Goal: Task Accomplishment & Management: Manage account settings

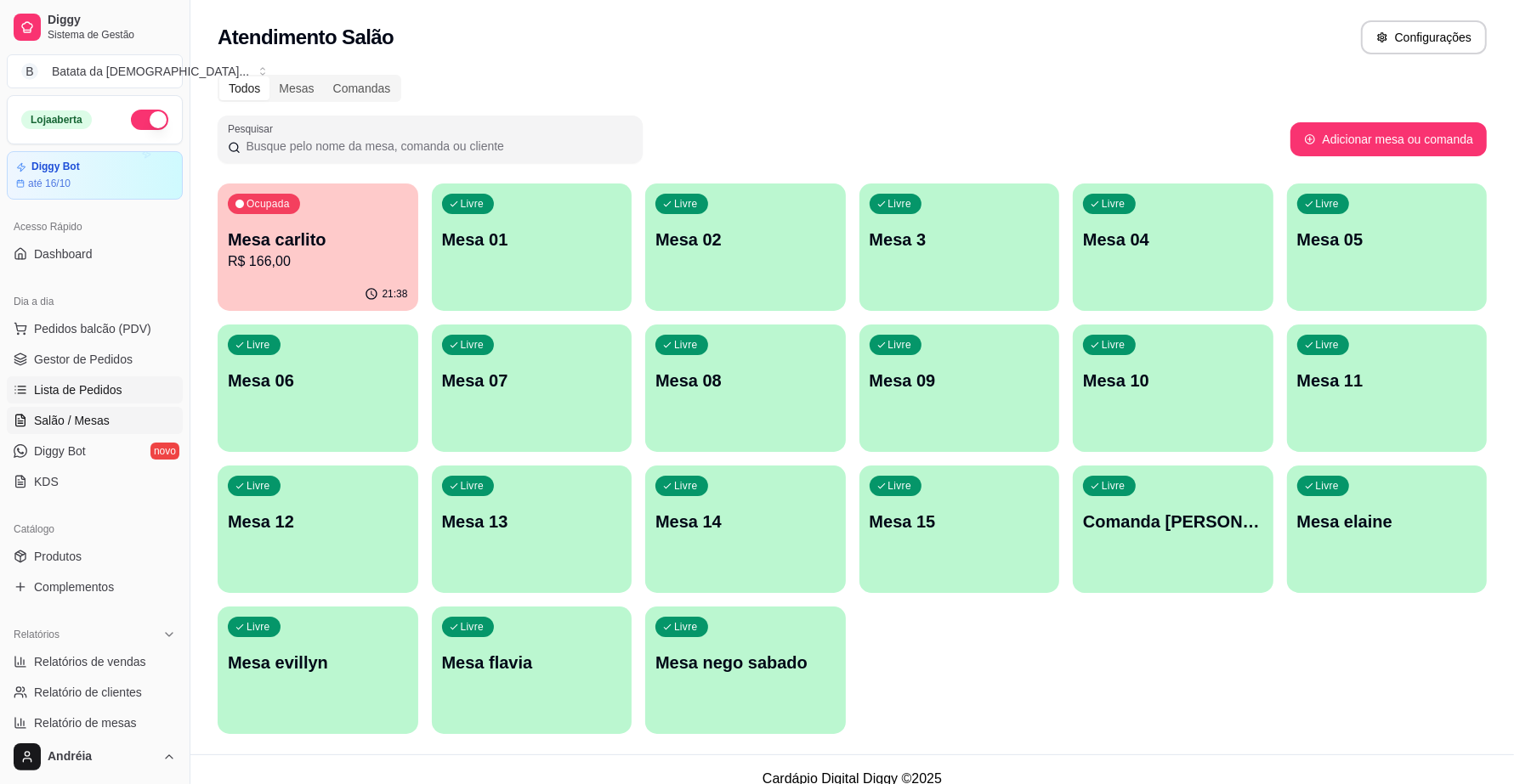
click at [123, 378] on link "Lista de Pedidos" at bounding box center [94, 390] width 176 height 28
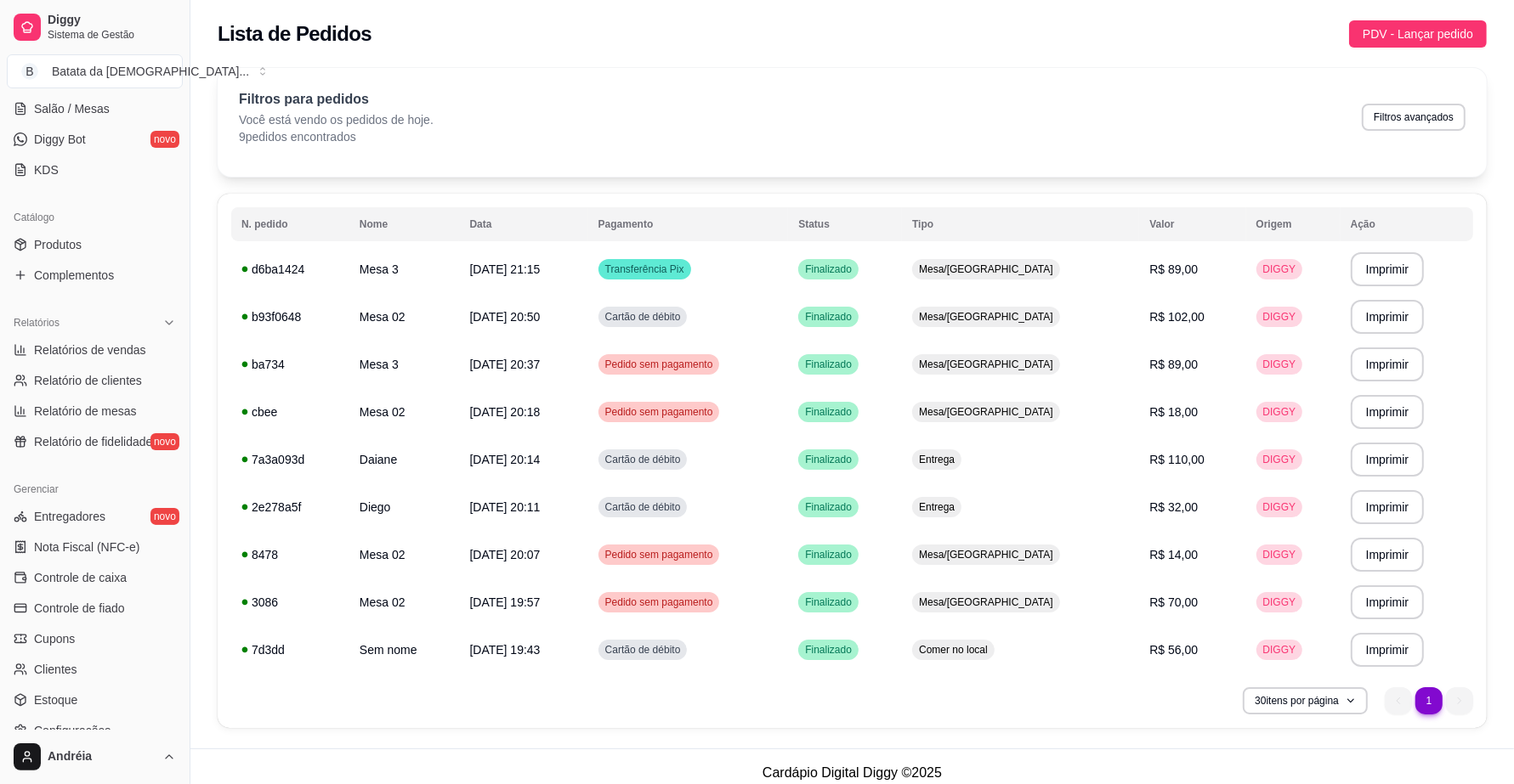
scroll to position [319, 0]
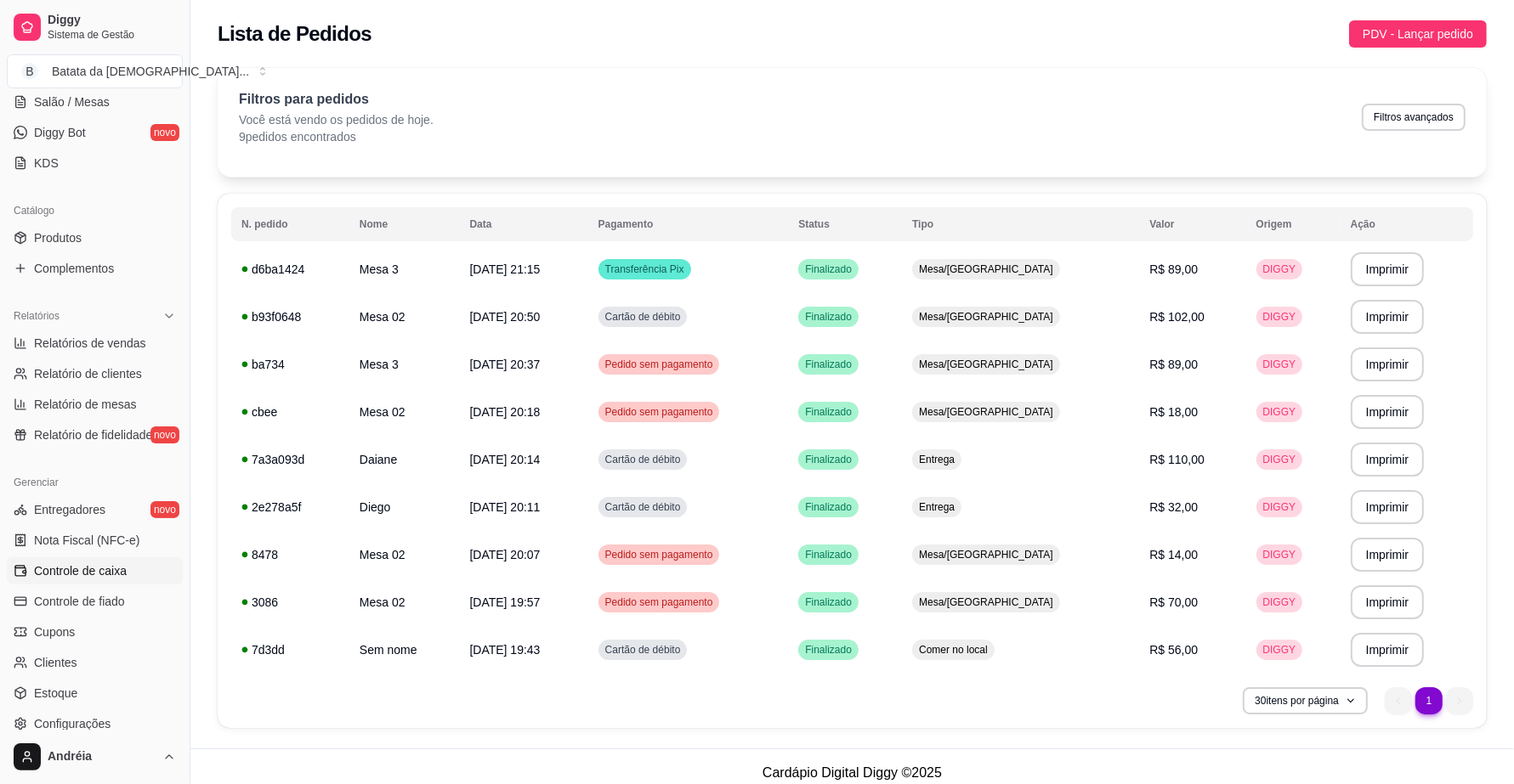
click at [72, 572] on span "Controle de caixa" at bounding box center [80, 570] width 93 height 17
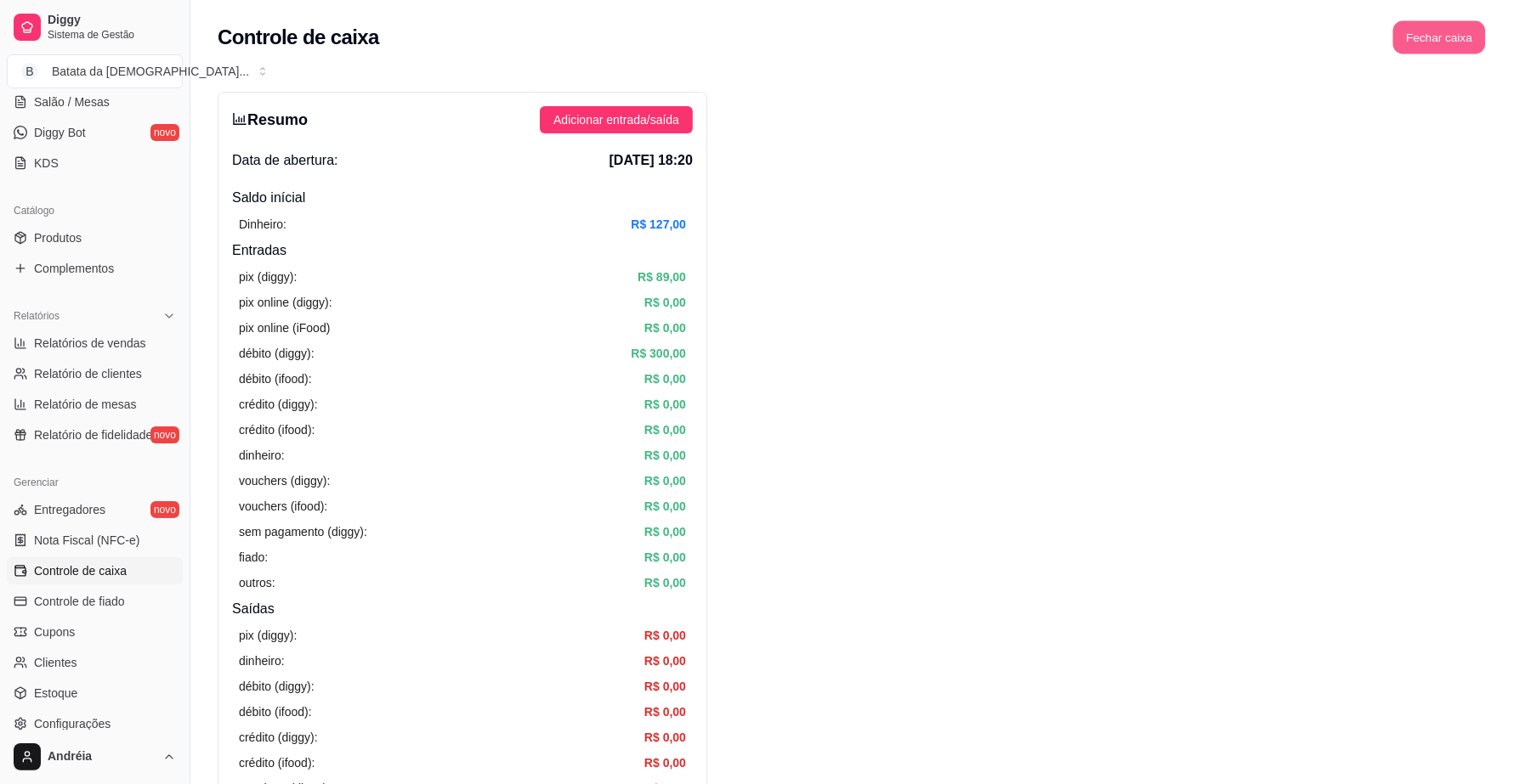
click at [1473, 39] on button "Fechar caixa" at bounding box center [1439, 37] width 93 height 33
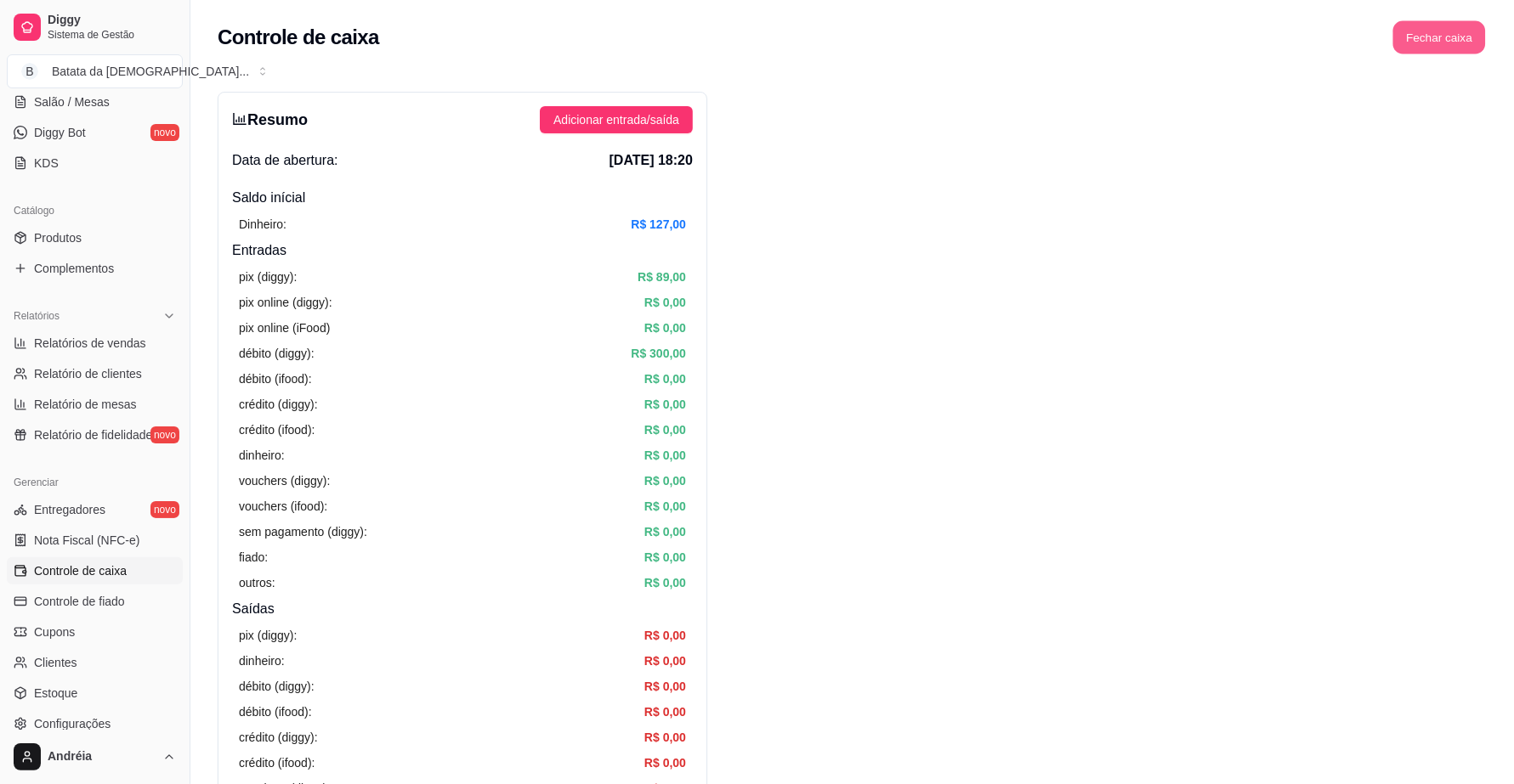
click at [1433, 49] on button "Fechar caixa" at bounding box center [1439, 37] width 93 height 33
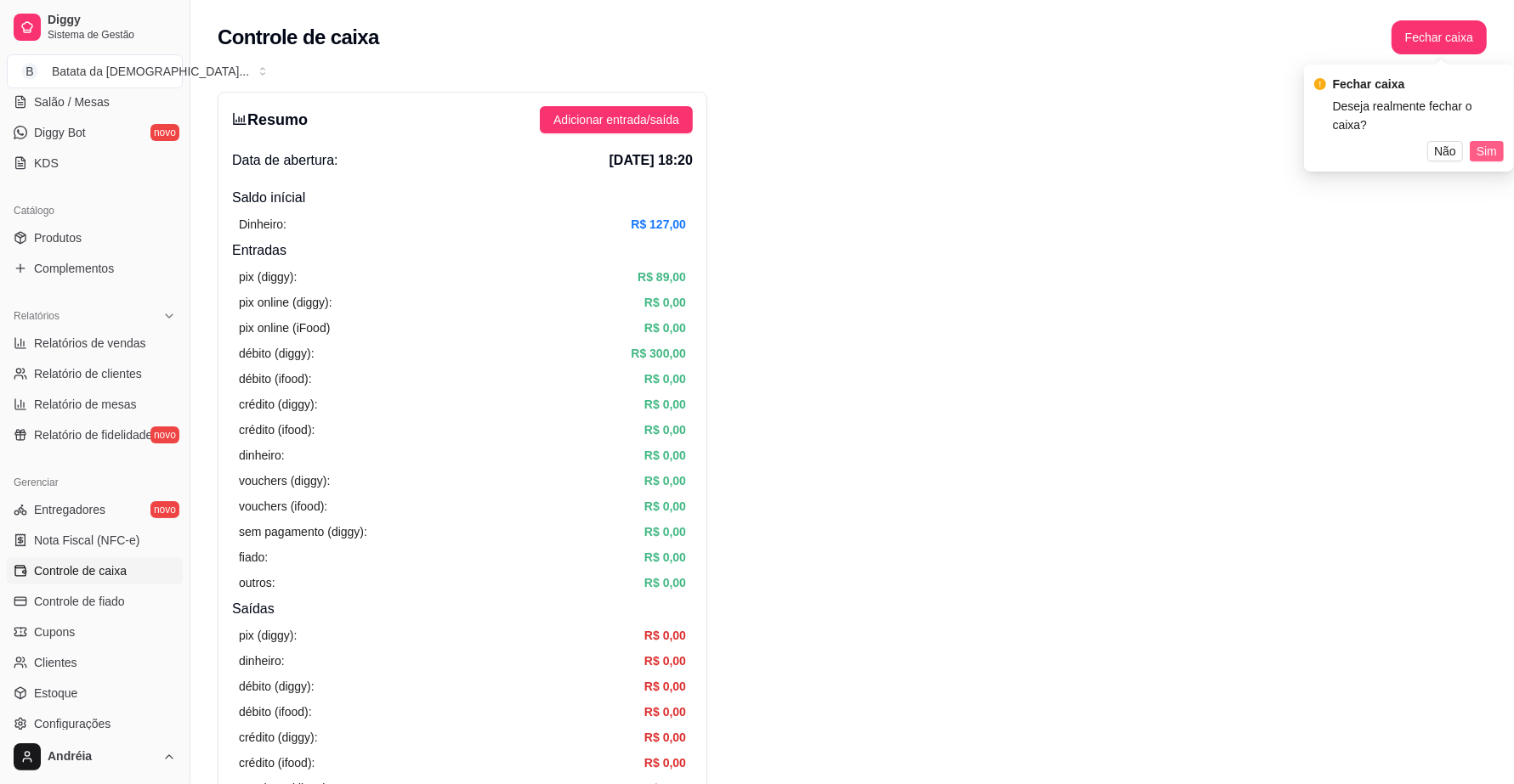
click at [1488, 142] on span "Sim" at bounding box center [1486, 151] width 20 height 19
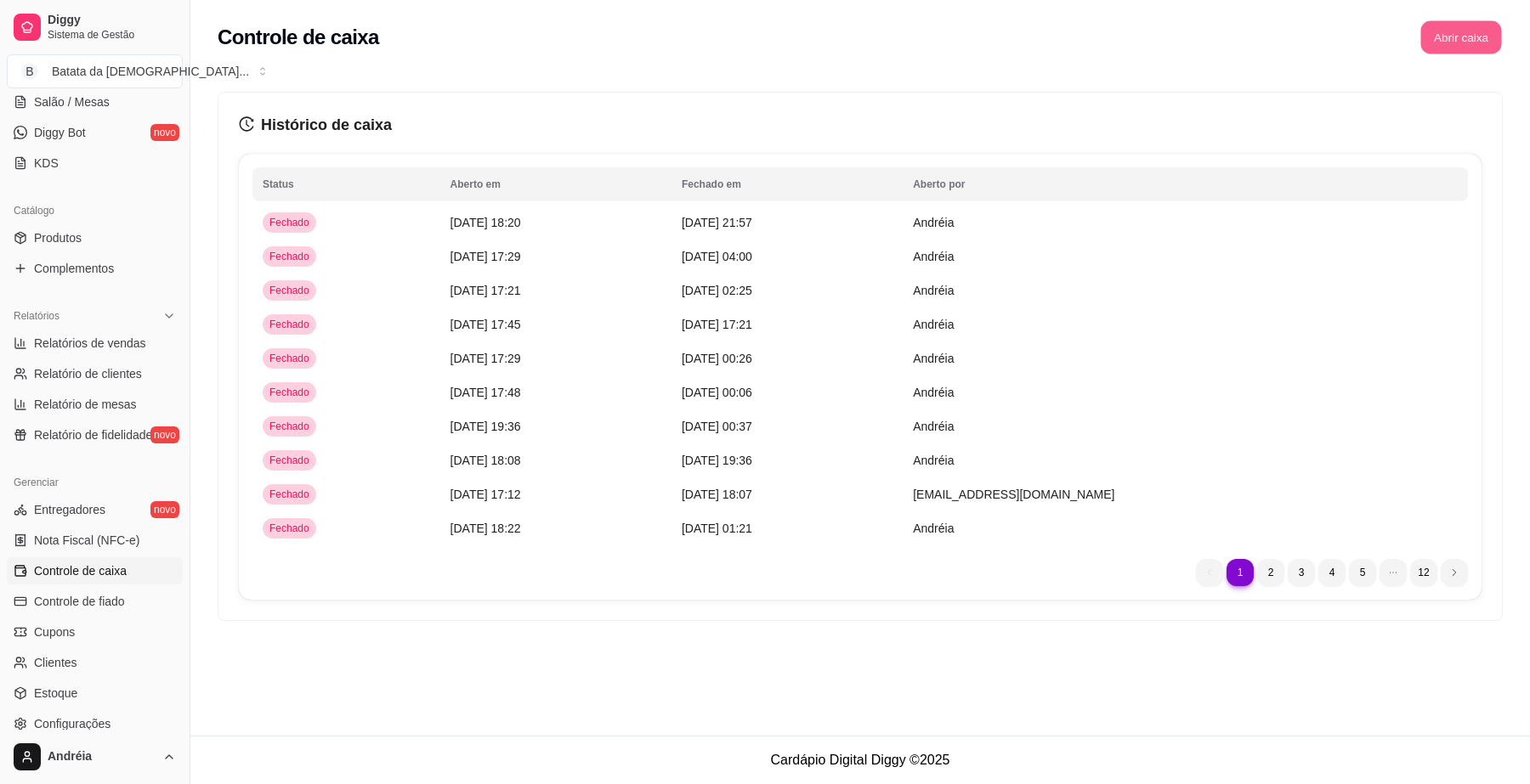
click at [1465, 39] on button "Abrir caixa" at bounding box center [1460, 37] width 81 height 33
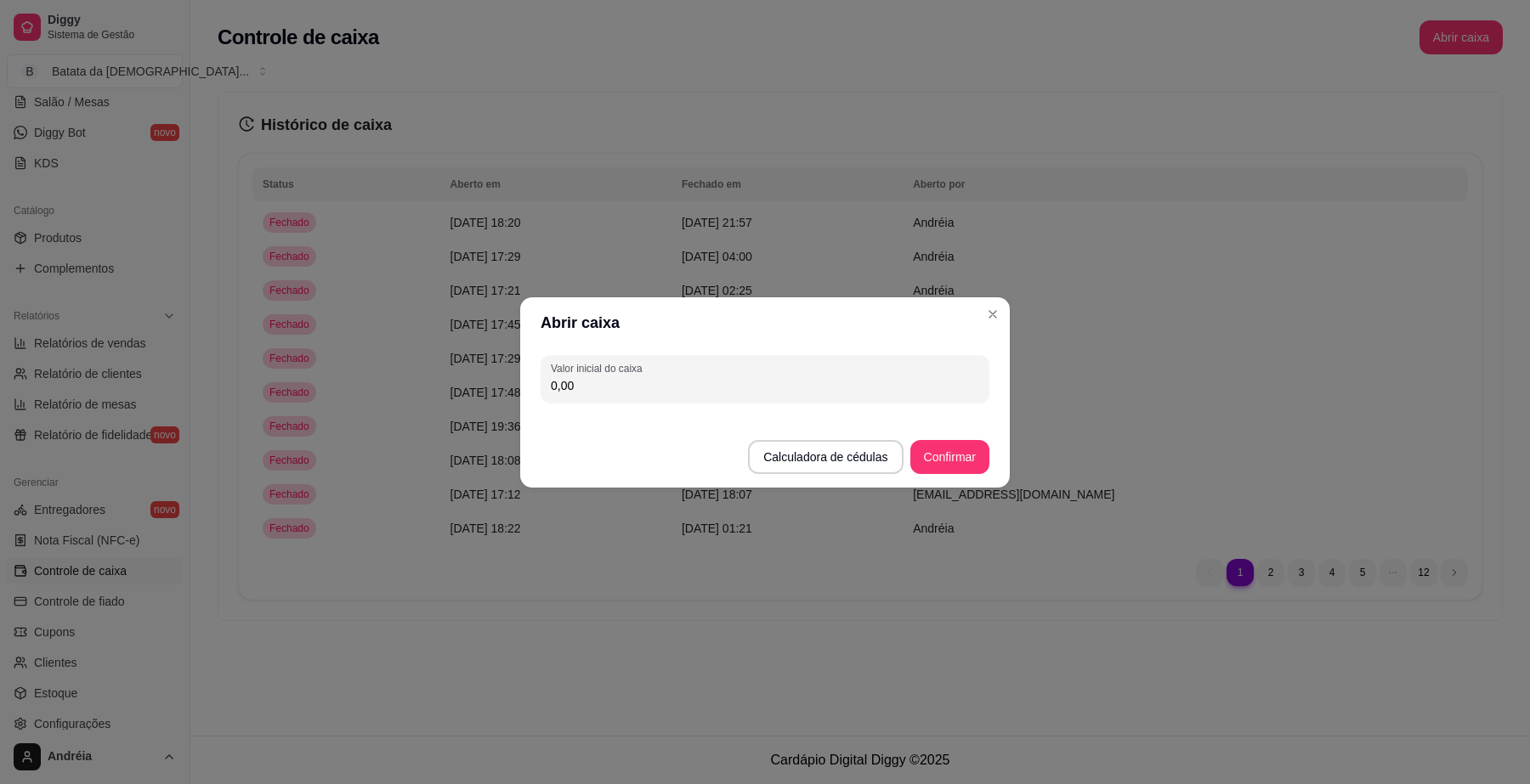
click at [884, 379] on input "0,00" at bounding box center [765, 386] width 429 height 17
type input "108,05"
click at [935, 468] on button "Confirmar" at bounding box center [950, 457] width 79 height 34
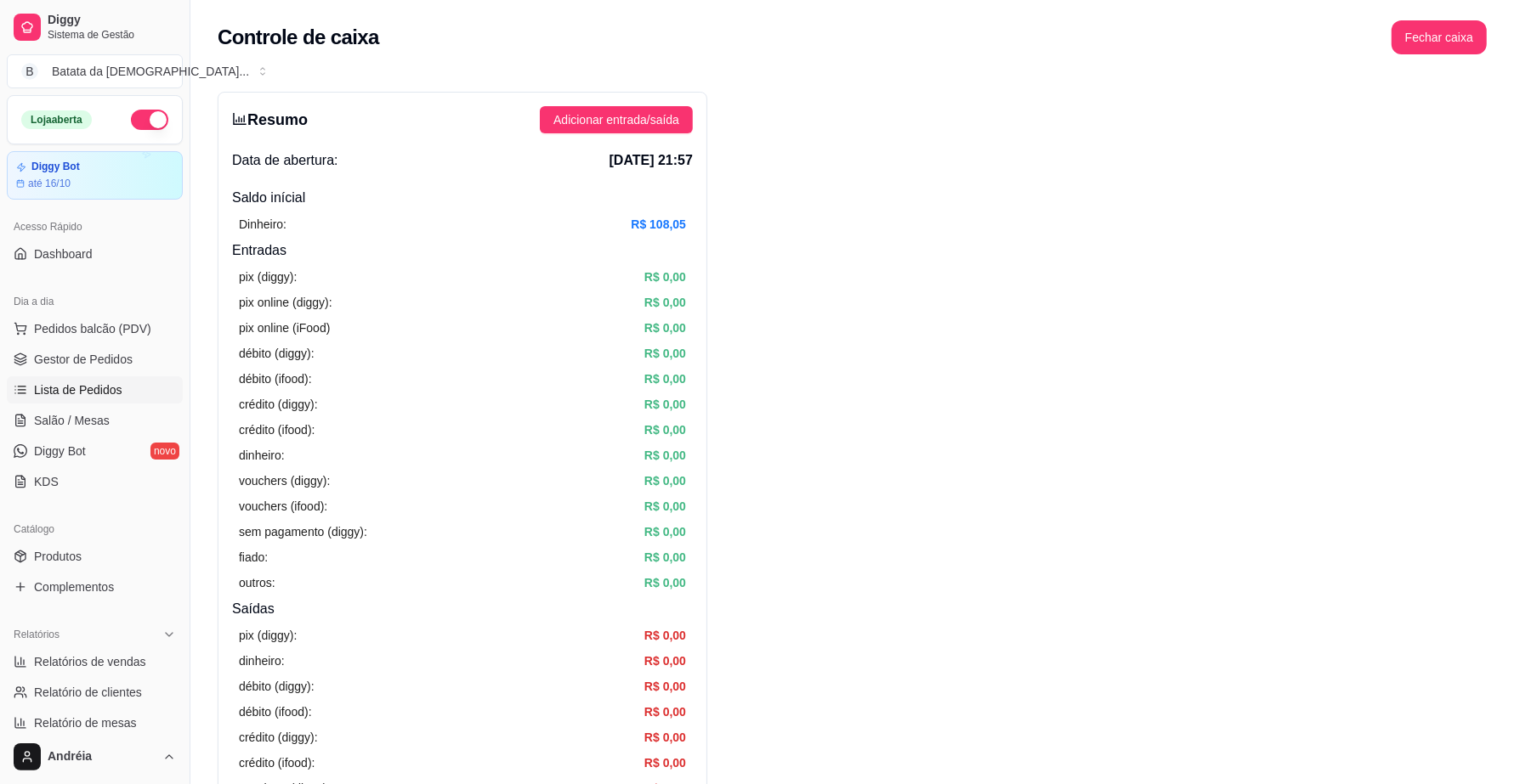
click at [150, 384] on link "Lista de Pedidos" at bounding box center [94, 390] width 176 height 28
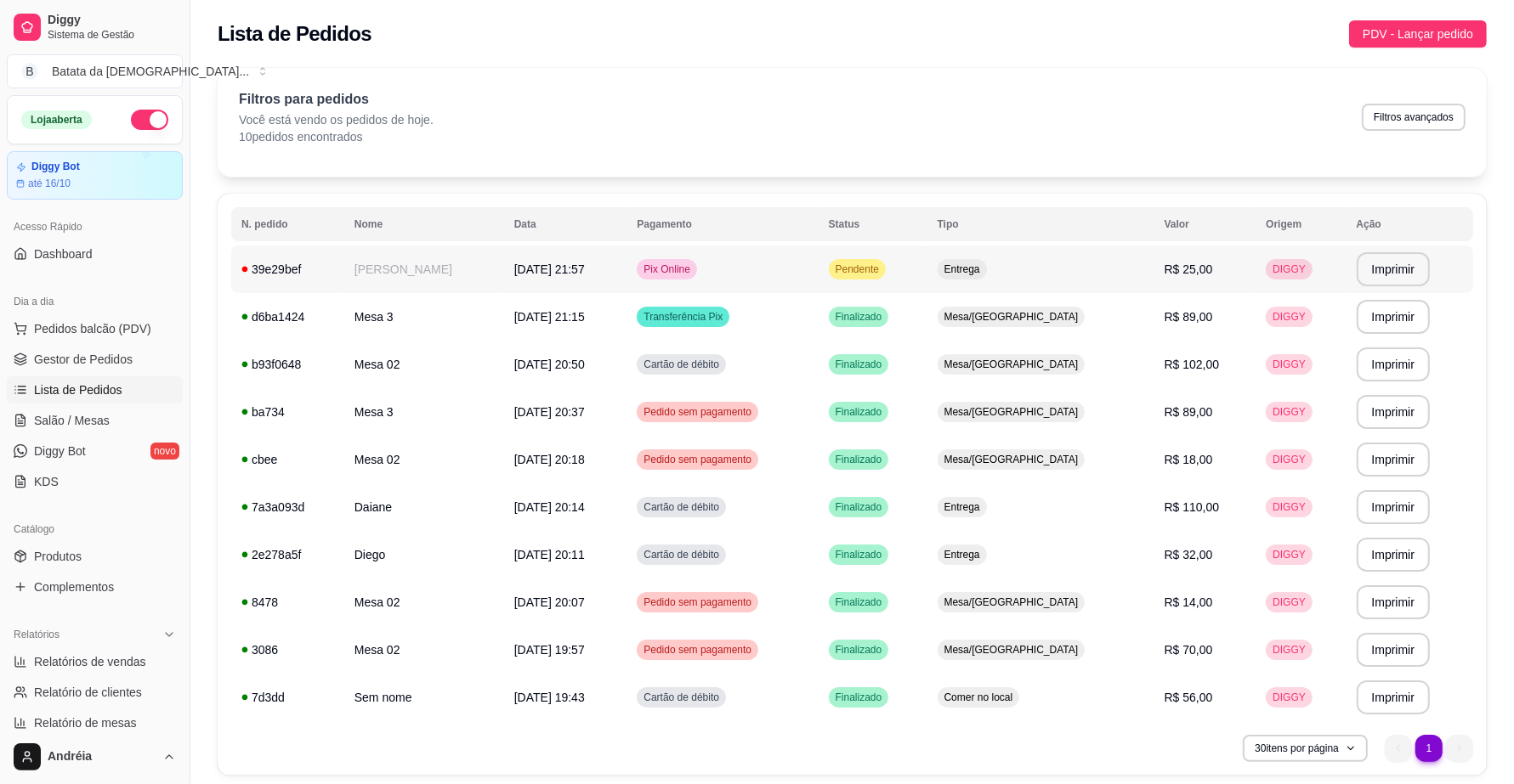
click at [1033, 259] on td "Entrega" at bounding box center [1041, 269] width 227 height 47
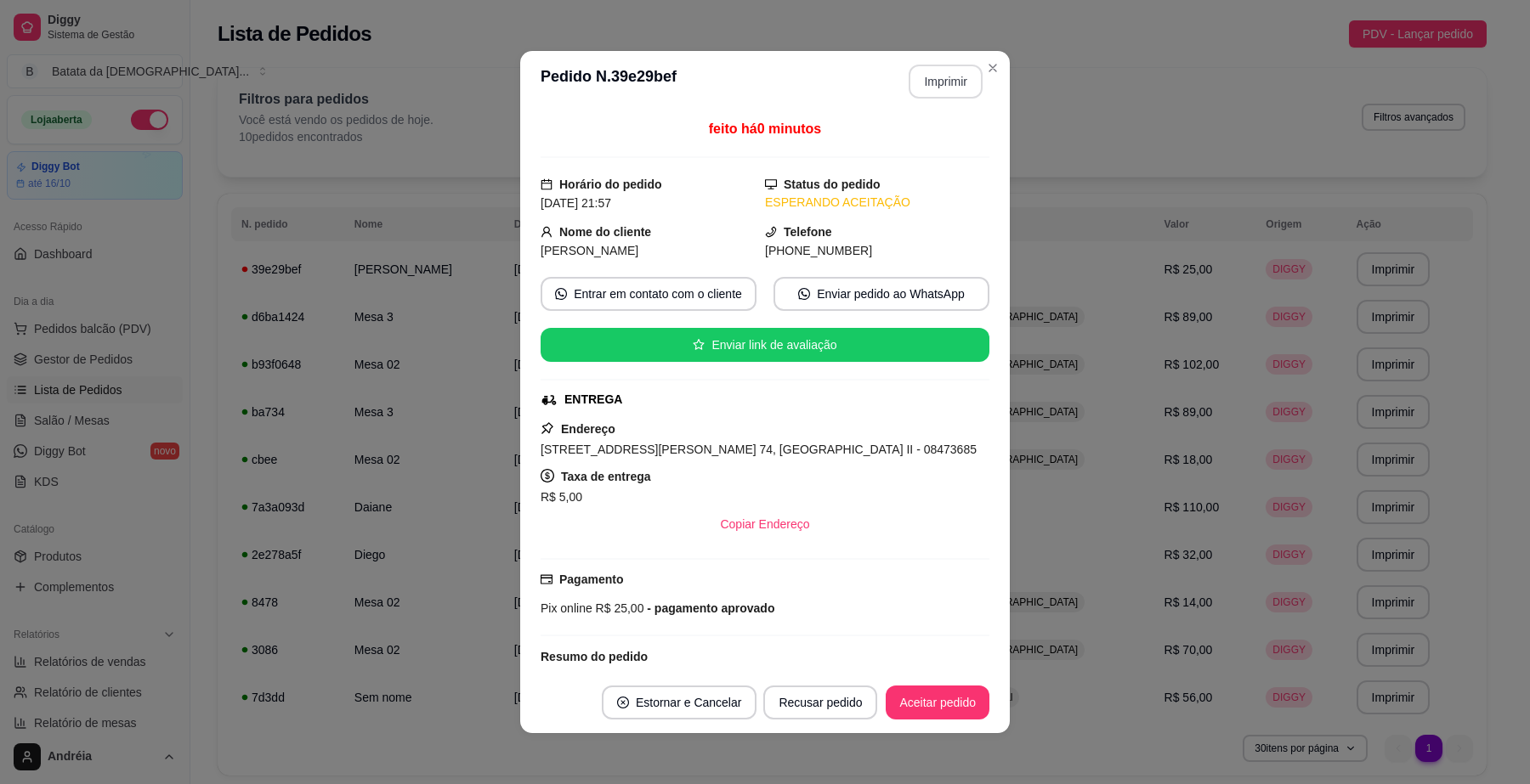
click at [924, 87] on button "Imprimir" at bounding box center [945, 81] width 74 height 34
click at [901, 709] on button "Aceitar pedido" at bounding box center [937, 703] width 101 height 33
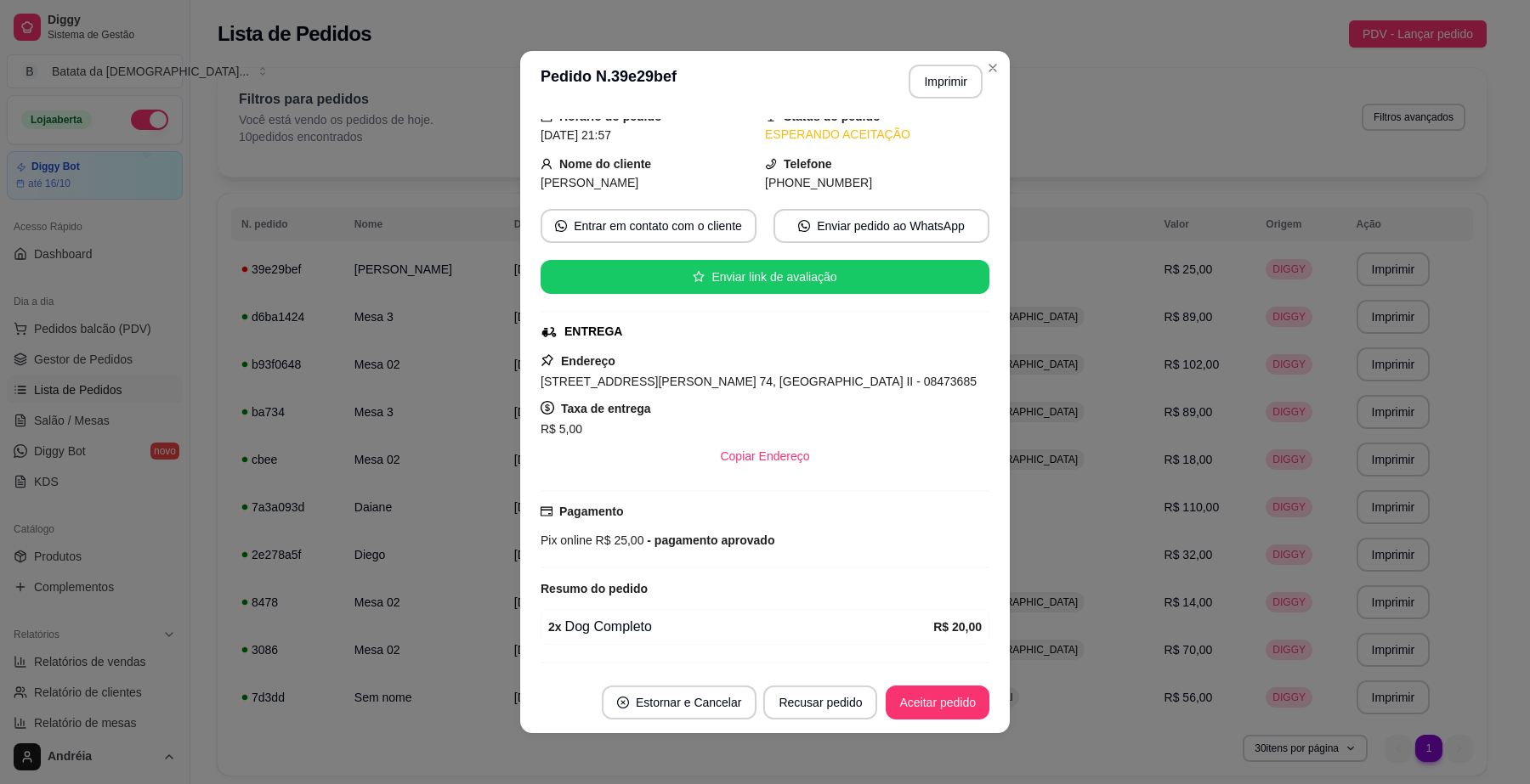
scroll to position [119, 0]
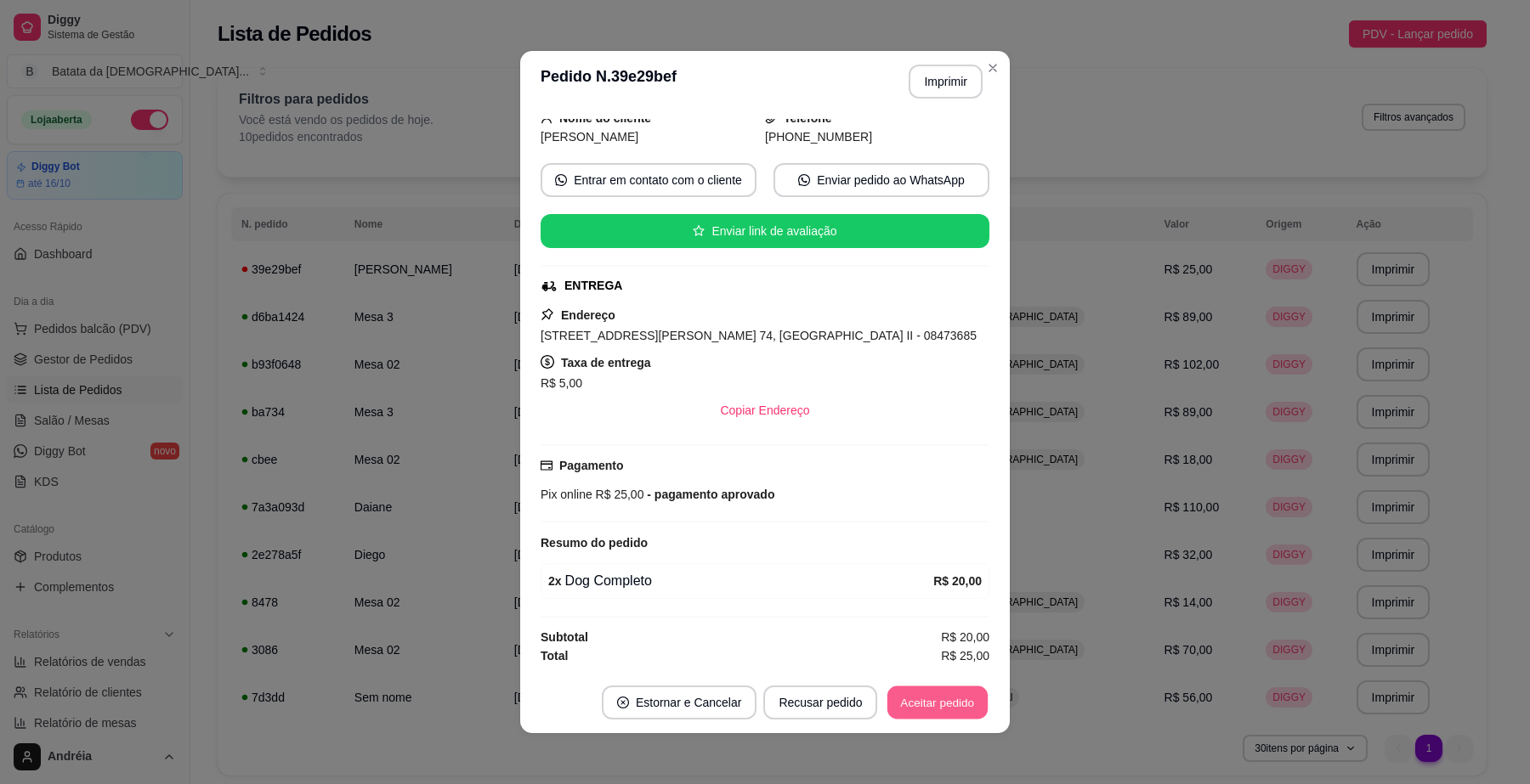
click at [950, 711] on button "Aceitar pedido" at bounding box center [937, 703] width 101 height 33
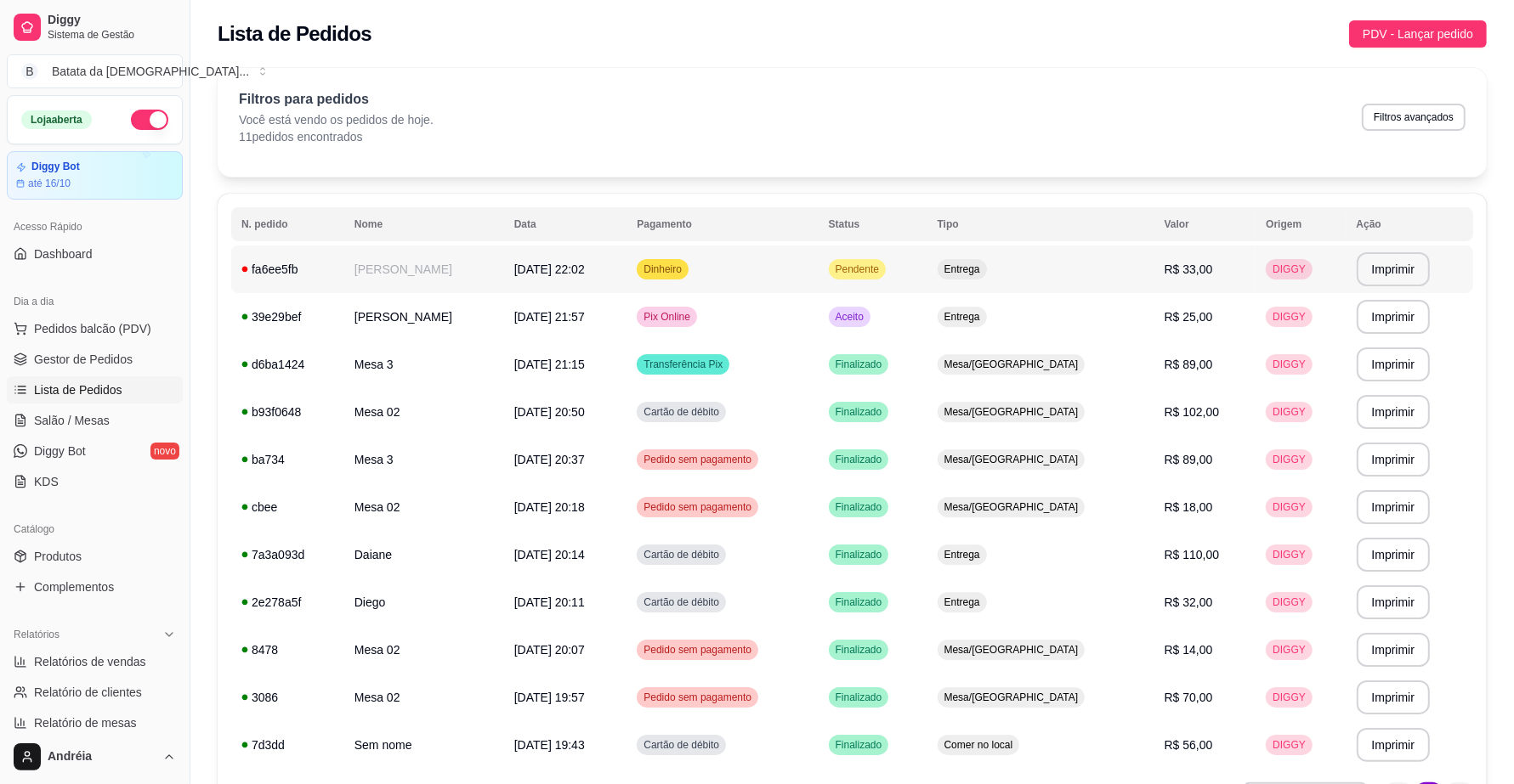
click at [882, 274] on span "Pendente" at bounding box center [857, 269] width 50 height 13
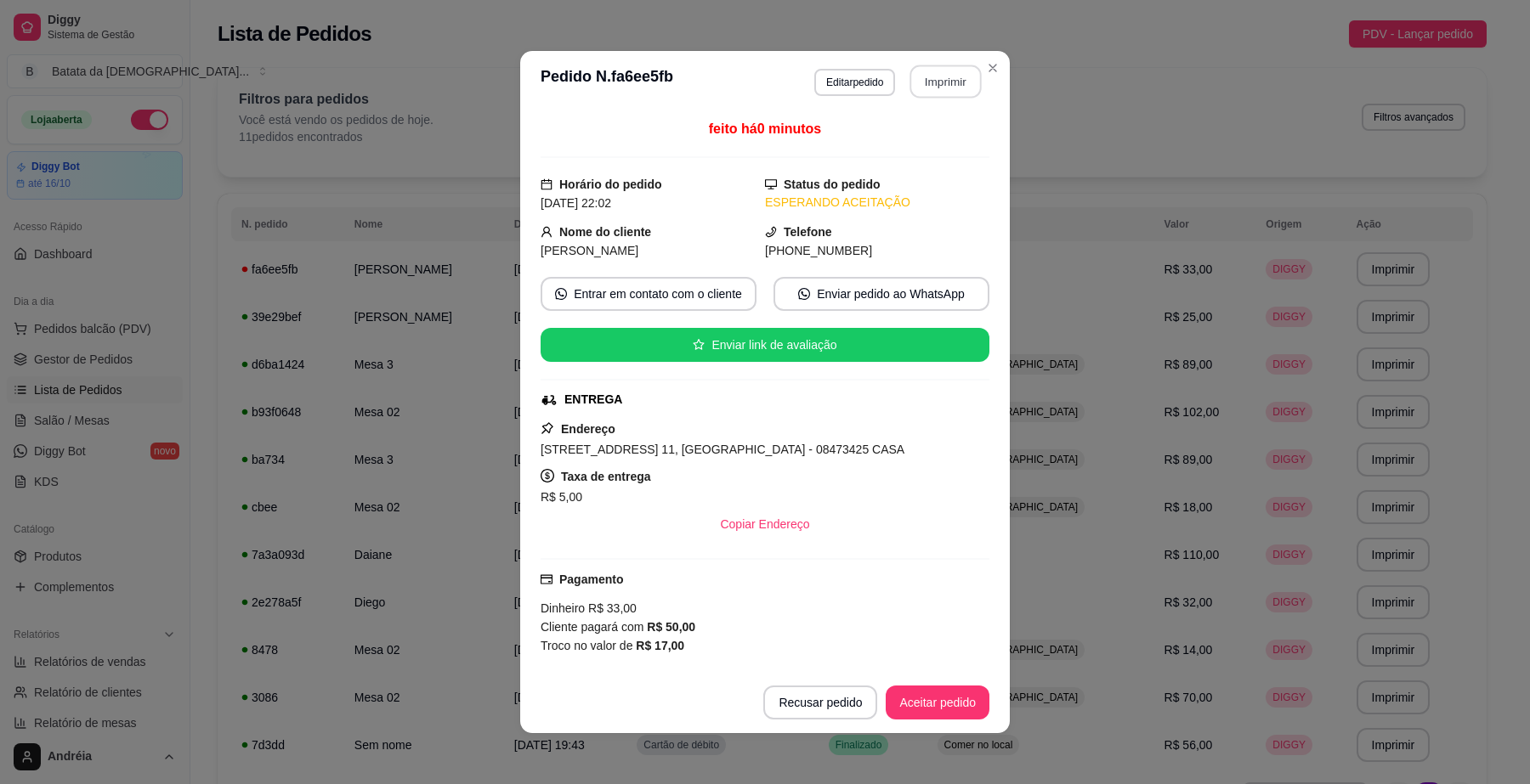
click at [945, 81] on button "Imprimir" at bounding box center [946, 81] width 71 height 33
click at [970, 689] on button "Aceitar pedido" at bounding box center [937, 703] width 103 height 34
click at [929, 706] on button "Mover para preparo" at bounding box center [922, 703] width 127 height 33
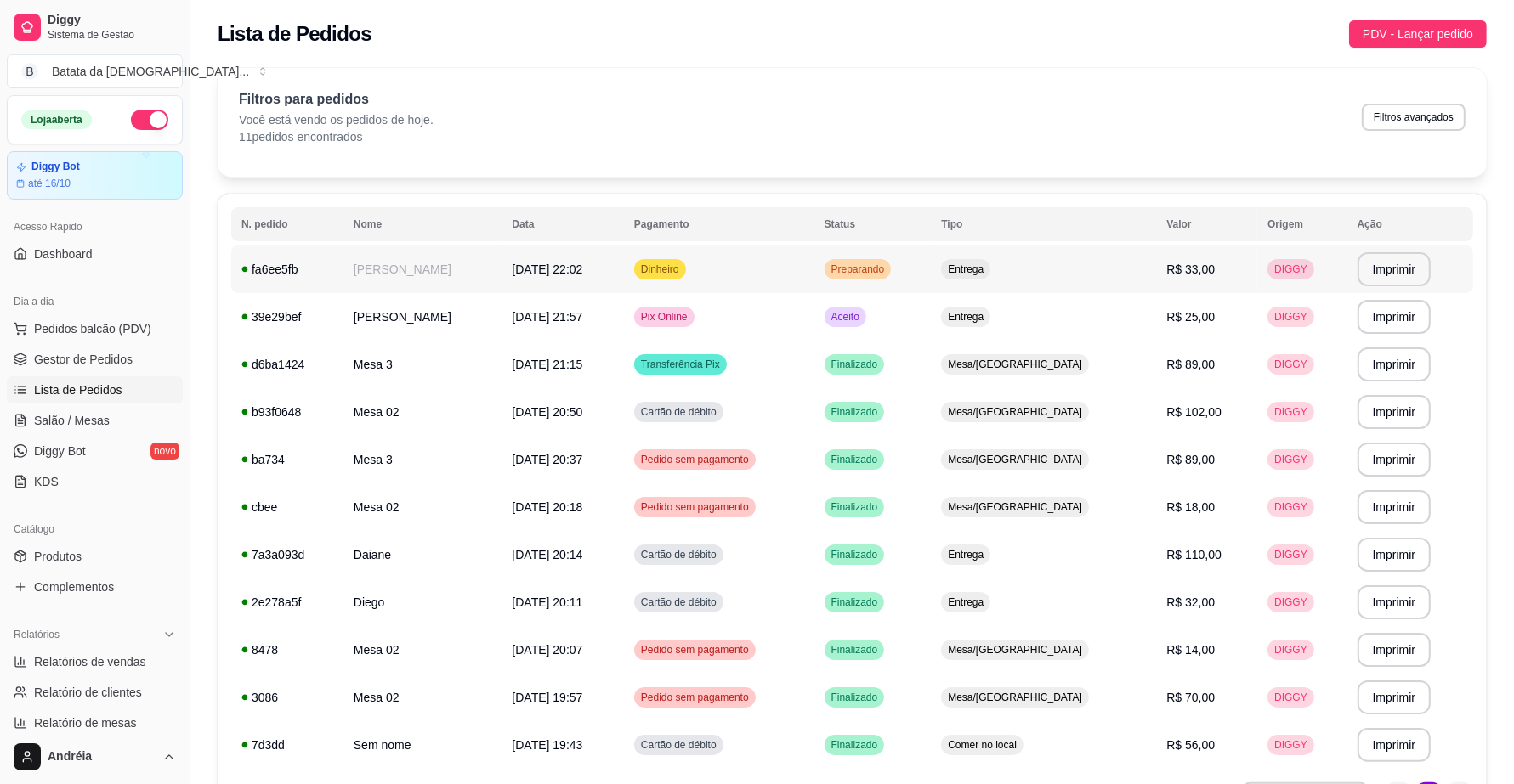
click at [931, 255] on td "Preparando" at bounding box center [873, 269] width 118 height 47
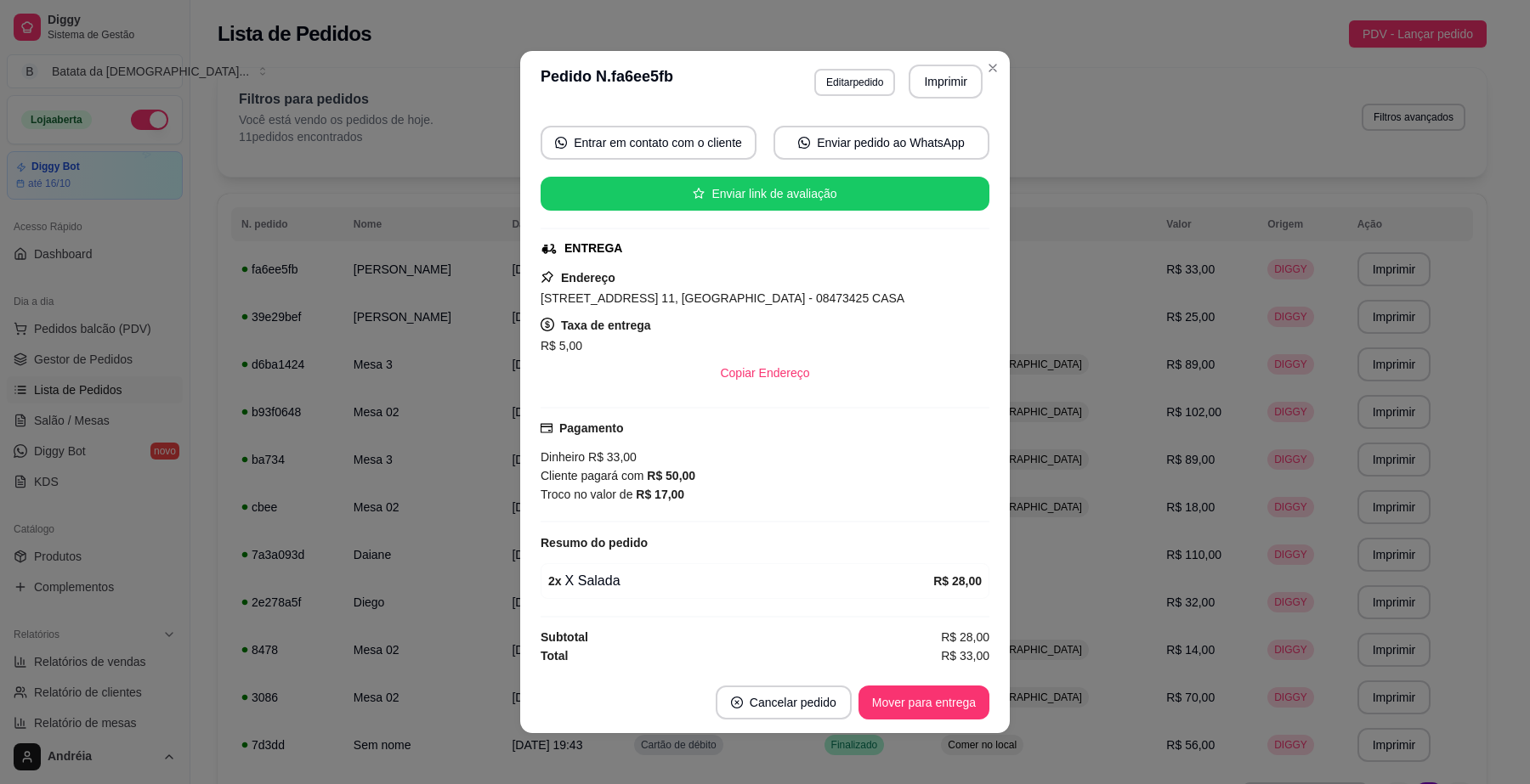
scroll to position [3, 0]
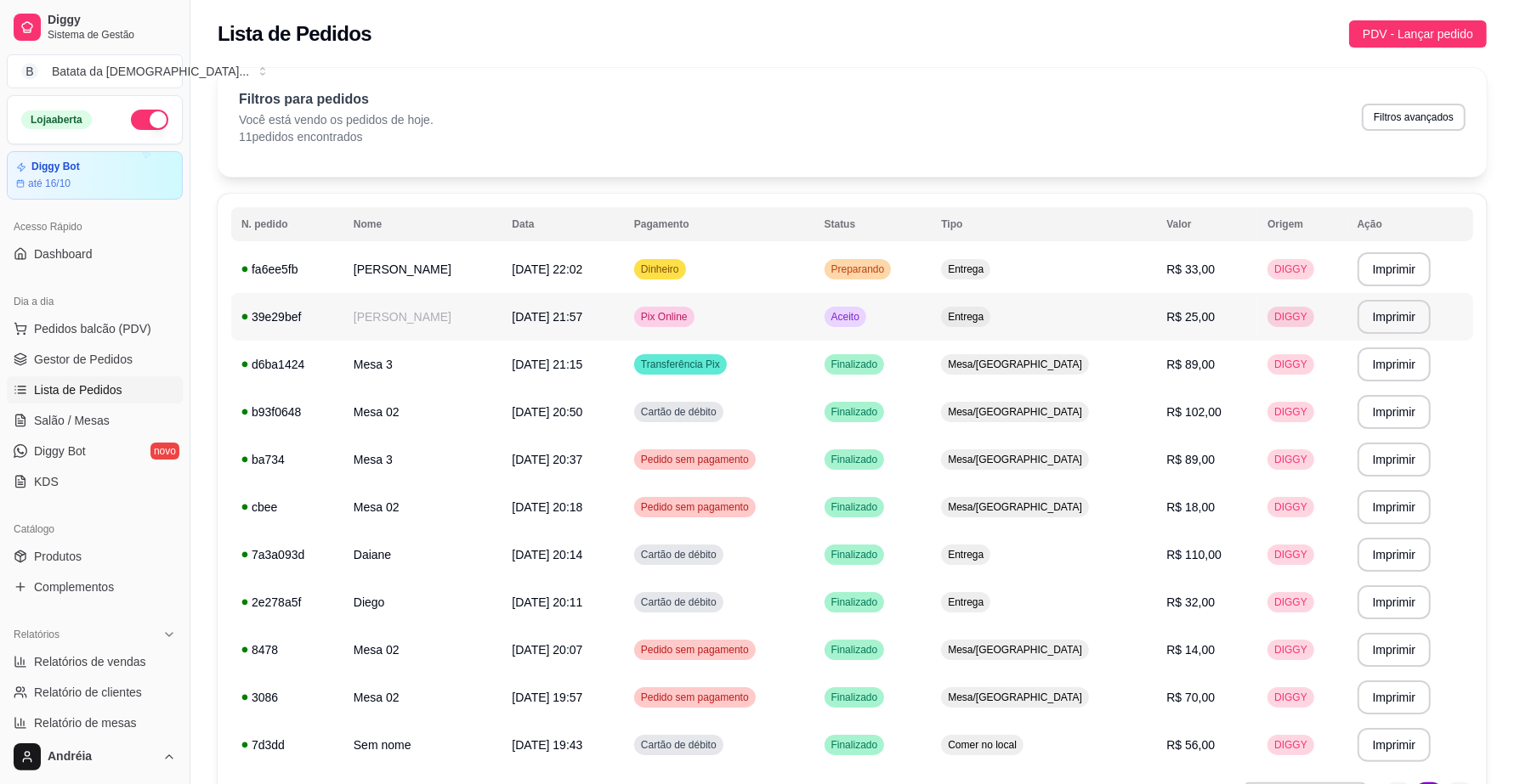
click at [931, 304] on td "Aceito" at bounding box center [873, 316] width 118 height 47
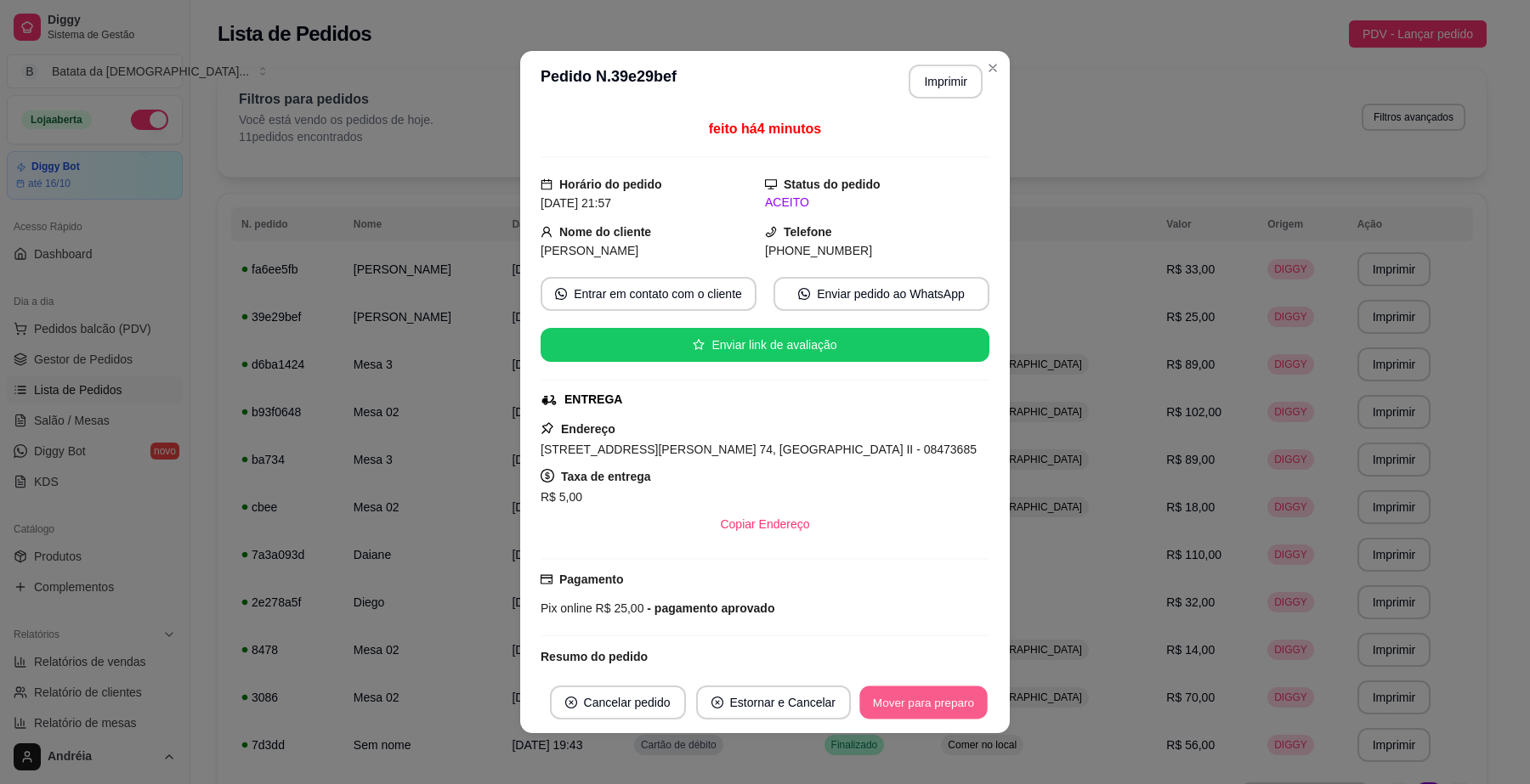
click at [930, 707] on button "Mover para preparo" at bounding box center [922, 703] width 127 height 33
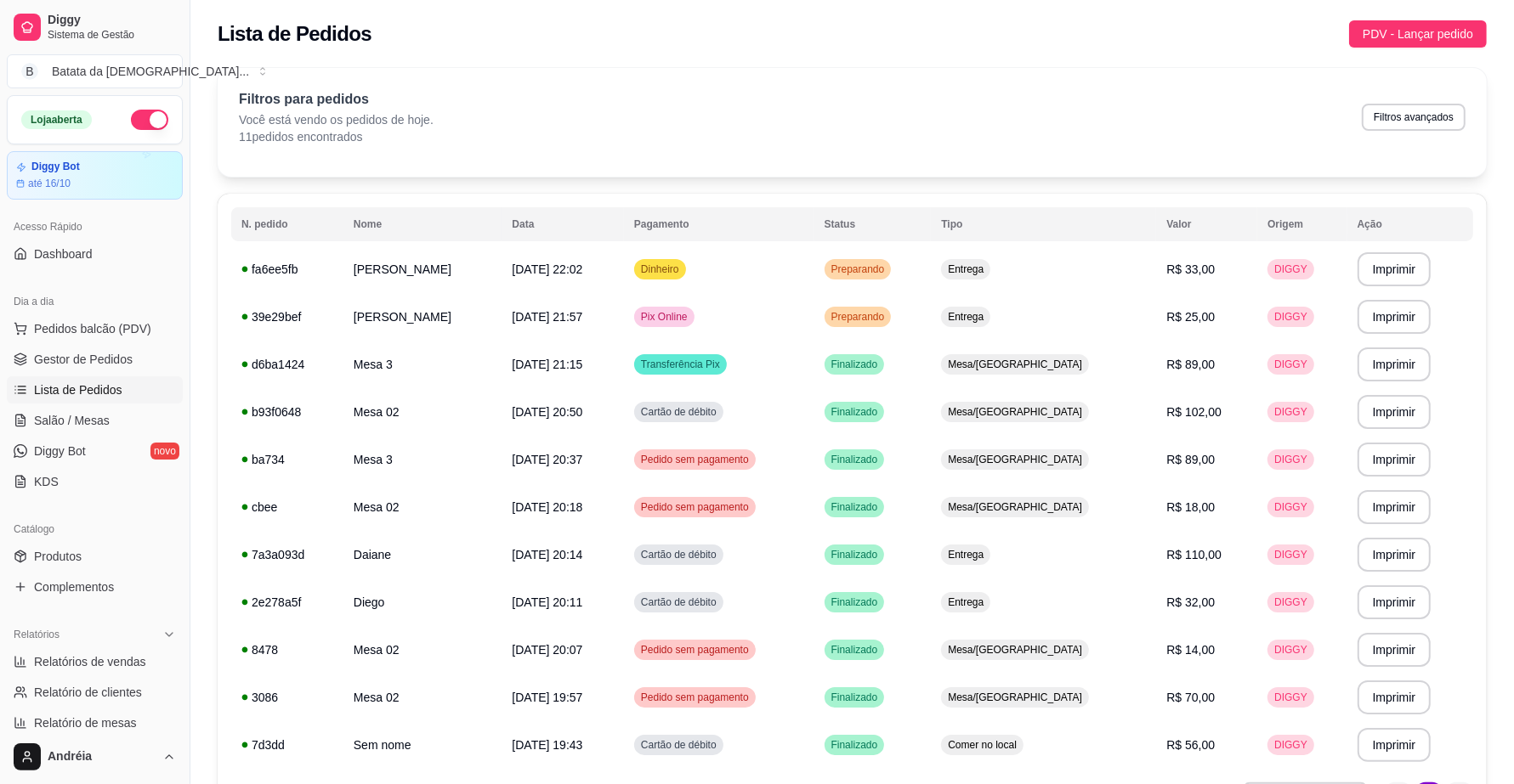
click at [1020, 244] on table "**********" at bounding box center [852, 488] width 1242 height 562
click at [931, 261] on td "Preparando" at bounding box center [873, 269] width 118 height 47
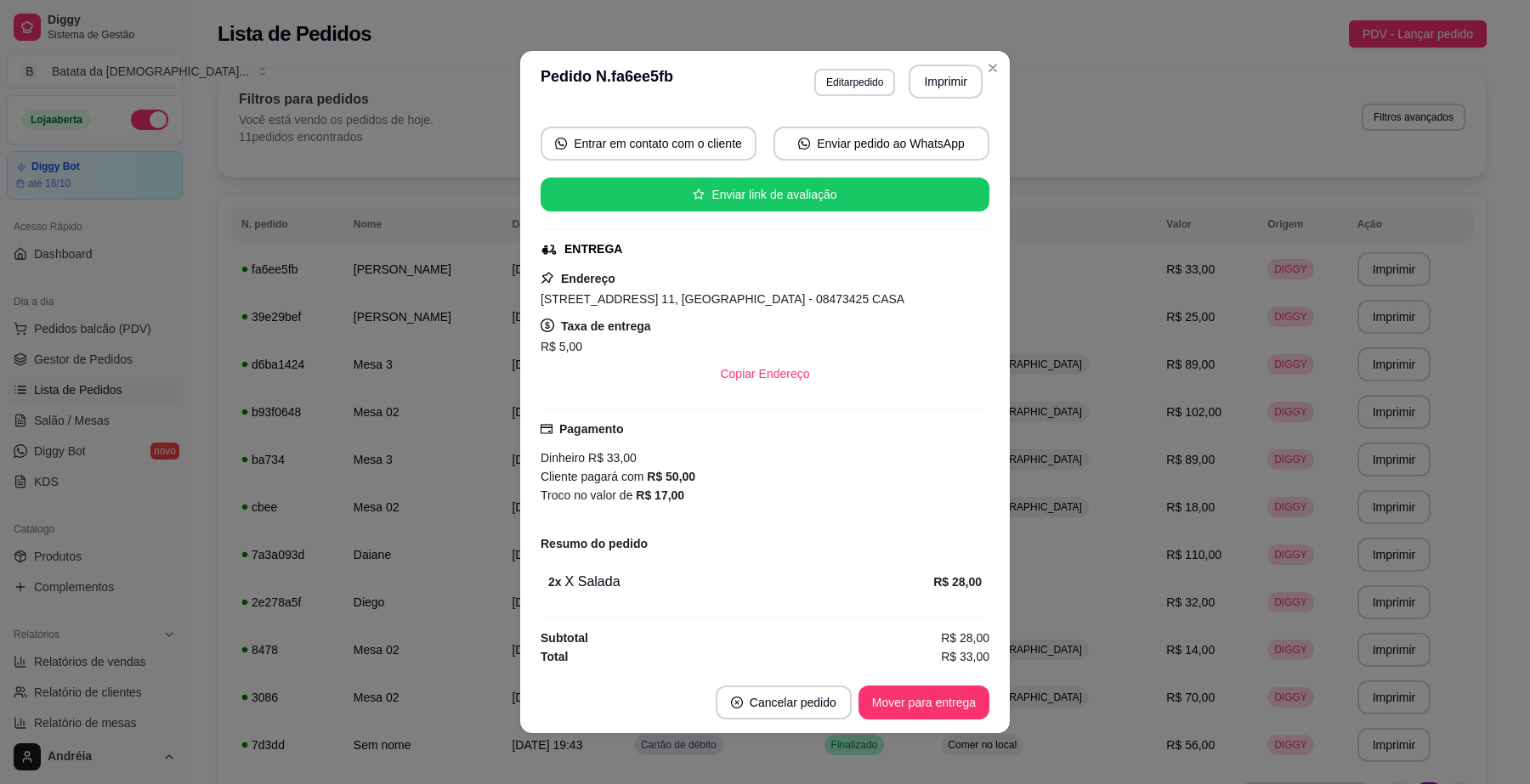
scroll to position [157, 0]
click at [999, 68] on header "**********" at bounding box center [765, 81] width 489 height 61
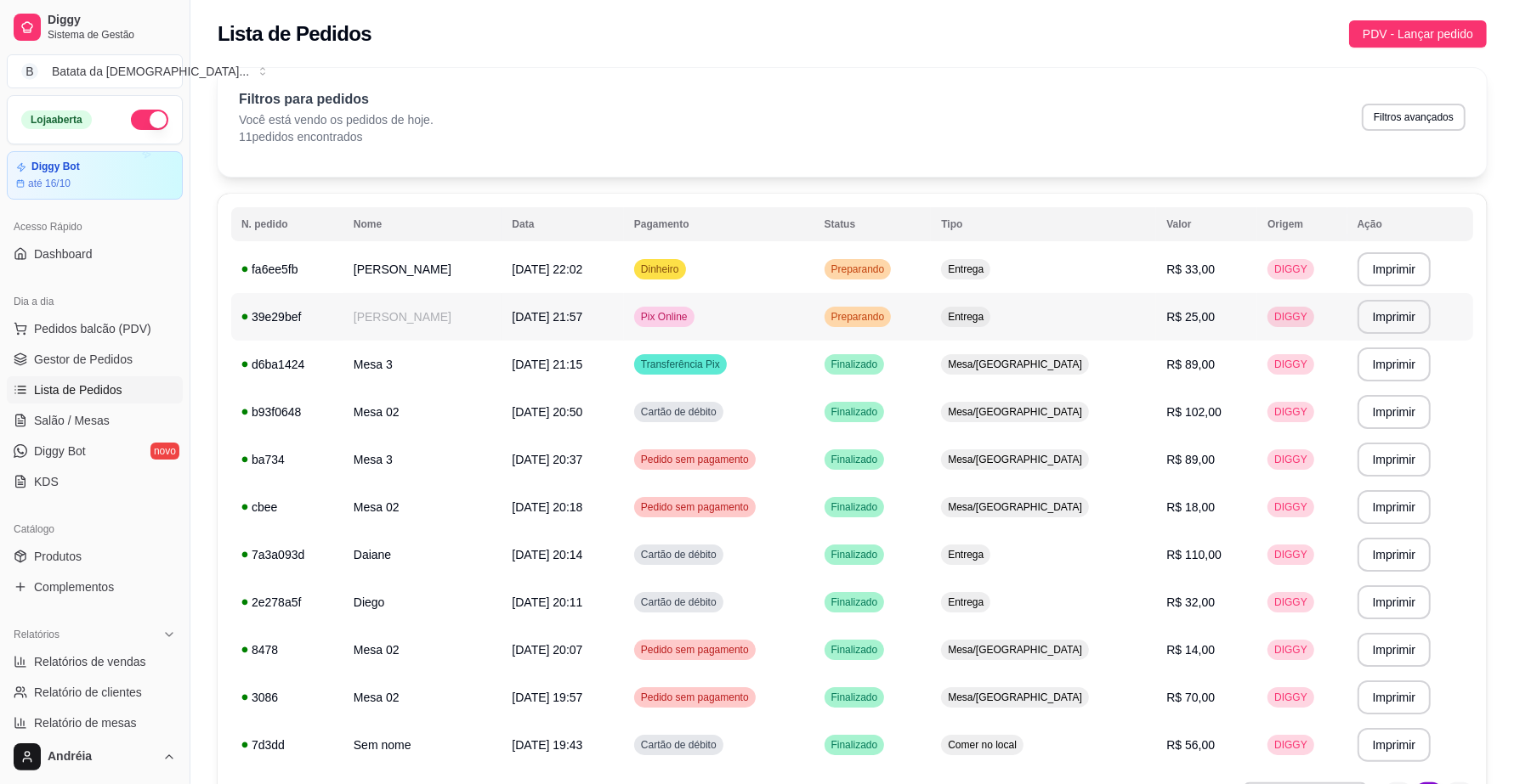
click at [892, 325] on div "Preparando" at bounding box center [857, 316] width 67 height 20
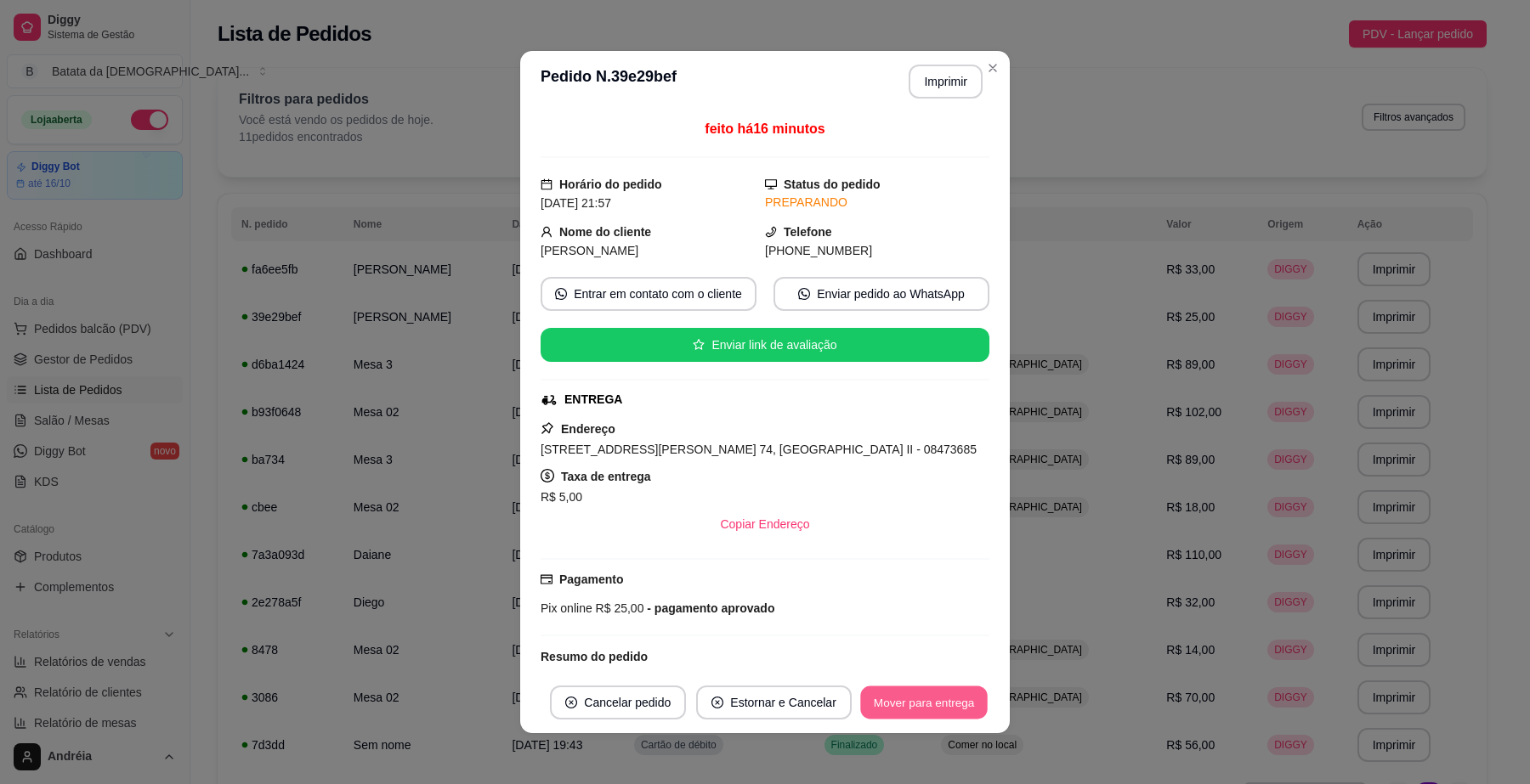
click at [928, 698] on button "Mover para entrega" at bounding box center [923, 703] width 127 height 33
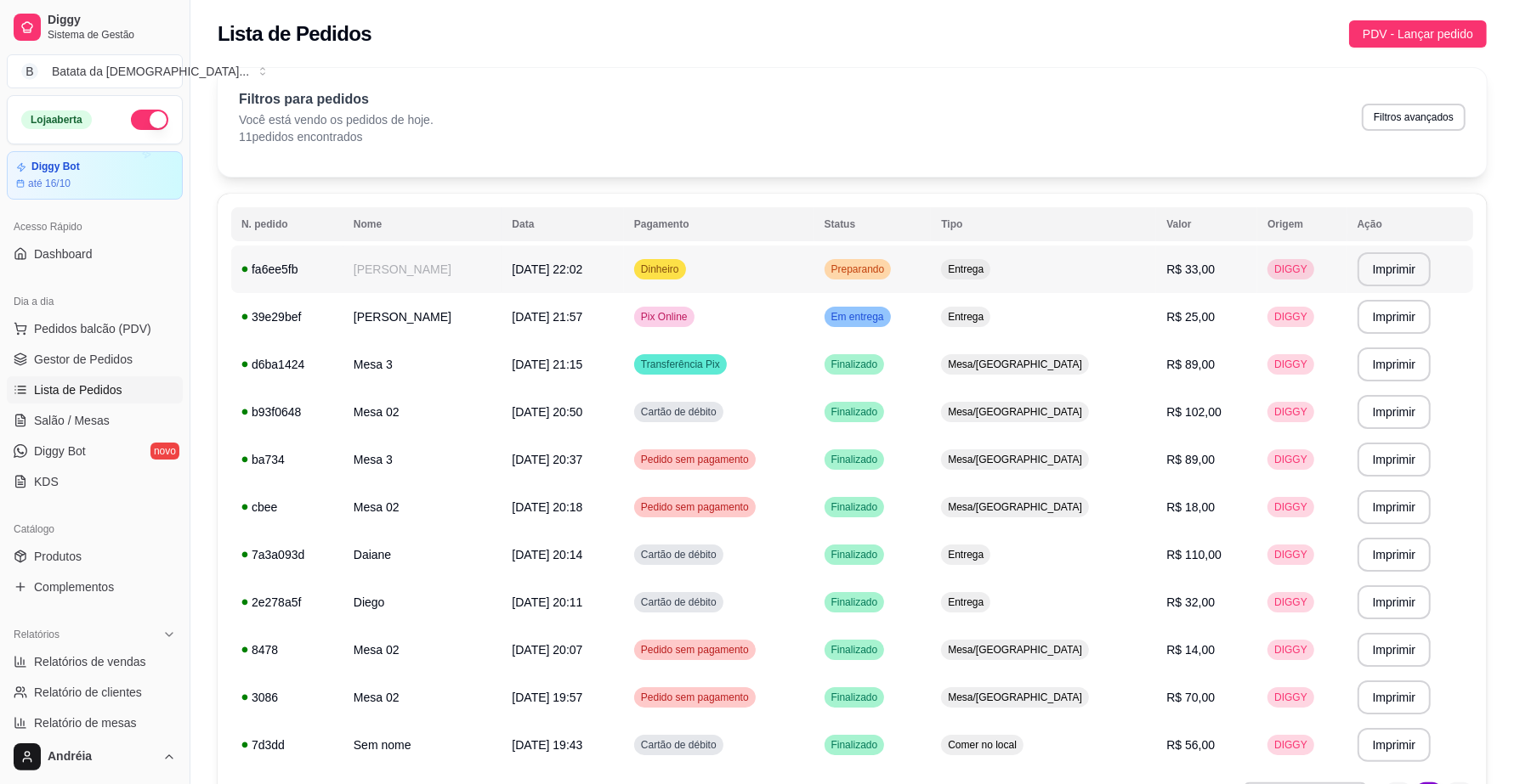
click at [1094, 272] on td "Entrega" at bounding box center [1043, 269] width 225 height 47
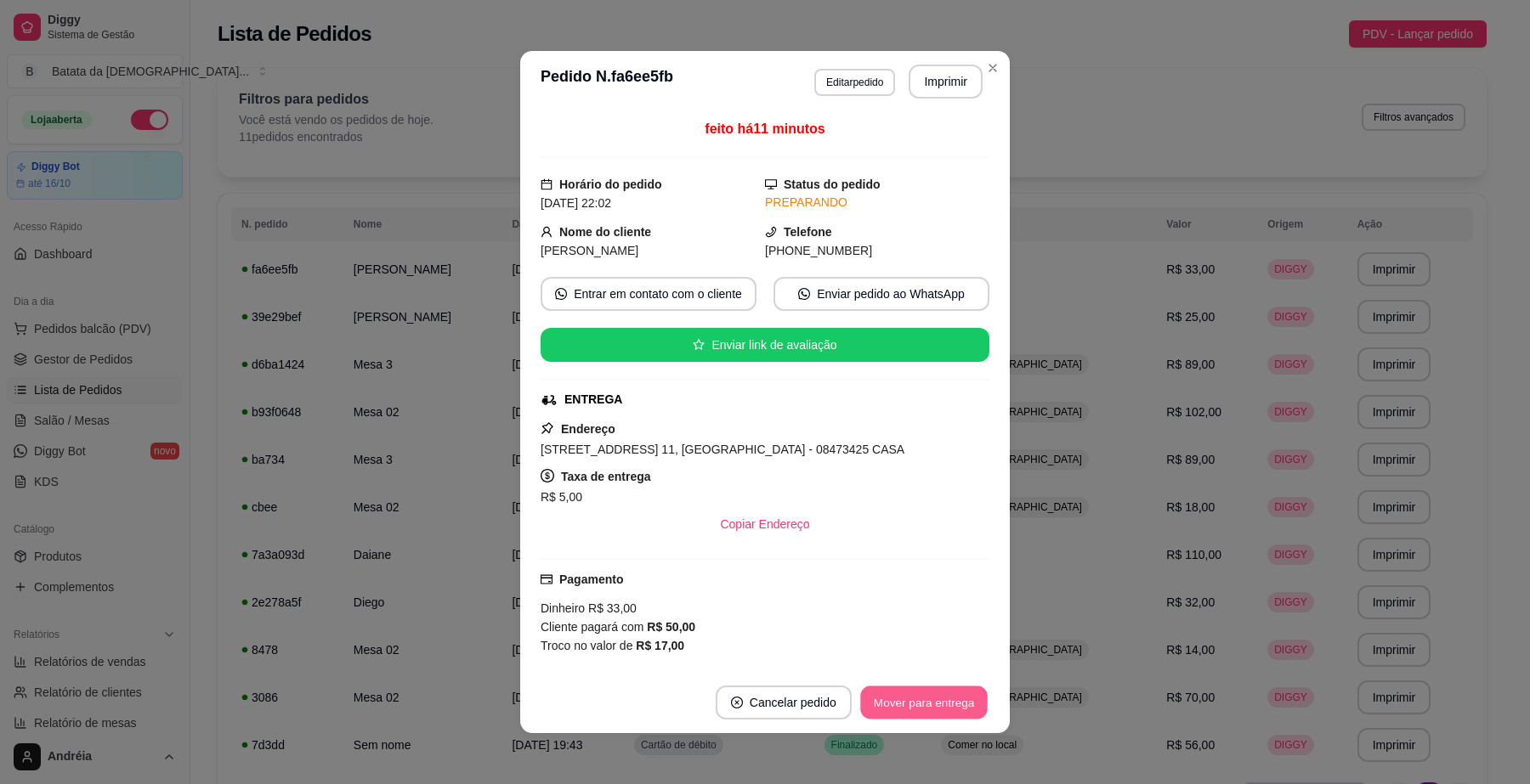
click at [949, 699] on button "Mover para entrega" at bounding box center [923, 703] width 127 height 33
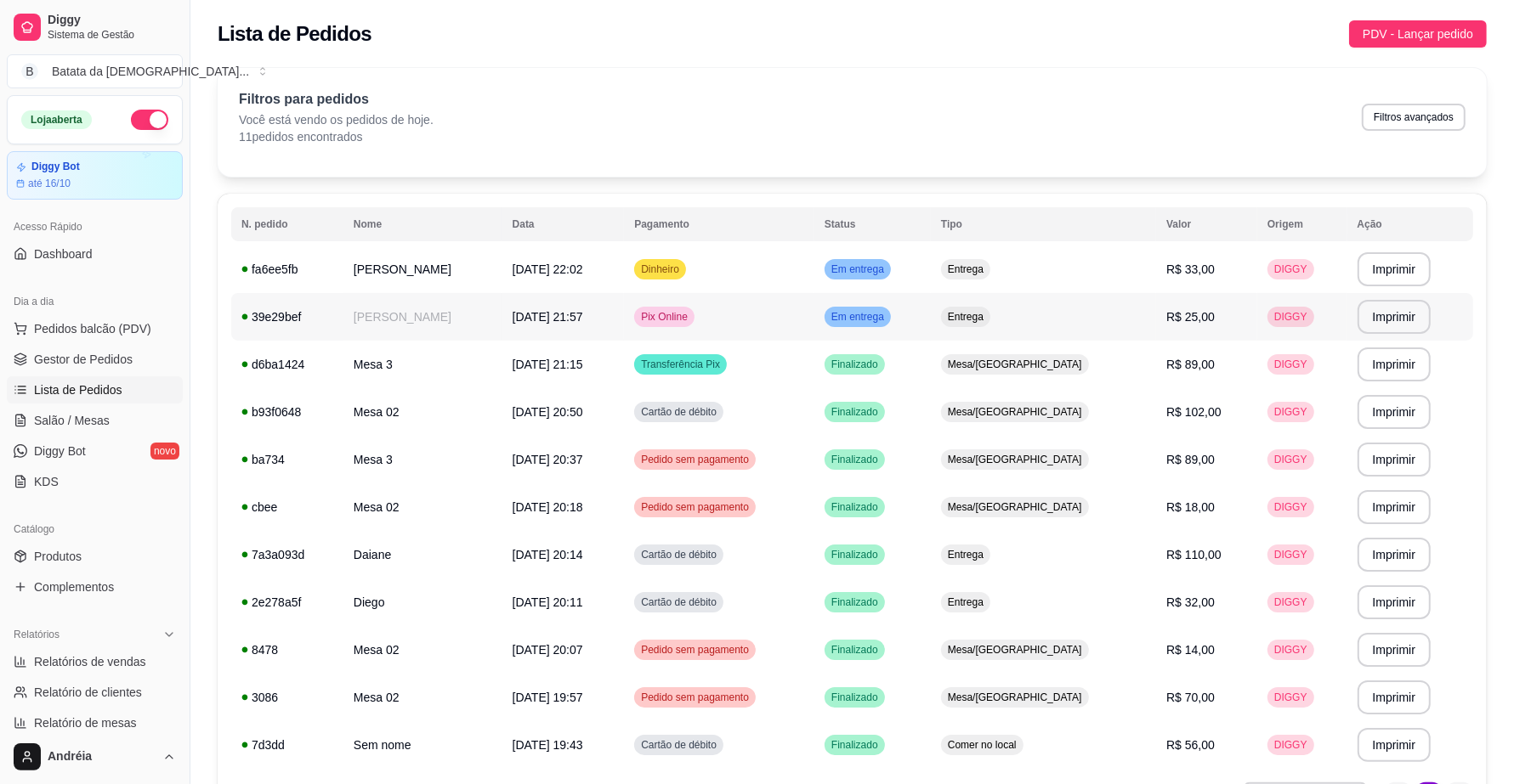
click at [986, 322] on span "Entrega" at bounding box center [966, 316] width 43 height 13
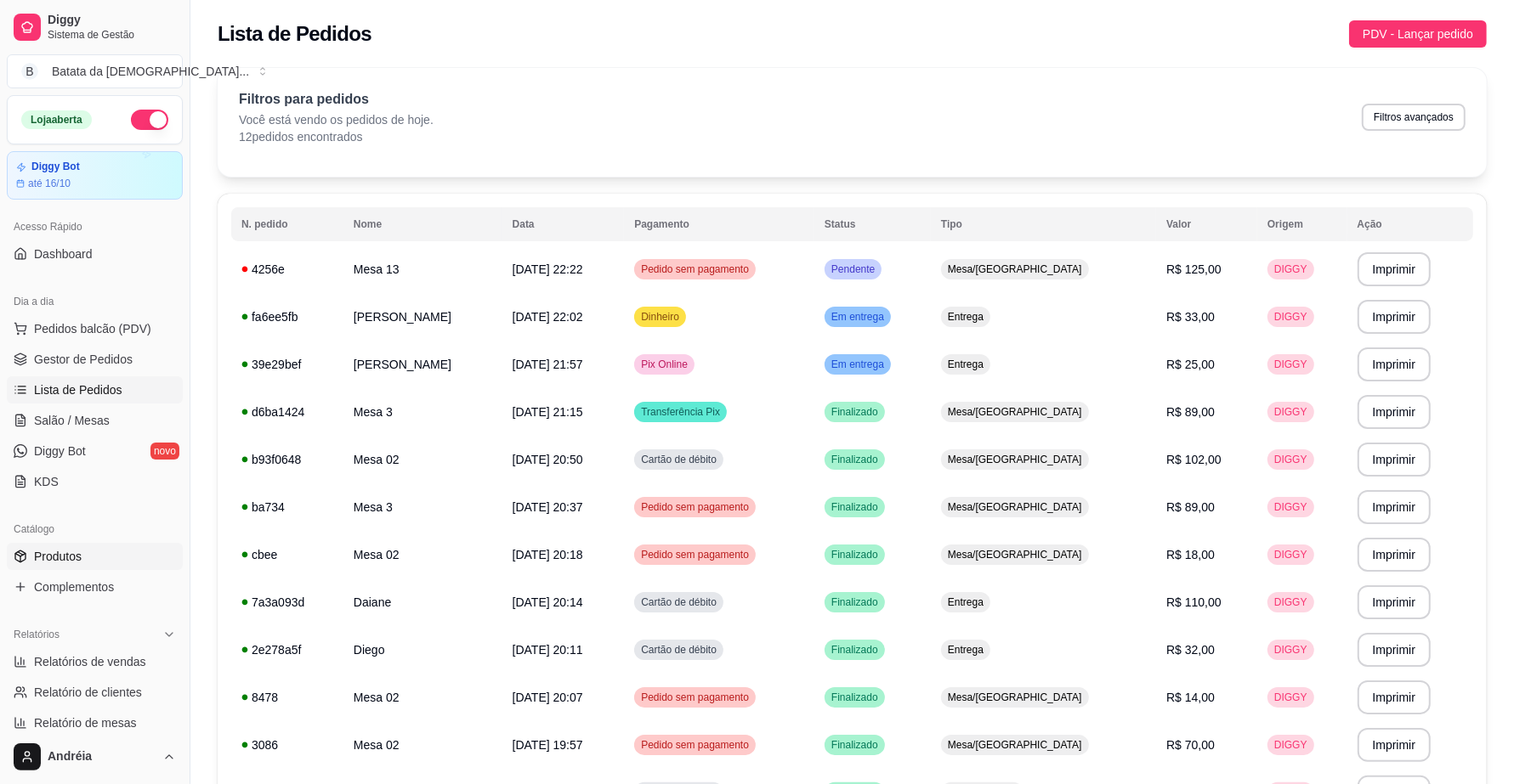
click at [45, 566] on link "Produtos" at bounding box center [94, 557] width 176 height 28
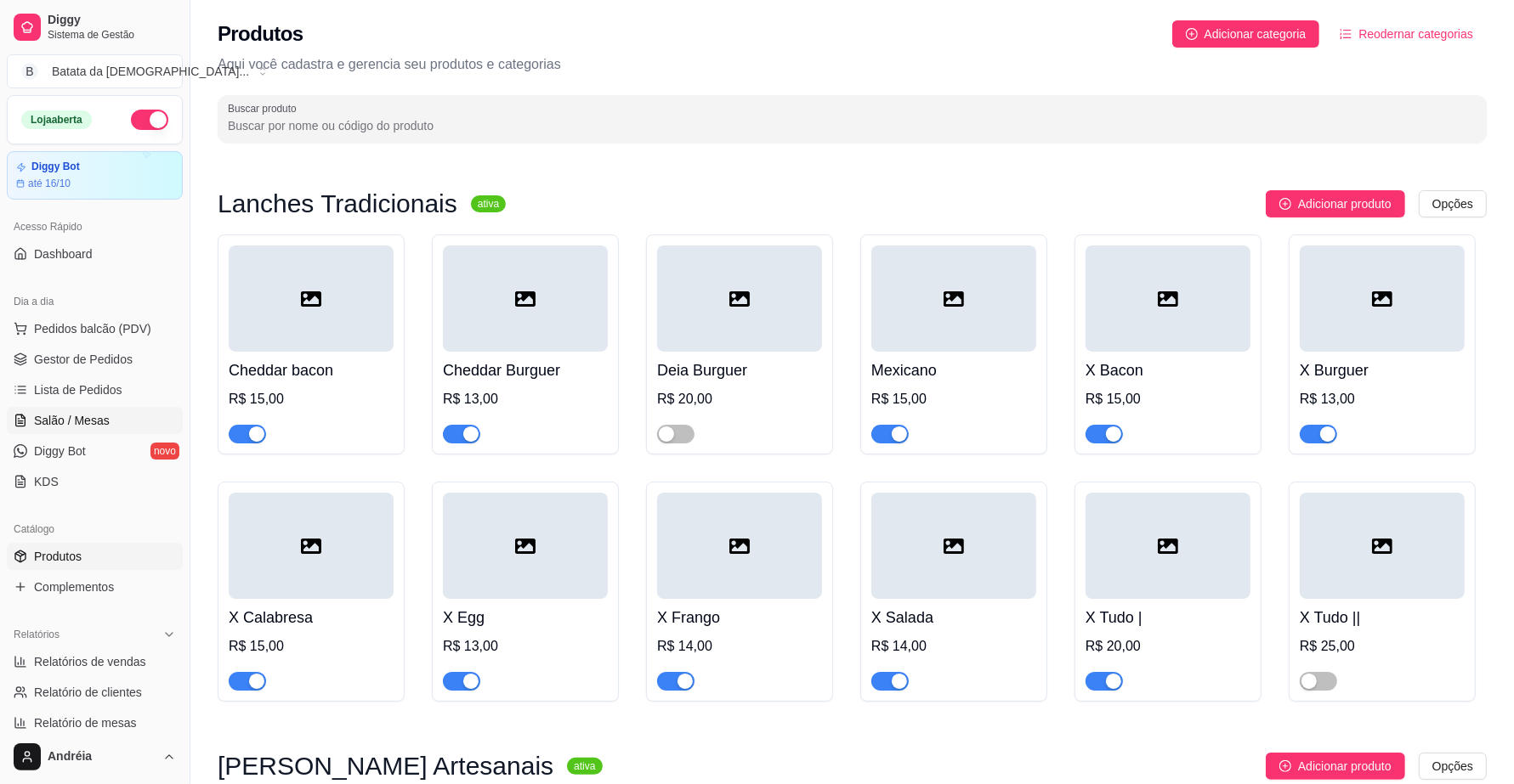
click at [98, 412] on span "Salão / Mesas" at bounding box center [71, 421] width 76 height 17
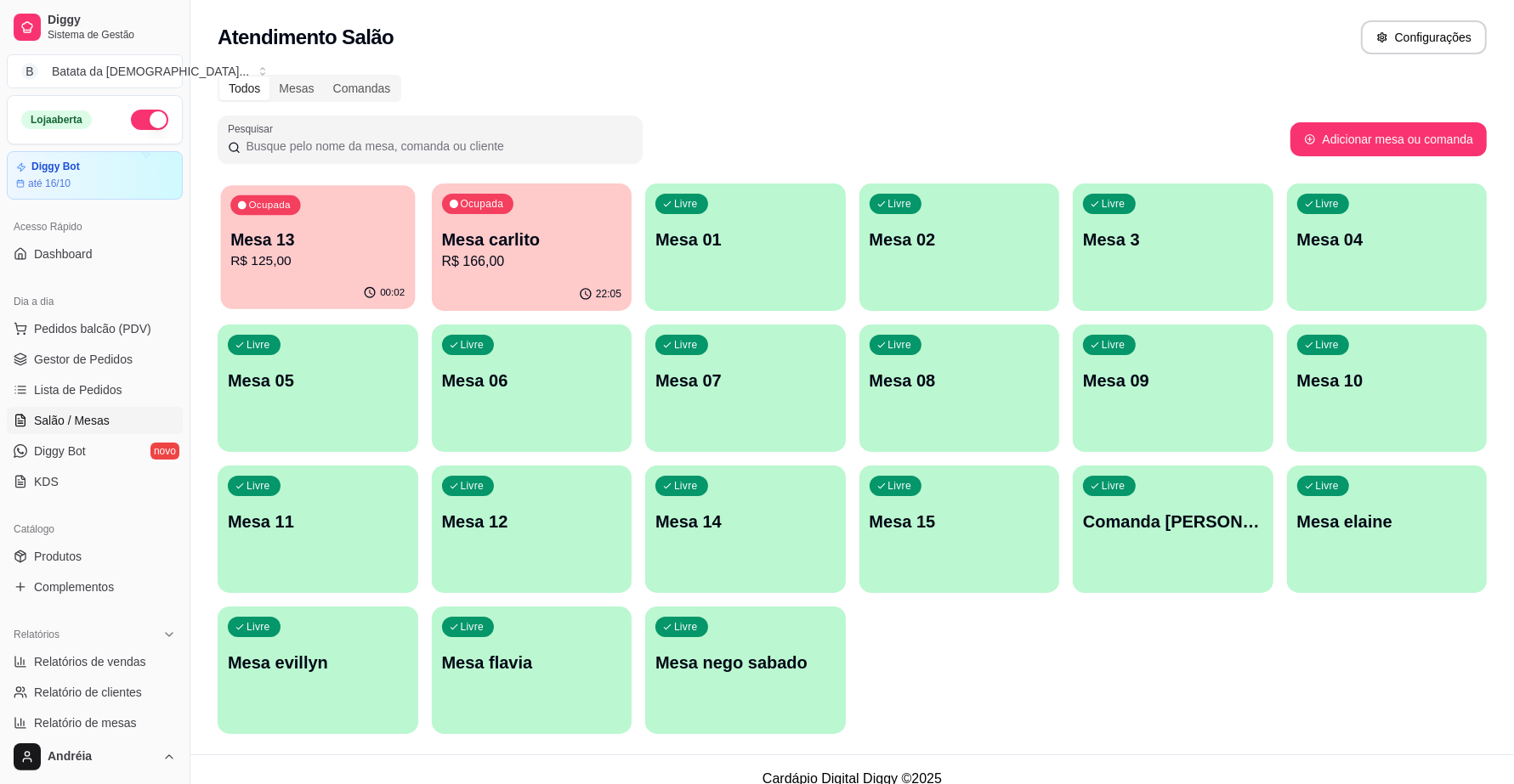
click at [336, 267] on p "R$ 125,00" at bounding box center [317, 261] width 175 height 20
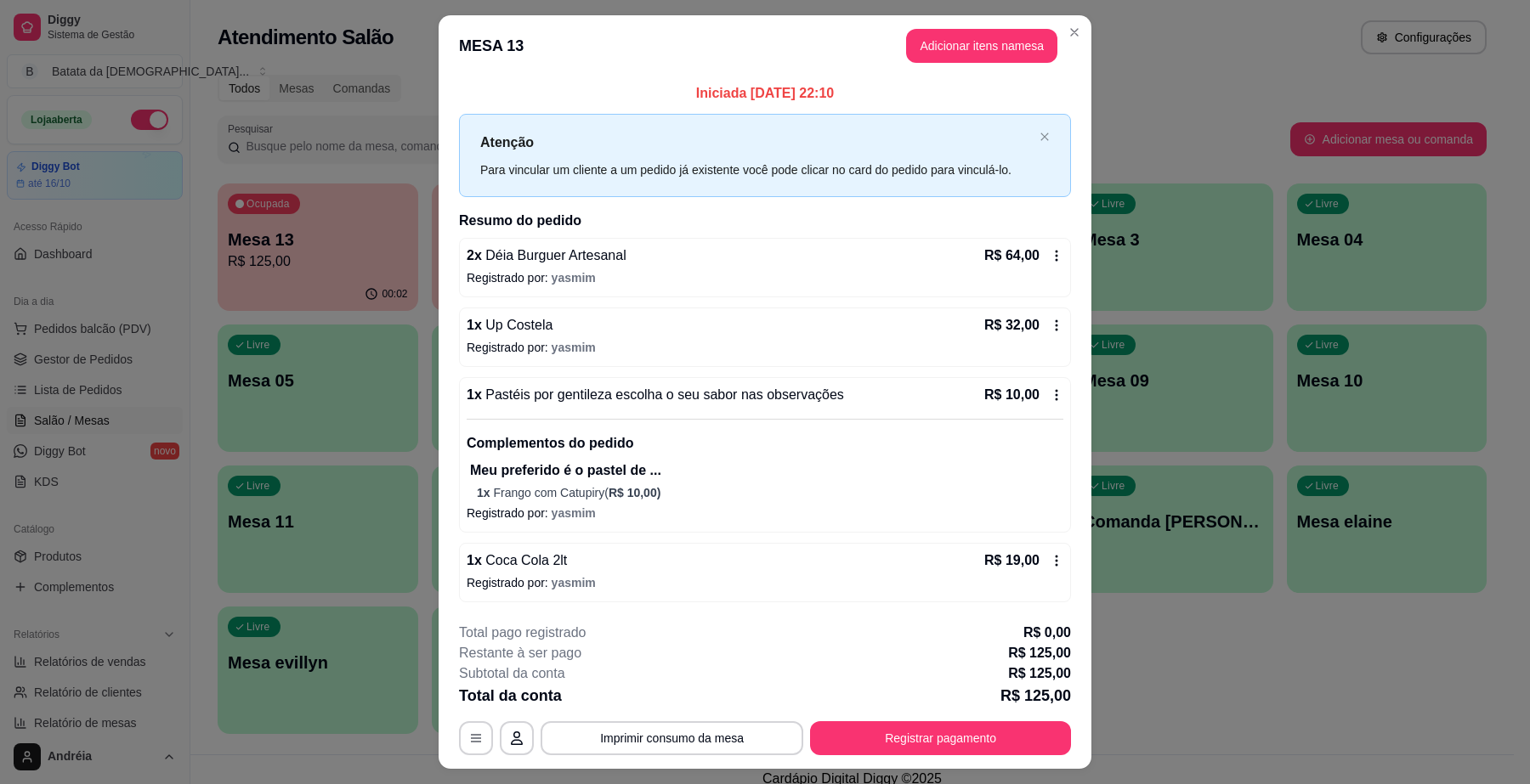
click at [978, 28] on header "MESA 13 Adicionar itens na mesa" at bounding box center [765, 45] width 653 height 61
click at [1014, 39] on button "Adicionar itens na mesa" at bounding box center [982, 45] width 151 height 34
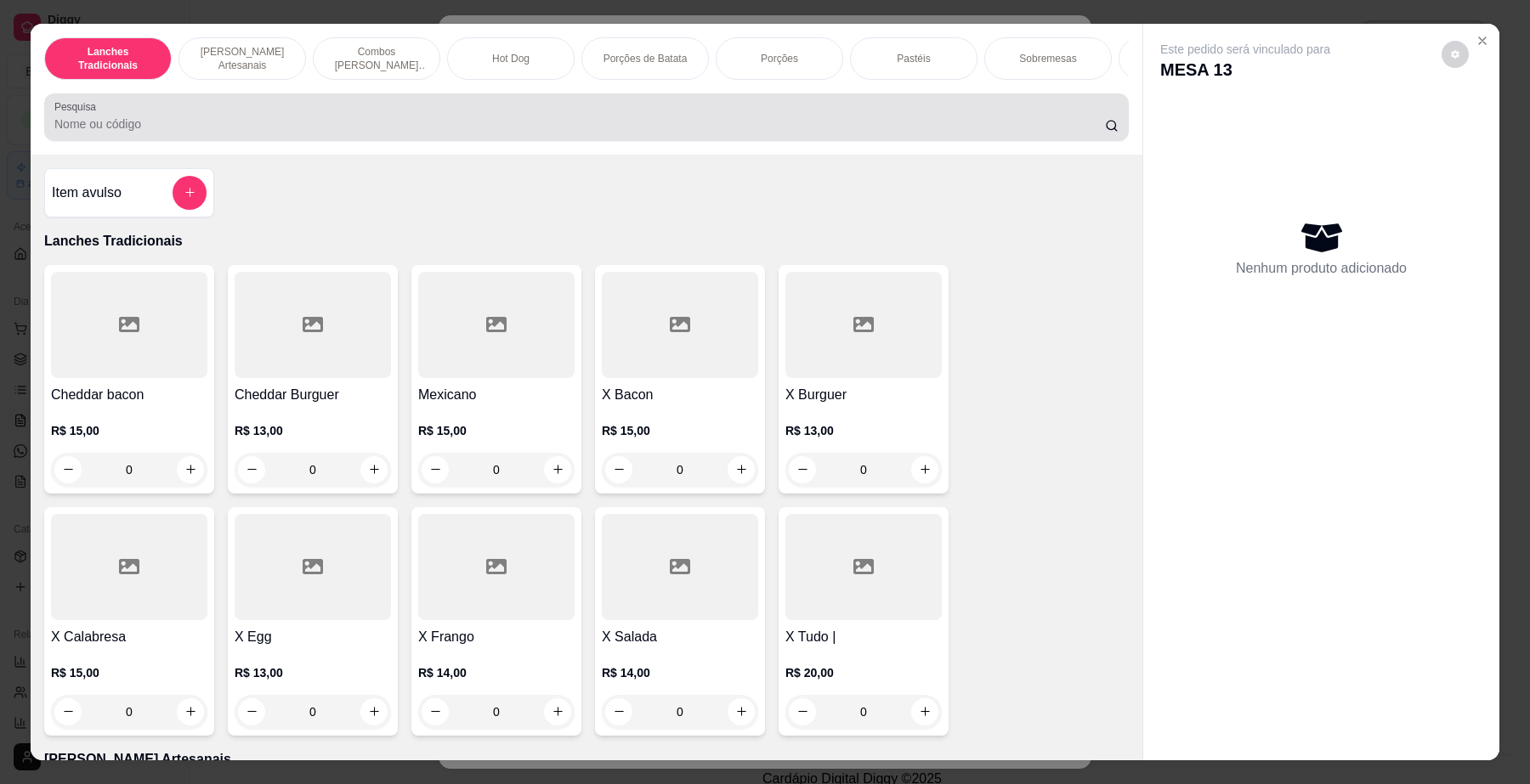
click at [752, 133] on input "Pesquisa" at bounding box center [579, 124] width 1051 height 17
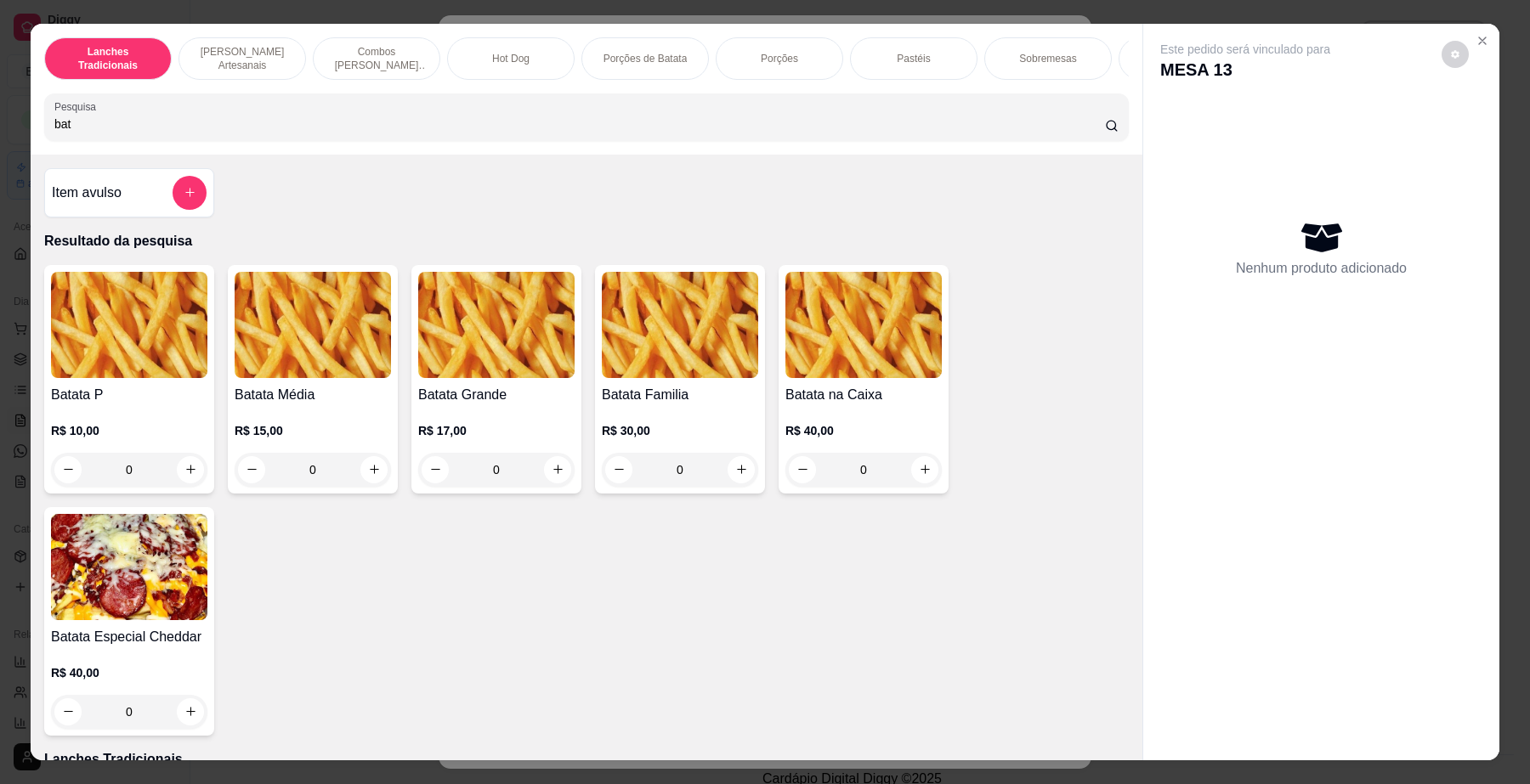
type input "bat"
click at [0, 367] on div "Lanches Tradicionais Burguer's Artesanais Combos Burguer's Artesanais Hot Dog P…" at bounding box center [765, 392] width 1530 height 784
click at [64, 371] on img at bounding box center [129, 324] width 157 height 106
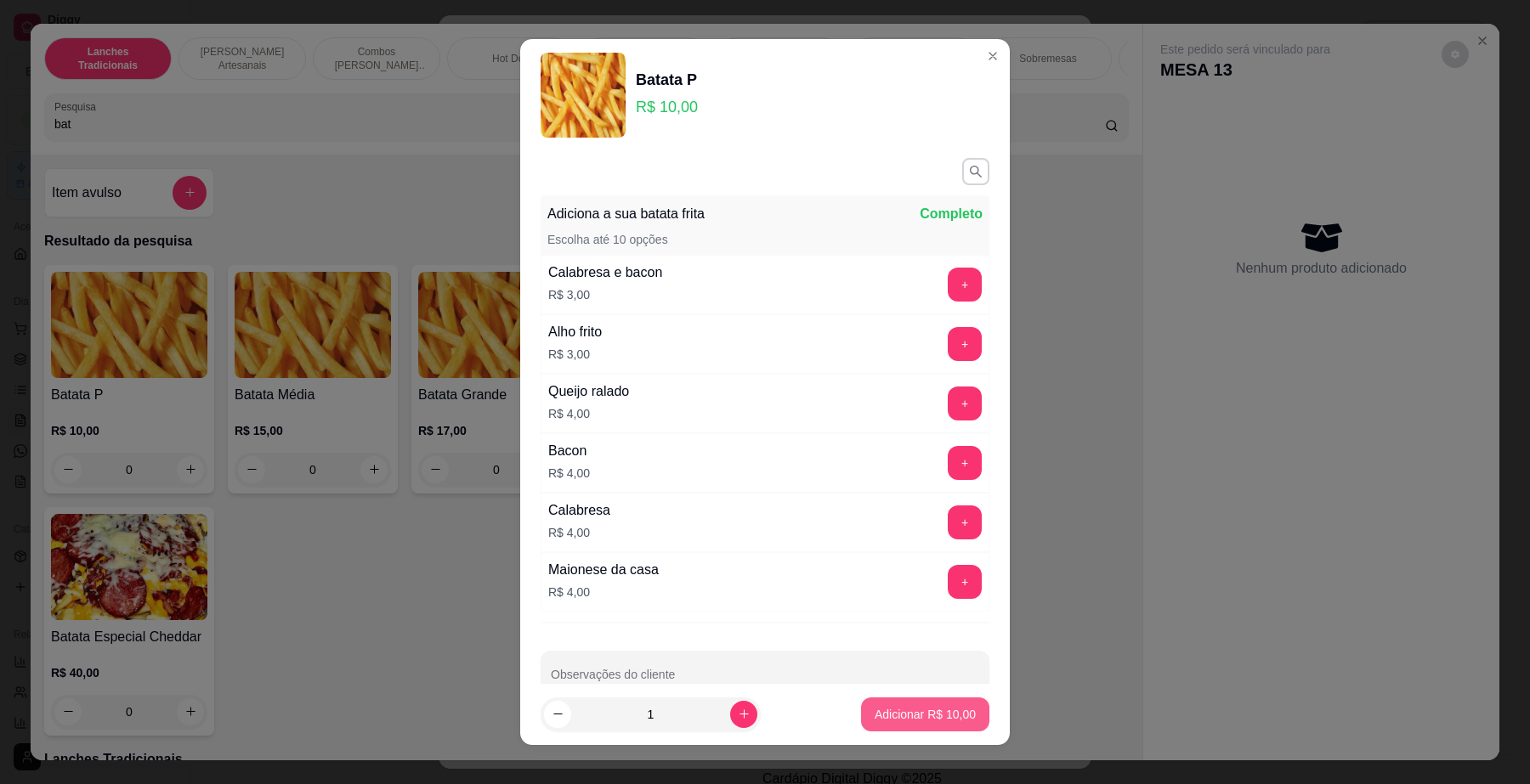
click at [941, 728] on button "Adicionar R$ 10,00" at bounding box center [925, 715] width 128 height 34
type input "1"
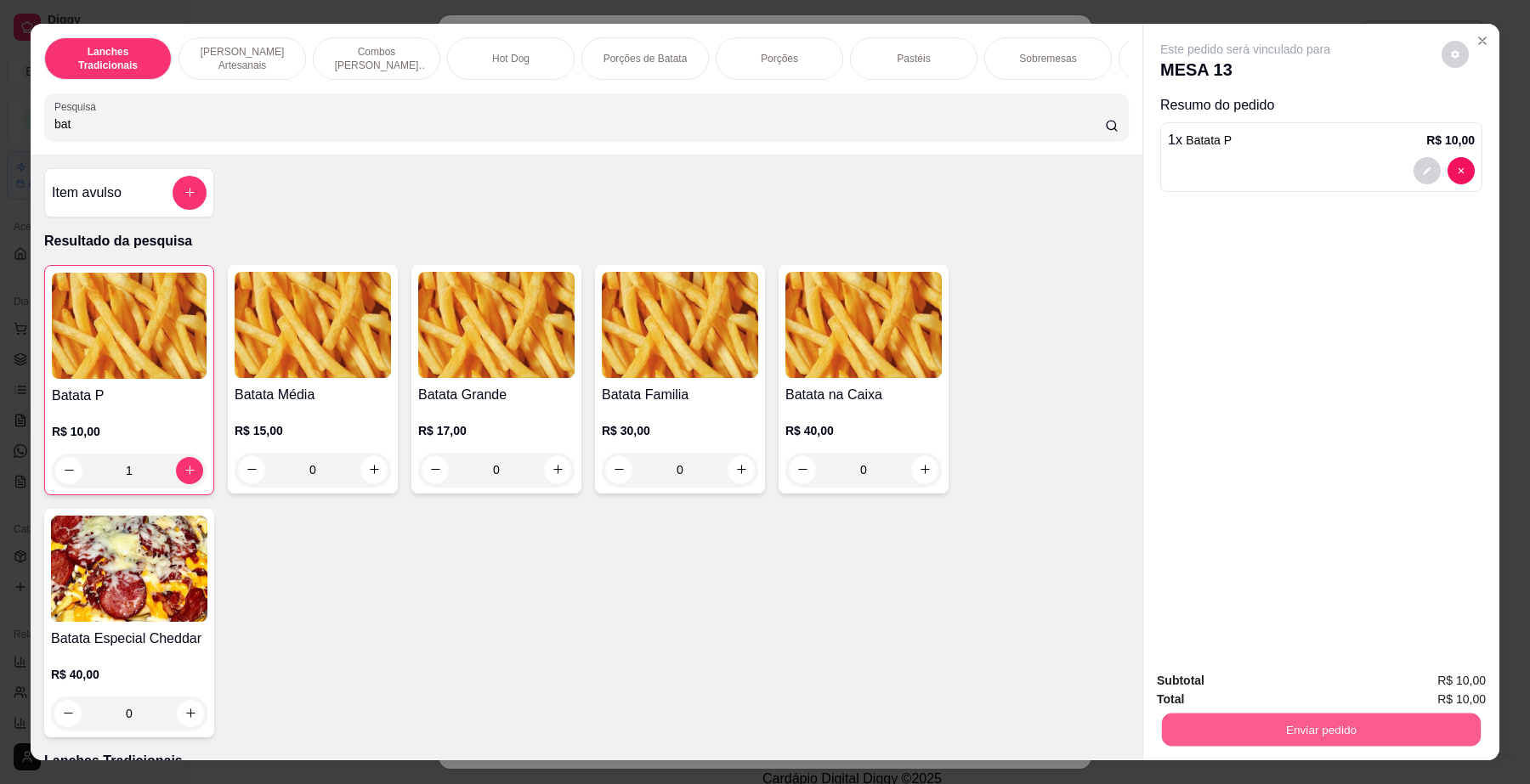
click at [1277, 723] on button "Enviar pedido" at bounding box center [1321, 730] width 319 height 33
click at [1429, 690] on button "Enviar pedido" at bounding box center [1440, 689] width 96 height 32
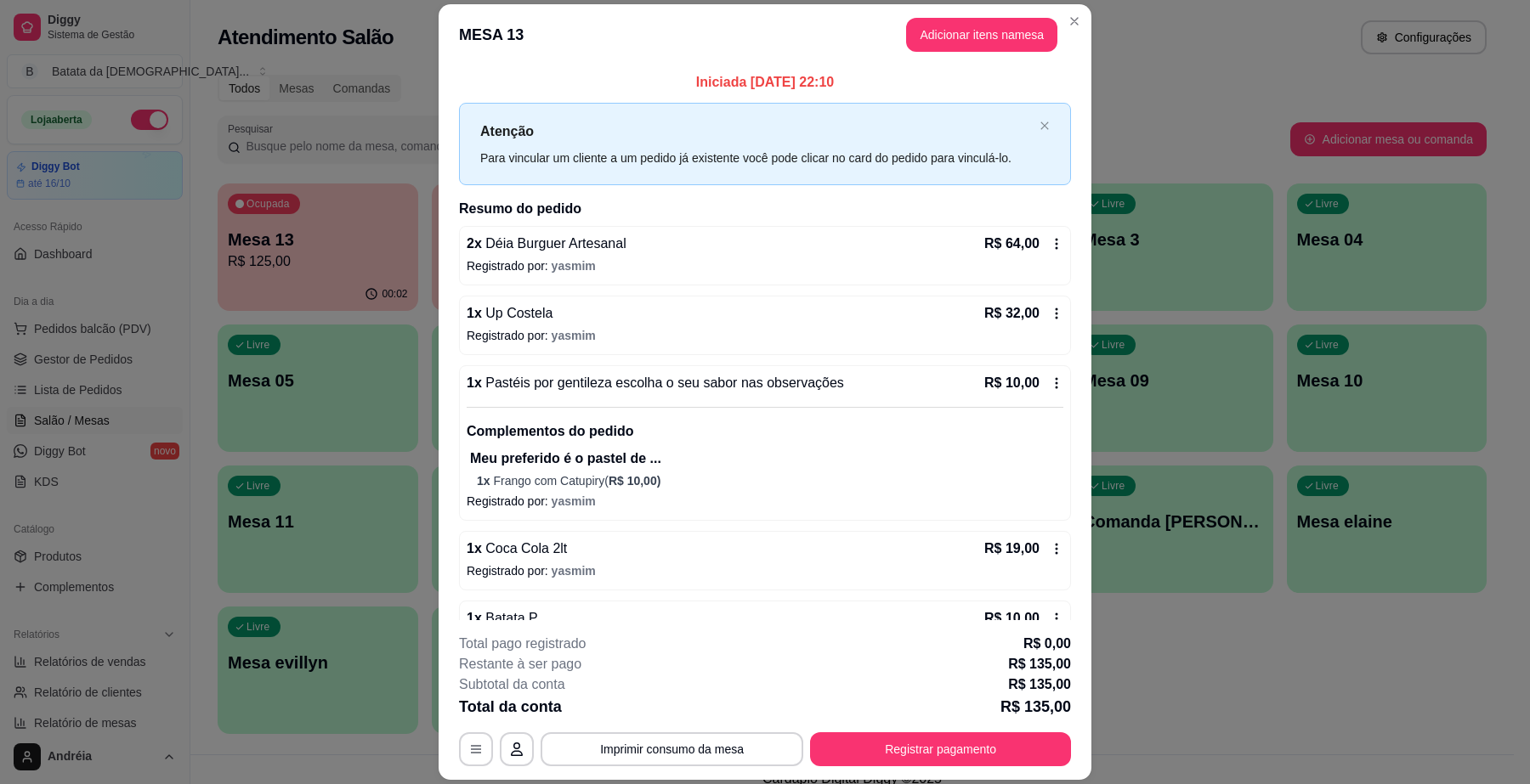
scroll to position [46, 0]
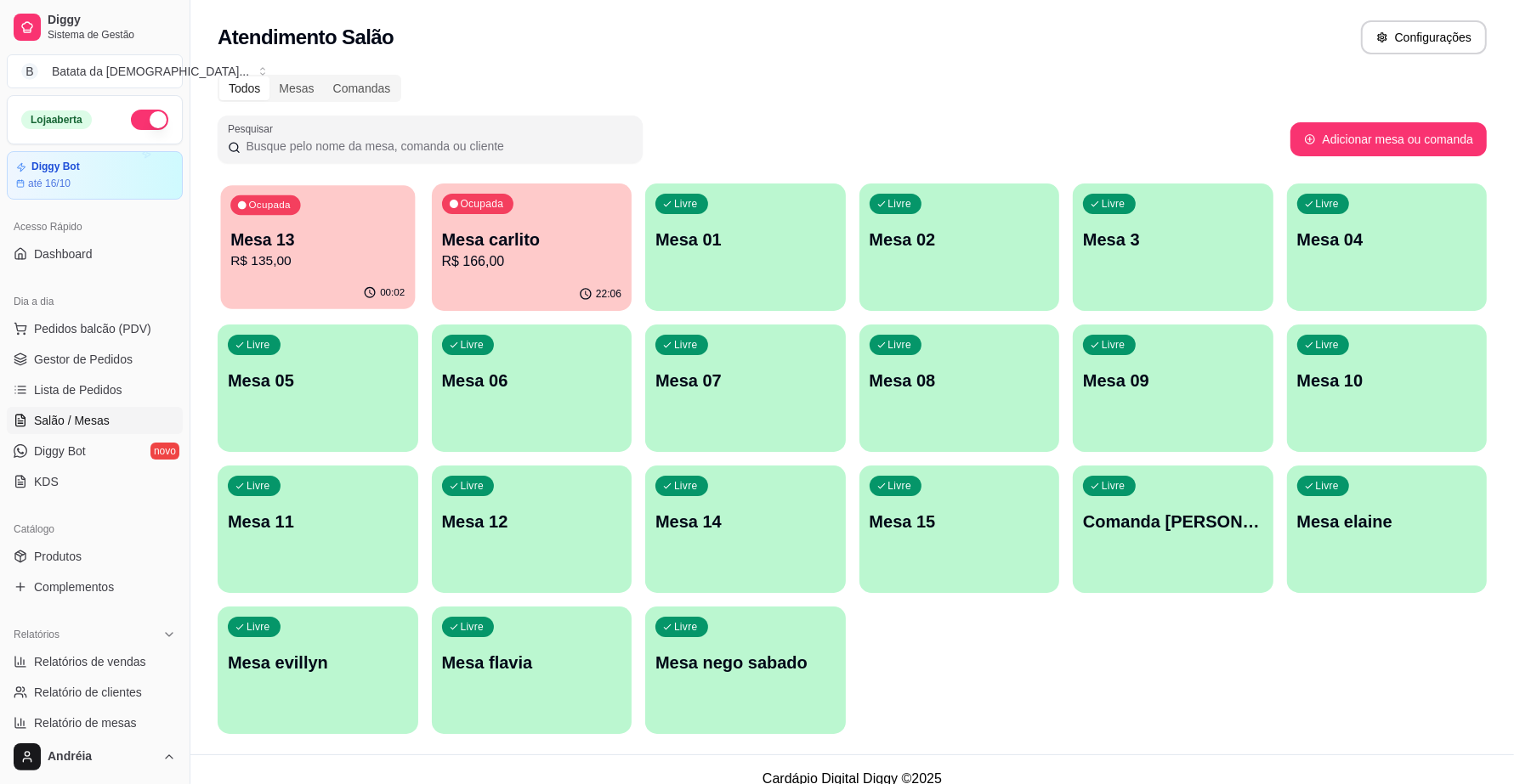
click at [274, 244] on p "Mesa 13" at bounding box center [317, 241] width 175 height 23
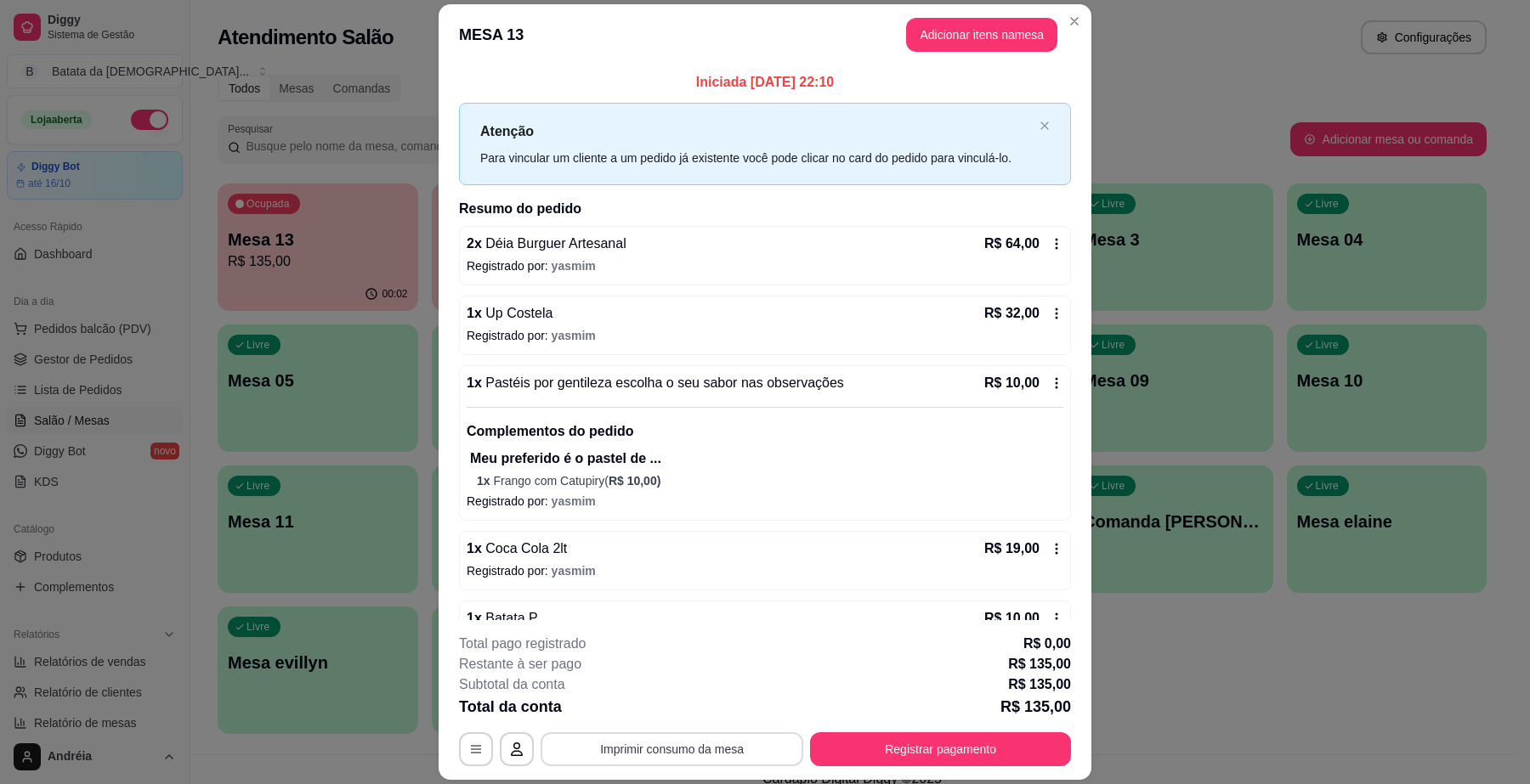
click at [719, 733] on button "Imprimir consumo da mesa" at bounding box center [672, 749] width 263 height 34
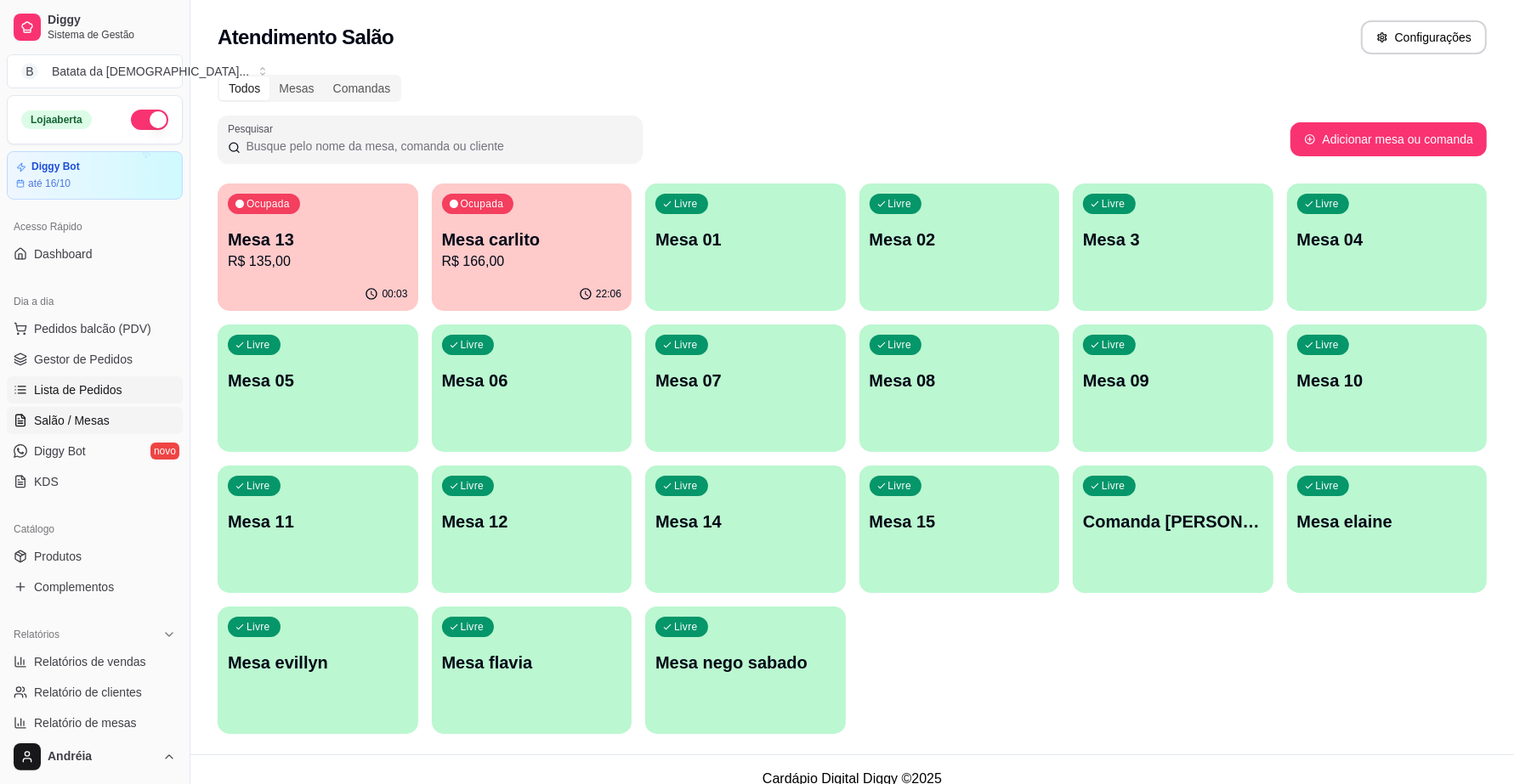
click at [113, 396] on span "Lista de Pedidos" at bounding box center [78, 389] width 88 height 17
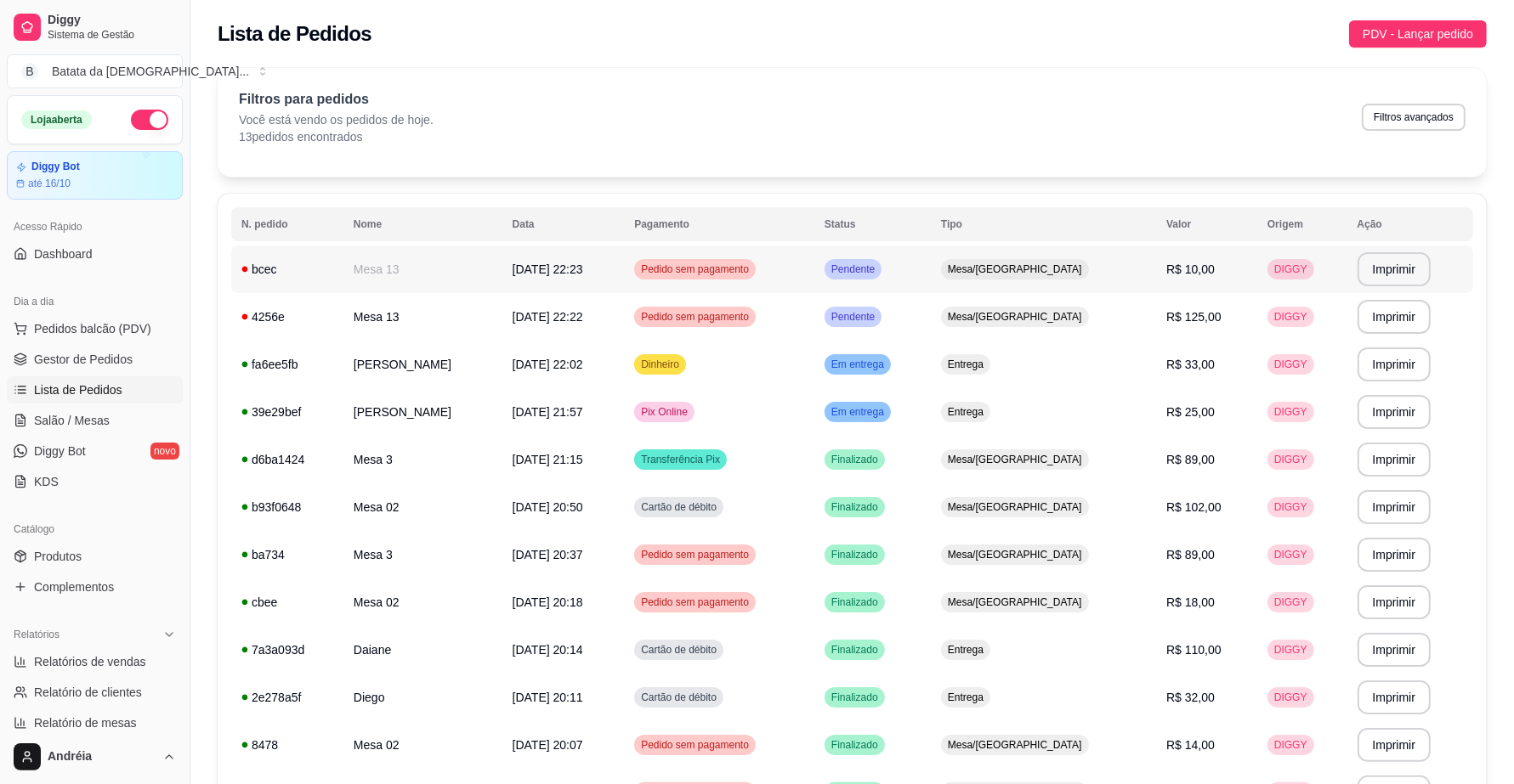
click at [930, 277] on td "Pendente" at bounding box center [872, 269] width 117 height 47
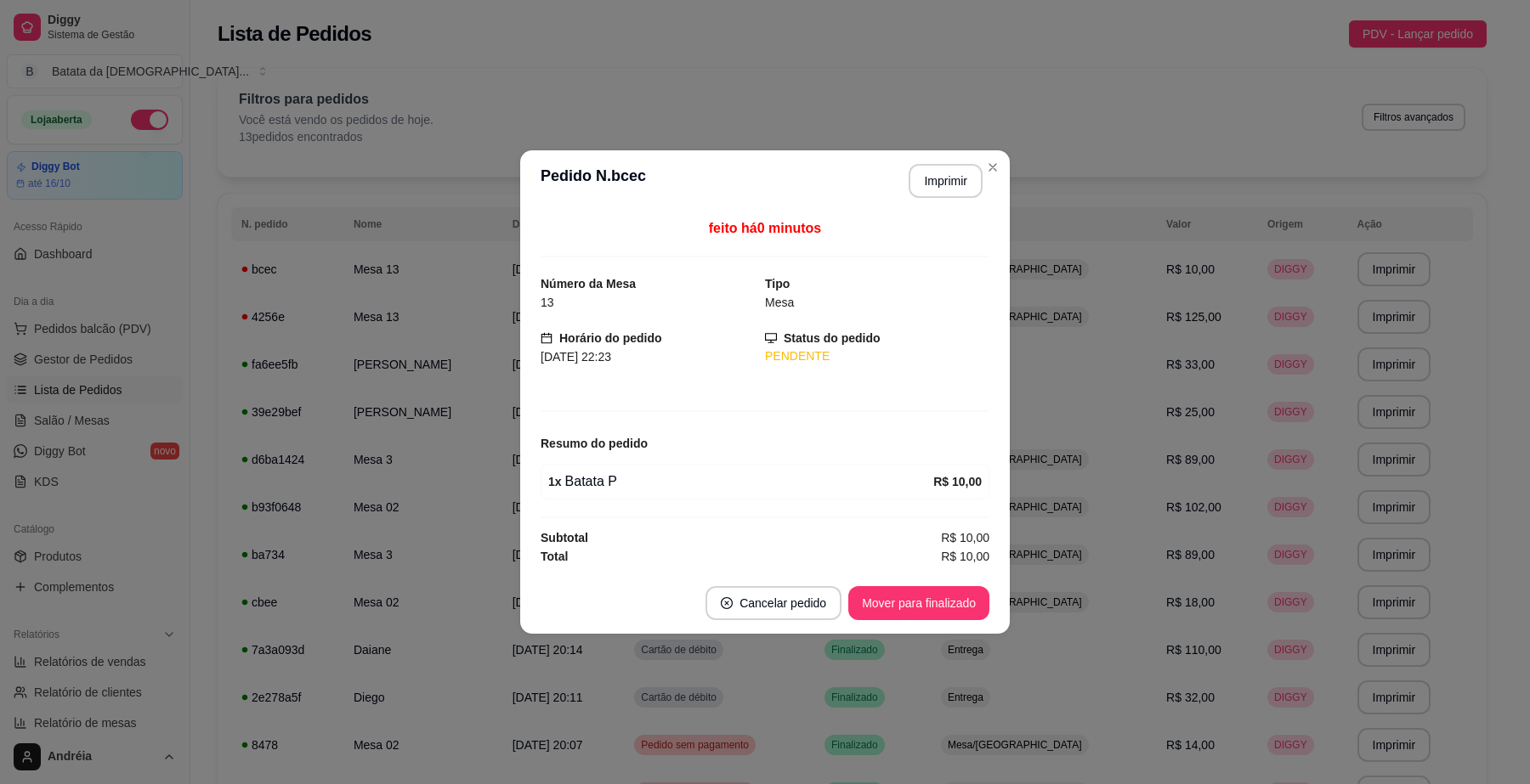
click at [929, 622] on footer "Cancelar pedido Mover para finalizado" at bounding box center [765, 603] width 489 height 61
click at [949, 609] on button "Mover para finalizado" at bounding box center [920, 603] width 137 height 33
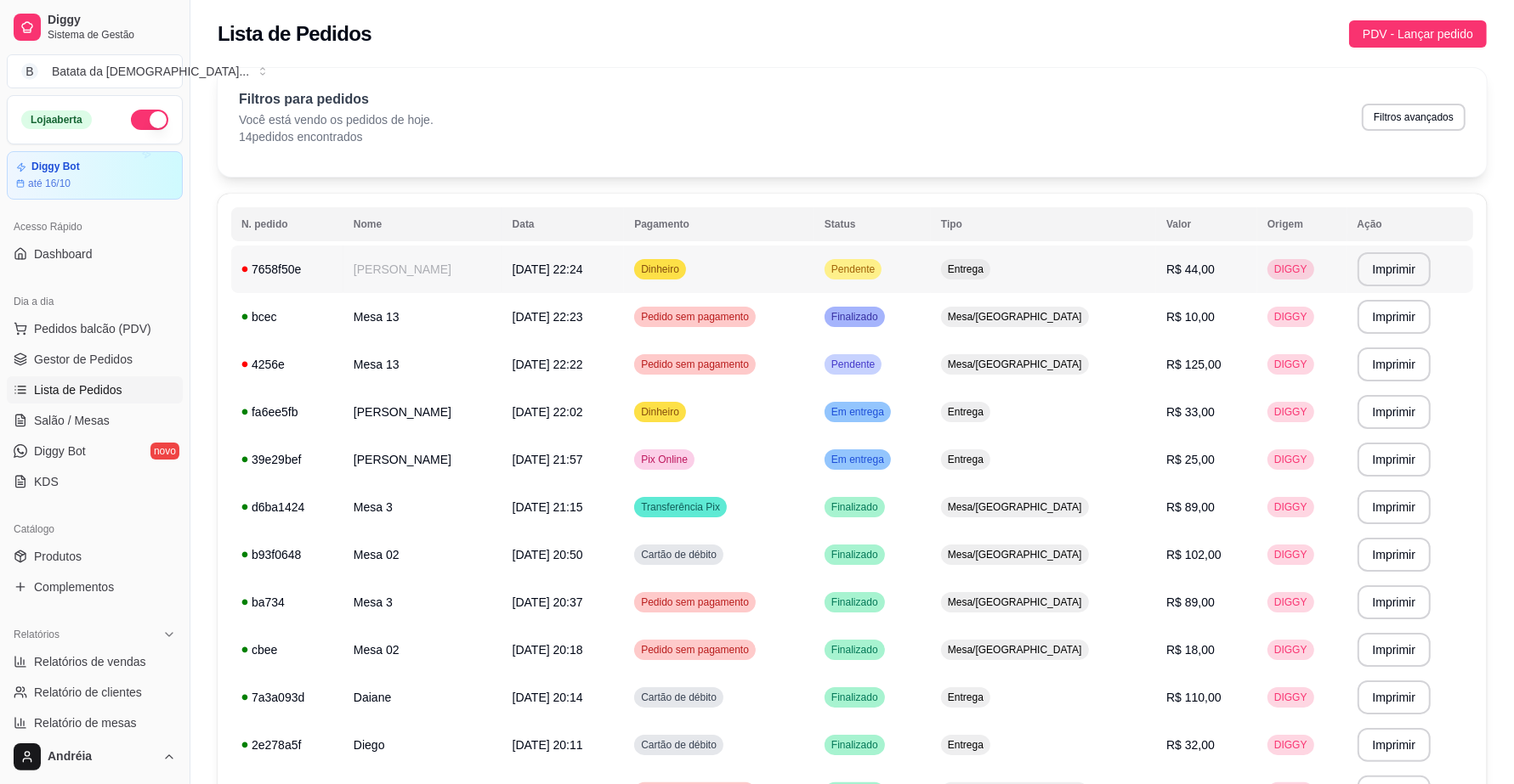
click at [990, 278] on div "Entrega" at bounding box center [965, 269] width 49 height 20
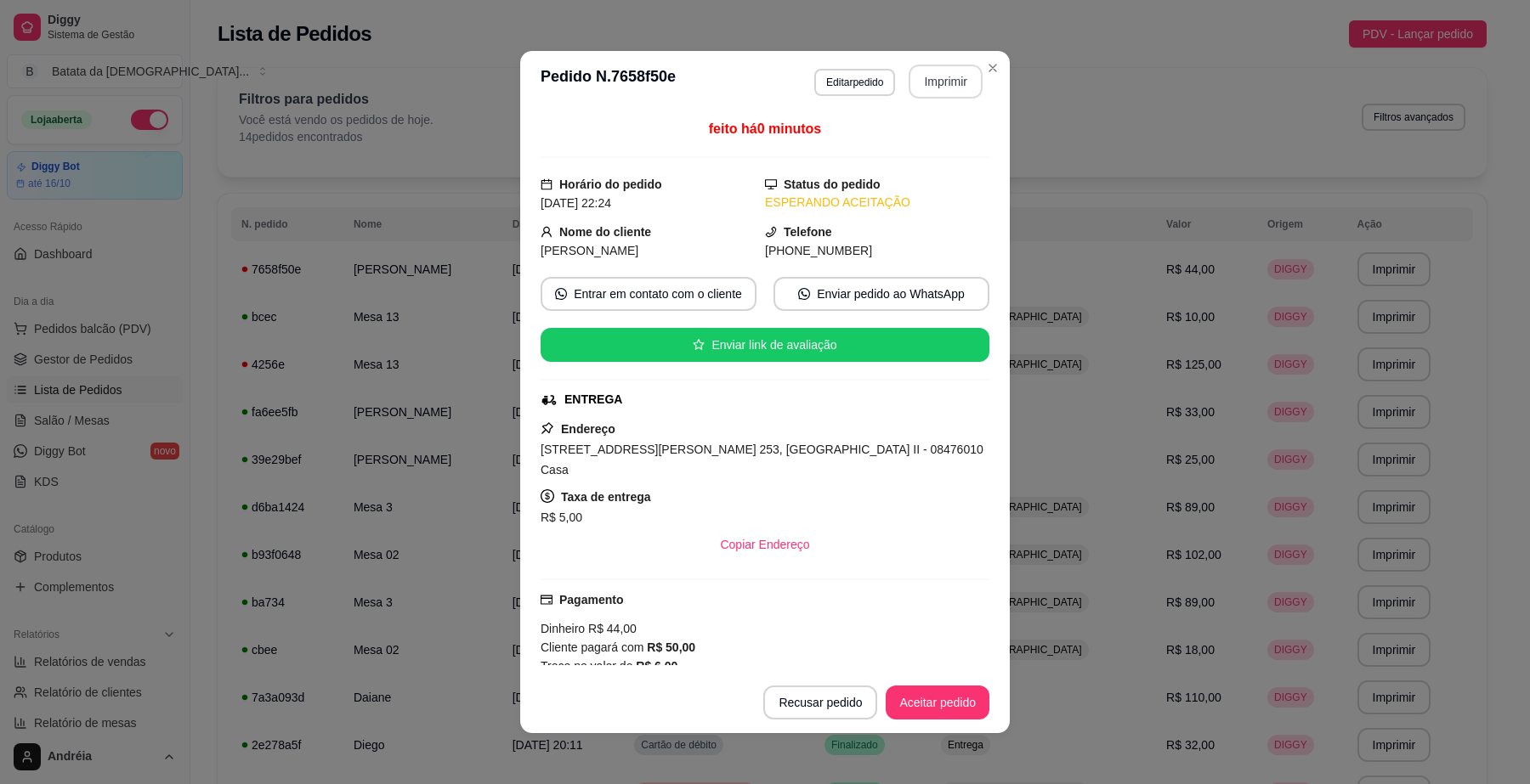
click at [931, 74] on button "Imprimir" at bounding box center [945, 81] width 74 height 34
click at [937, 682] on footer "Recusar pedido Aceitar pedido" at bounding box center [765, 703] width 489 height 61
click at [944, 695] on button "Aceitar pedido" at bounding box center [937, 703] width 103 height 34
drag, startPoint x: 693, startPoint y: 448, endPoint x: 515, endPoint y: 442, distance: 178.1
click at [520, 442] on div "feito há 0 minutos Horário do pedido [DATE] 22:24 Status do pedido ESPERANDO AC…" at bounding box center [765, 392] width 489 height 560
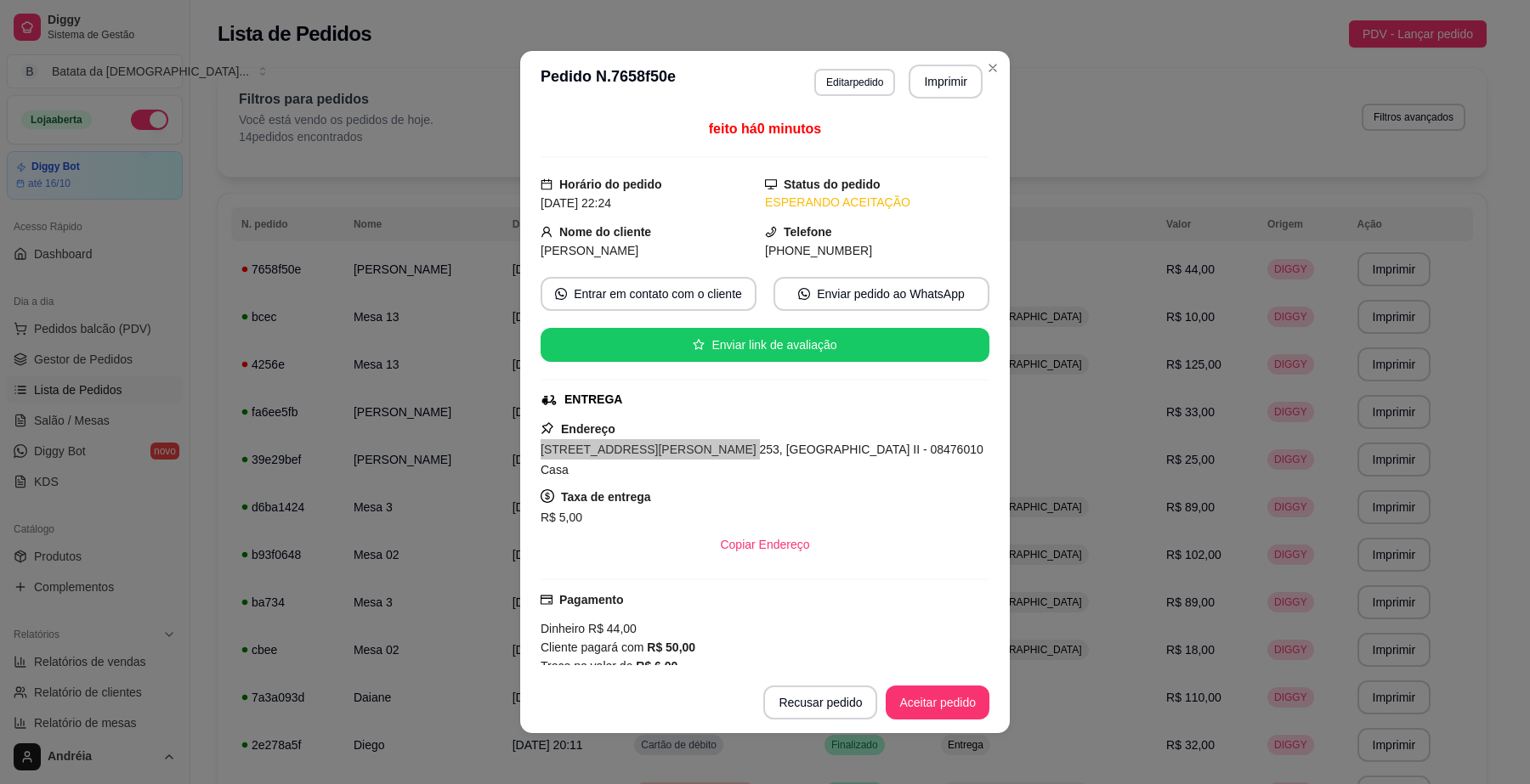
copy span "[STREET_ADDRESS][PERSON_NAME] 253,"
click at [901, 694] on button "Aceitar pedido" at bounding box center [937, 703] width 101 height 33
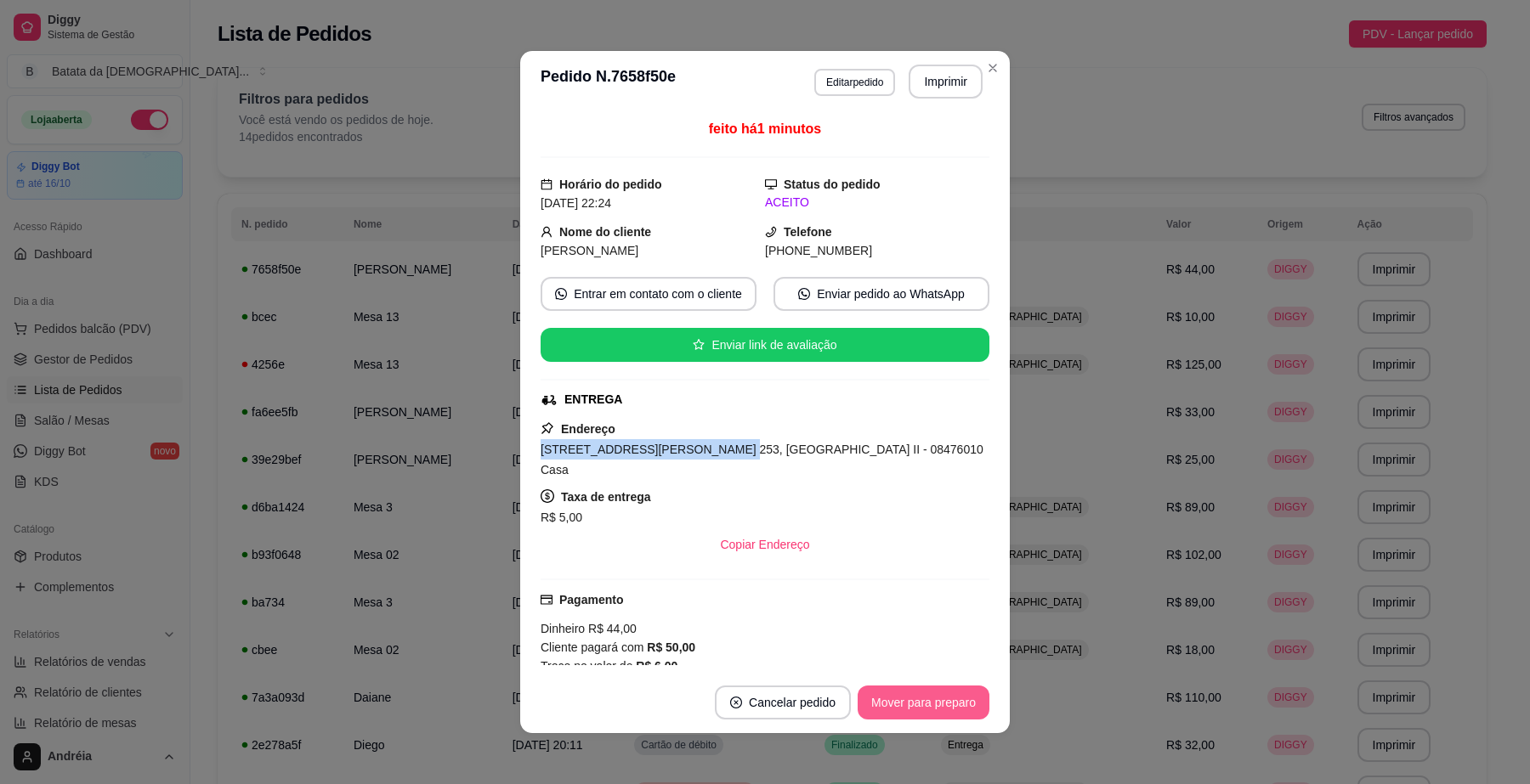
click at [936, 710] on button "Mover para preparo" at bounding box center [923, 703] width 132 height 34
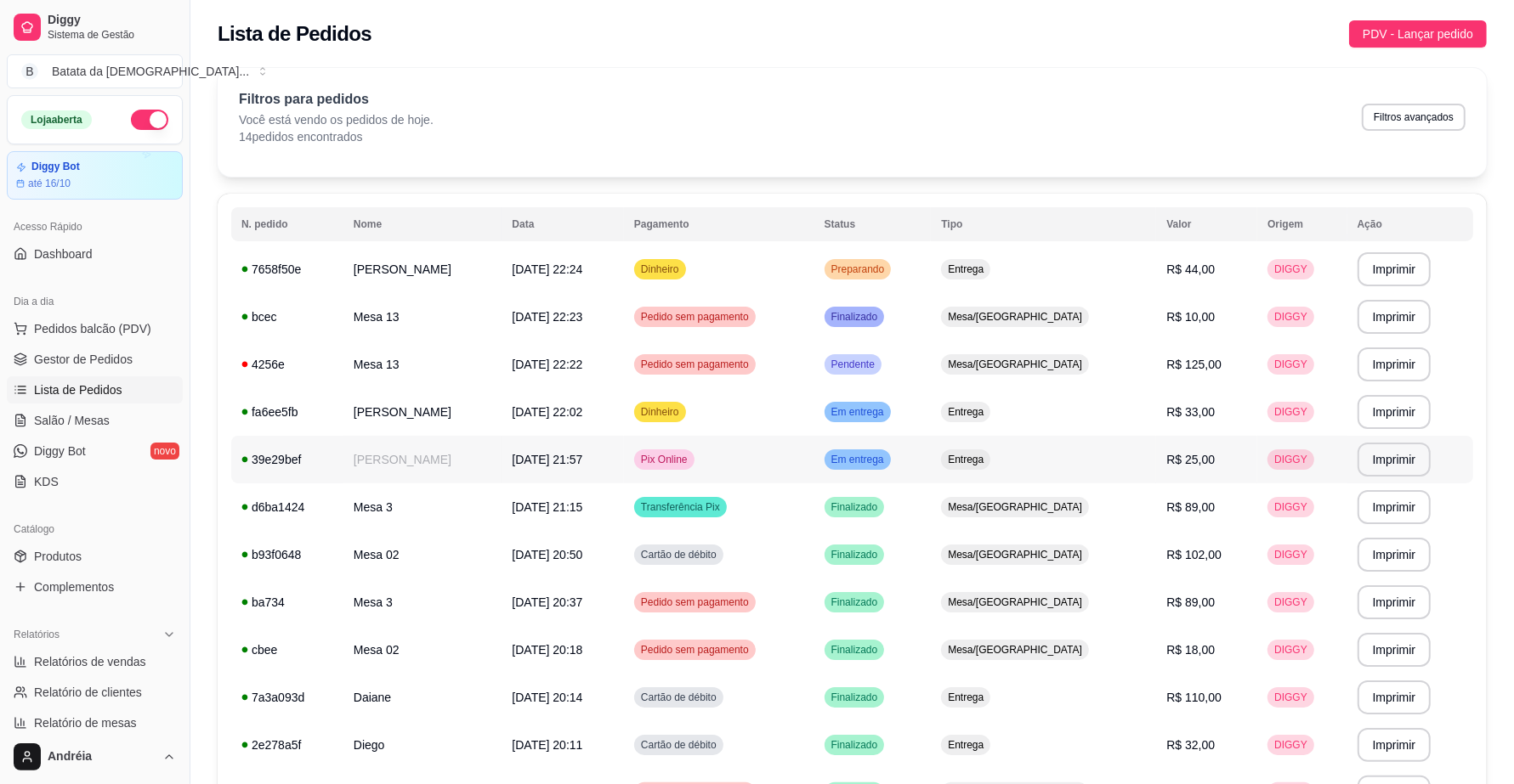
click at [1169, 461] on td "R$ 25,00" at bounding box center [1207, 459] width 102 height 47
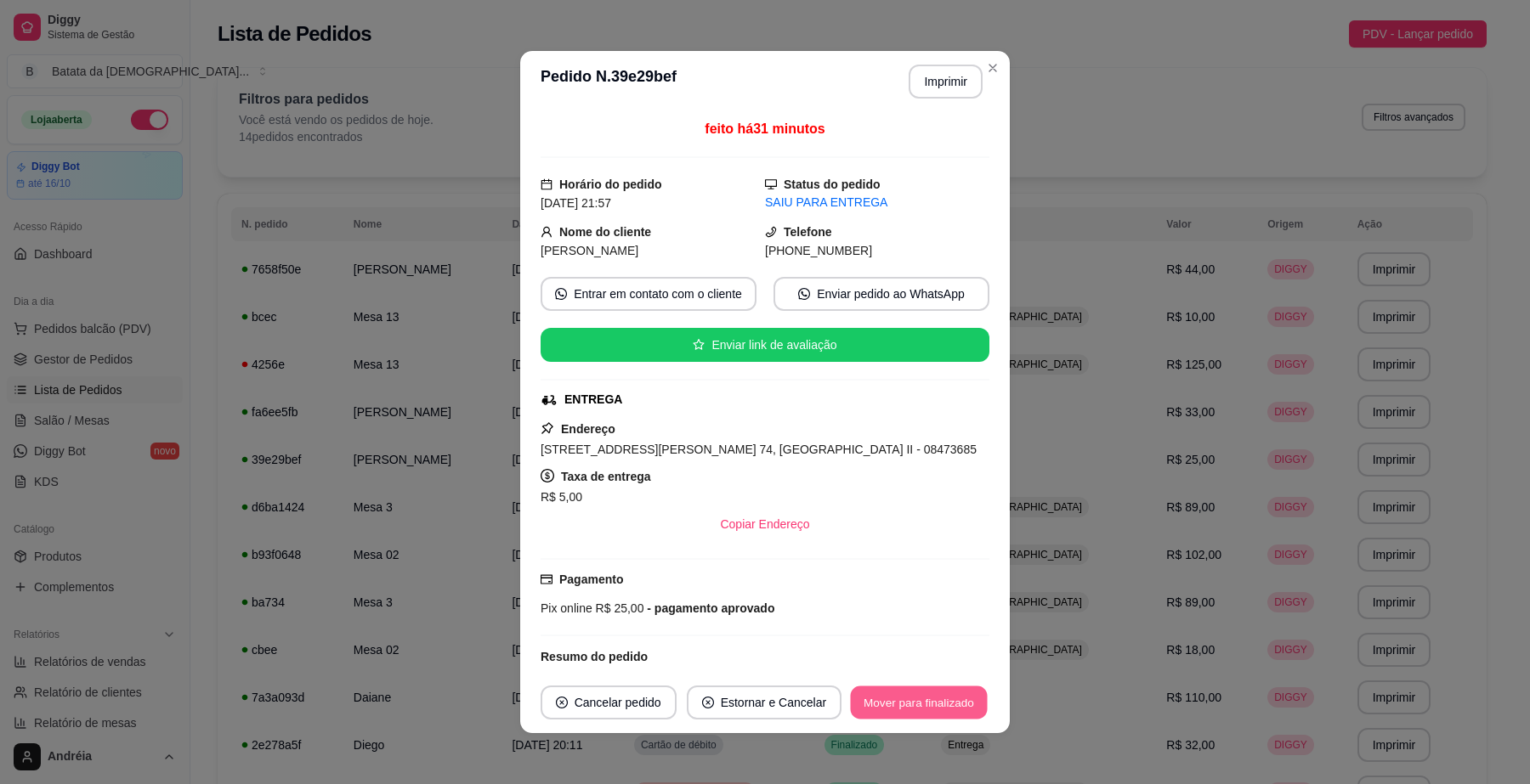
click at [959, 710] on button "Mover para finalizado" at bounding box center [920, 703] width 137 height 33
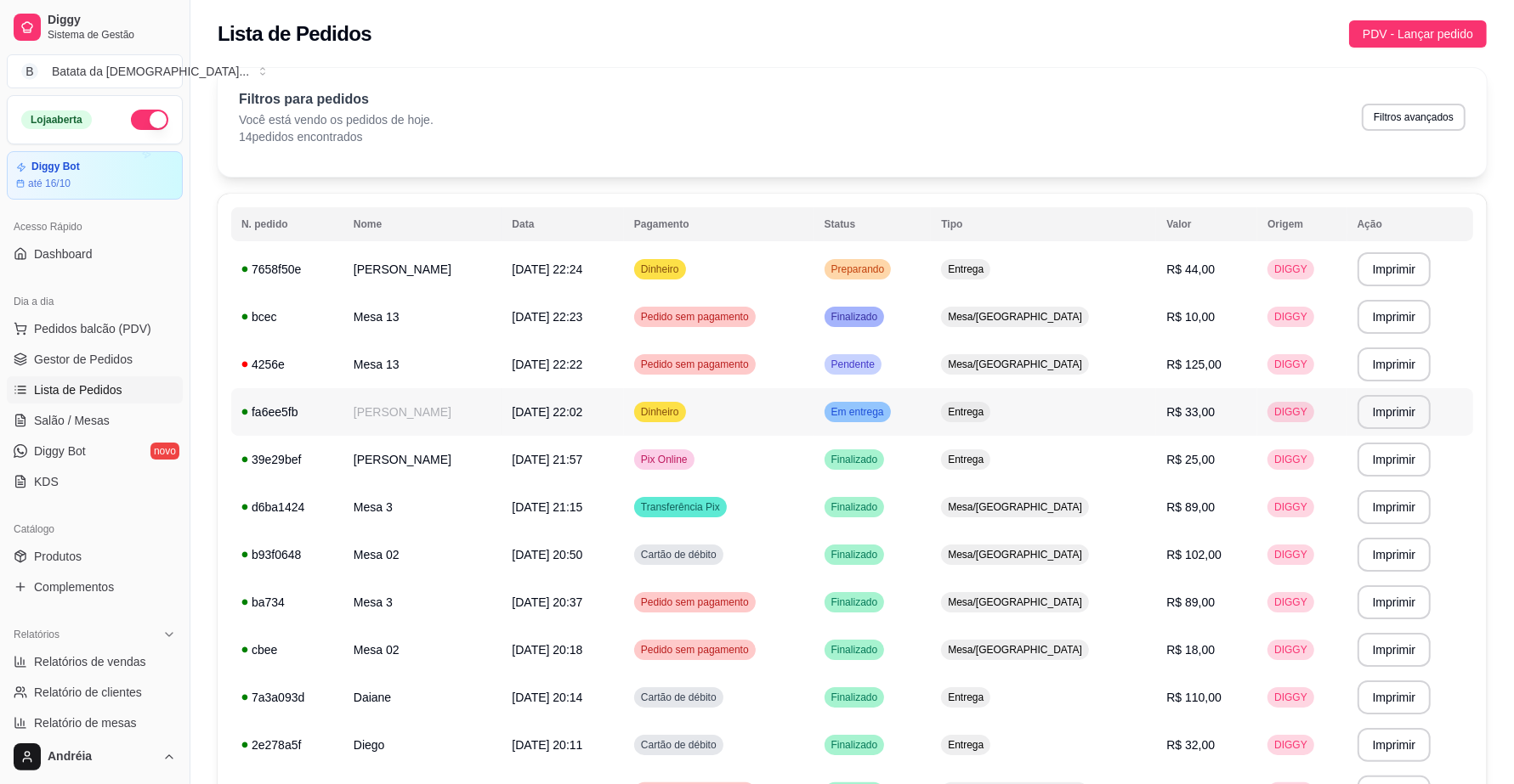
click at [1188, 416] on span "R$ 33,00" at bounding box center [1191, 412] width 48 height 13
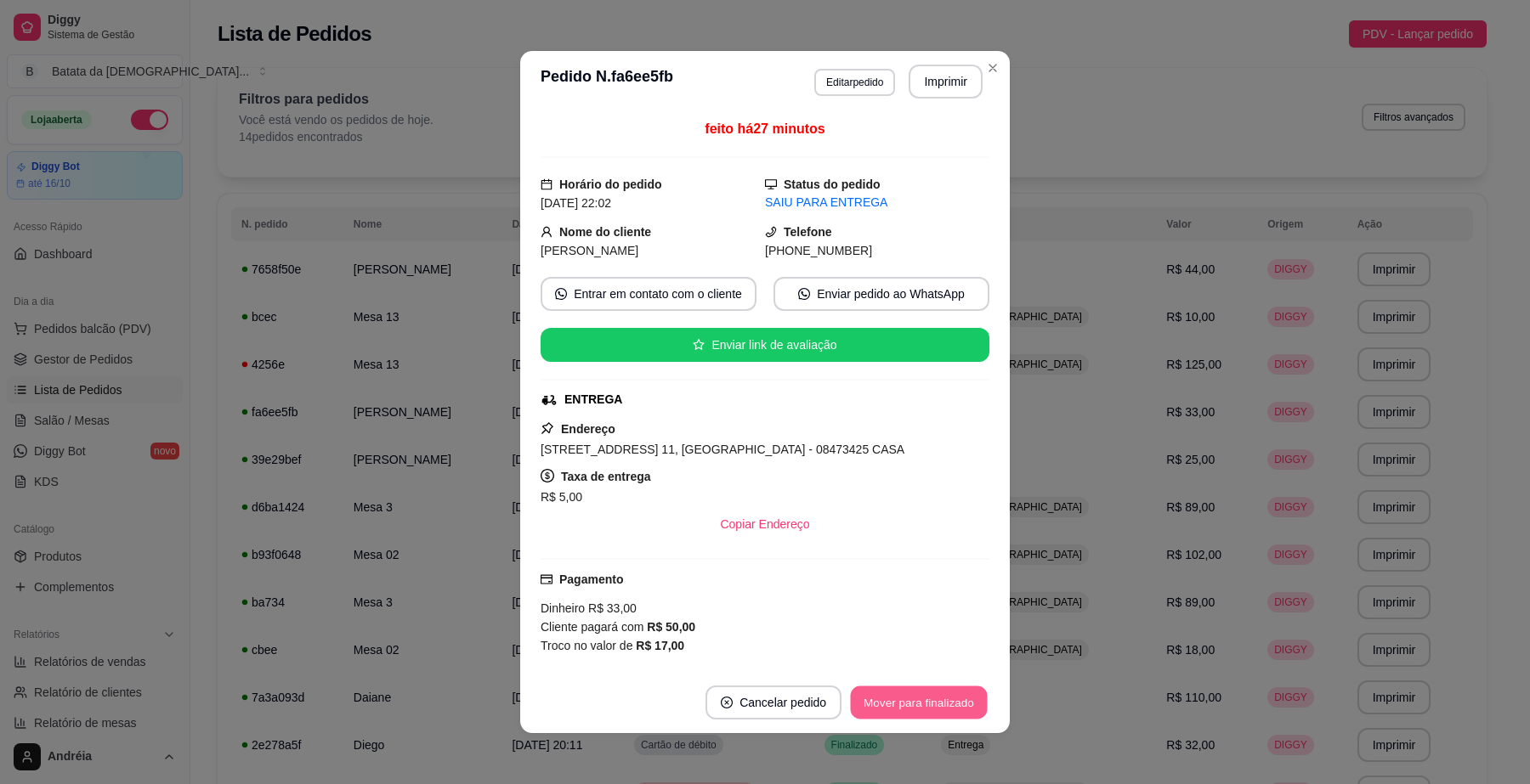
click at [958, 707] on button "Mover para finalizado" at bounding box center [920, 703] width 137 height 33
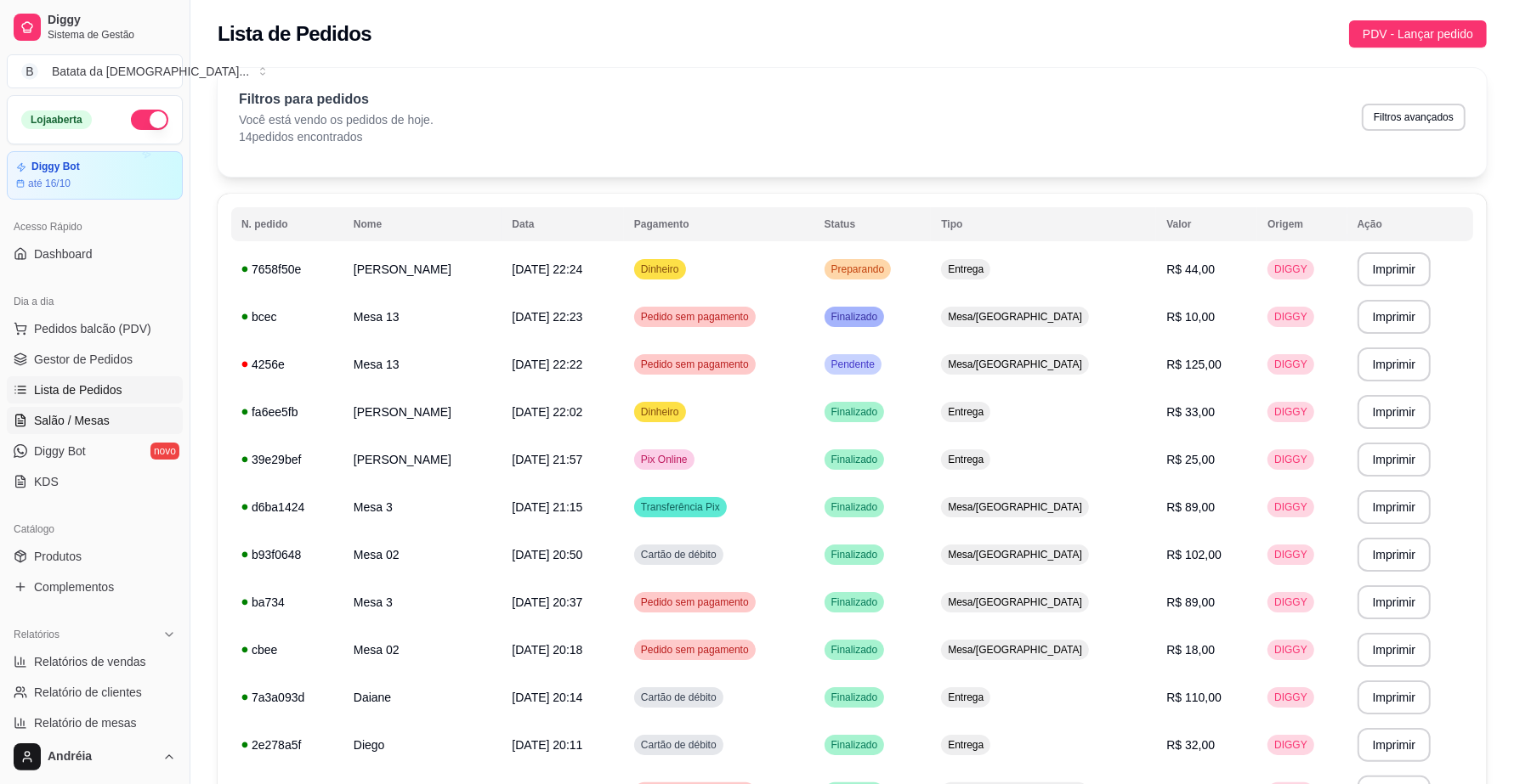
click at [138, 422] on link "Salão / Mesas" at bounding box center [94, 421] width 176 height 28
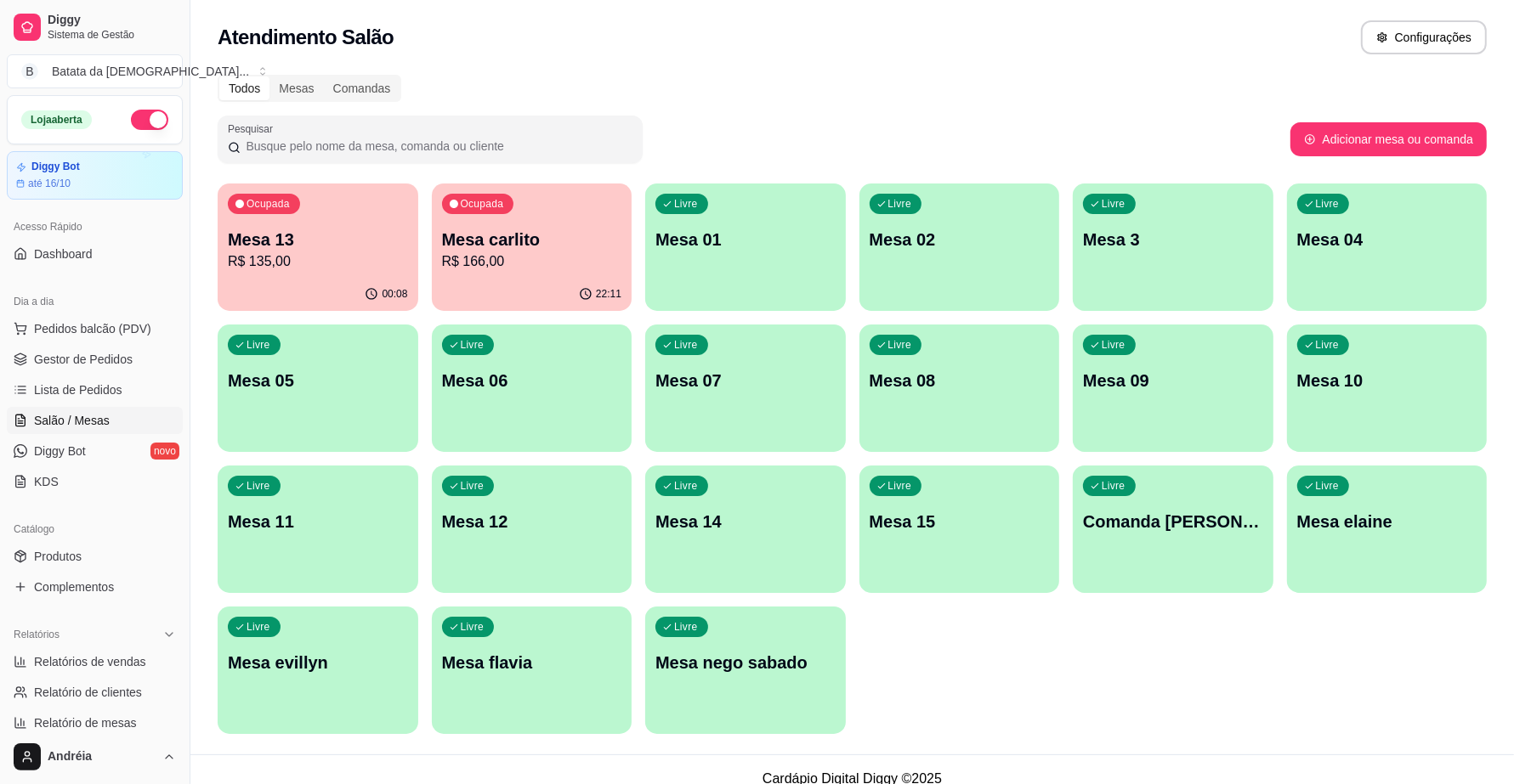
click at [344, 236] on p "Mesa 13" at bounding box center [318, 240] width 180 height 24
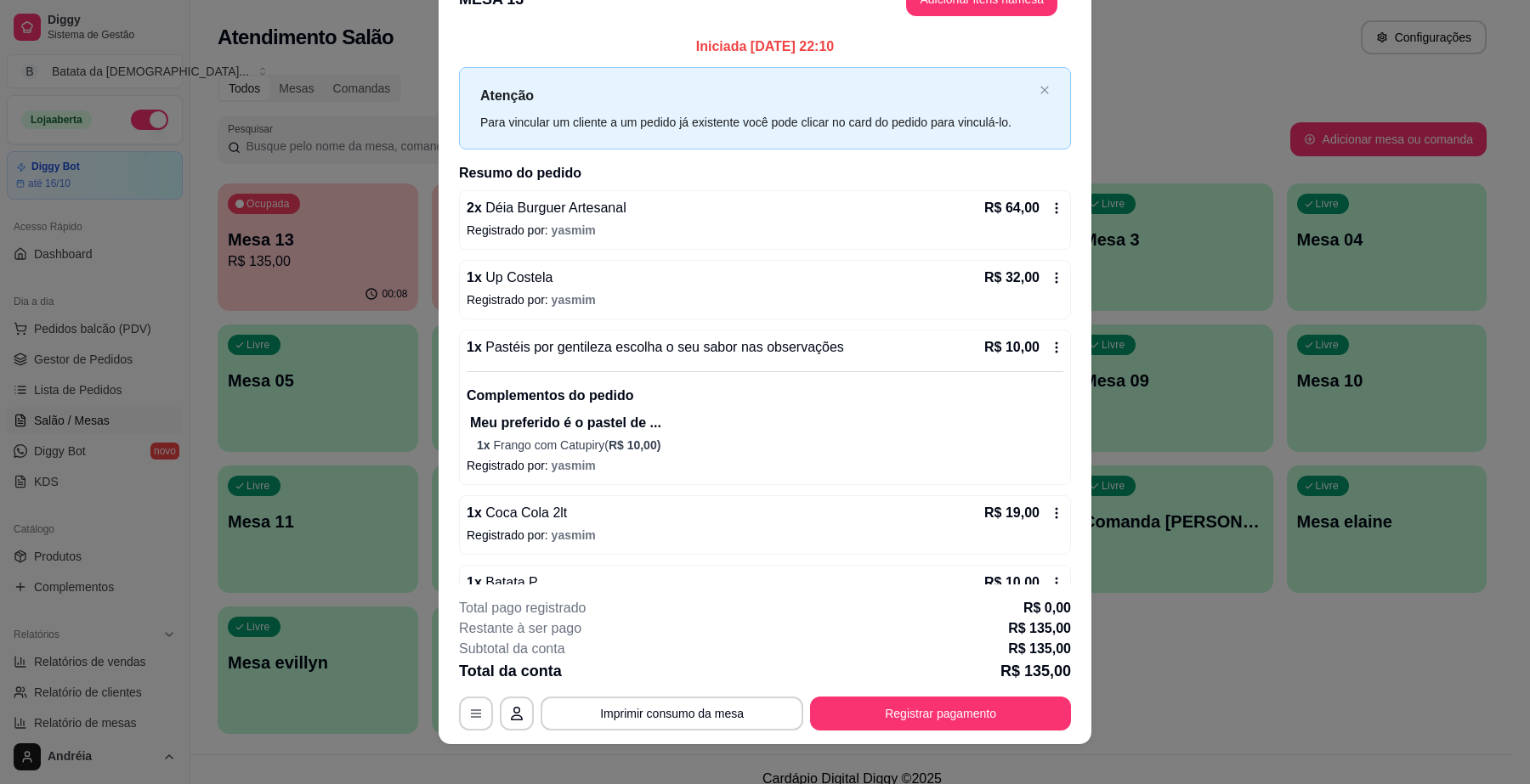
scroll to position [51, 0]
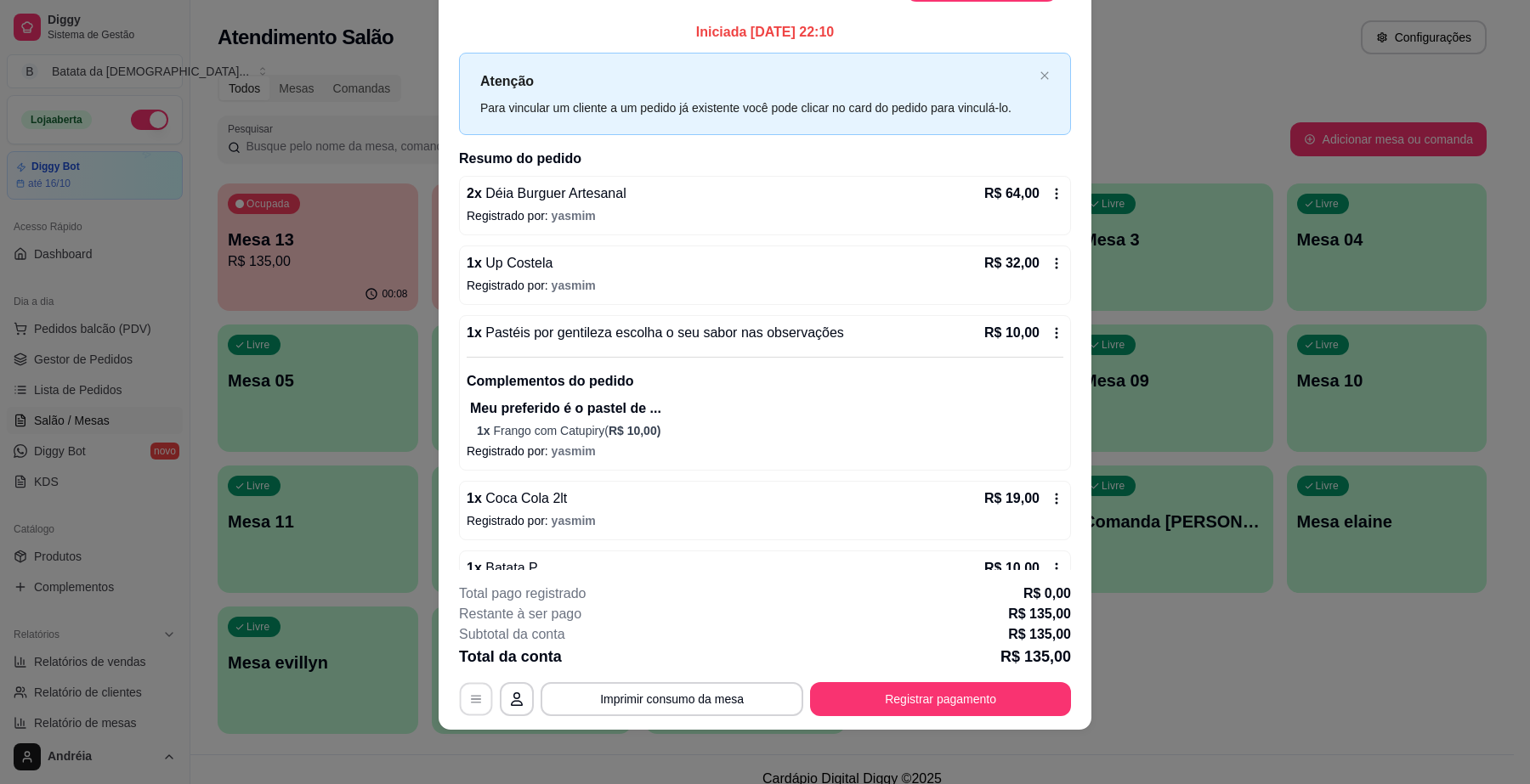
click at [470, 698] on icon "button" at bounding box center [476, 699] width 13 height 13
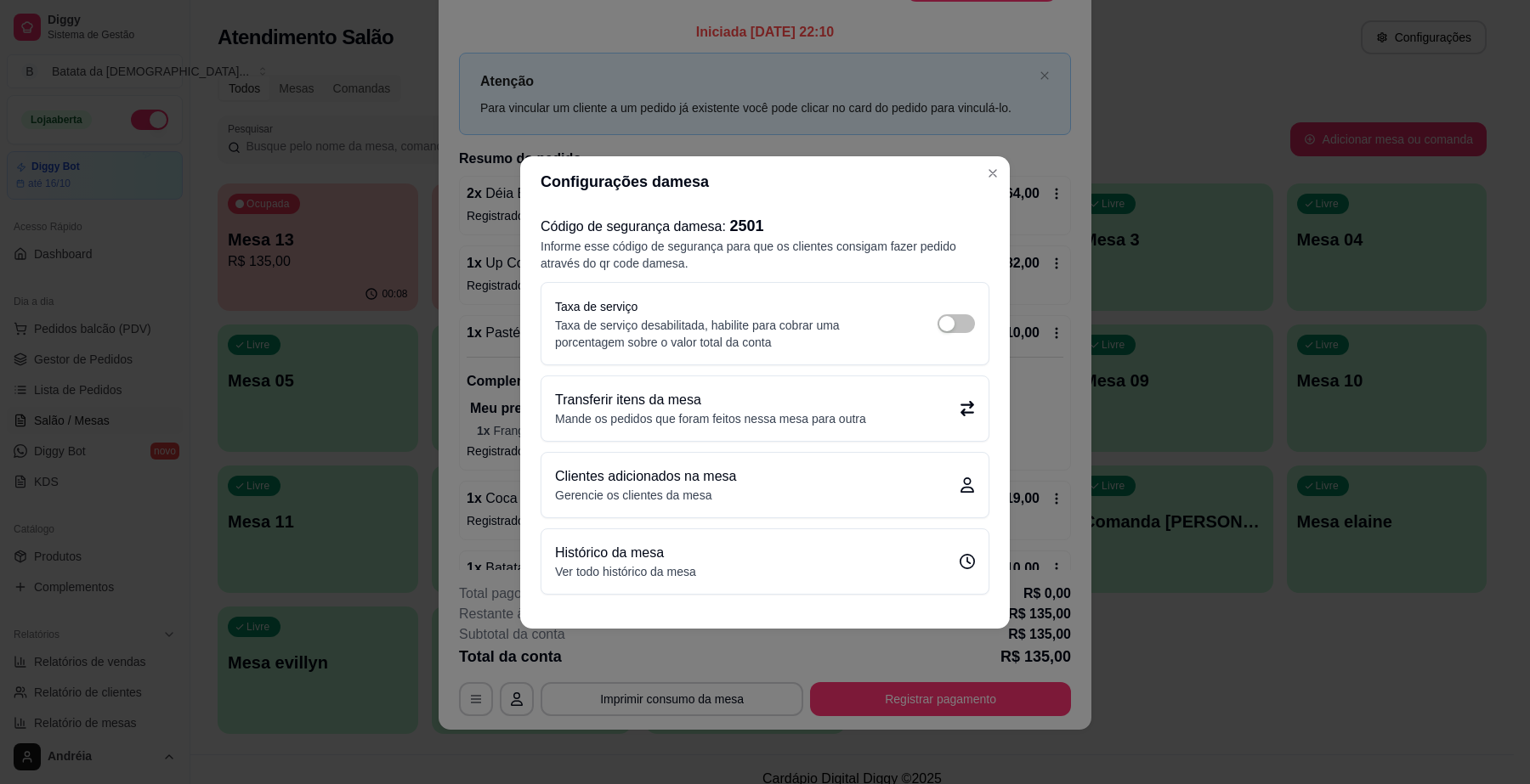
click at [802, 413] on p "Mande os pedidos que foram feitos nessa mesa para outra" at bounding box center [710, 419] width 311 height 17
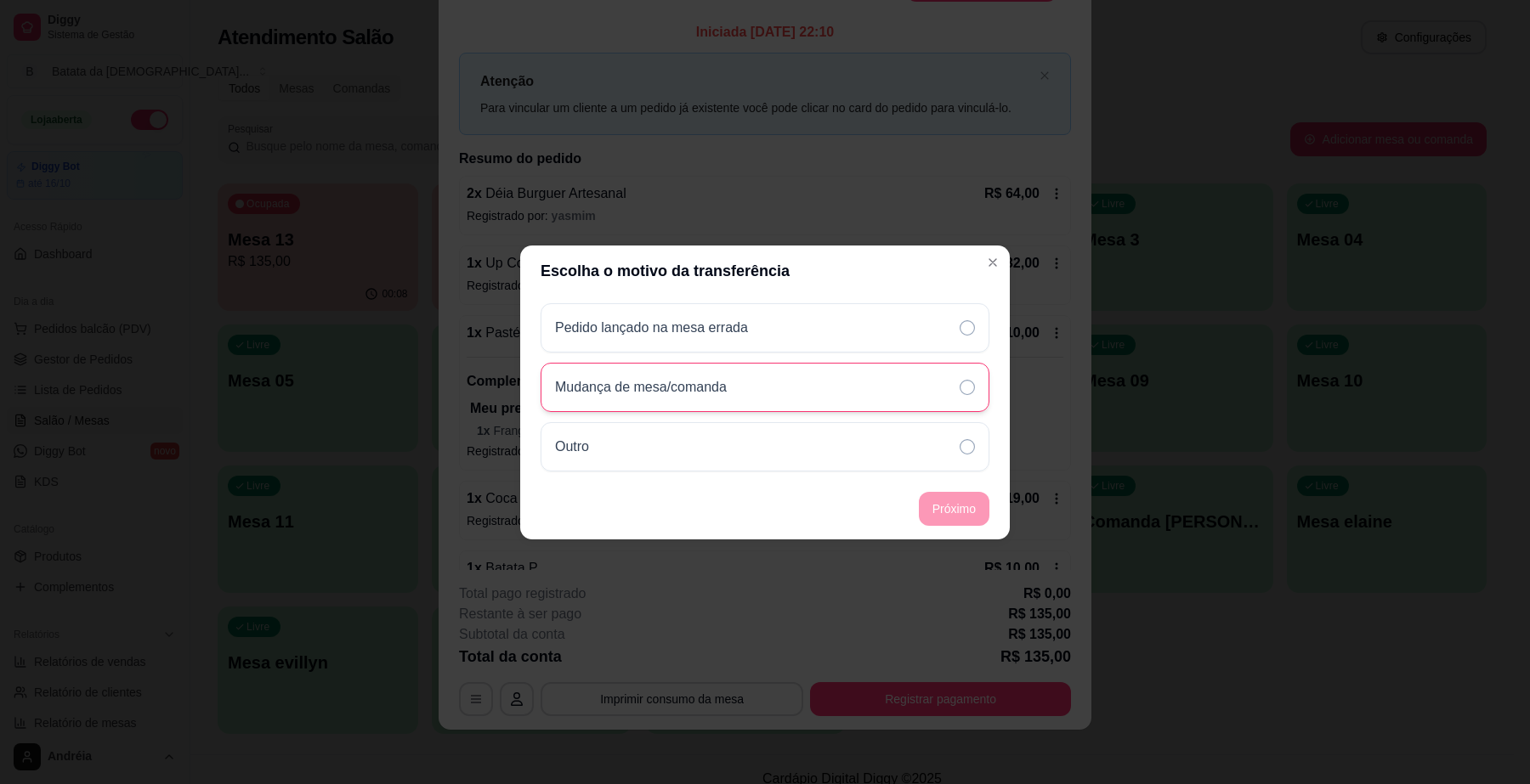
click at [745, 396] on div "Mudança de mesa/comanda" at bounding box center [765, 387] width 449 height 49
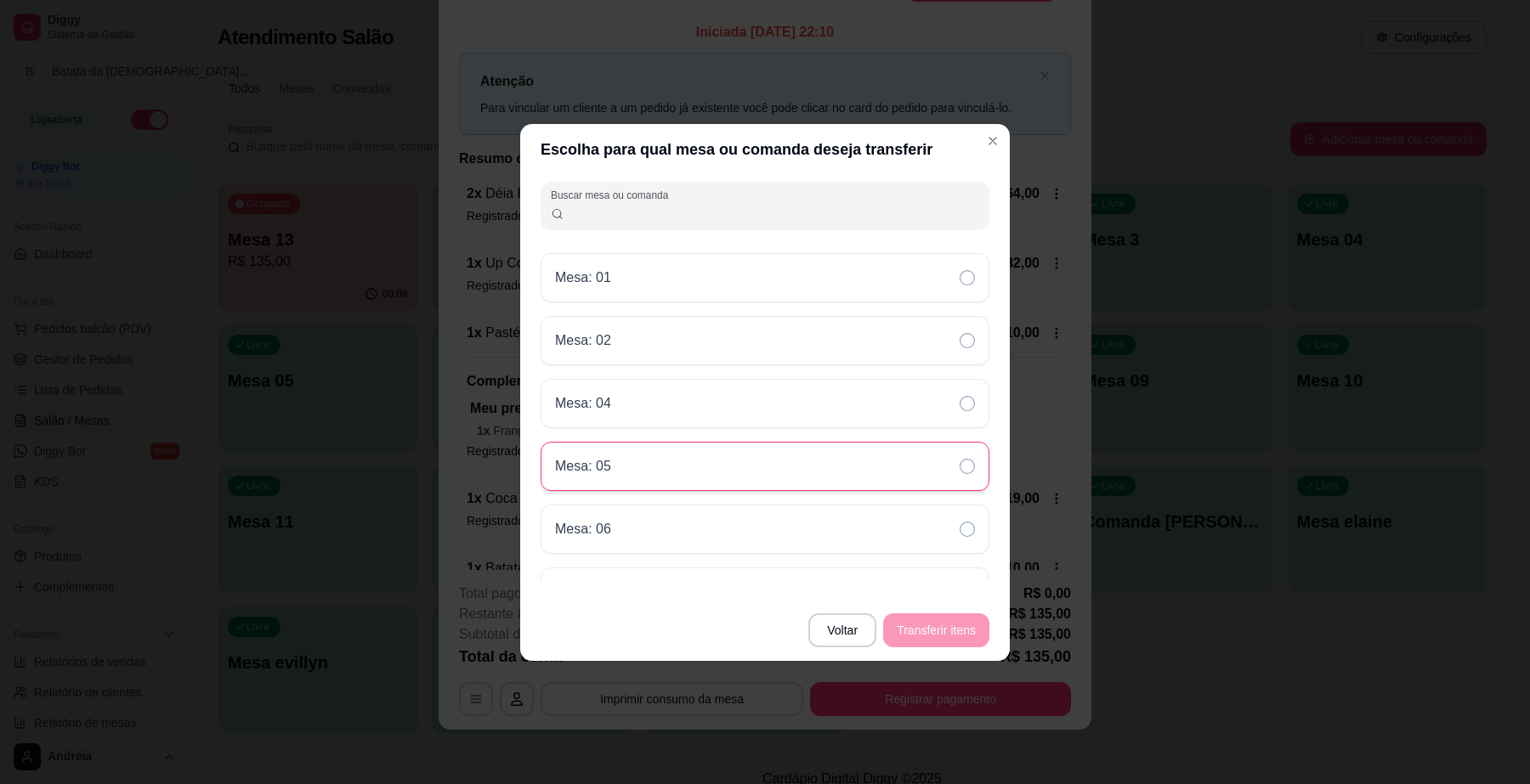
click at [842, 456] on div "Mesa: 05" at bounding box center [765, 466] width 449 height 49
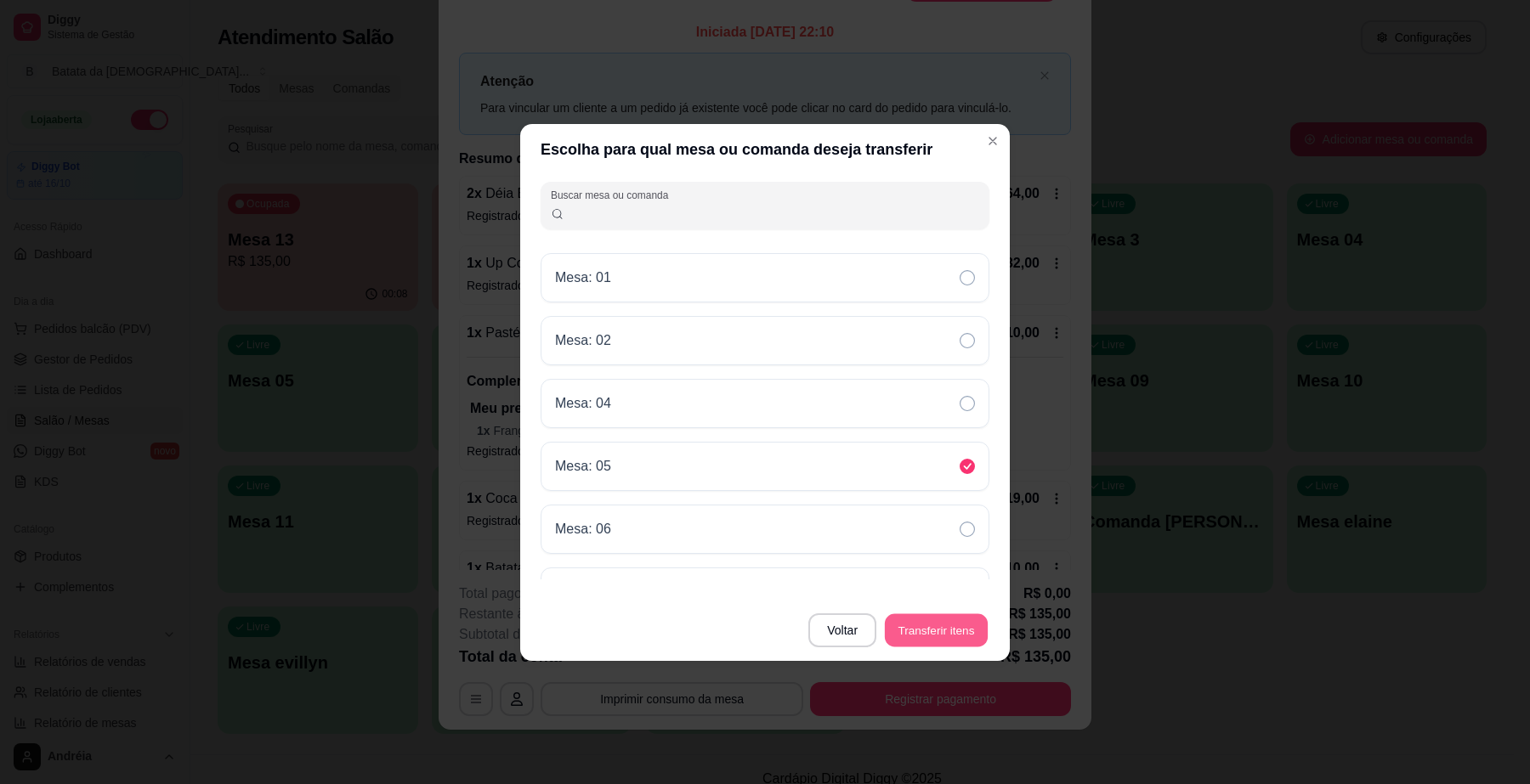
click at [937, 620] on button "Transferir itens" at bounding box center [936, 630] width 102 height 33
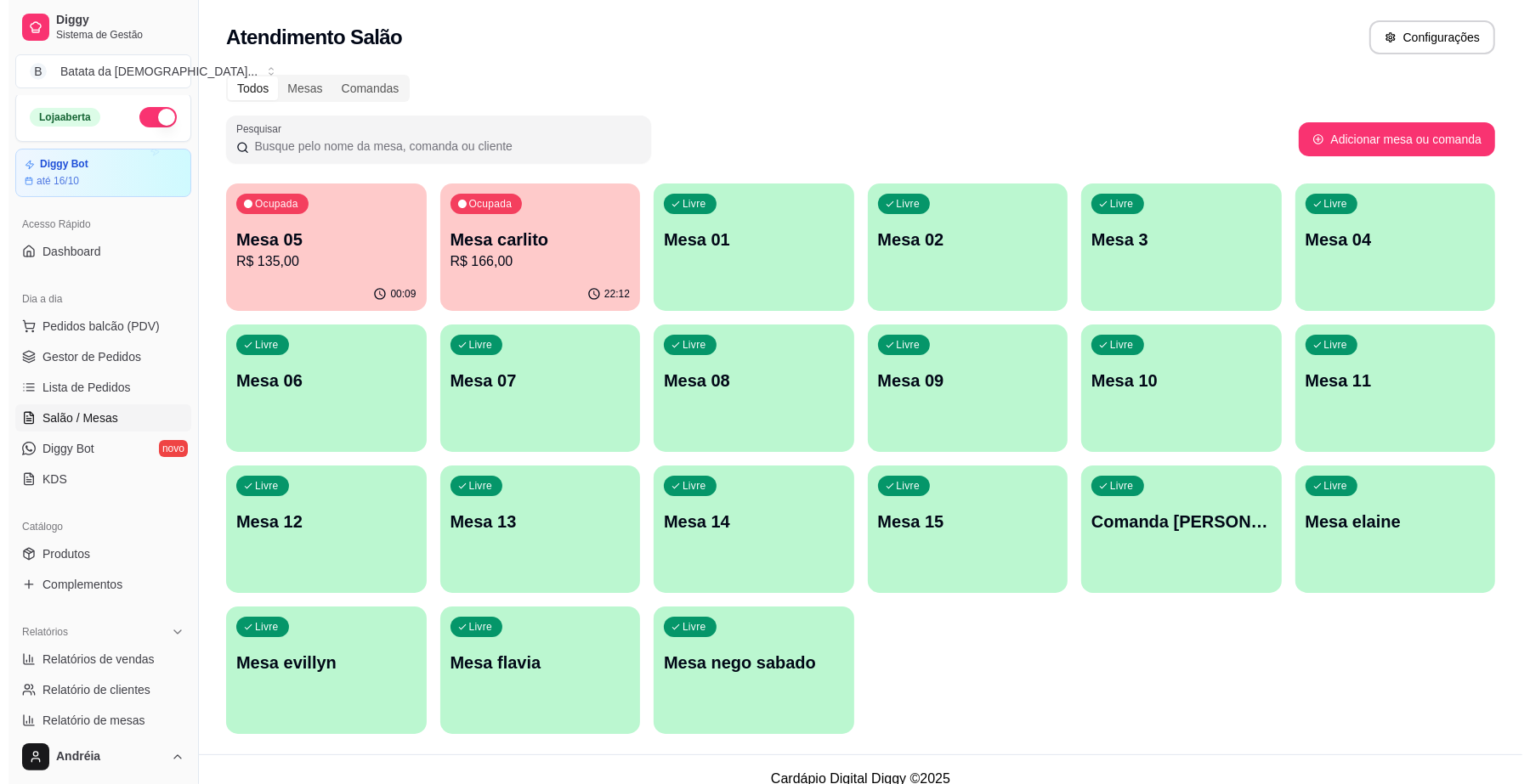
scroll to position [0, 0]
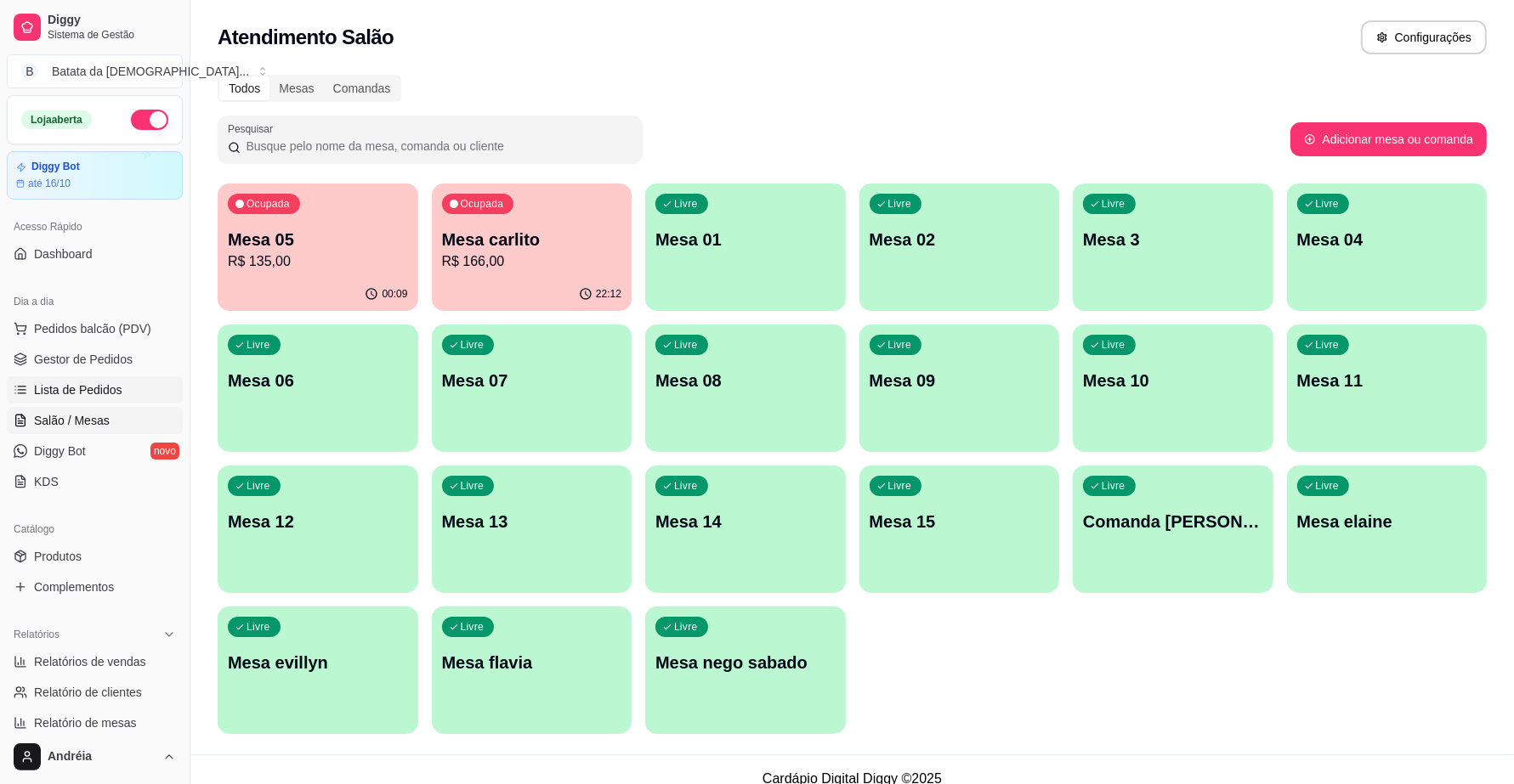
click at [99, 397] on span "Lista de Pedidos" at bounding box center [78, 389] width 88 height 17
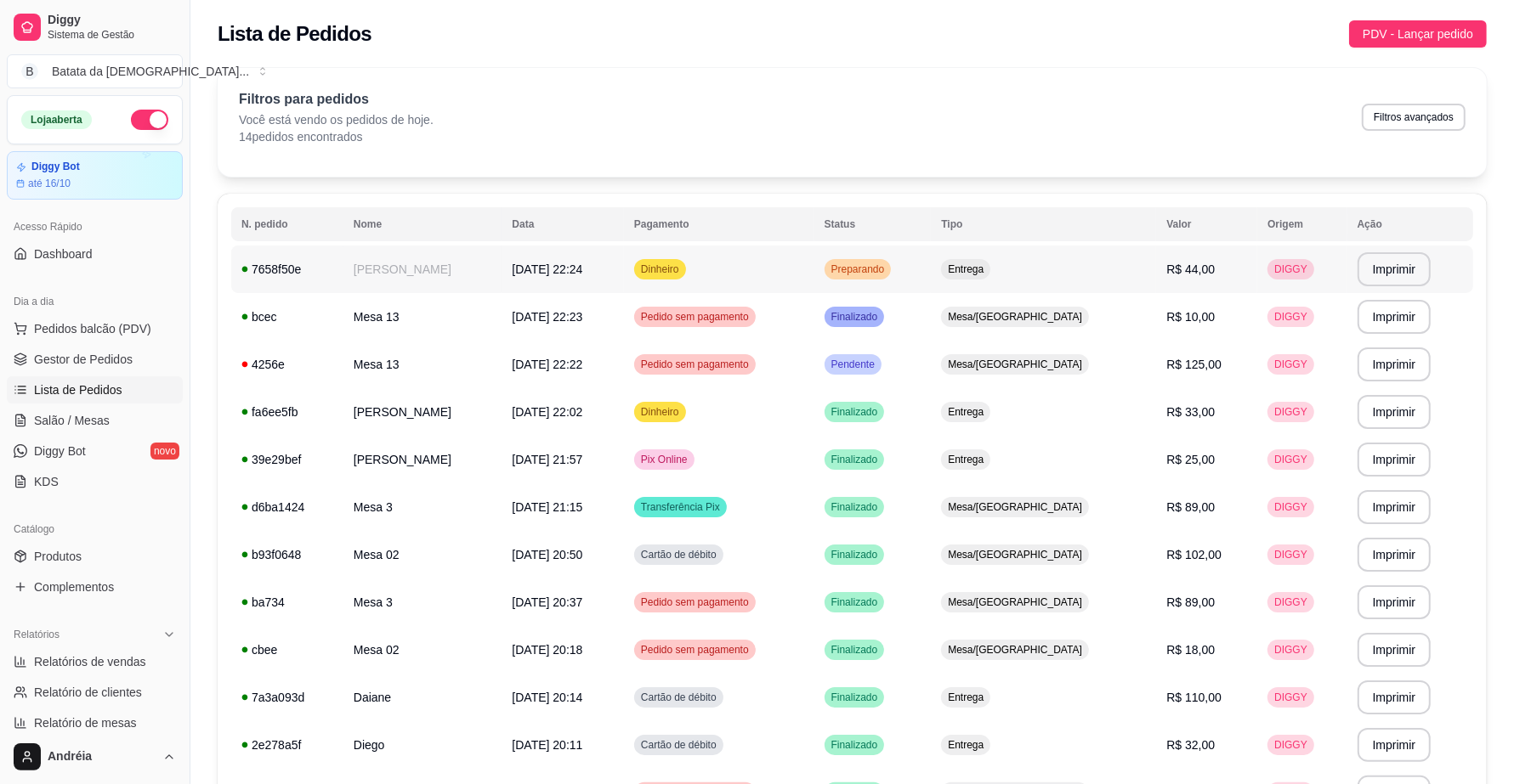
click at [892, 269] on div "Preparando" at bounding box center [857, 269] width 67 height 20
click at [888, 270] on span "Preparando" at bounding box center [858, 269] width 61 height 13
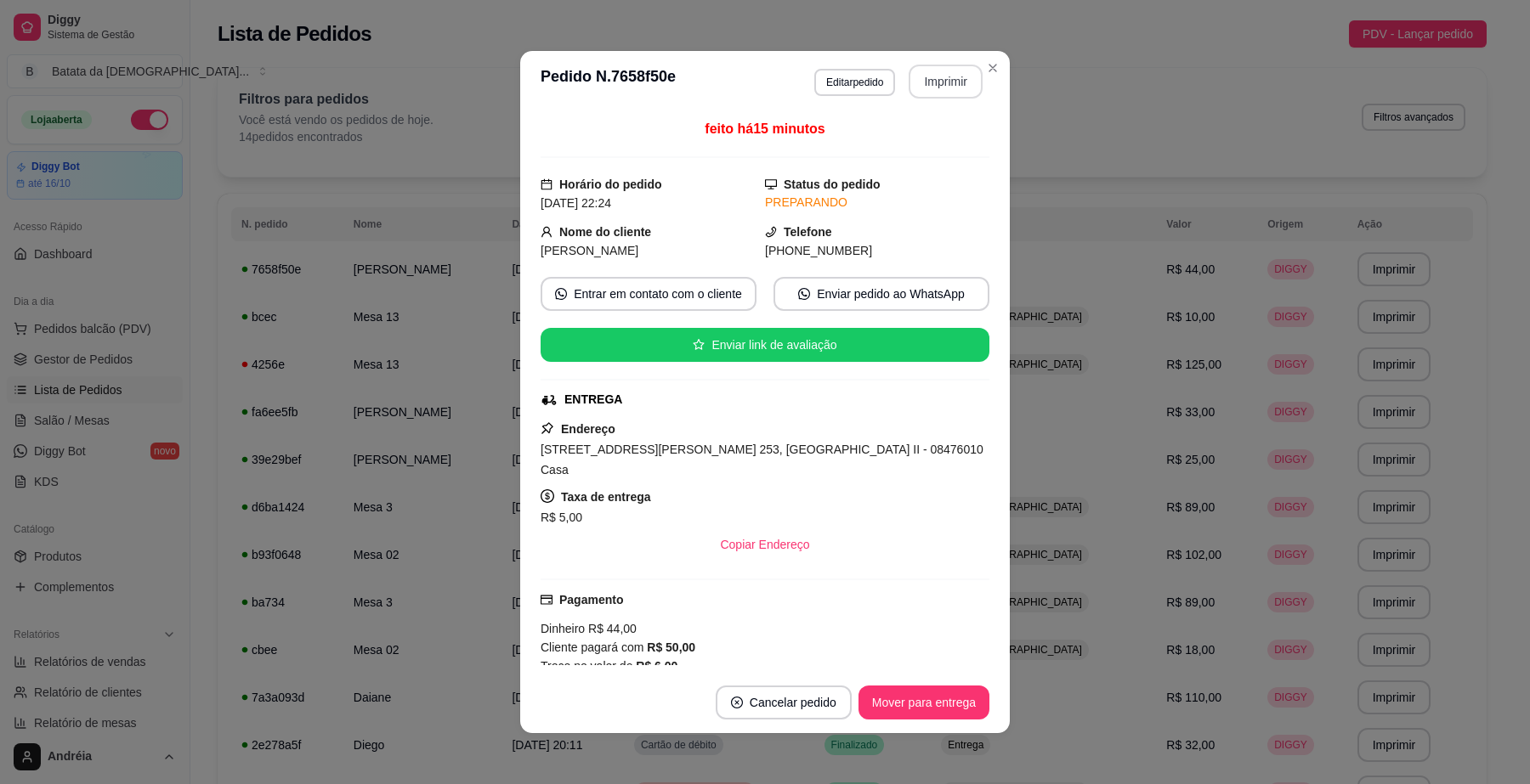
click at [940, 89] on button "Imprimir" at bounding box center [945, 81] width 74 height 34
drag, startPoint x: 868, startPoint y: 249, endPoint x: 770, endPoint y: 250, distance: 98.0
click at [770, 250] on div "[PHONE_NUMBER]" at bounding box center [877, 250] width 225 height 19
copy span "[PHONE_NUMBER]"
click at [940, 70] on button "Imprimir" at bounding box center [946, 81] width 71 height 33
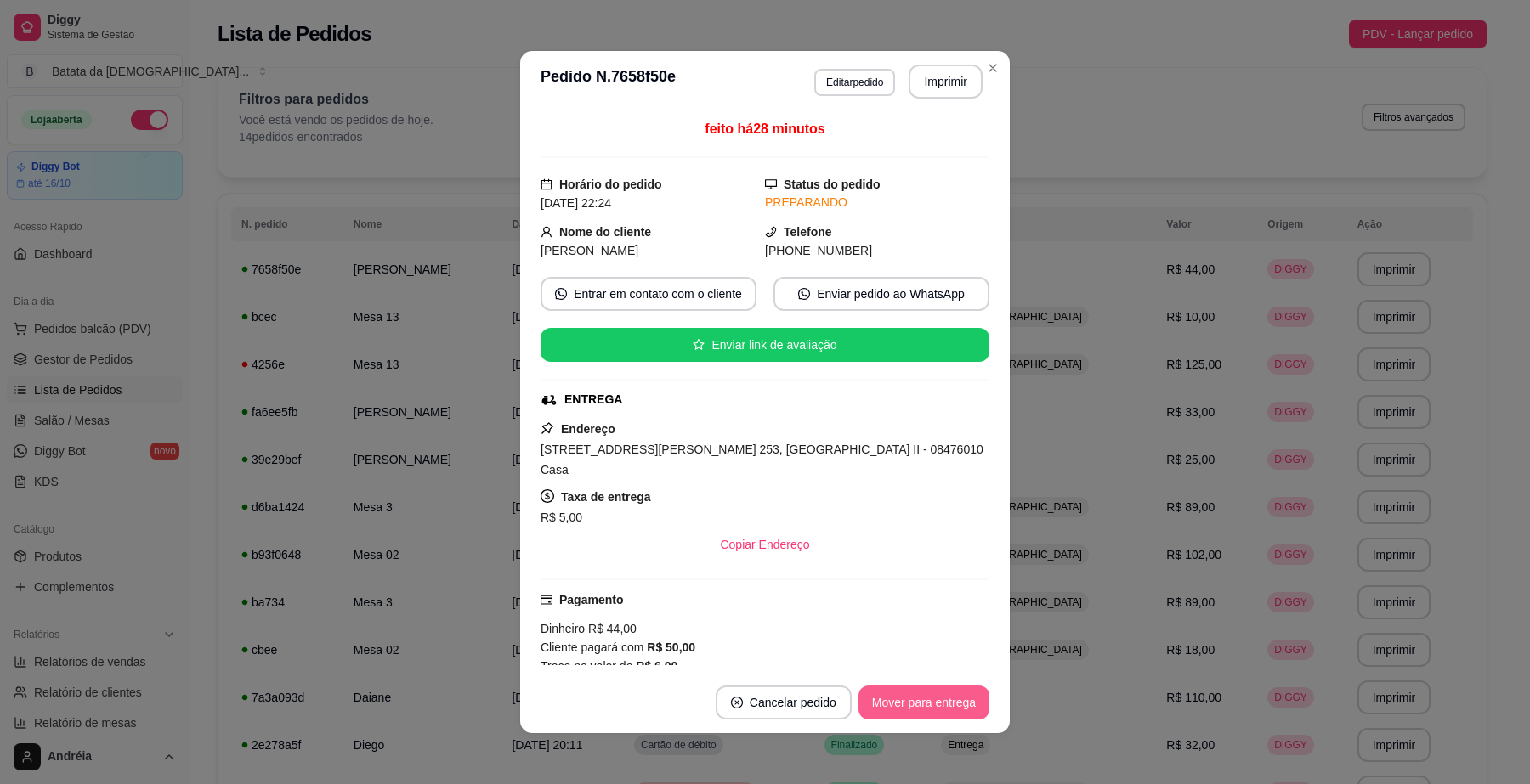
click at [952, 697] on button "Mover para entrega" at bounding box center [923, 703] width 131 height 34
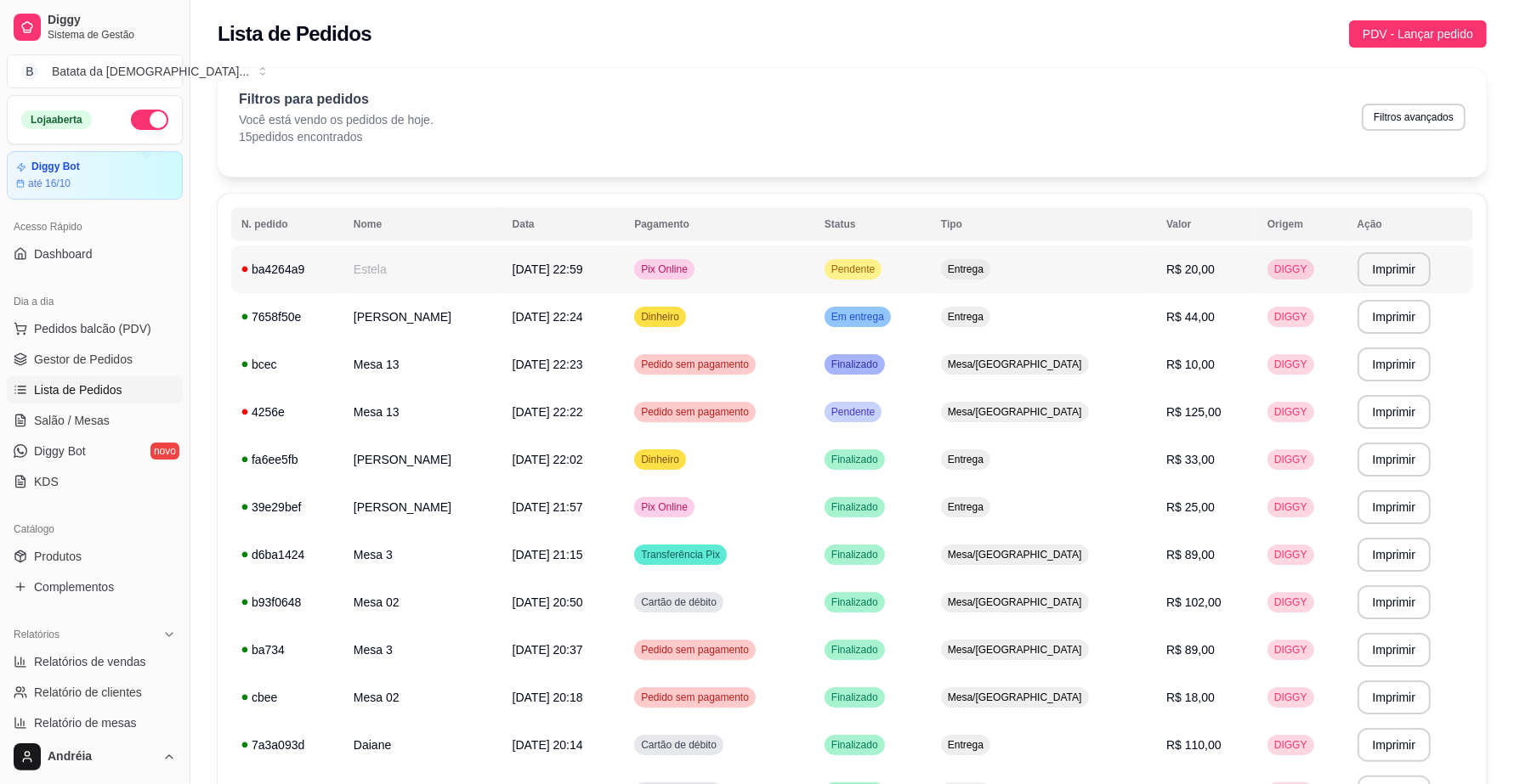
click at [814, 251] on td "Pix Online" at bounding box center [719, 269] width 191 height 47
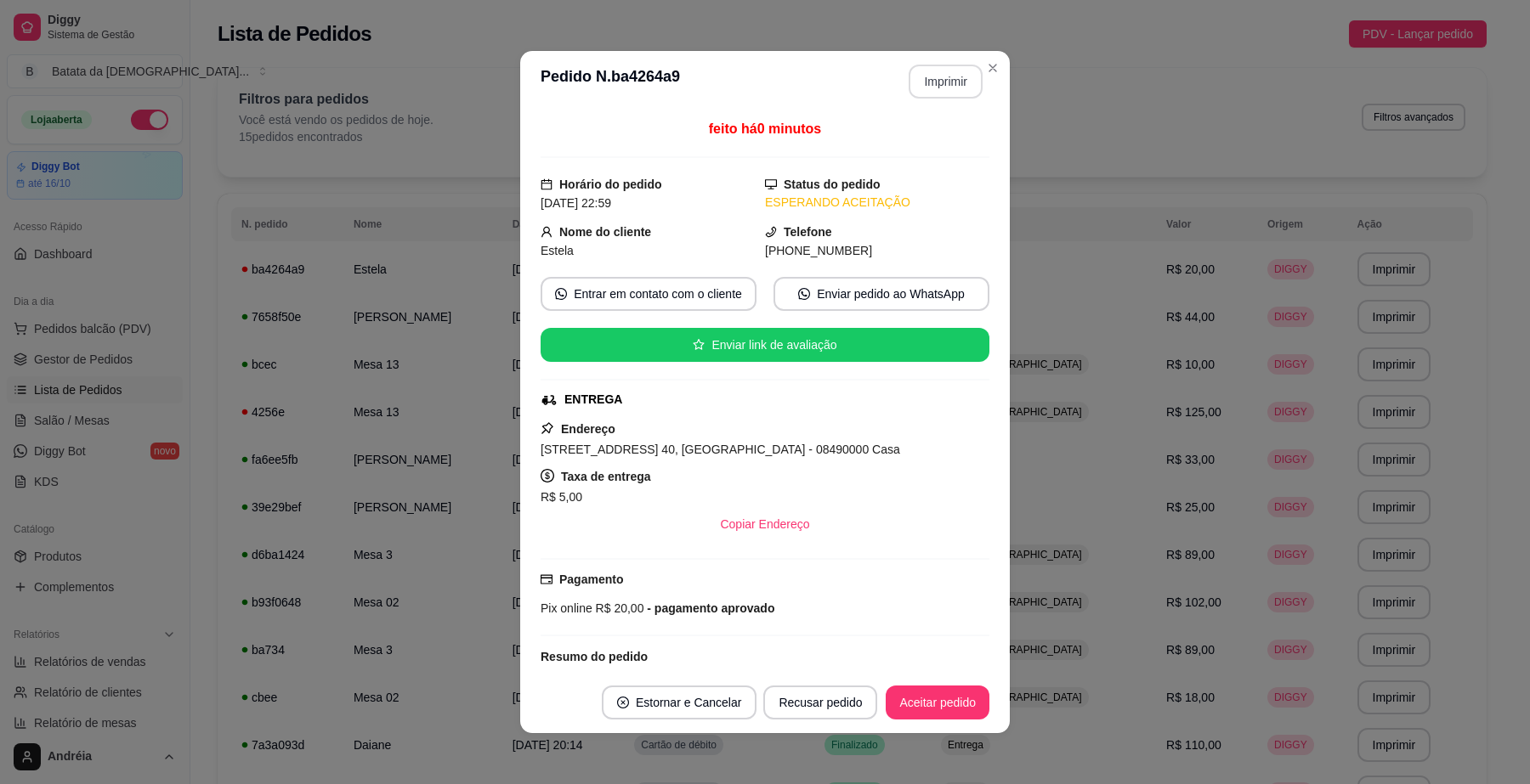
click at [933, 78] on button "Imprimir" at bounding box center [945, 81] width 74 height 34
click at [923, 711] on button "Aceitar pedido" at bounding box center [937, 703] width 101 height 33
drag, startPoint x: 663, startPoint y: 455, endPoint x: 480, endPoint y: 453, distance: 183.0
click at [480, 453] on div "**********" at bounding box center [765, 392] width 1530 height 784
copy span "[STREET_ADDRESS] 40,"
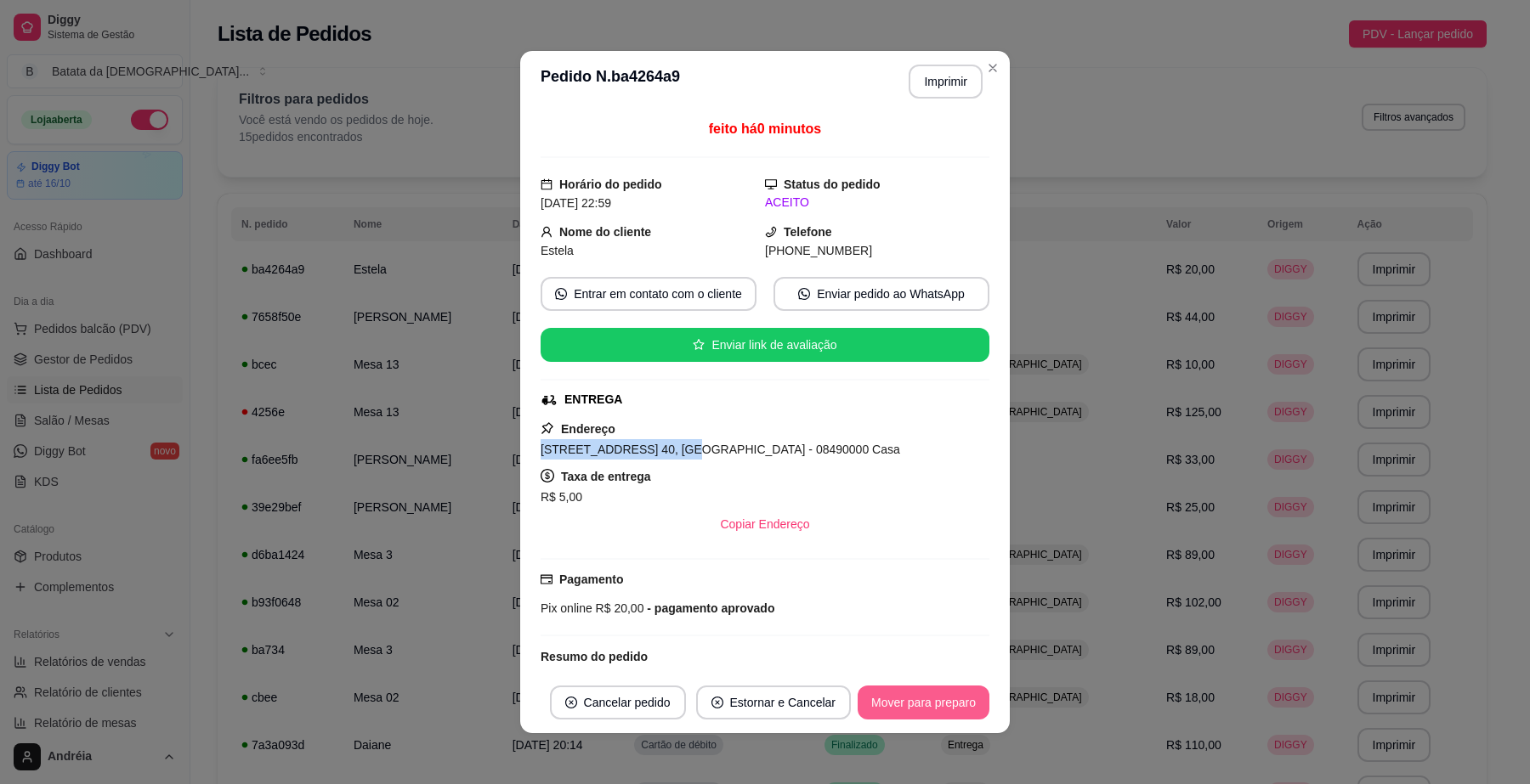
click at [957, 710] on button "Mover para preparo" at bounding box center [923, 703] width 132 height 34
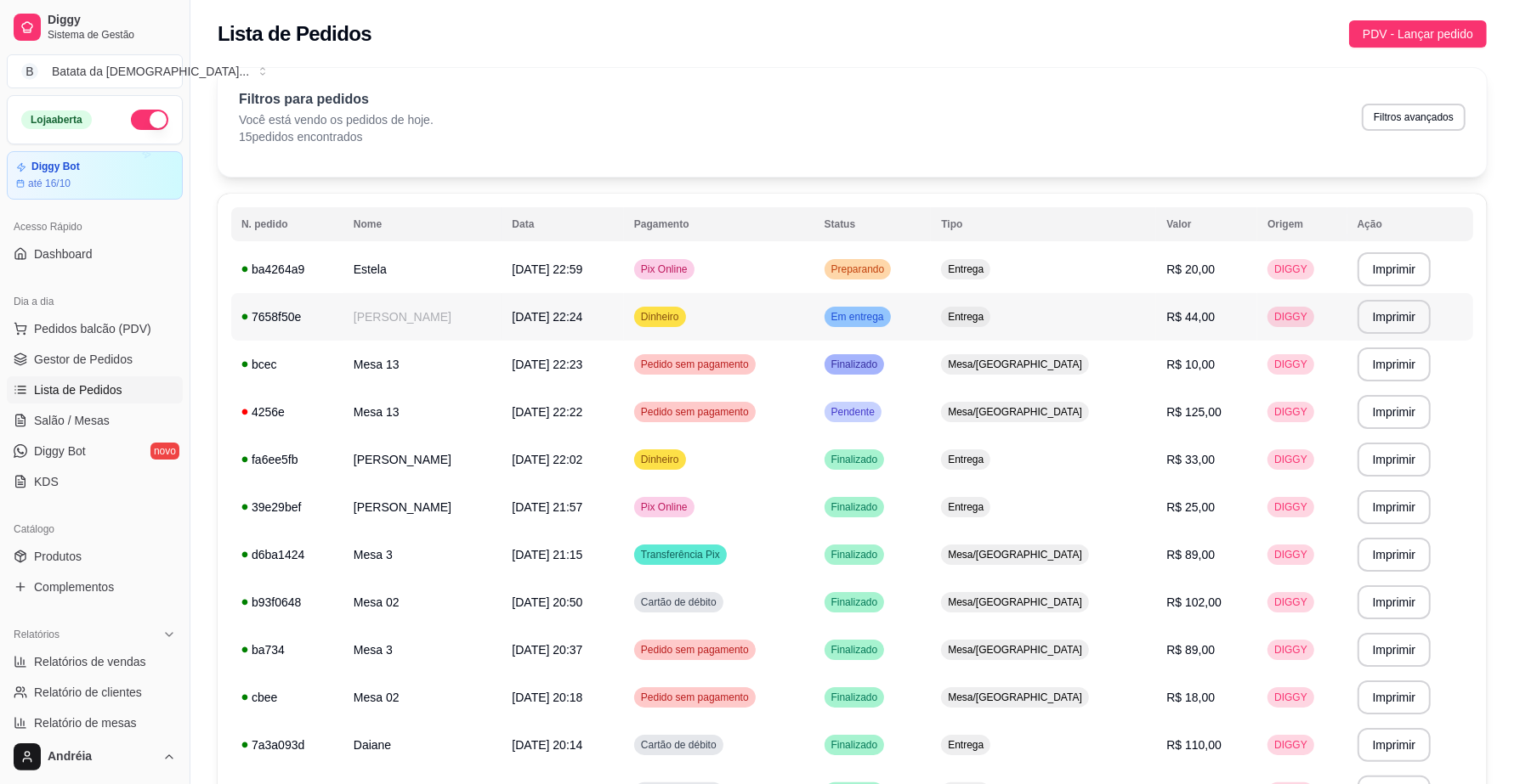
click at [1035, 313] on td "Entrega" at bounding box center [1043, 316] width 225 height 47
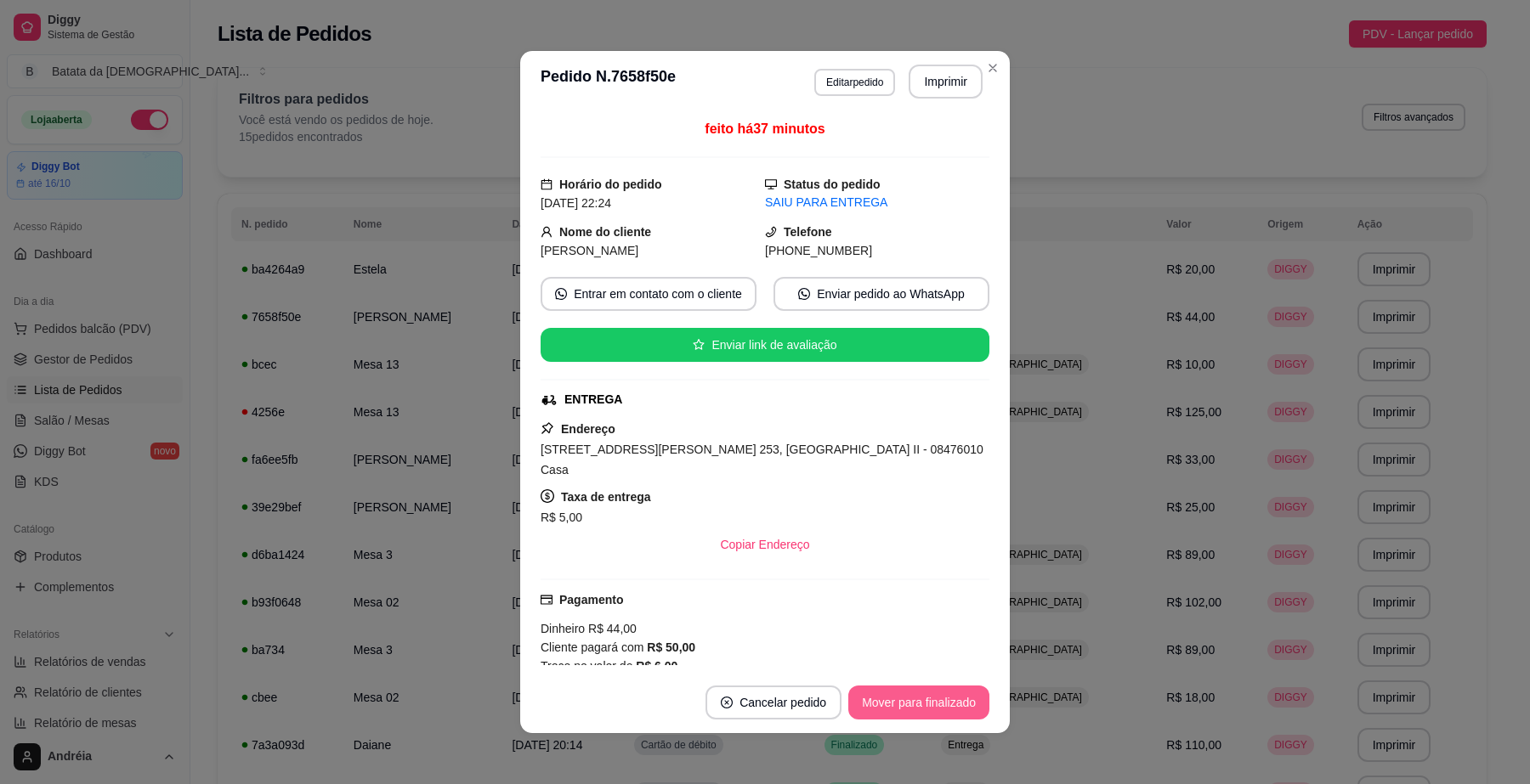
click at [935, 703] on button "Mover para finalizado" at bounding box center [919, 703] width 141 height 34
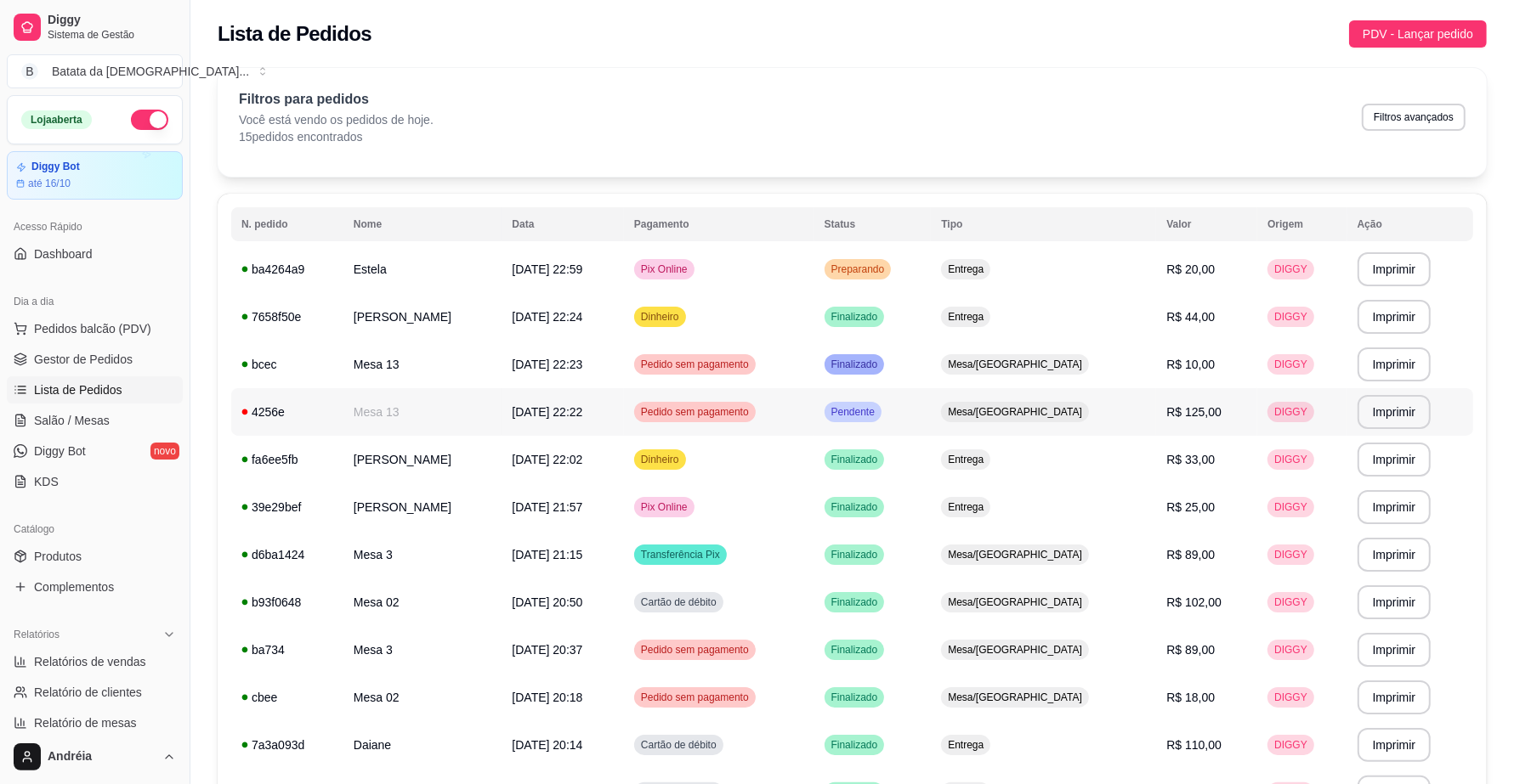
click at [1035, 433] on td "Mesa/[GEOGRAPHIC_DATA]" at bounding box center [1043, 412] width 225 height 47
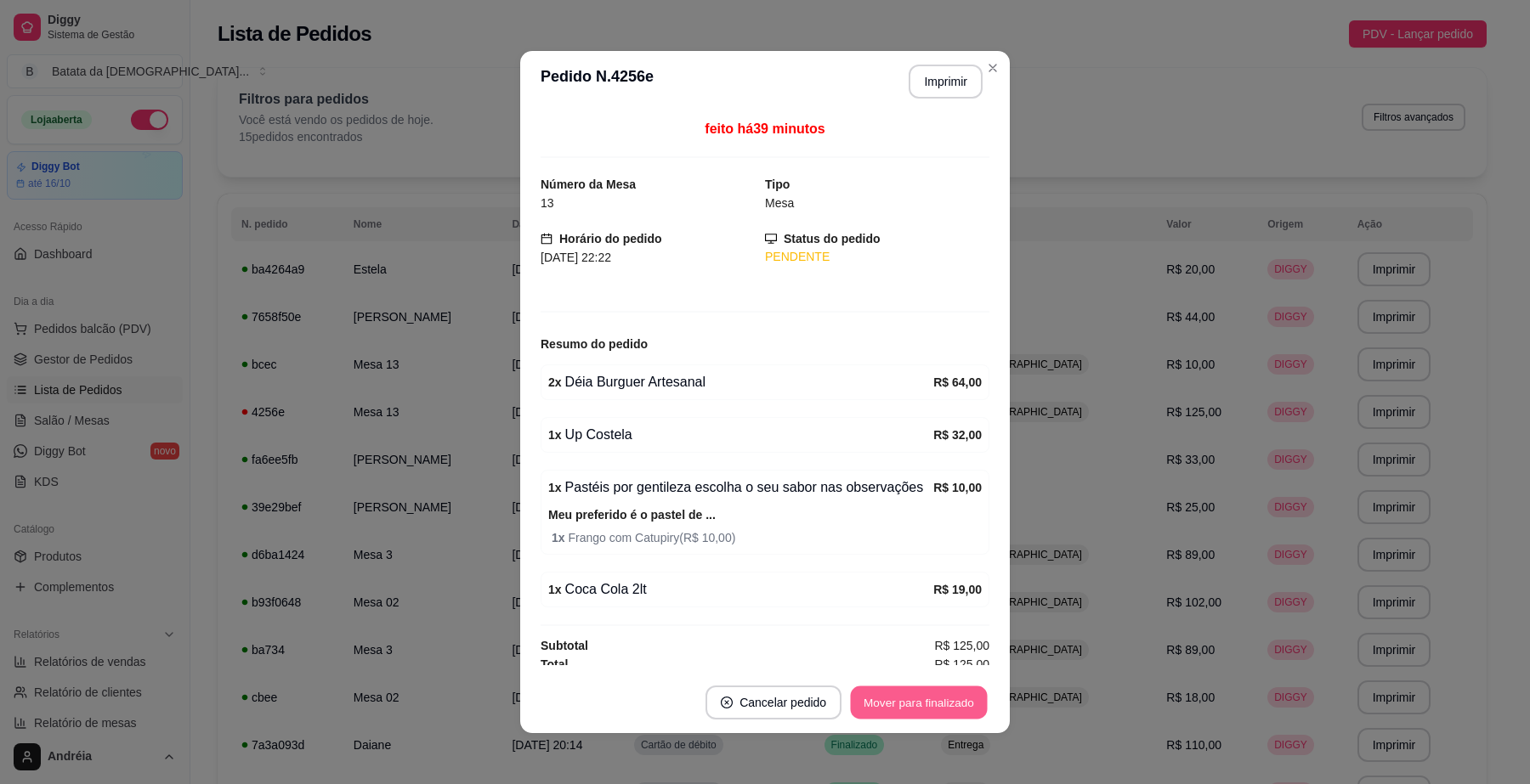
click at [935, 698] on button "Mover para finalizado" at bounding box center [920, 703] width 137 height 33
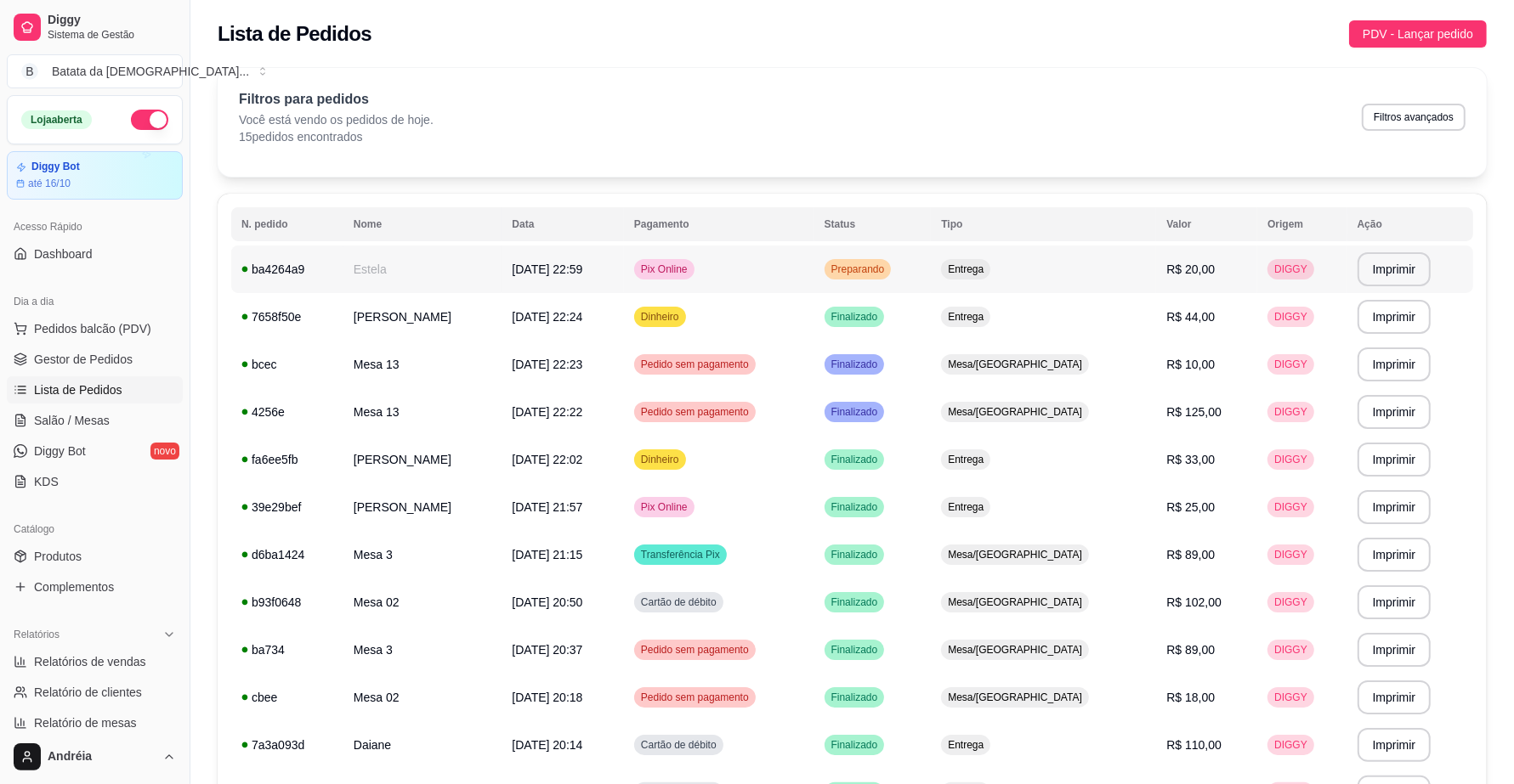
click at [888, 263] on span "Preparando" at bounding box center [858, 269] width 61 height 13
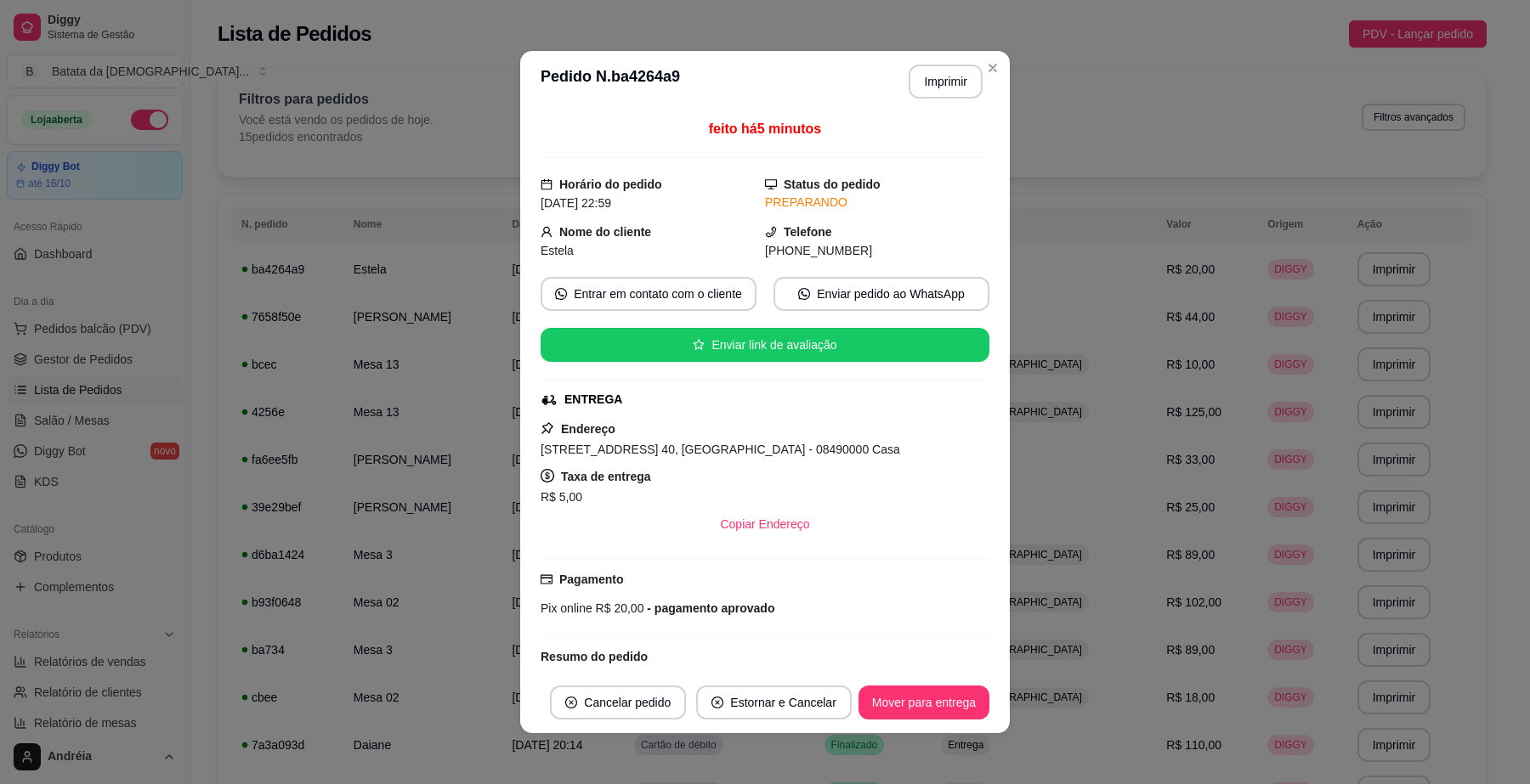
click at [999, 62] on header "**********" at bounding box center [765, 81] width 489 height 61
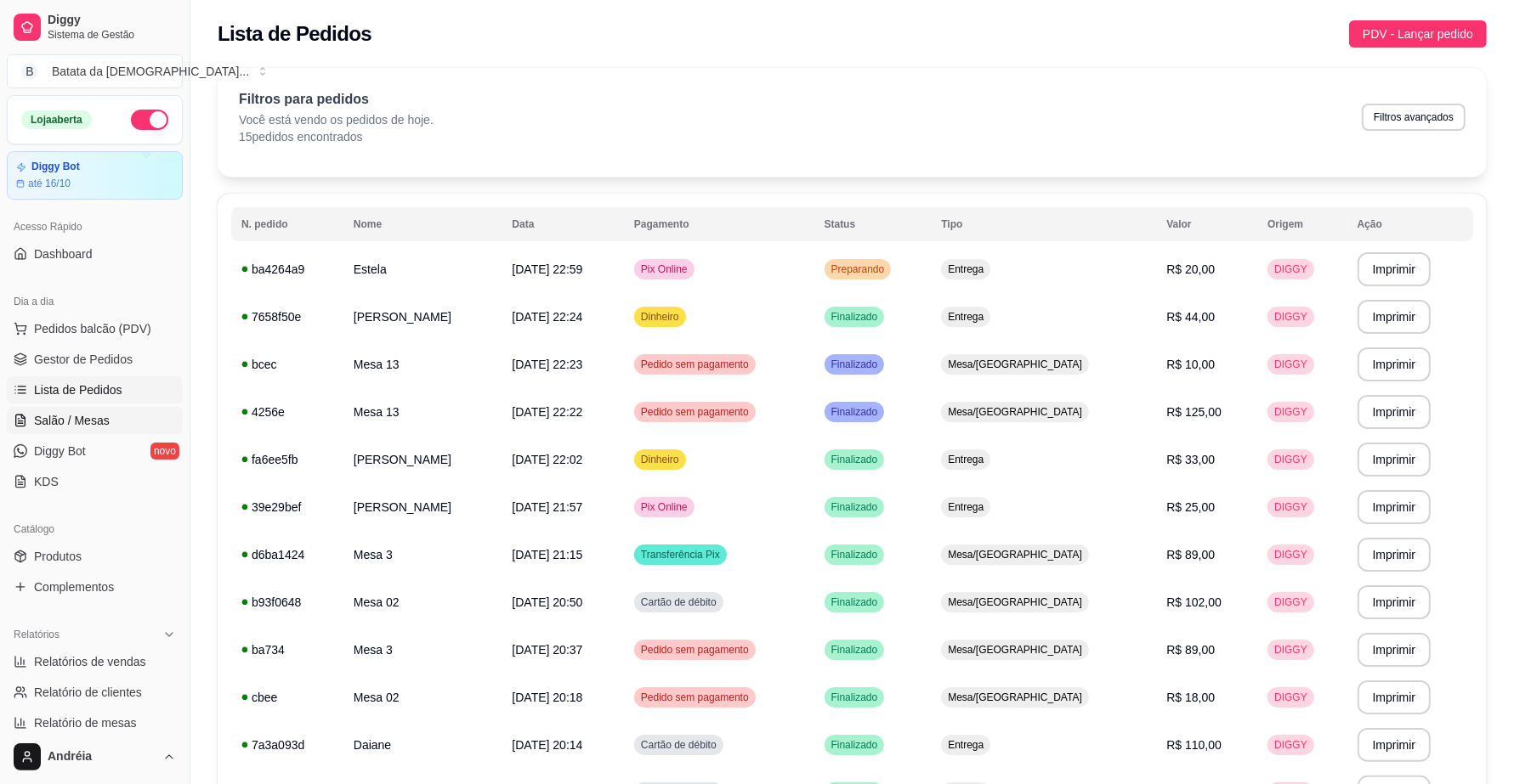
click at [130, 413] on link "Salão / Mesas" at bounding box center [94, 421] width 176 height 28
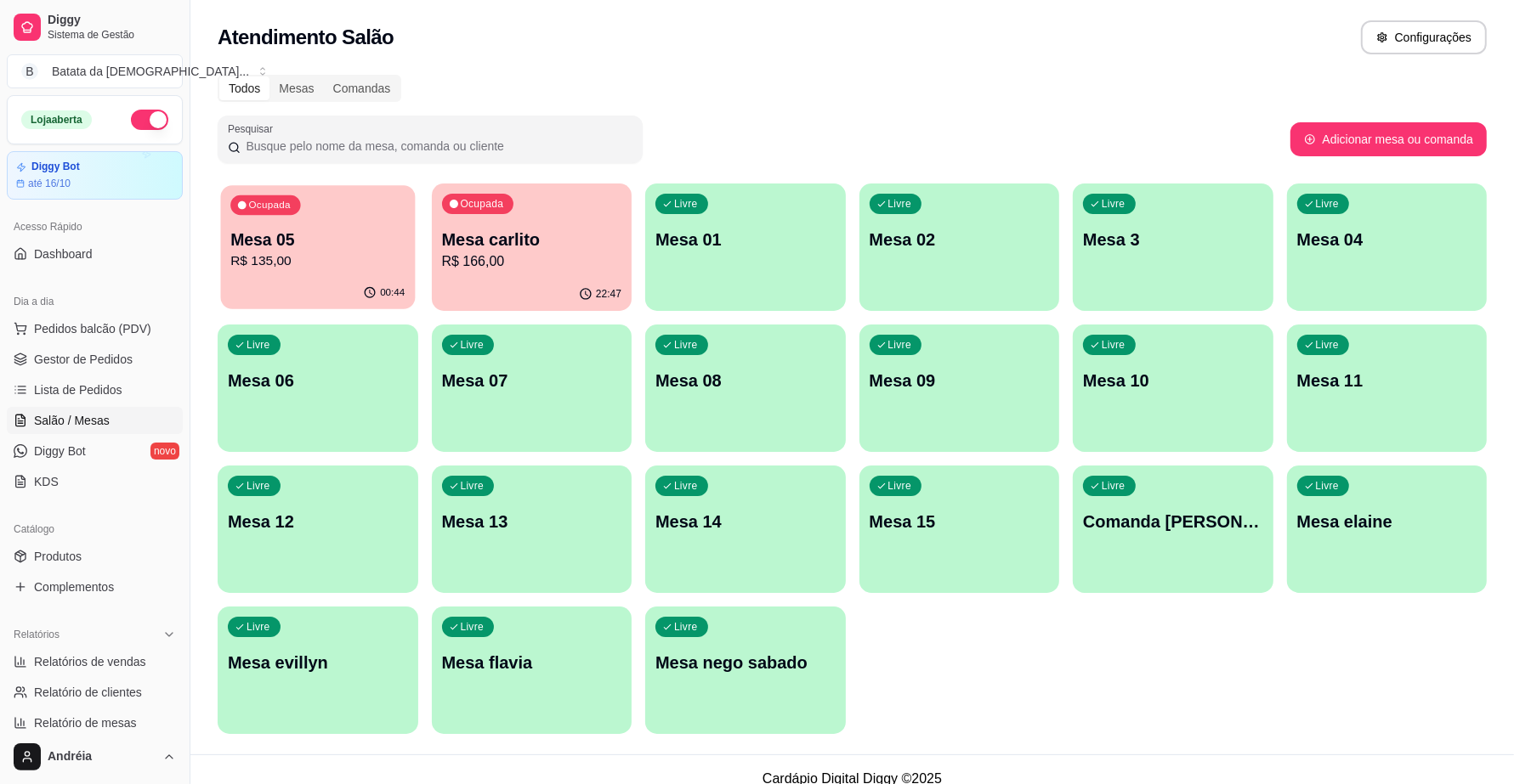
click at [256, 223] on div "Ocupada Mesa 05 R$ 135,00" at bounding box center [317, 231] width 193 height 92
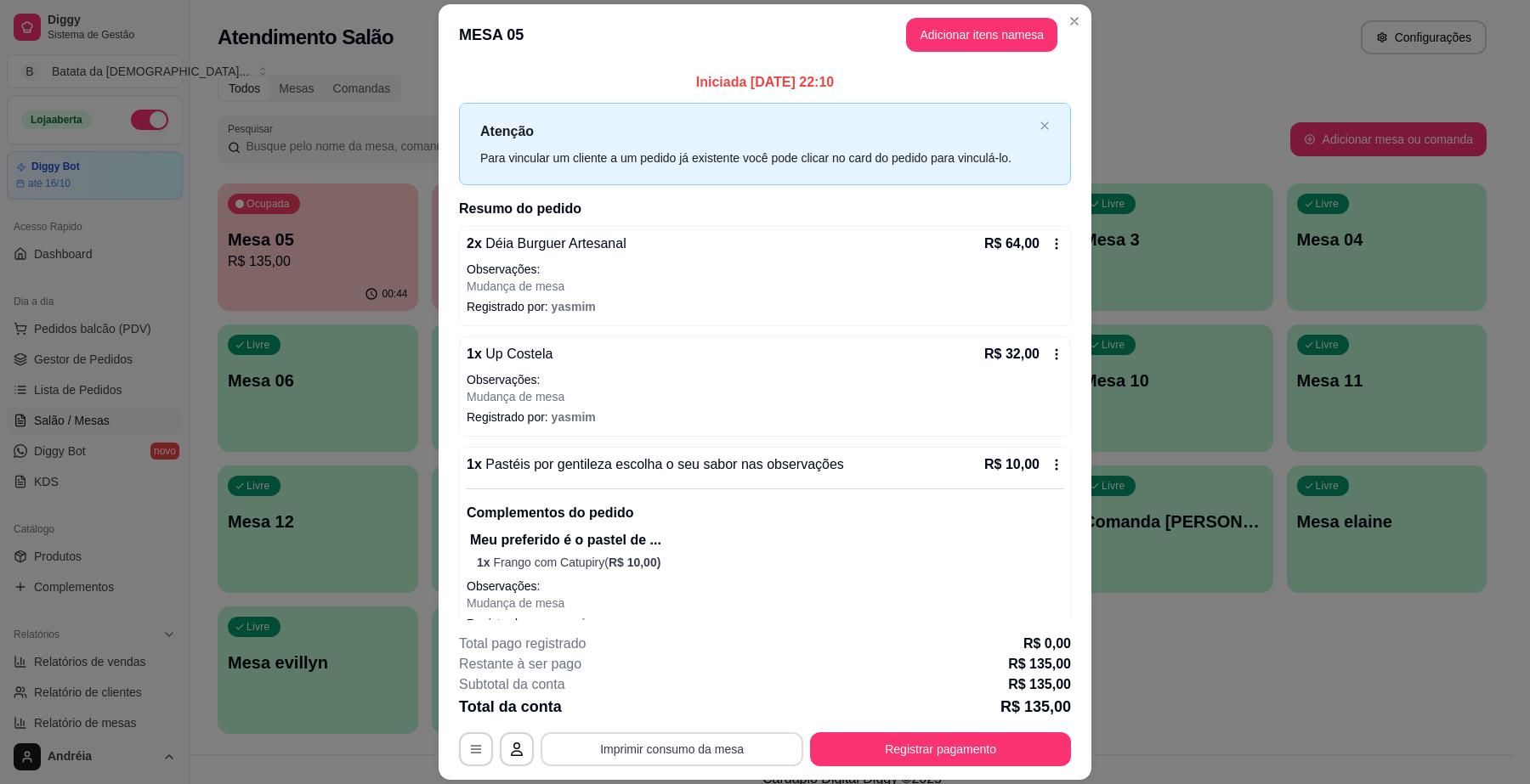
click at [749, 732] on div "**********" at bounding box center [765, 749] width 612 height 34
click at [691, 757] on button "Imprimir consumo da mesa" at bounding box center [672, 749] width 263 height 34
click at [930, 756] on button "Registrar pagamento" at bounding box center [941, 749] width 253 height 33
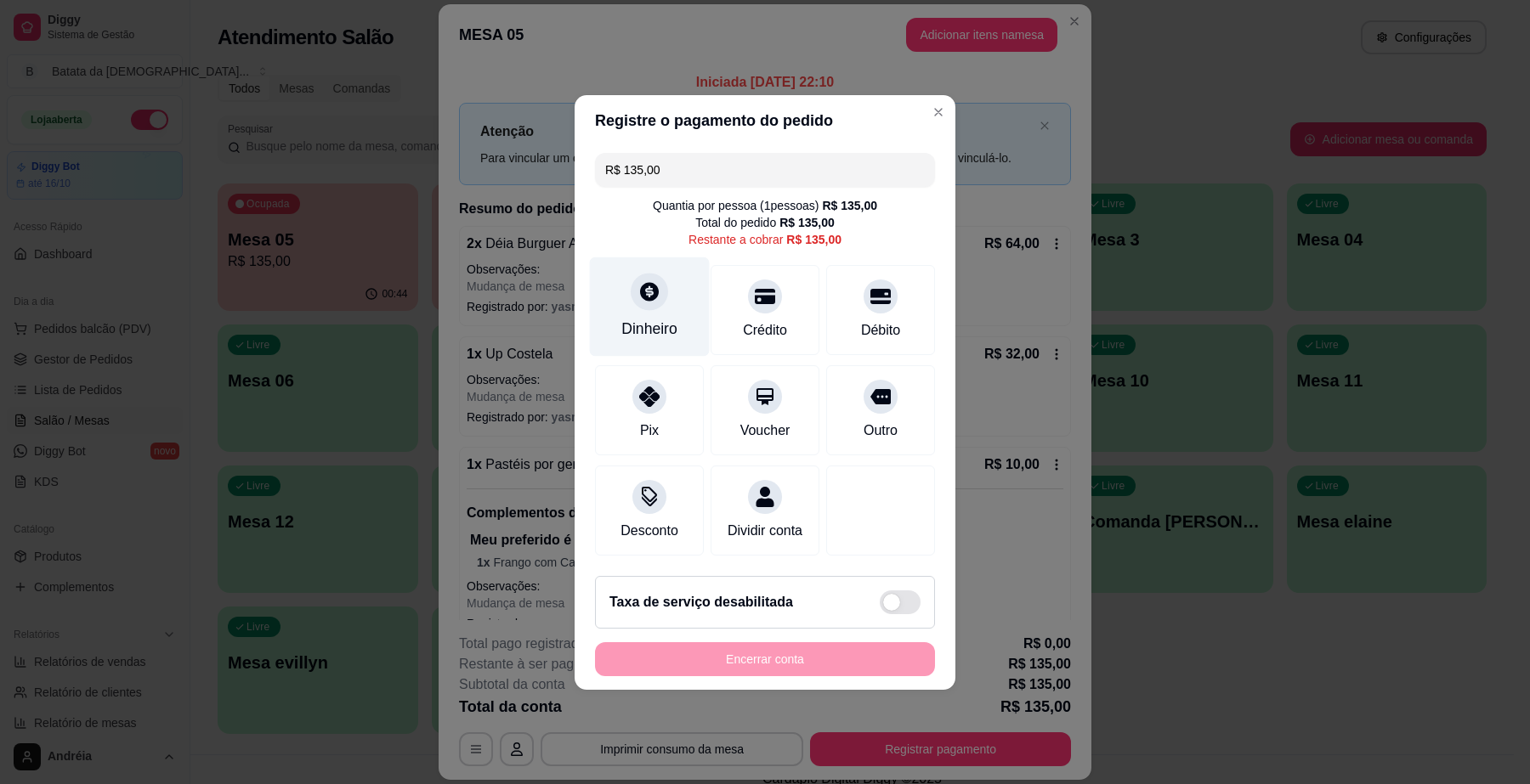
click at [654, 318] on div "Dinheiro" at bounding box center [649, 329] width 56 height 22
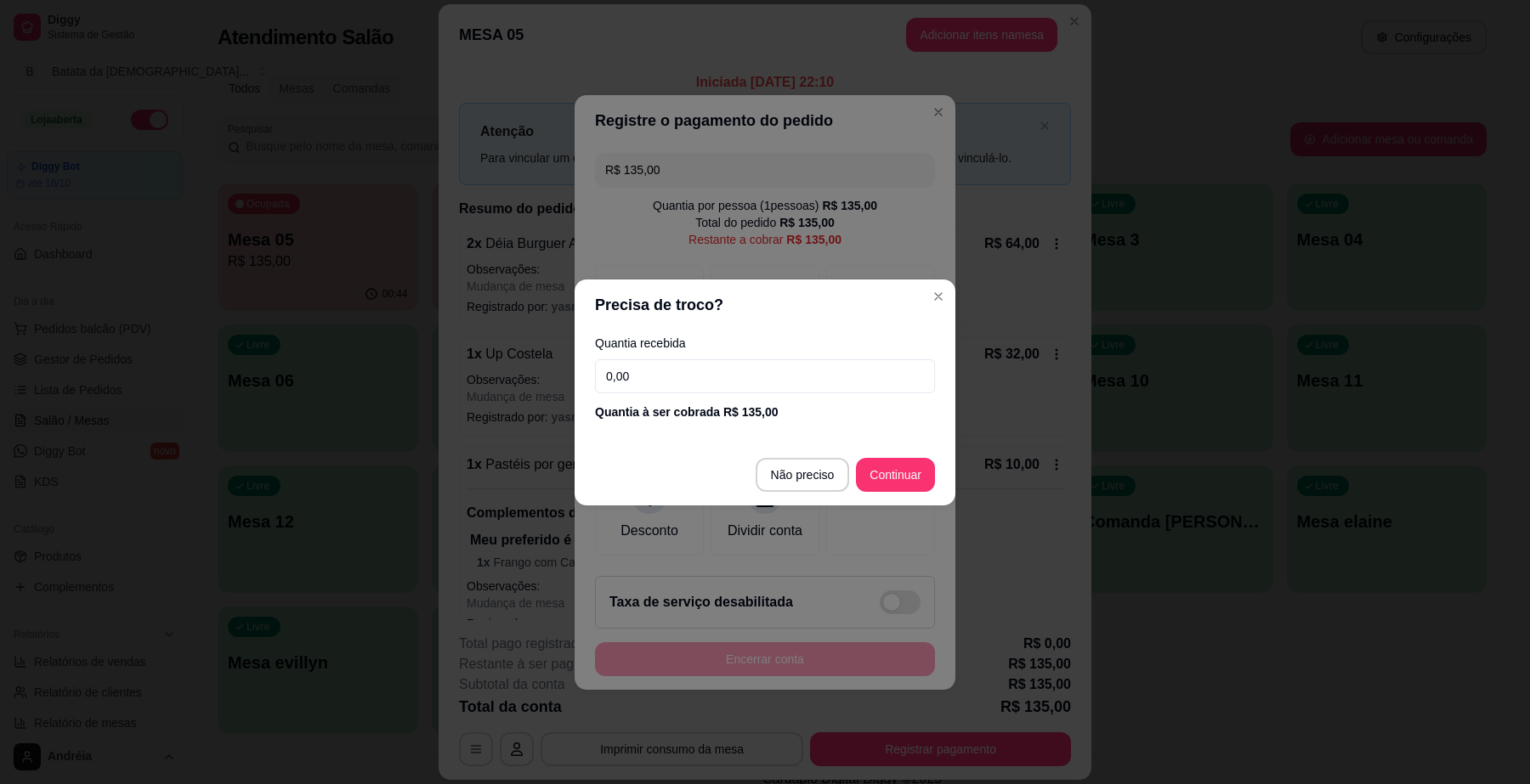
click at [691, 374] on input "0,00" at bounding box center [765, 376] width 340 height 34
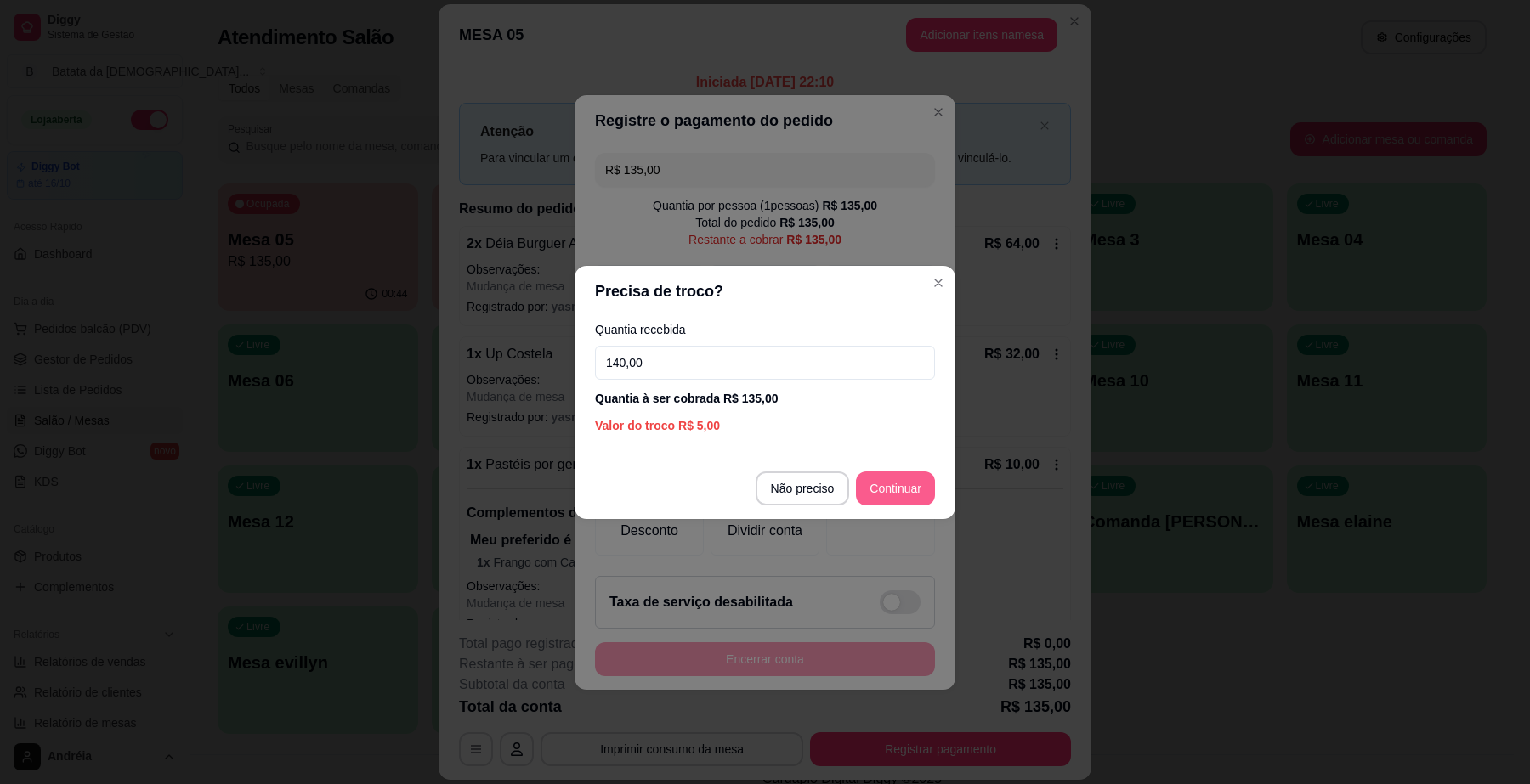
type input "140,00"
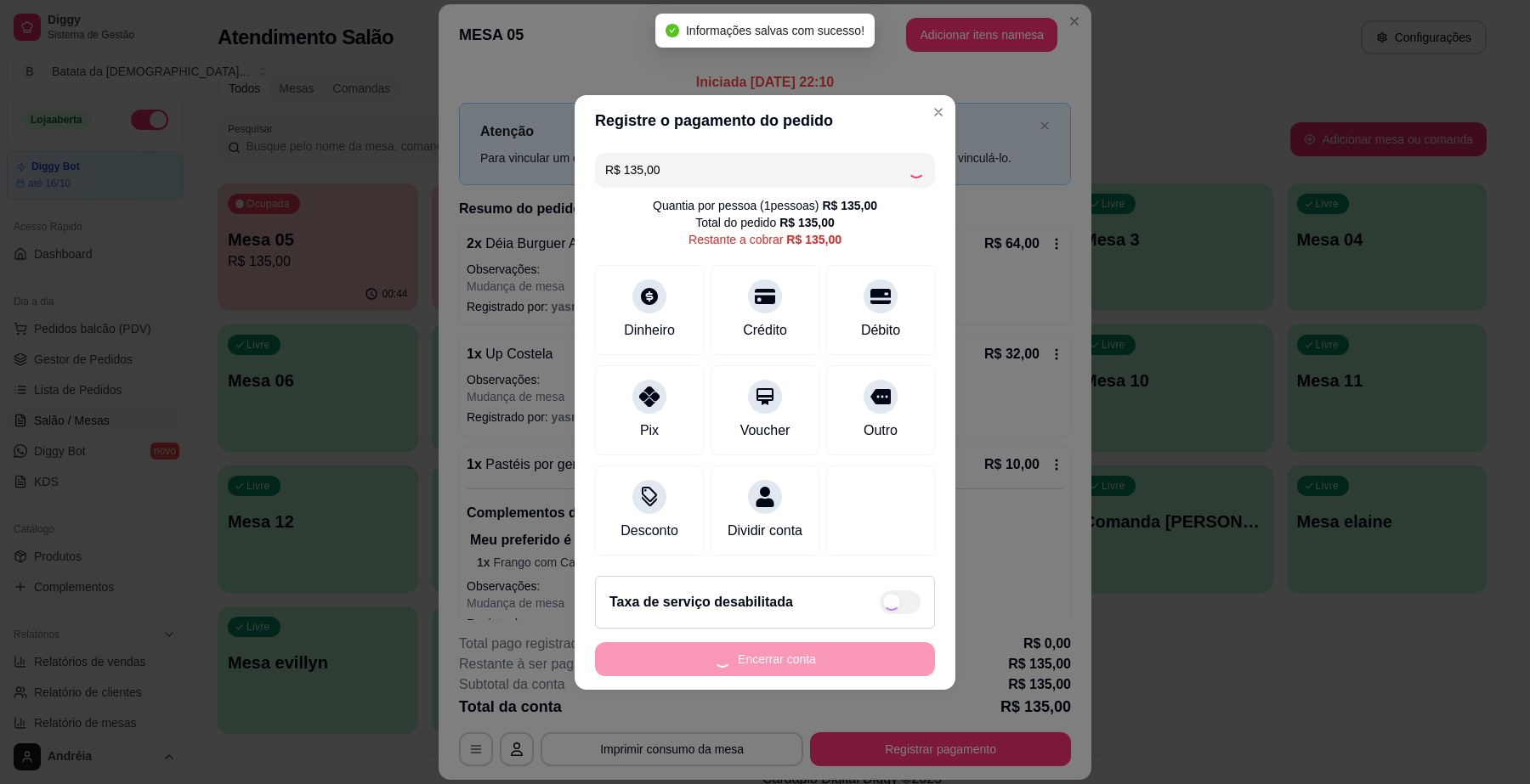
type input "R$ 0,00"
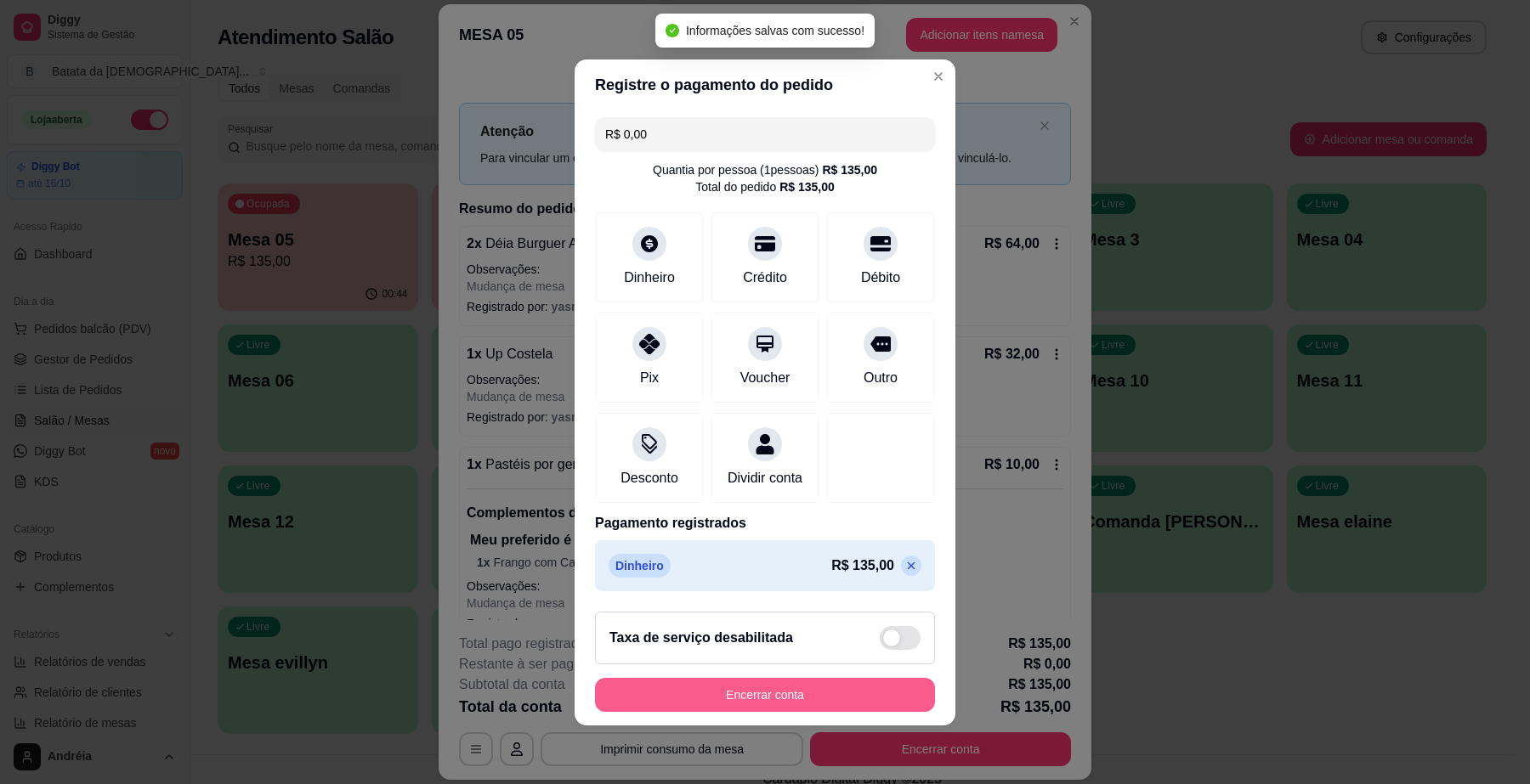
click at [790, 704] on button "Encerrar conta" at bounding box center [765, 695] width 340 height 34
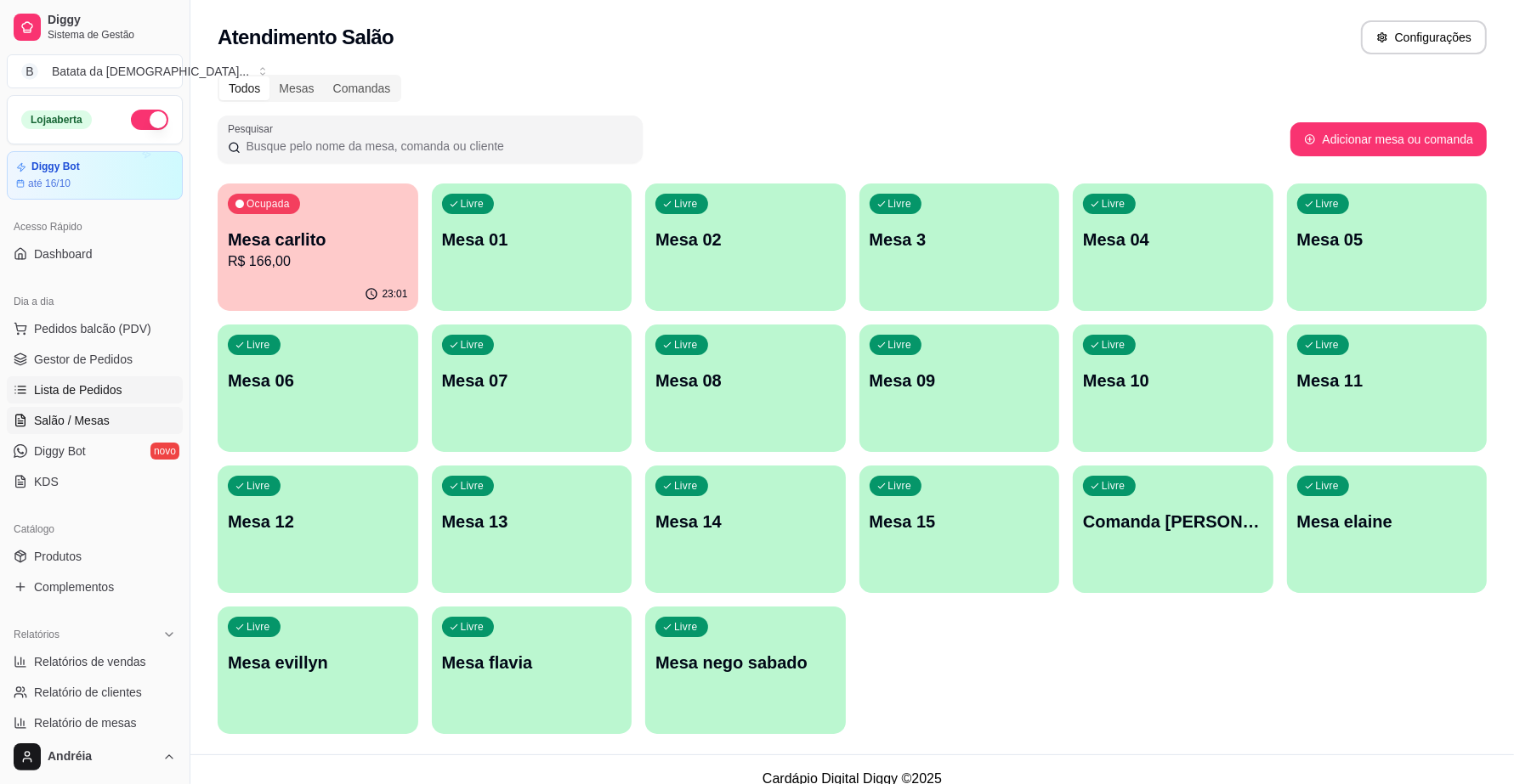
click at [22, 379] on link "Lista de Pedidos" at bounding box center [94, 390] width 176 height 28
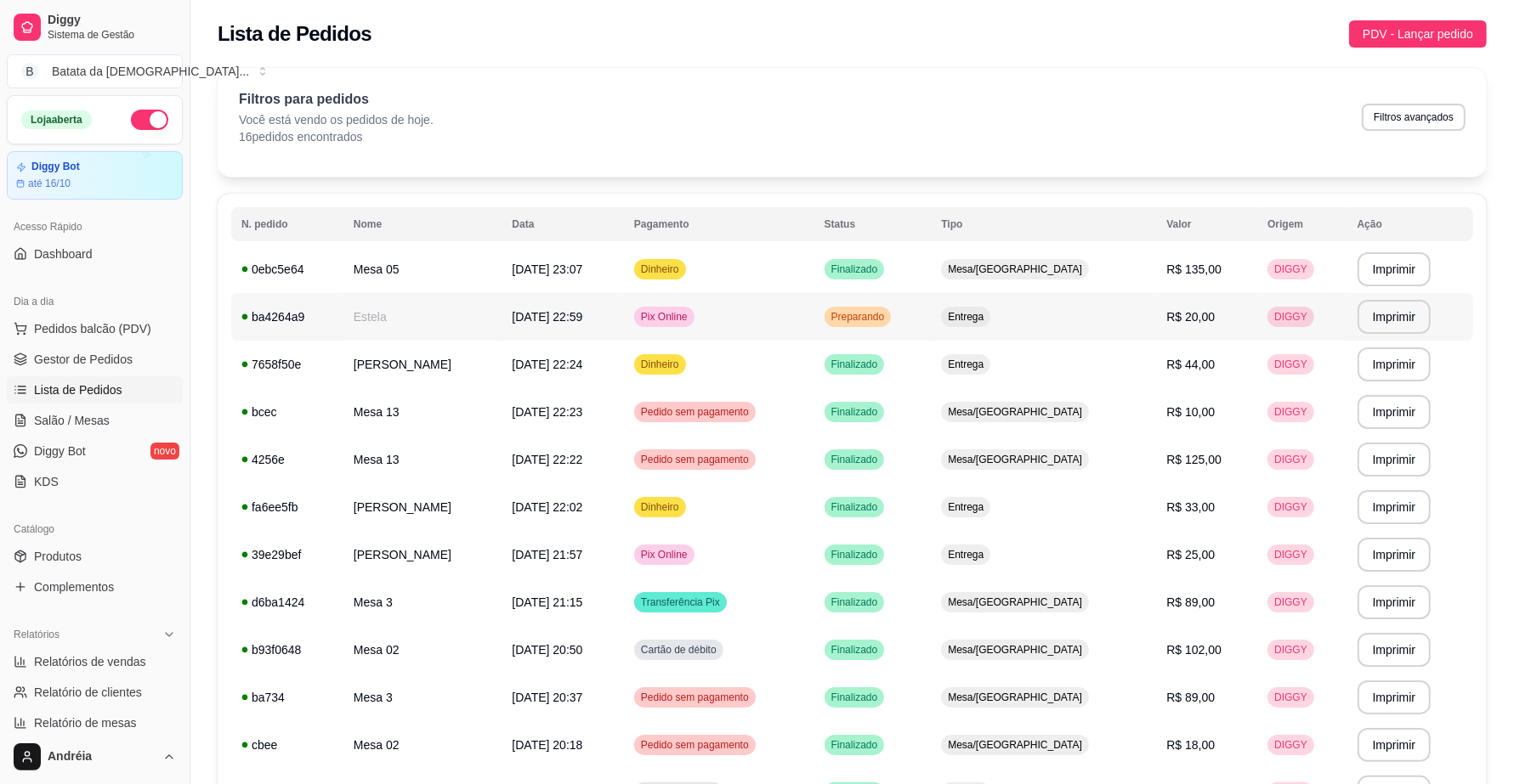
click at [931, 306] on td "Preparando" at bounding box center [873, 316] width 118 height 47
click at [1045, 304] on td "Entrega" at bounding box center [1043, 316] width 225 height 47
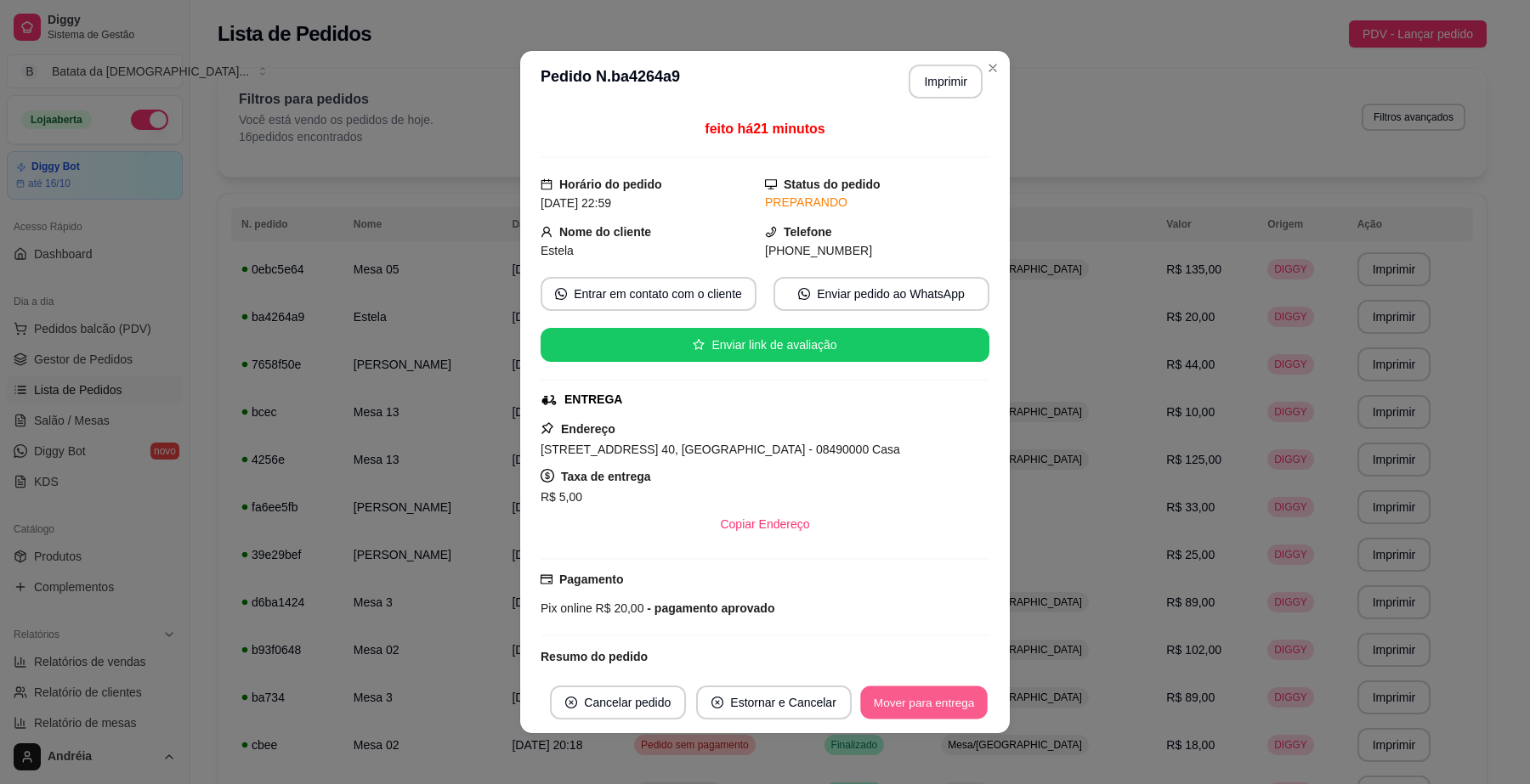
click at [933, 690] on button "Mover para entrega" at bounding box center [923, 703] width 127 height 33
click at [942, 698] on button "Mover para finalizado" at bounding box center [920, 703] width 137 height 33
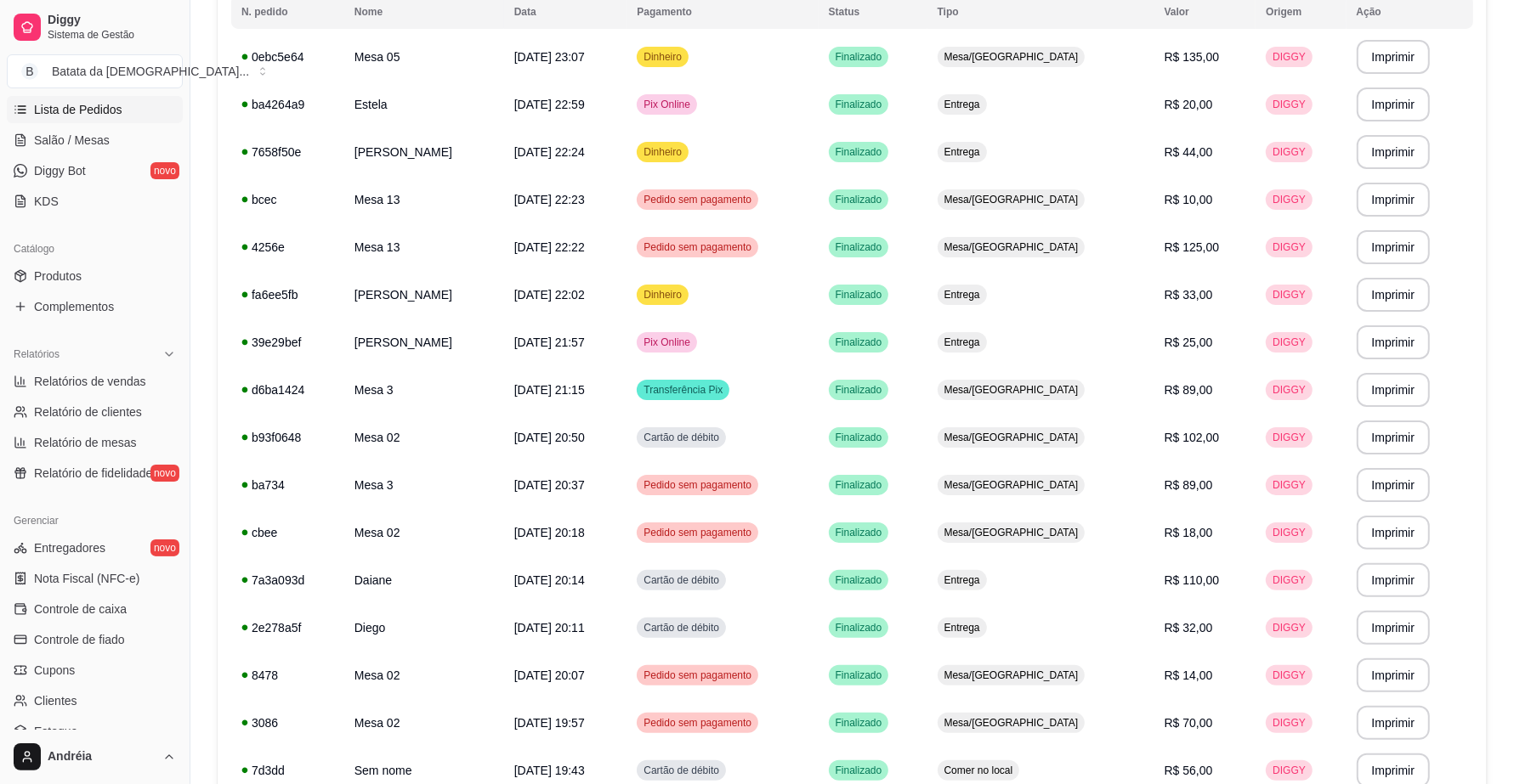
scroll to position [319, 0]
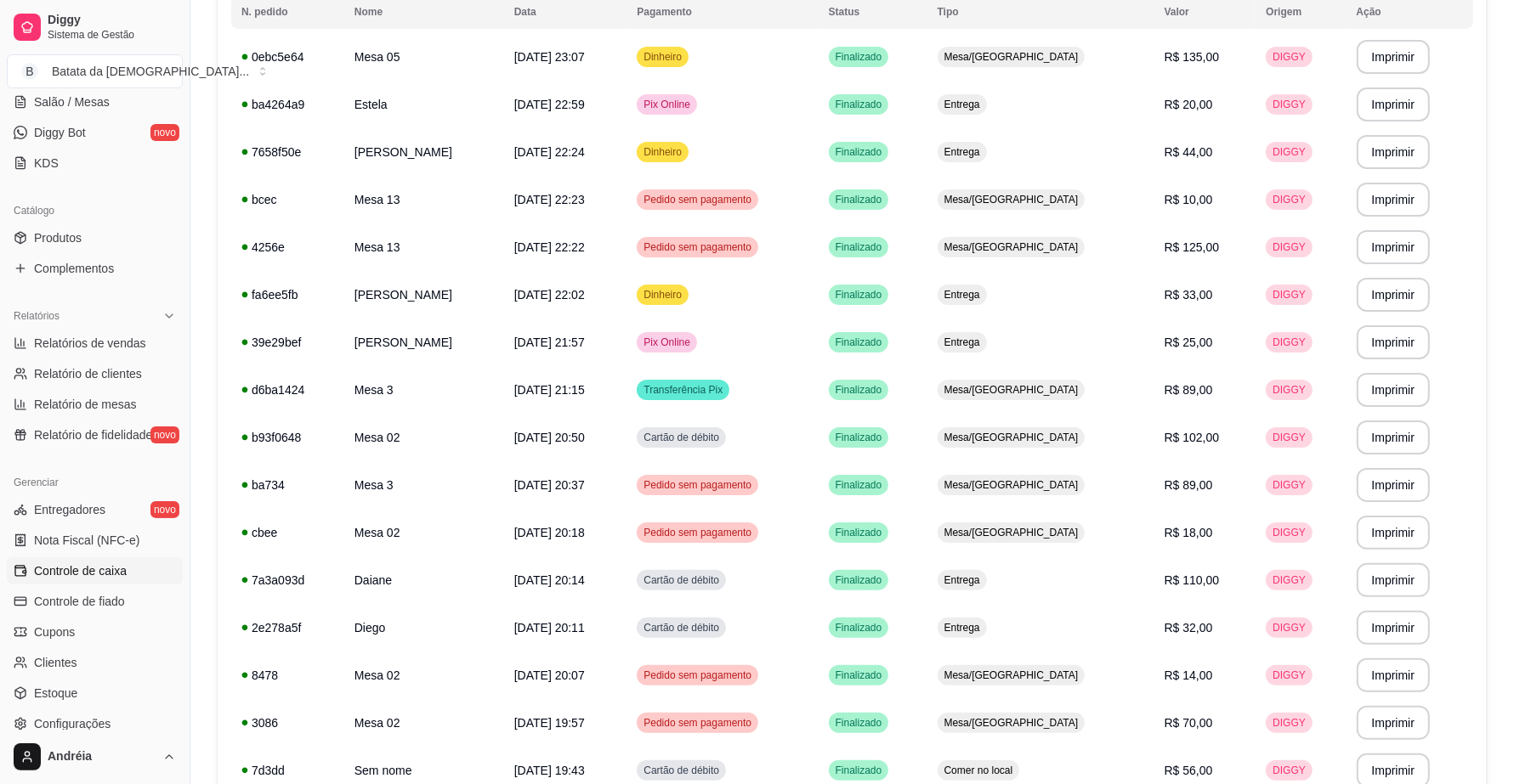
click at [129, 563] on link "Controle de caixa" at bounding box center [94, 571] width 176 height 28
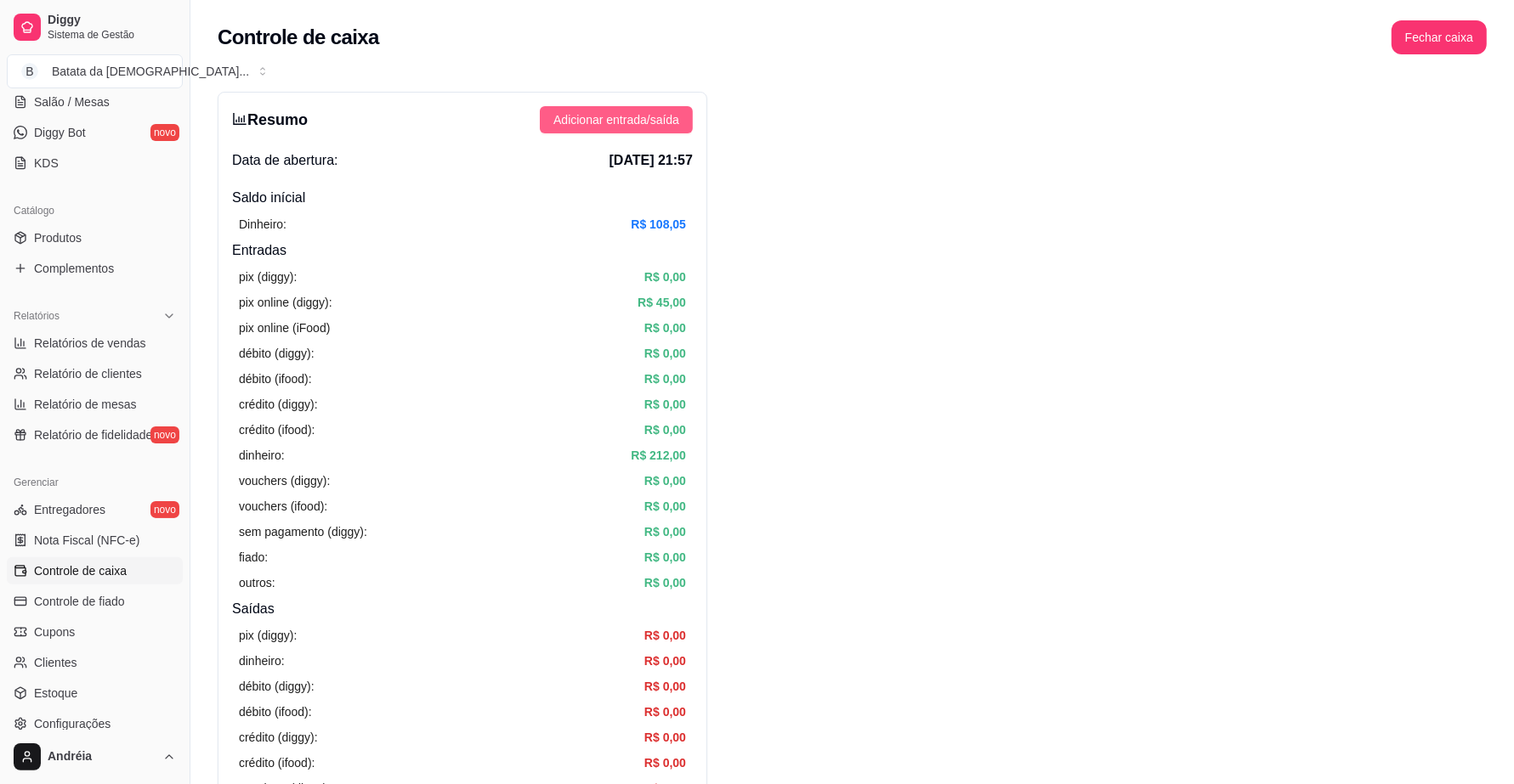
click at [651, 118] on span "Adicionar entrada/saída" at bounding box center [616, 119] width 126 height 19
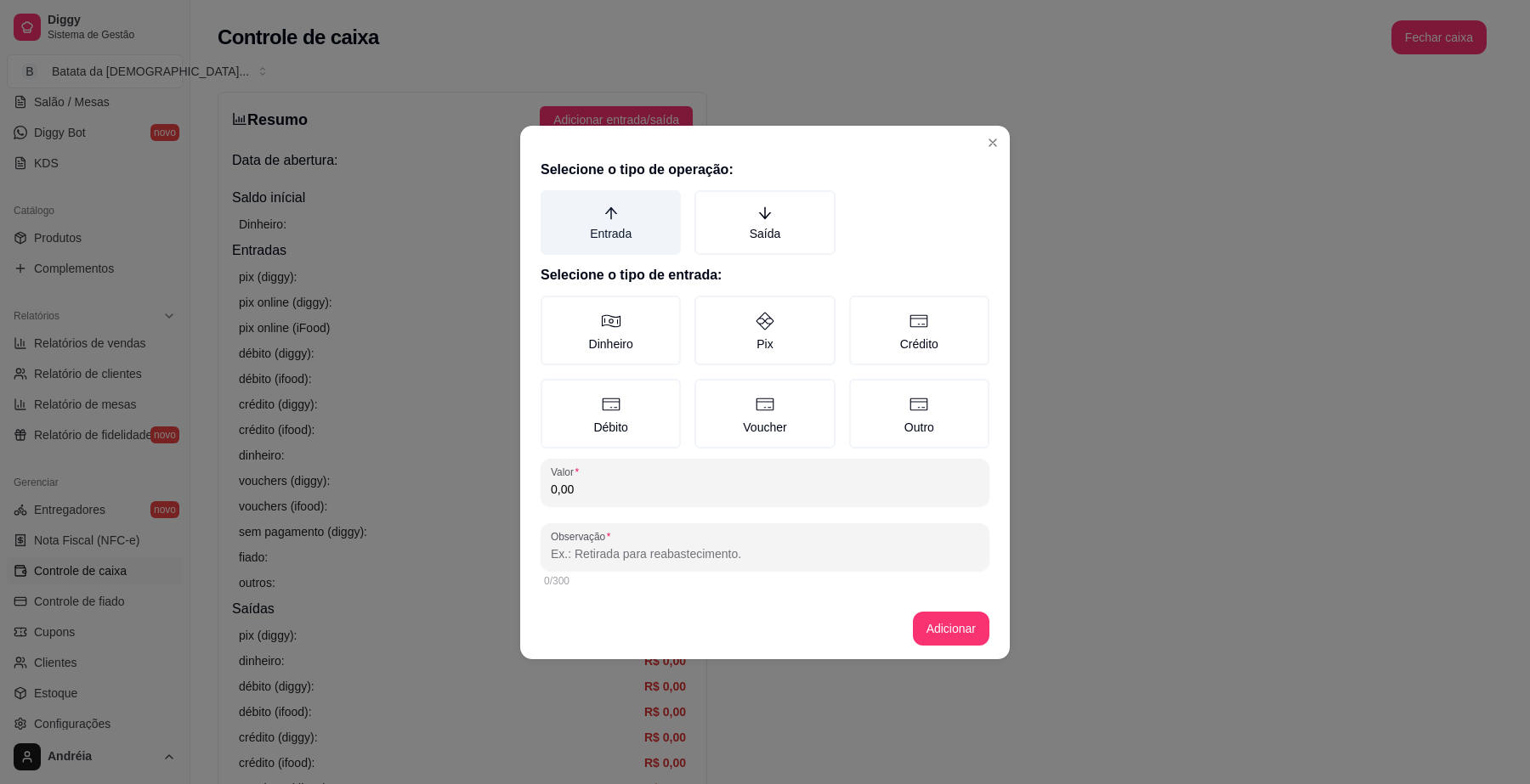
click at [640, 213] on label "Entrada" at bounding box center [610, 223] width 140 height 64
click at [553, 203] on button "Entrada" at bounding box center [546, 196] width 13 height 13
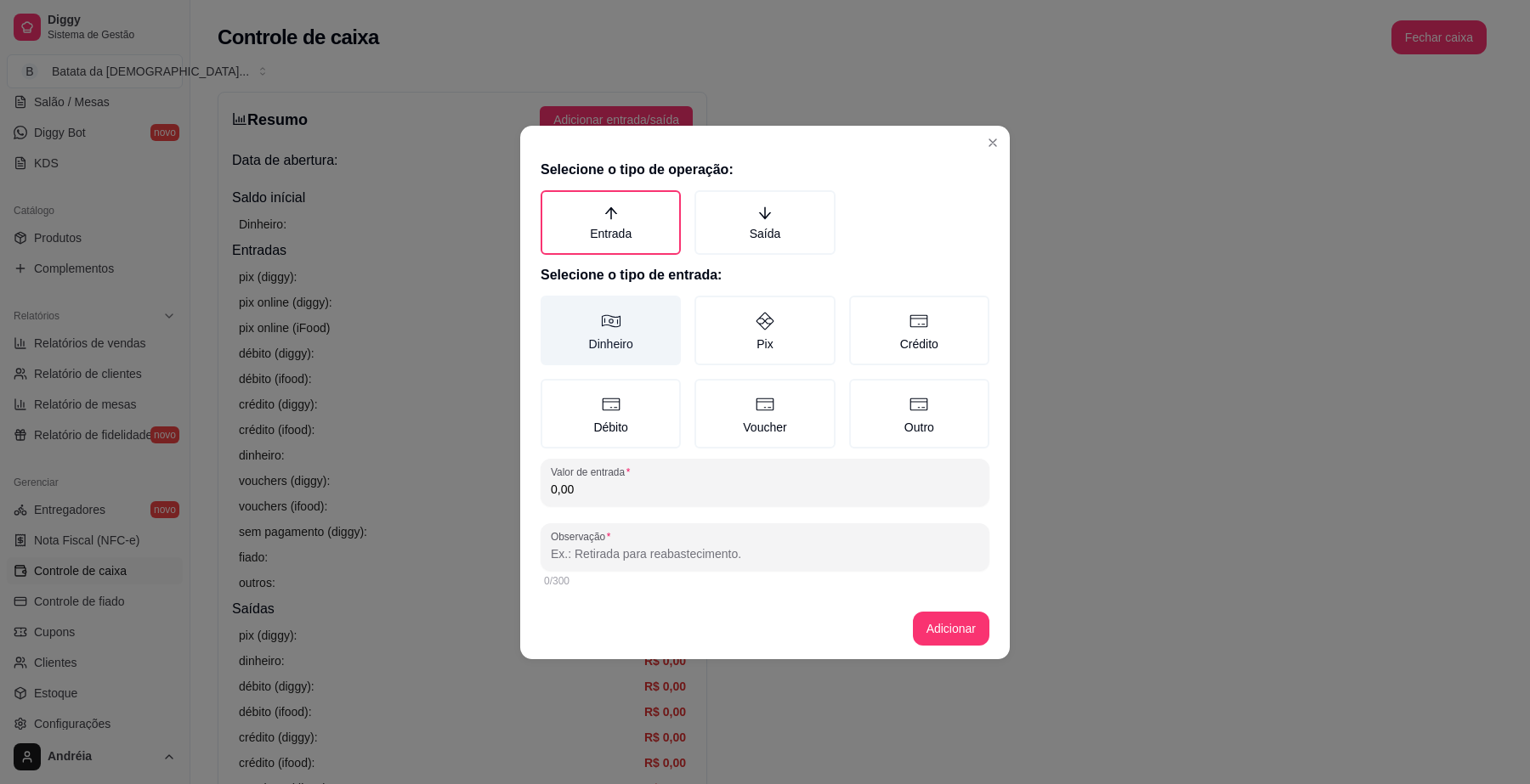
click at [630, 313] on label "Dinheiro" at bounding box center [610, 331] width 140 height 69
click at [553, 308] on button "Dinheiro" at bounding box center [546, 301] width 13 height 13
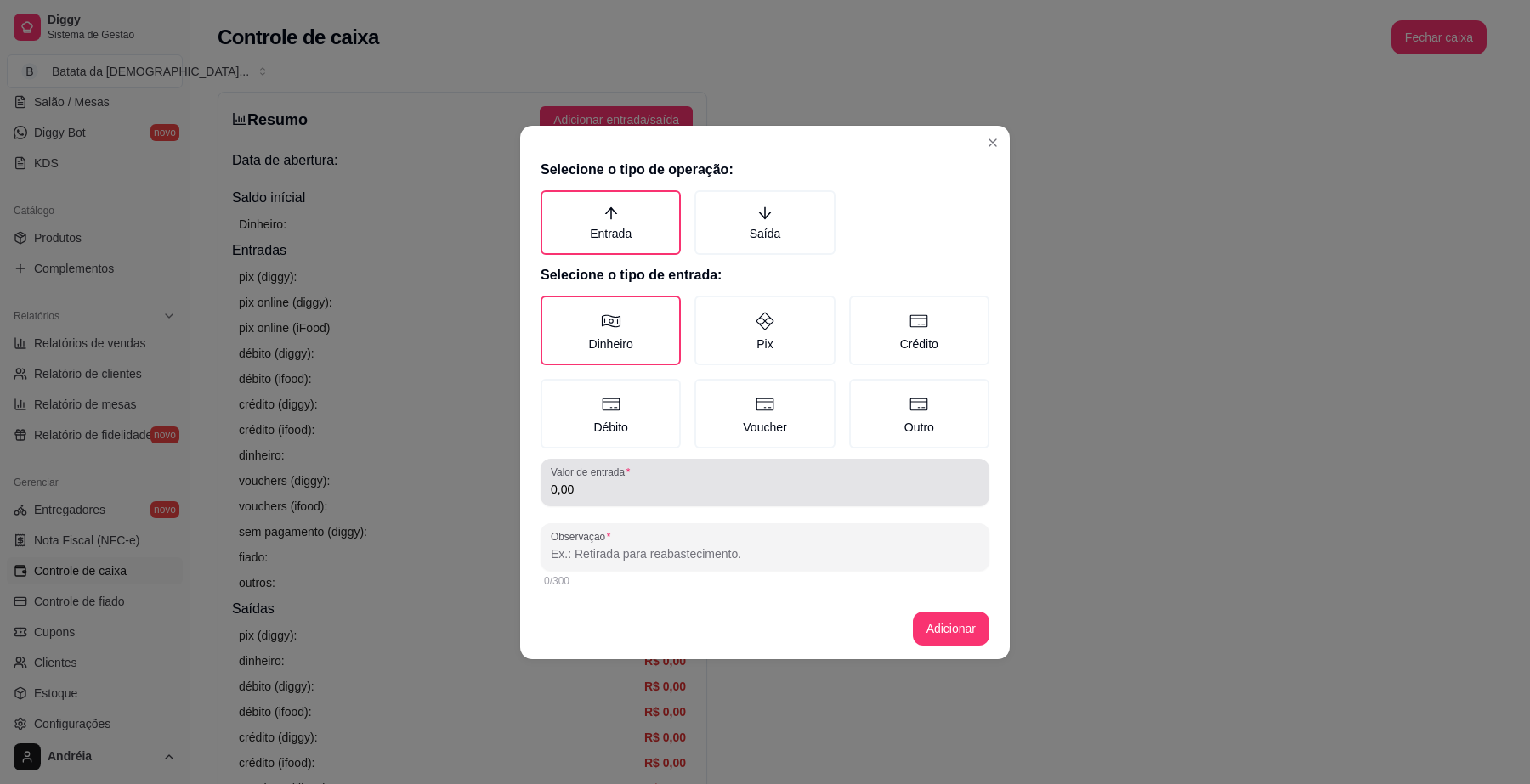
click at [708, 489] on input "0,00" at bounding box center [765, 489] width 429 height 17
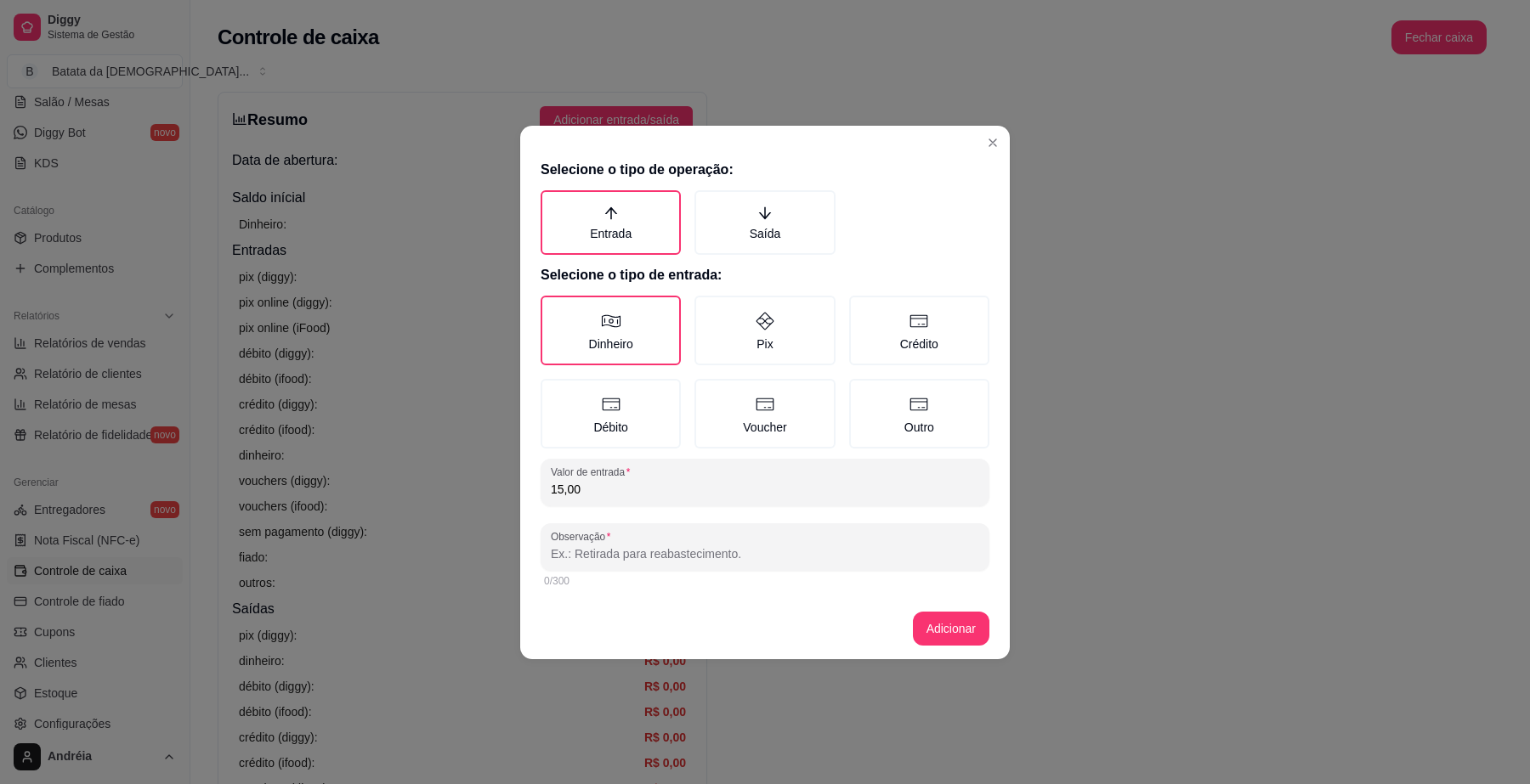
type input "15,00"
click at [684, 545] on input "Observação" at bounding box center [765, 553] width 429 height 17
type input "fanta 2l cliente pediu"
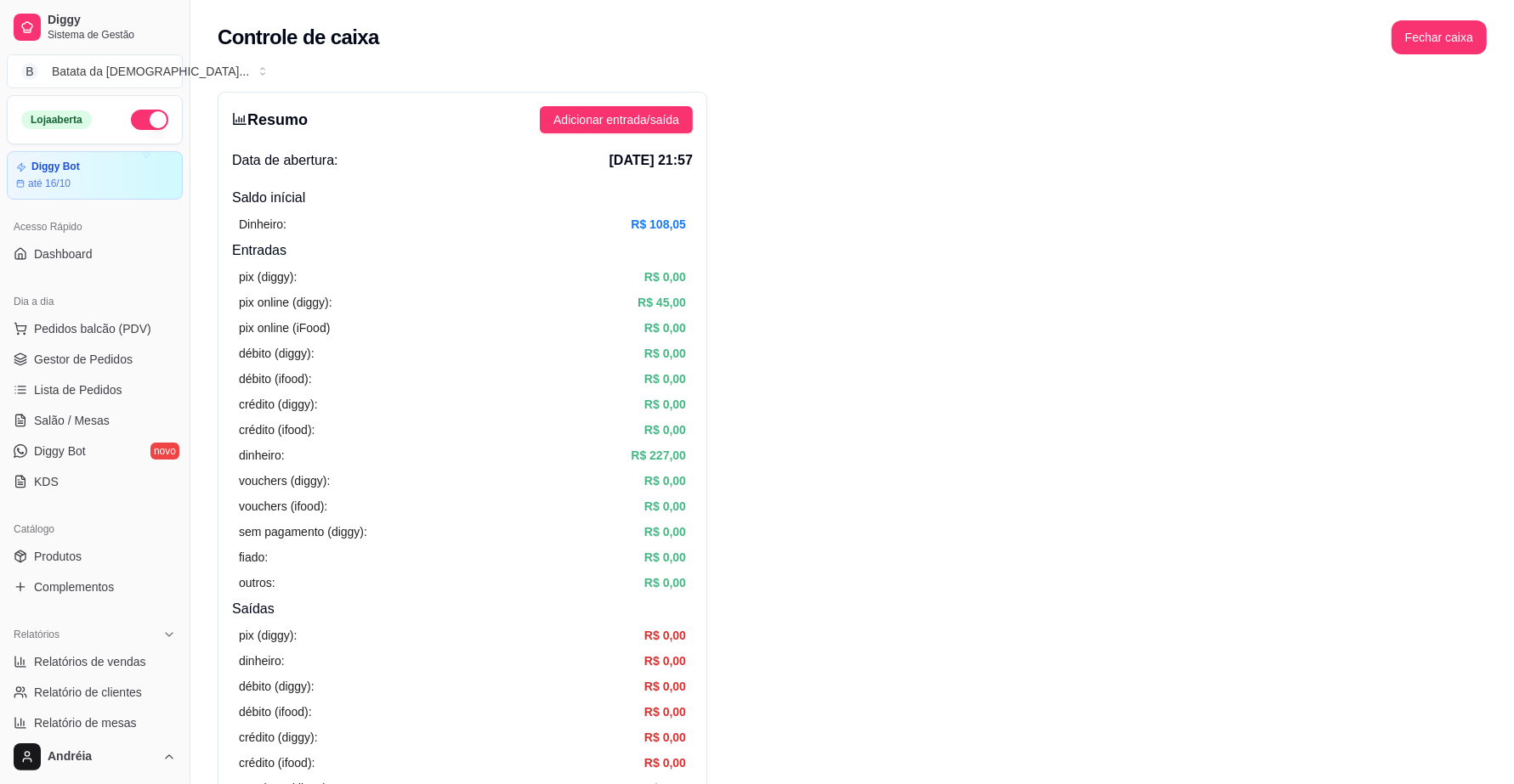
click at [129, 102] on div "Loja aberta" at bounding box center [95, 119] width 175 height 47
click at [145, 117] on button "button" at bounding box center [150, 119] width 37 height 20
click at [116, 322] on span "Pedidos balcão (PDV)" at bounding box center [93, 329] width 118 height 17
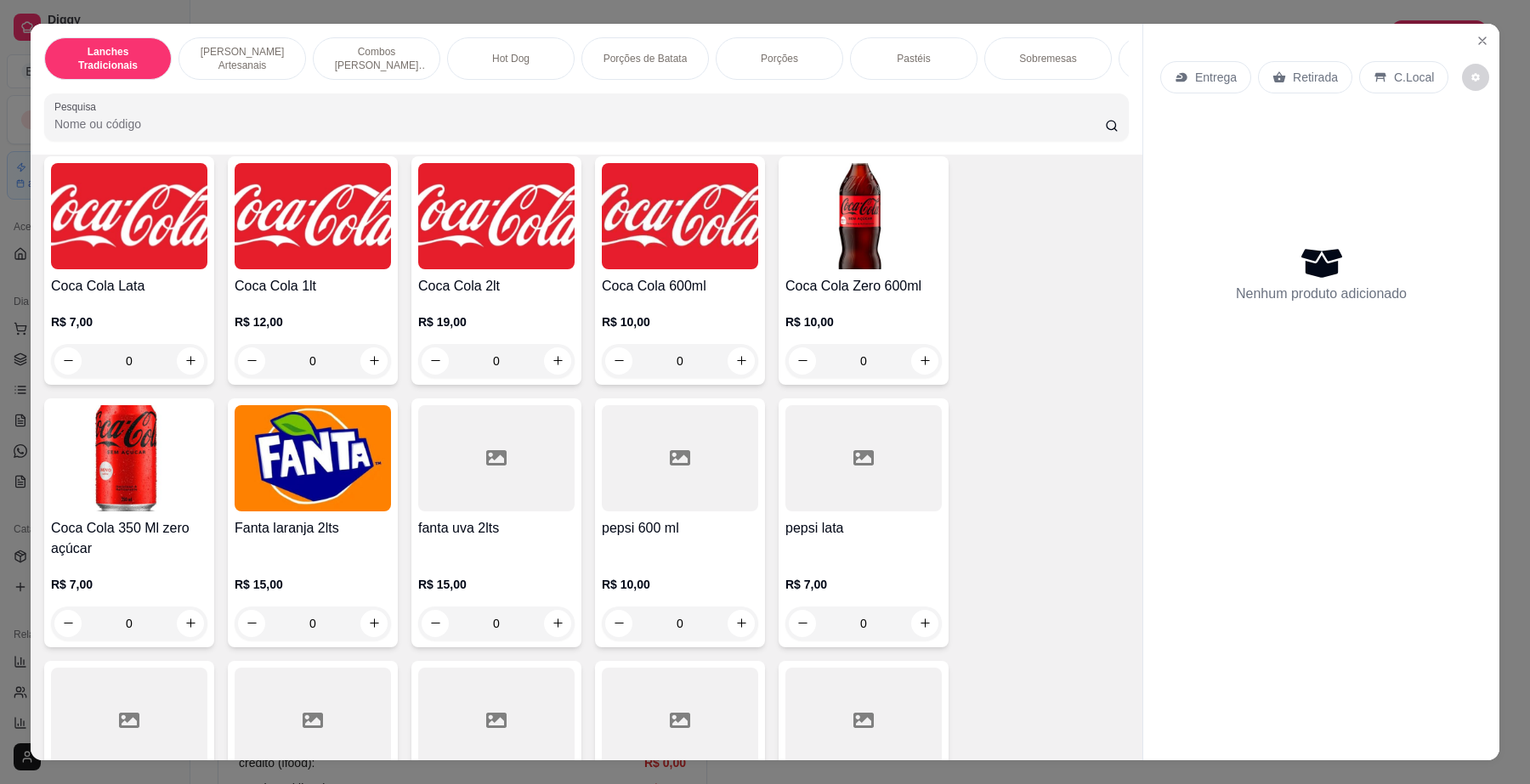
scroll to position [3718, 0]
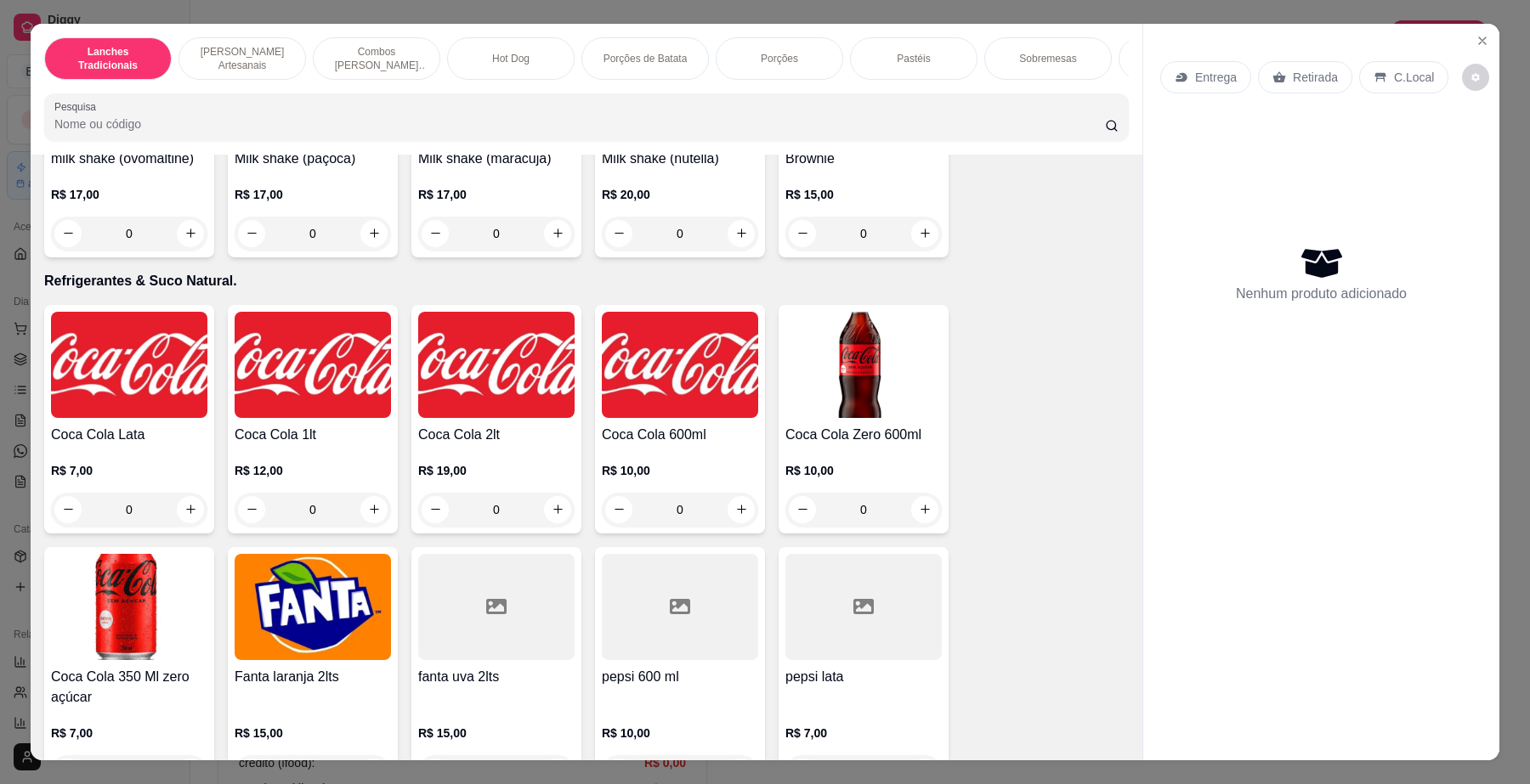
click at [111, 393] on img at bounding box center [129, 364] width 157 height 106
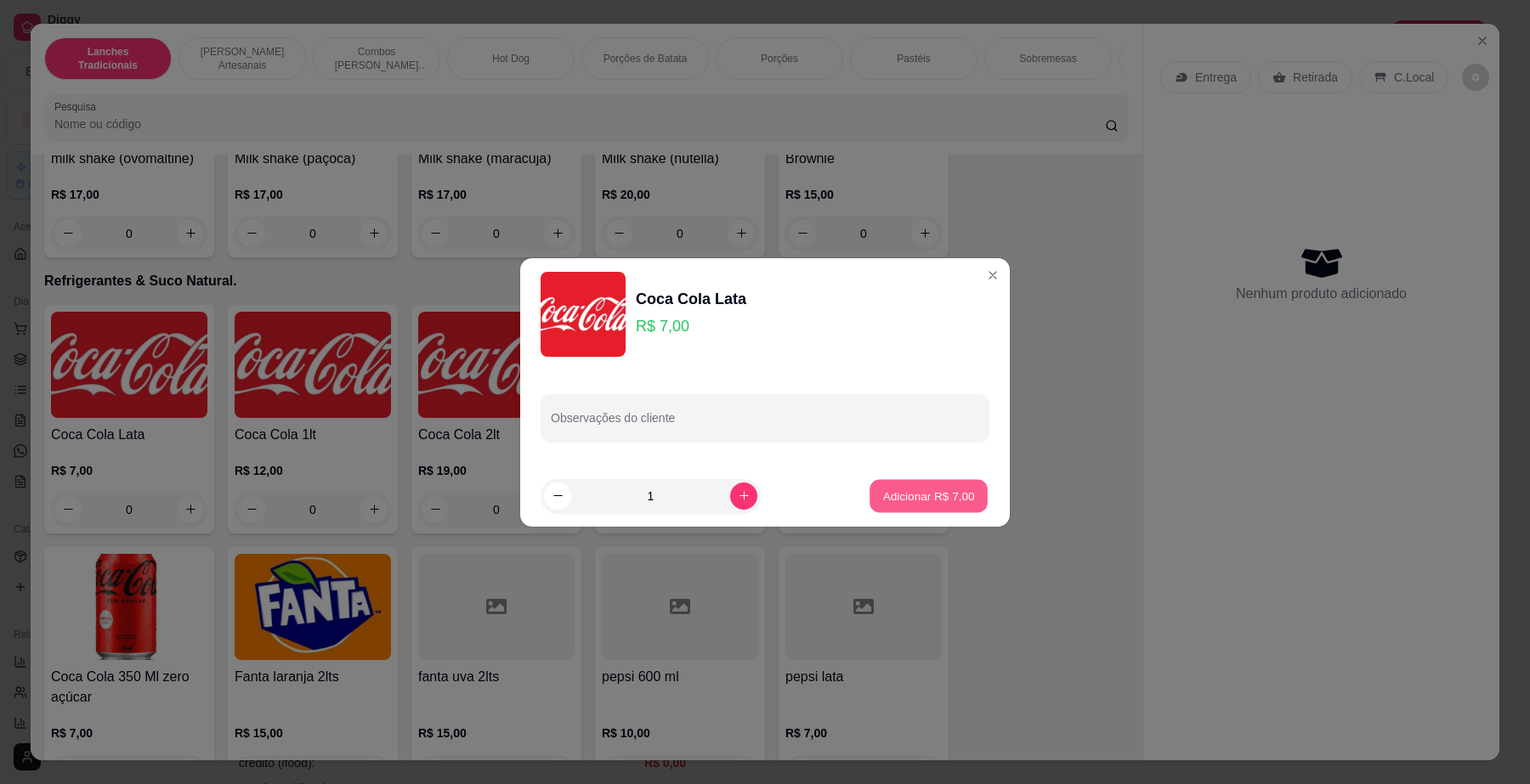
click at [939, 480] on button "Adicionar R$ 7,00" at bounding box center [929, 495] width 119 height 33
type input "1"
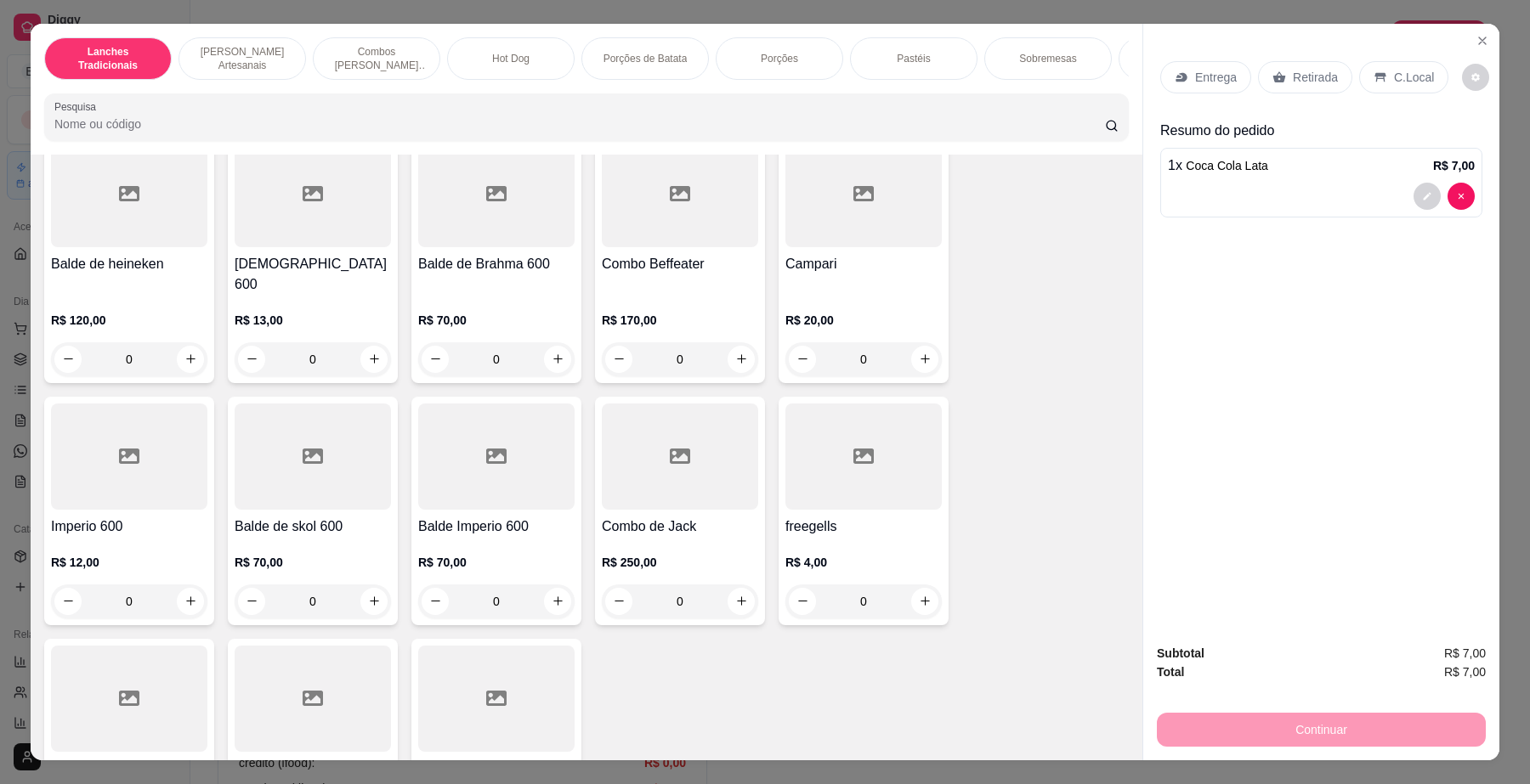
scroll to position [7954, 0]
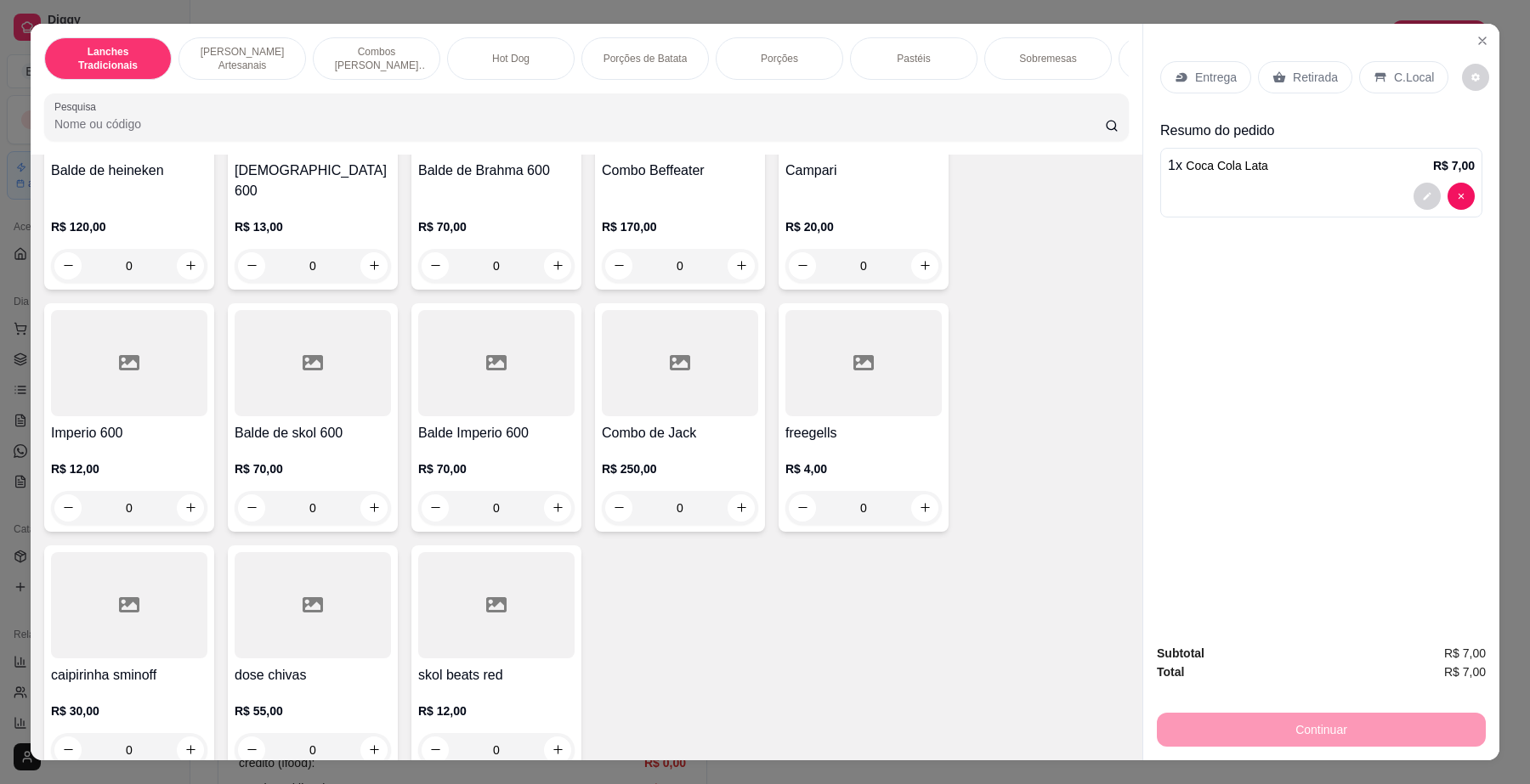
click at [785, 423] on h4 "freegells" at bounding box center [863, 433] width 157 height 20
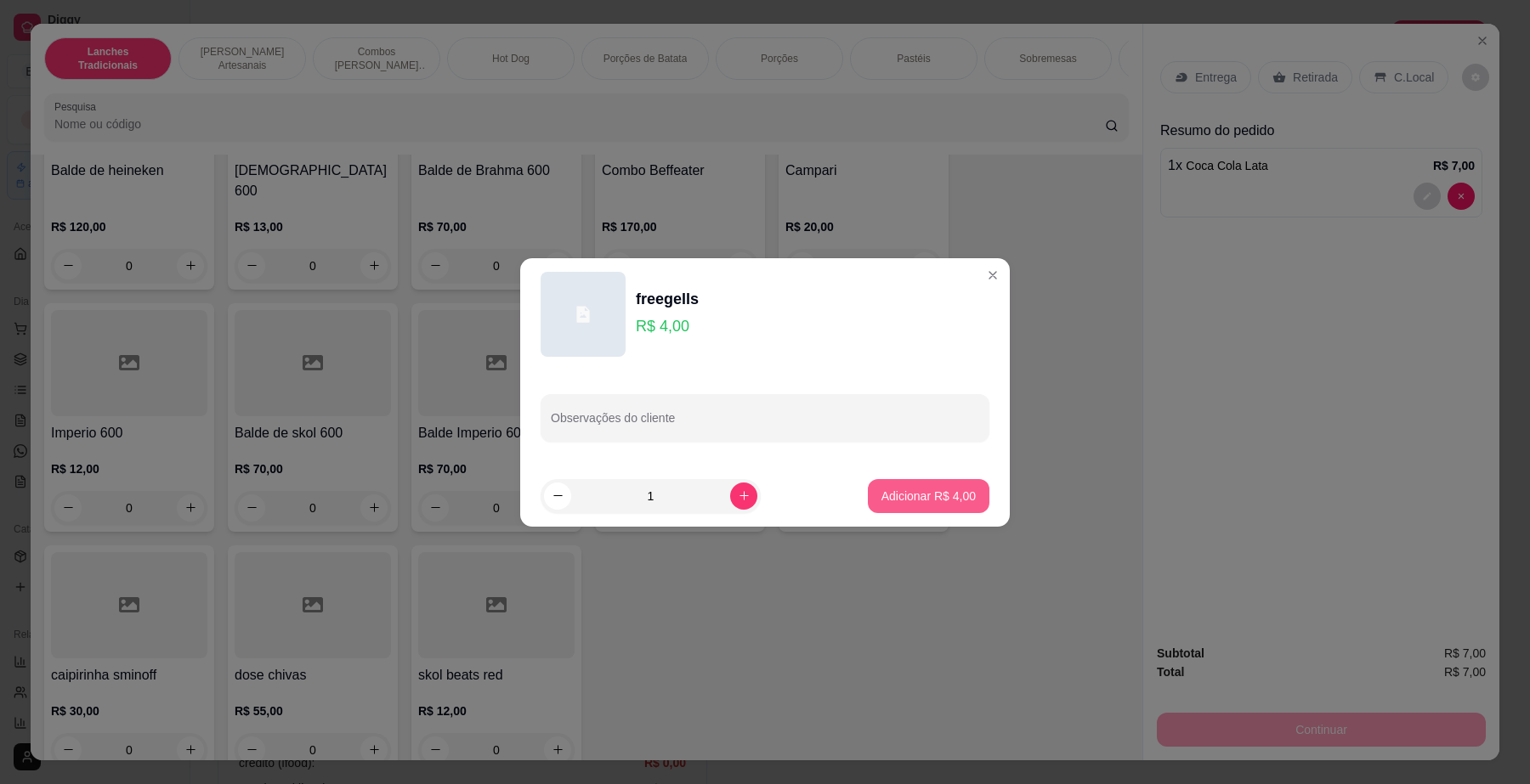
click at [929, 494] on p "Adicionar R$ 4,00" at bounding box center [929, 496] width 94 height 17
type input "1"
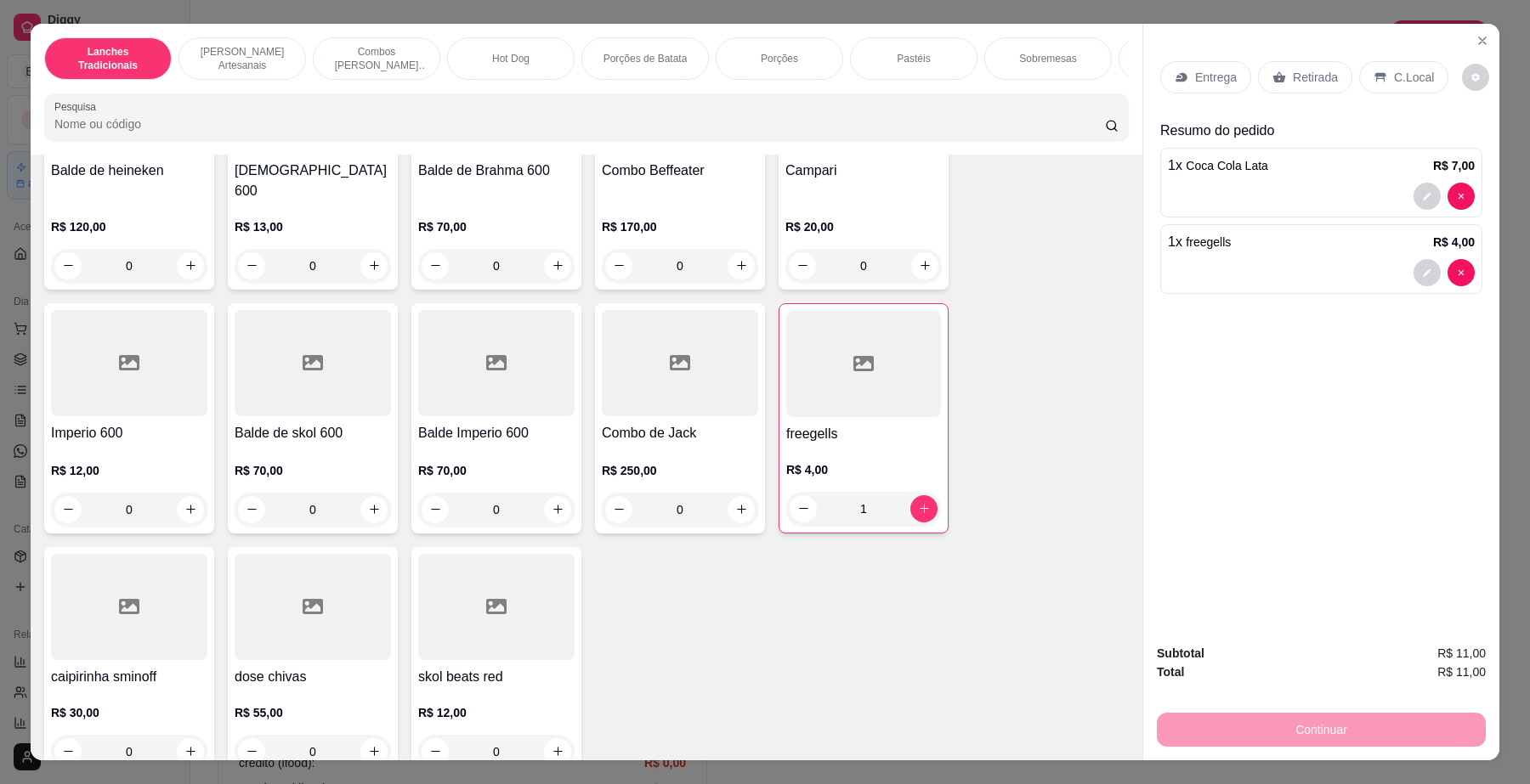
click at [1399, 91] on div "C.Local" at bounding box center [1403, 78] width 89 height 32
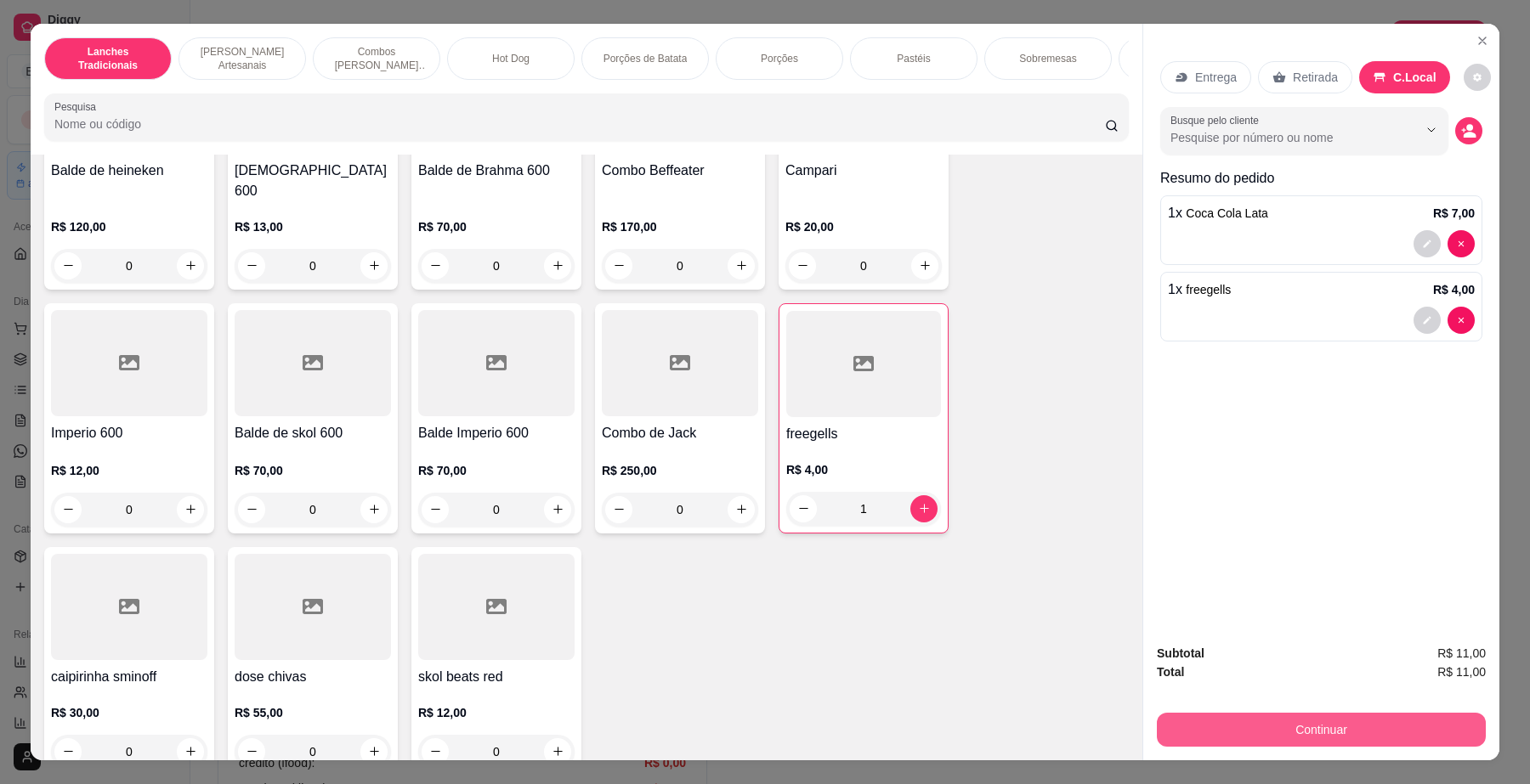
click at [1226, 731] on button "Continuar" at bounding box center [1321, 730] width 329 height 34
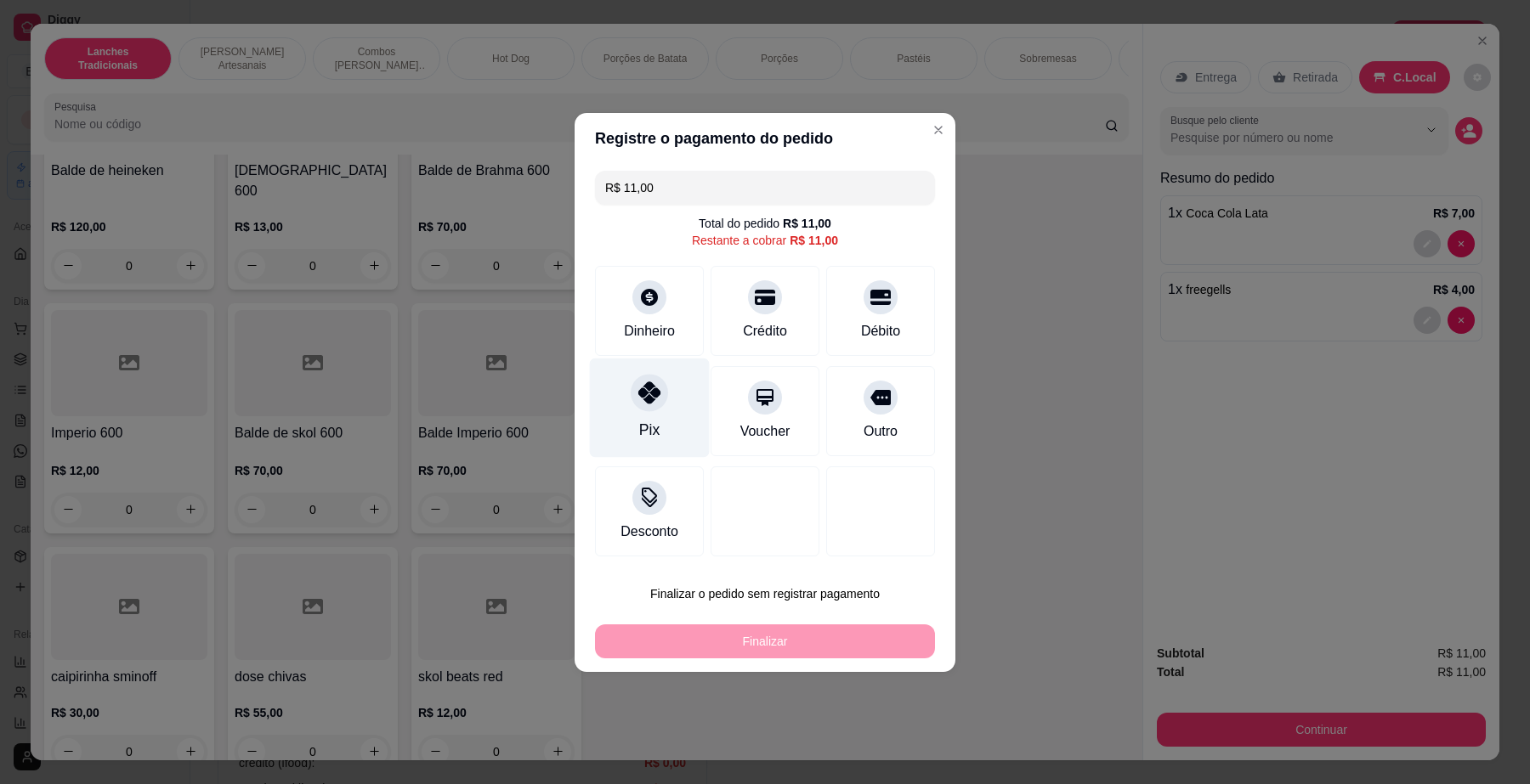
click at [650, 401] on icon at bounding box center [649, 392] width 22 height 22
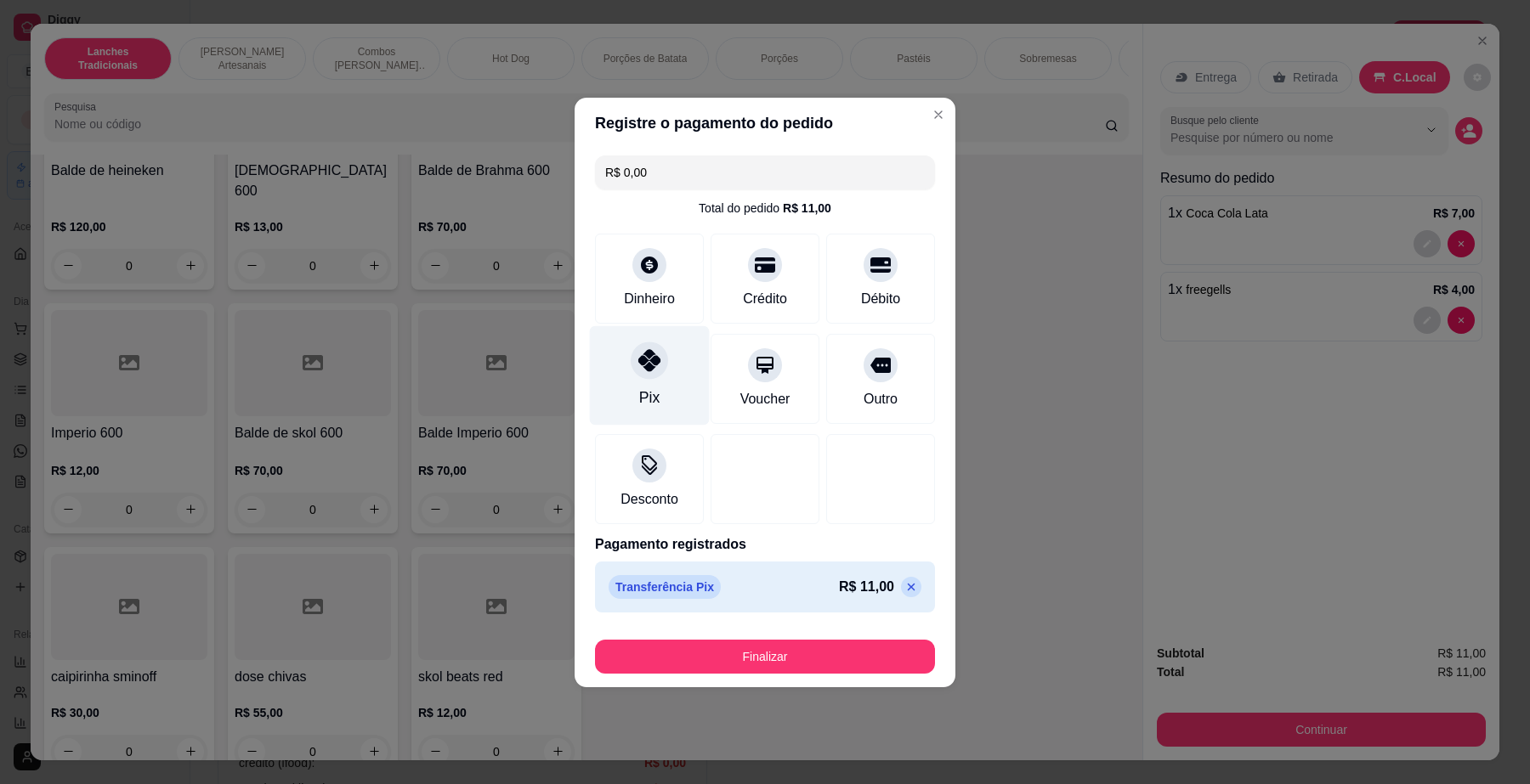
type input "R$ 0,00"
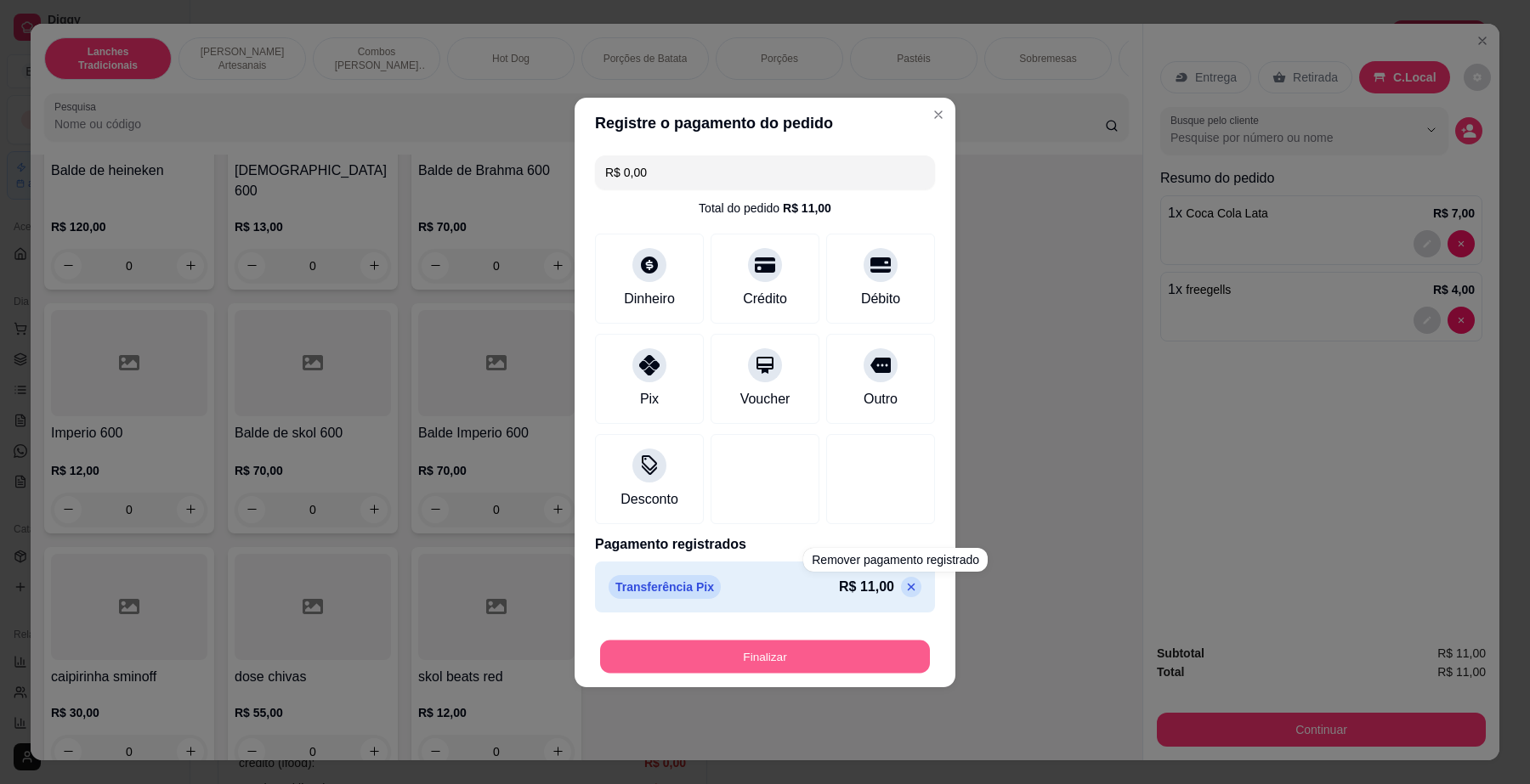
click at [873, 642] on button "Finalizar" at bounding box center [765, 656] width 330 height 33
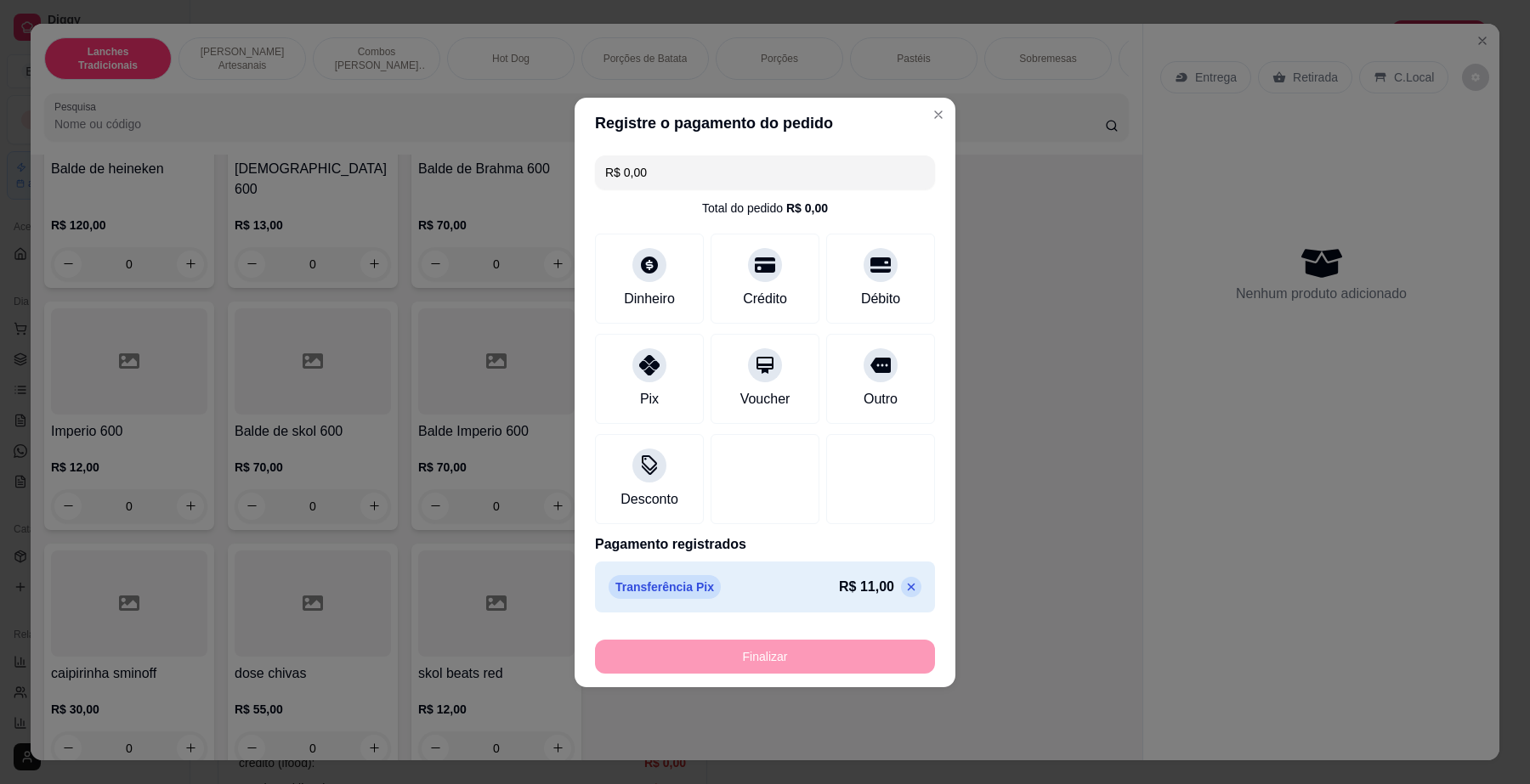
type input "0"
type input "-R$ 11,00"
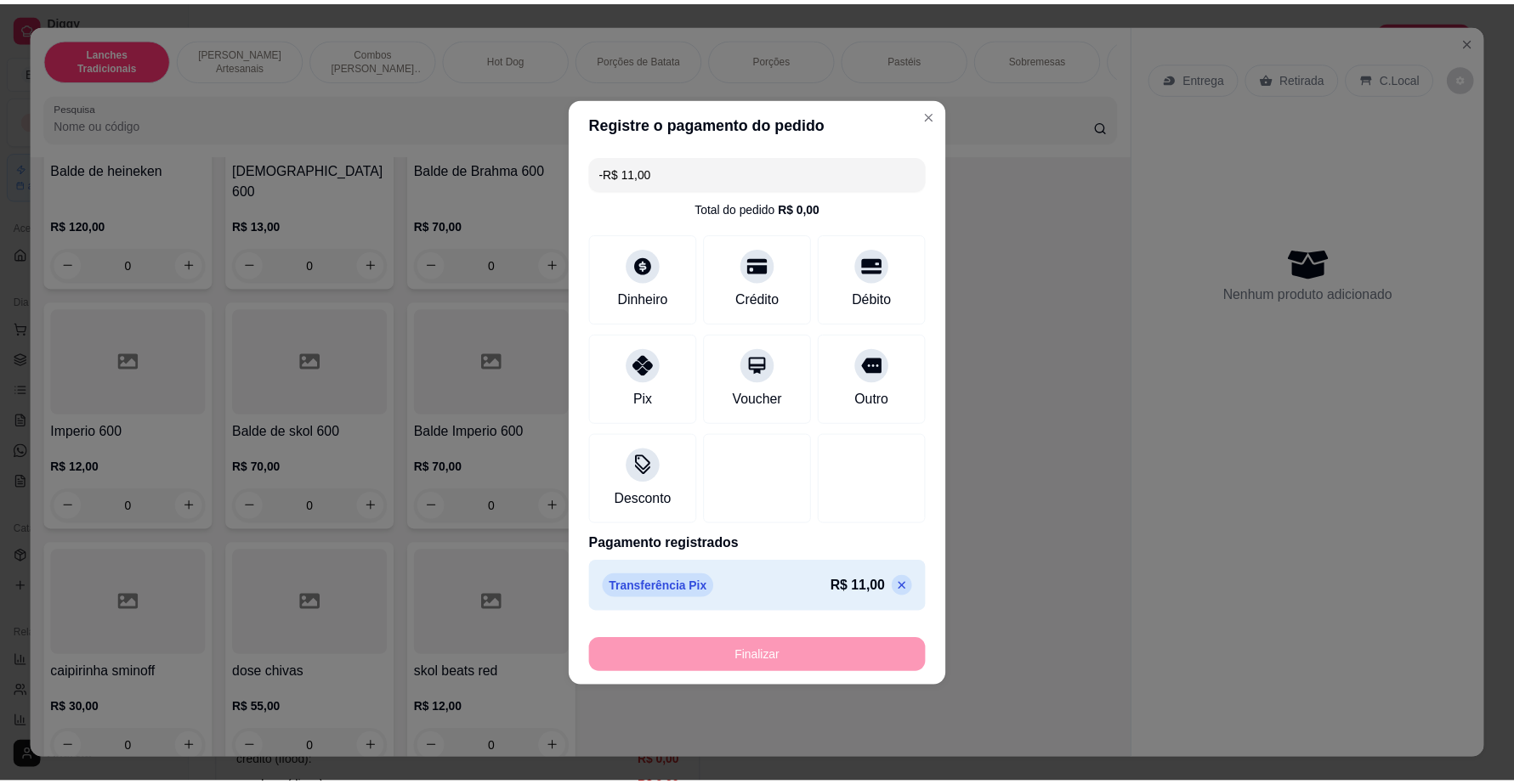
scroll to position [7951, 0]
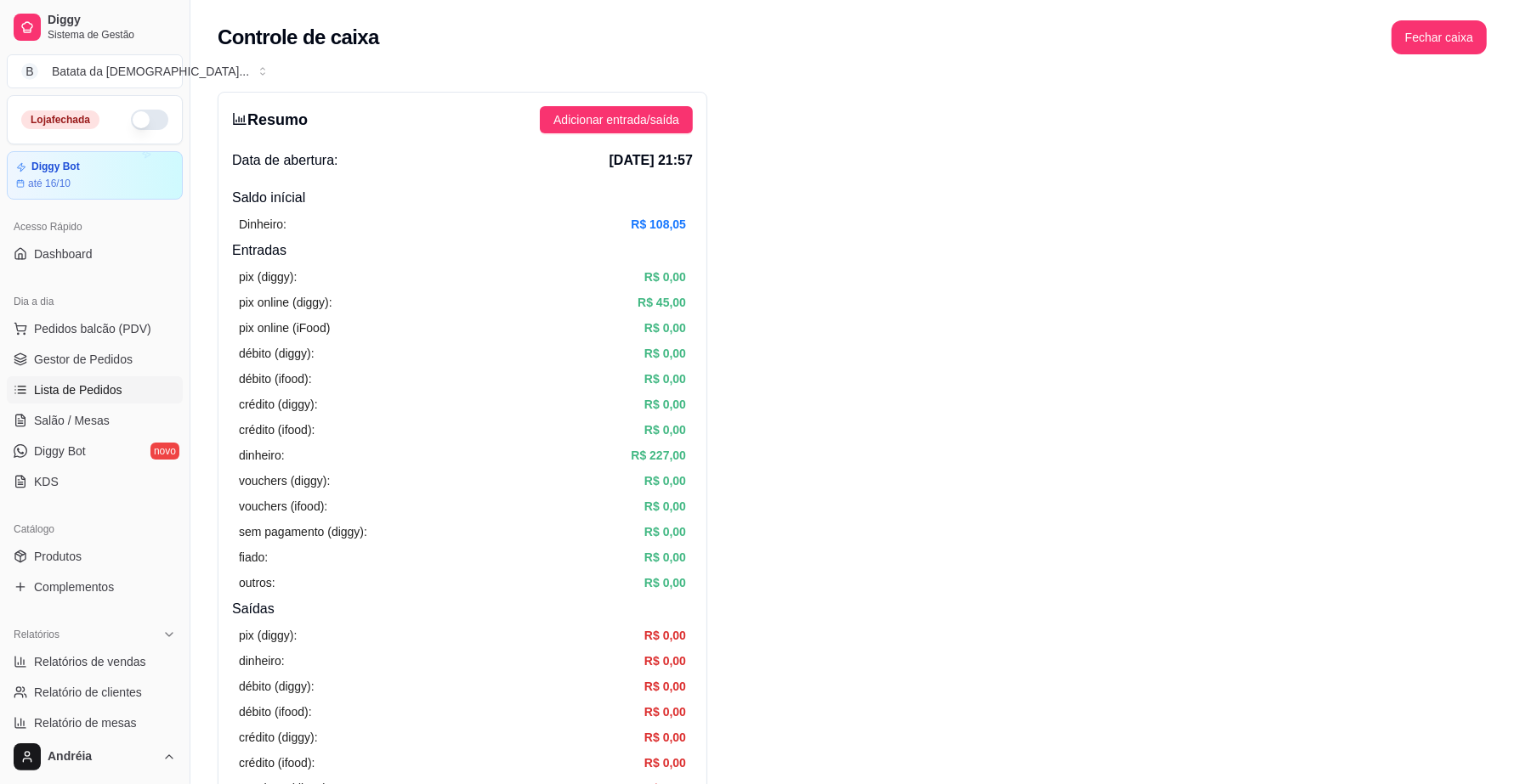
click at [96, 379] on link "Lista de Pedidos" at bounding box center [94, 390] width 176 height 28
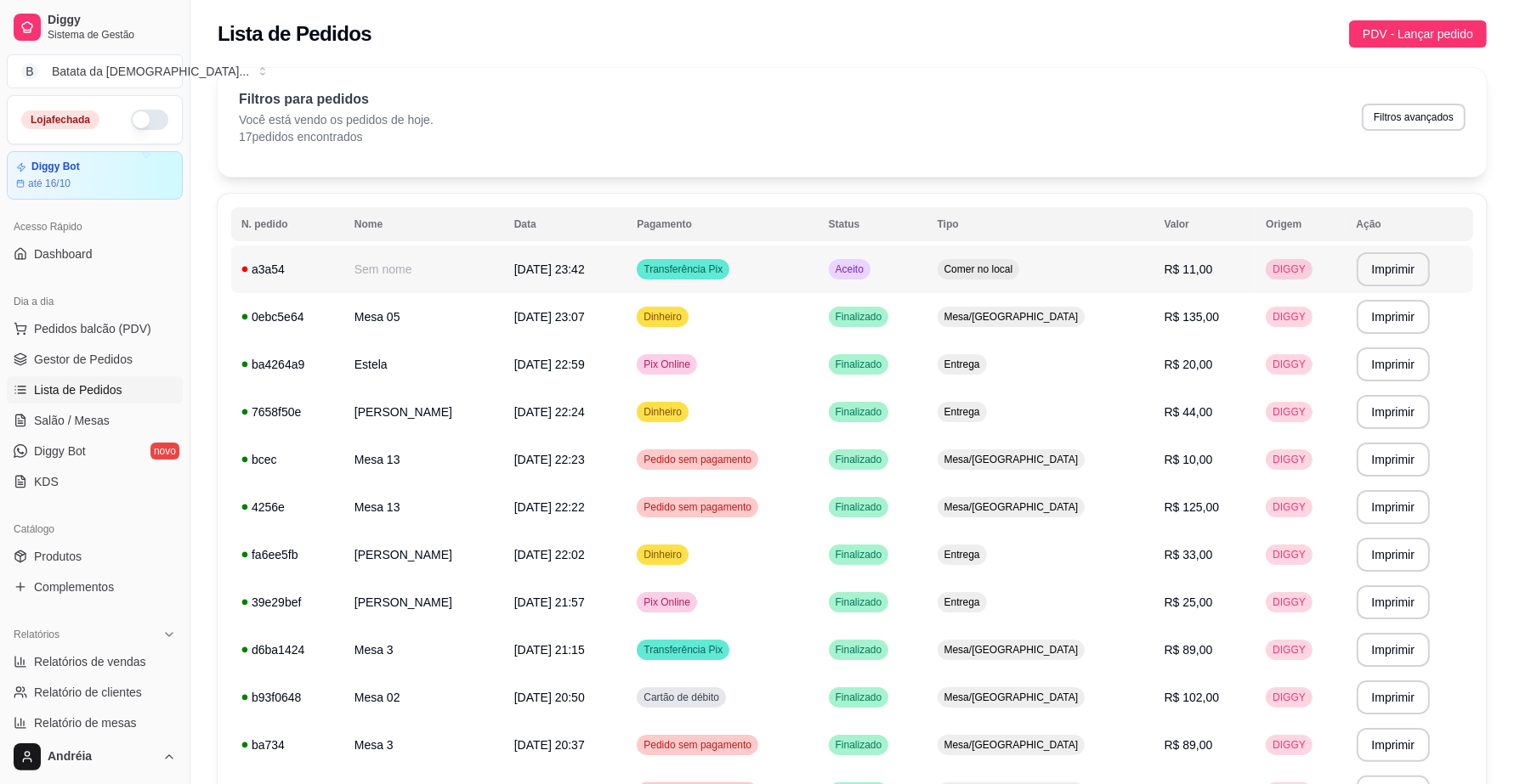
click at [928, 278] on td "Aceito" at bounding box center [873, 269] width 109 height 47
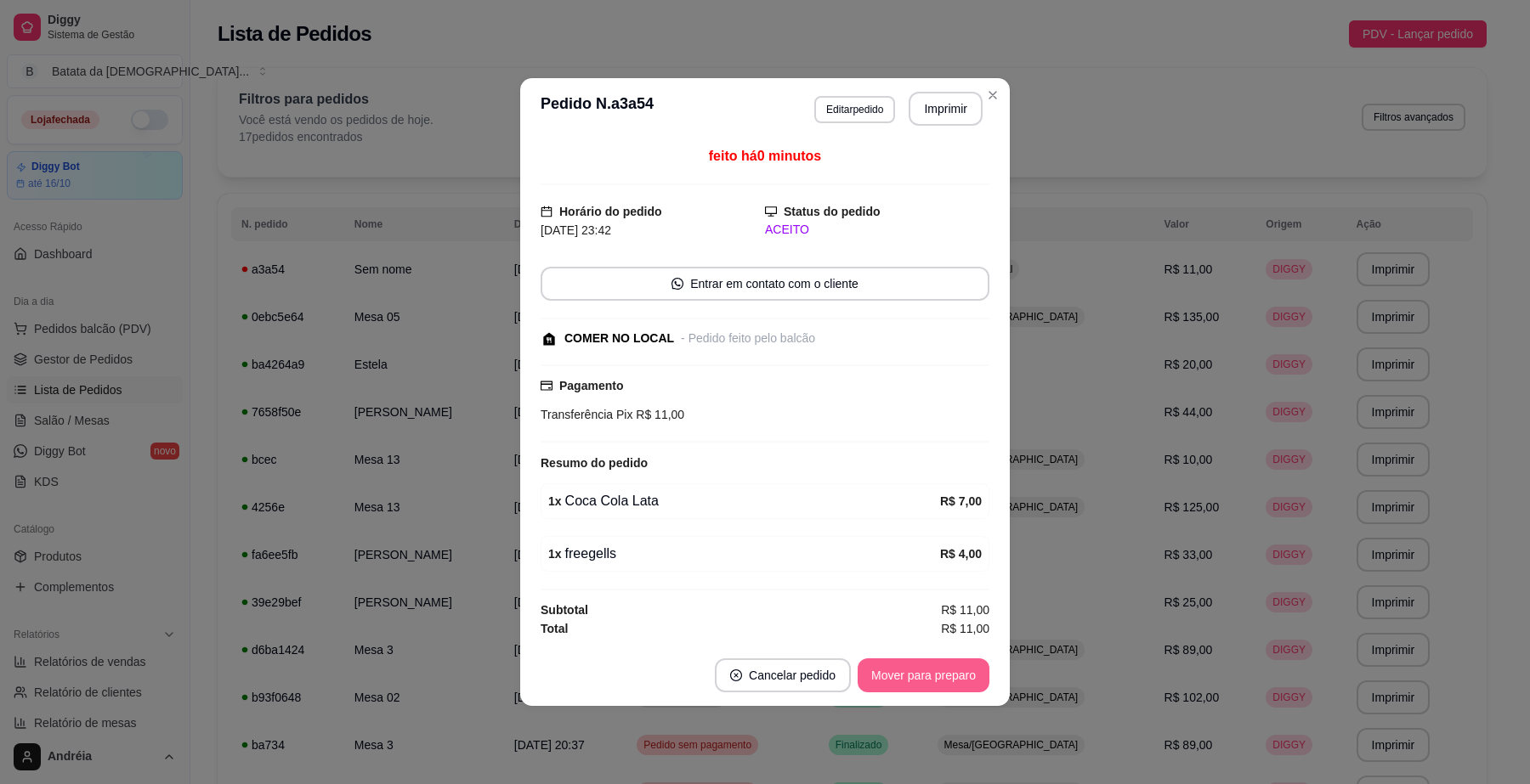
click at [953, 678] on button "Mover para preparo" at bounding box center [923, 675] width 132 height 34
click at [949, 673] on button "Mover para retirada disponível" at bounding box center [895, 675] width 182 height 33
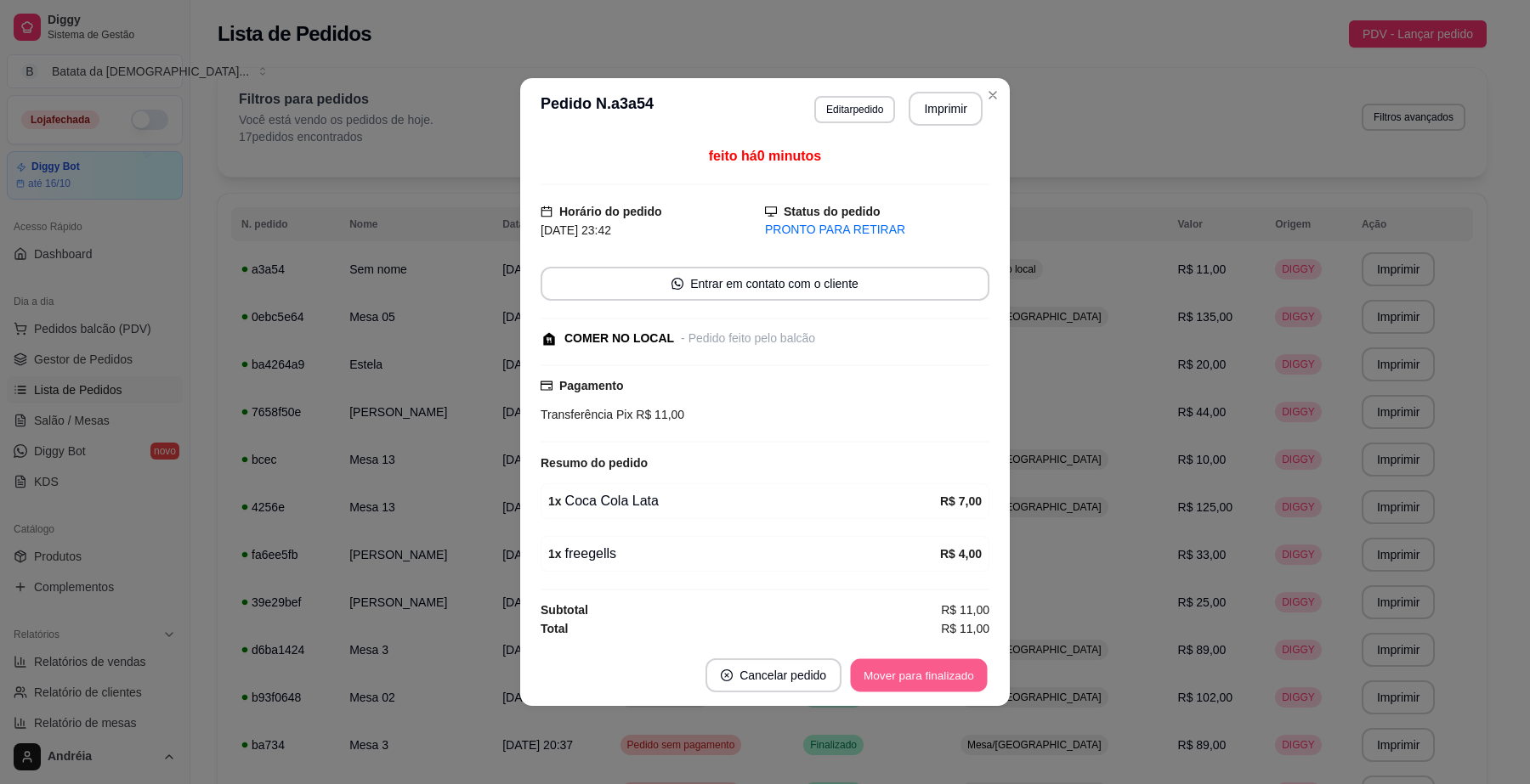
click at [949, 676] on button "Mover para finalizado" at bounding box center [920, 675] width 137 height 33
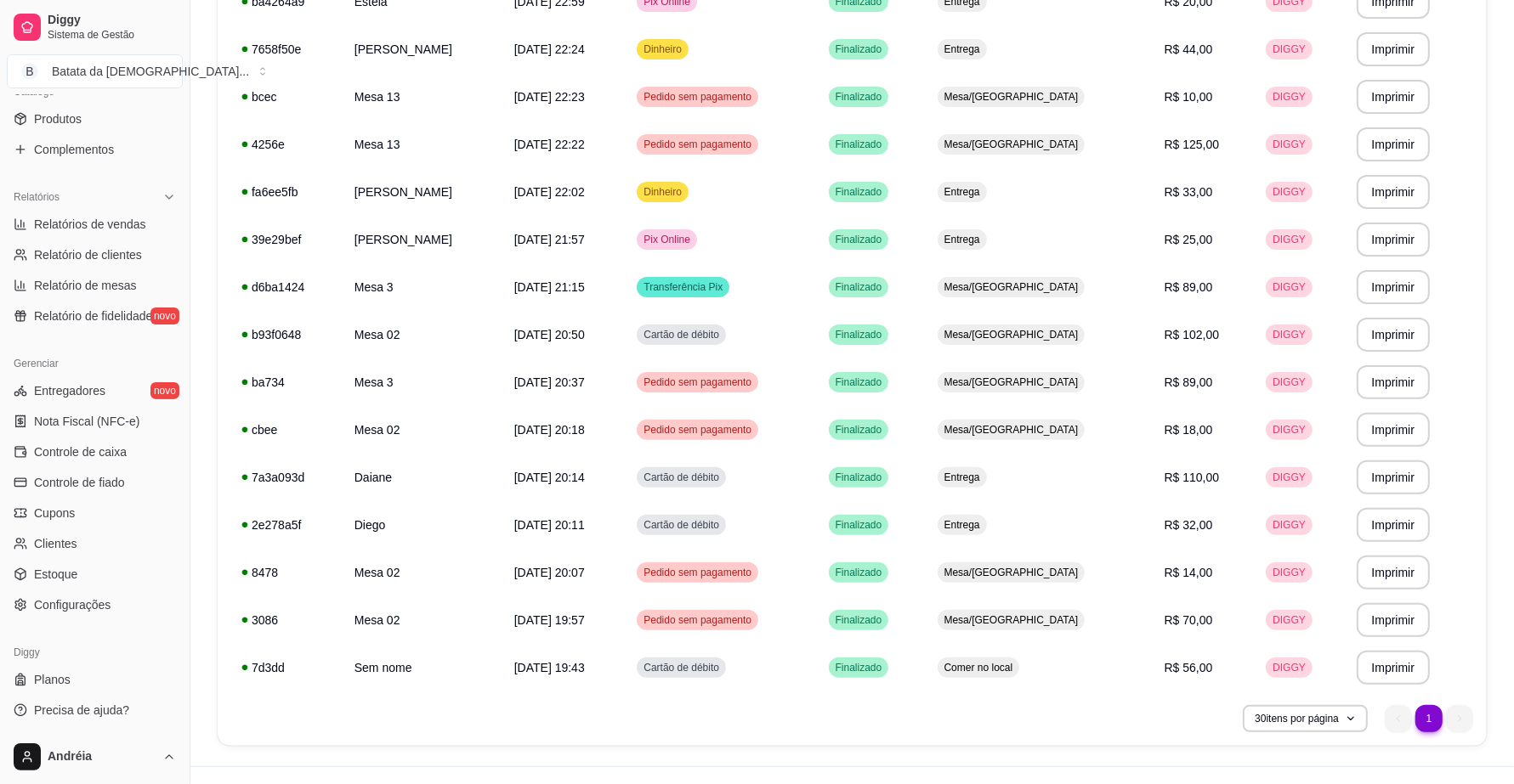
scroll to position [393, 0]
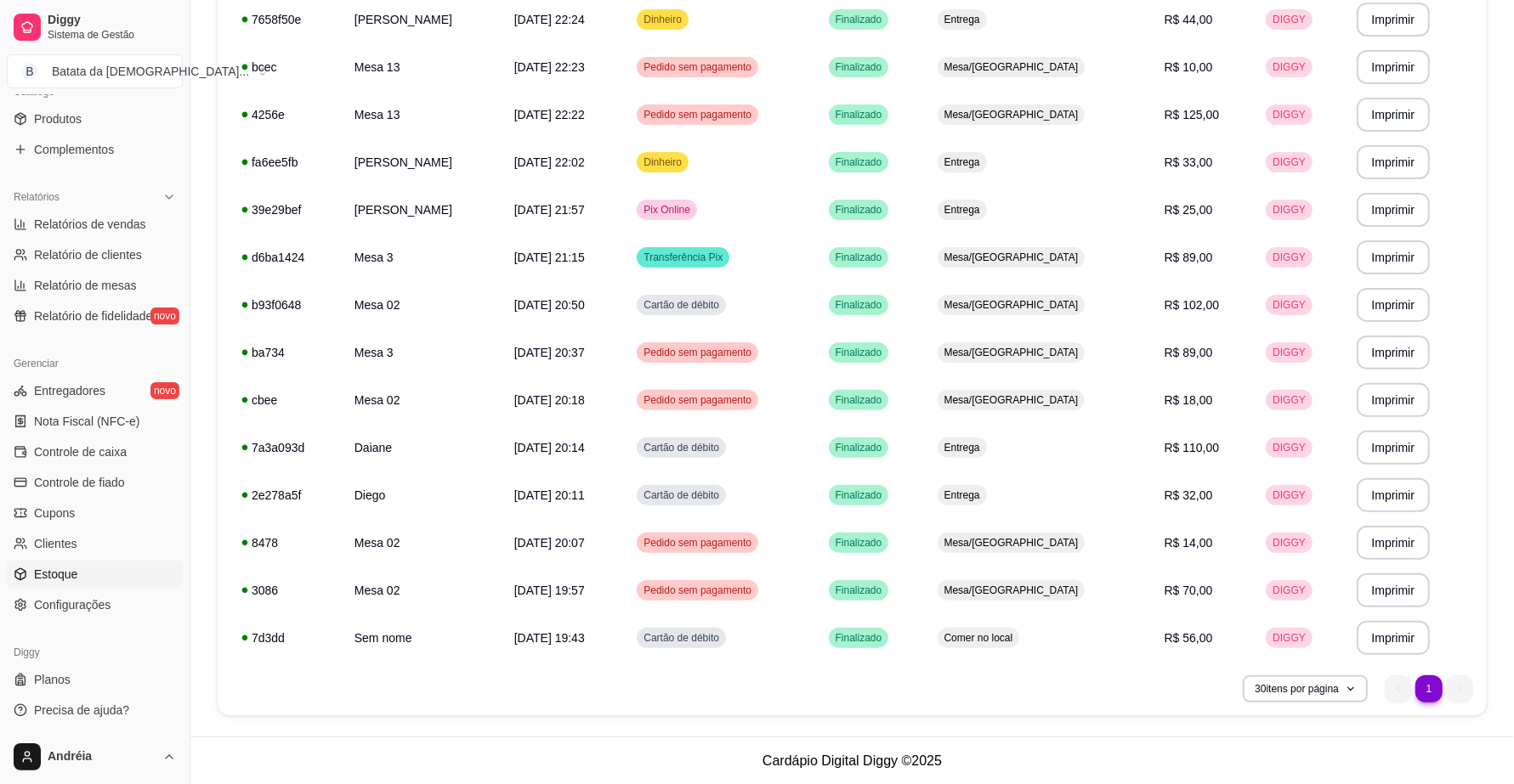
click at [126, 576] on link "Estoque" at bounding box center [94, 575] width 176 height 28
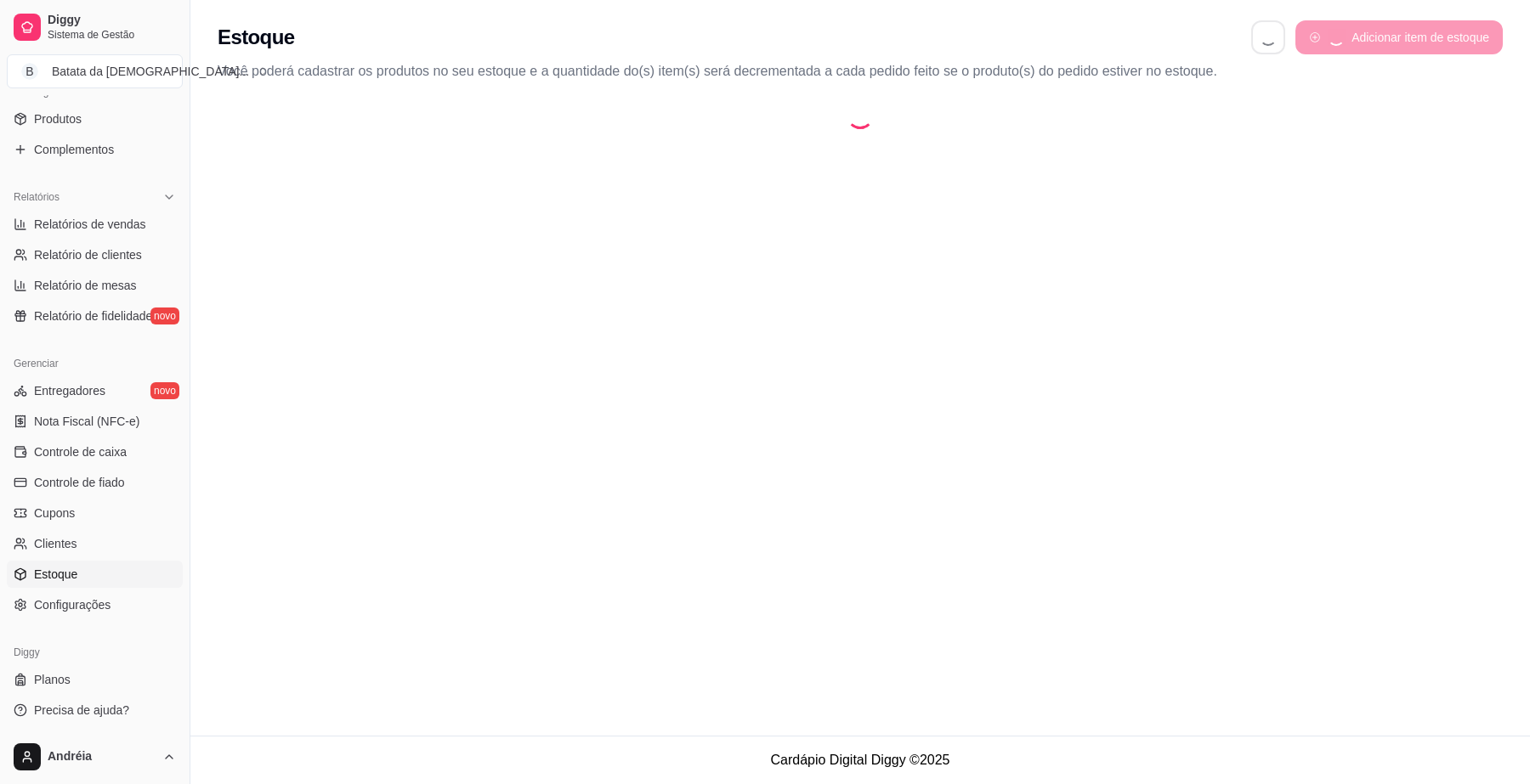
select select "QUANTITY_ORDER"
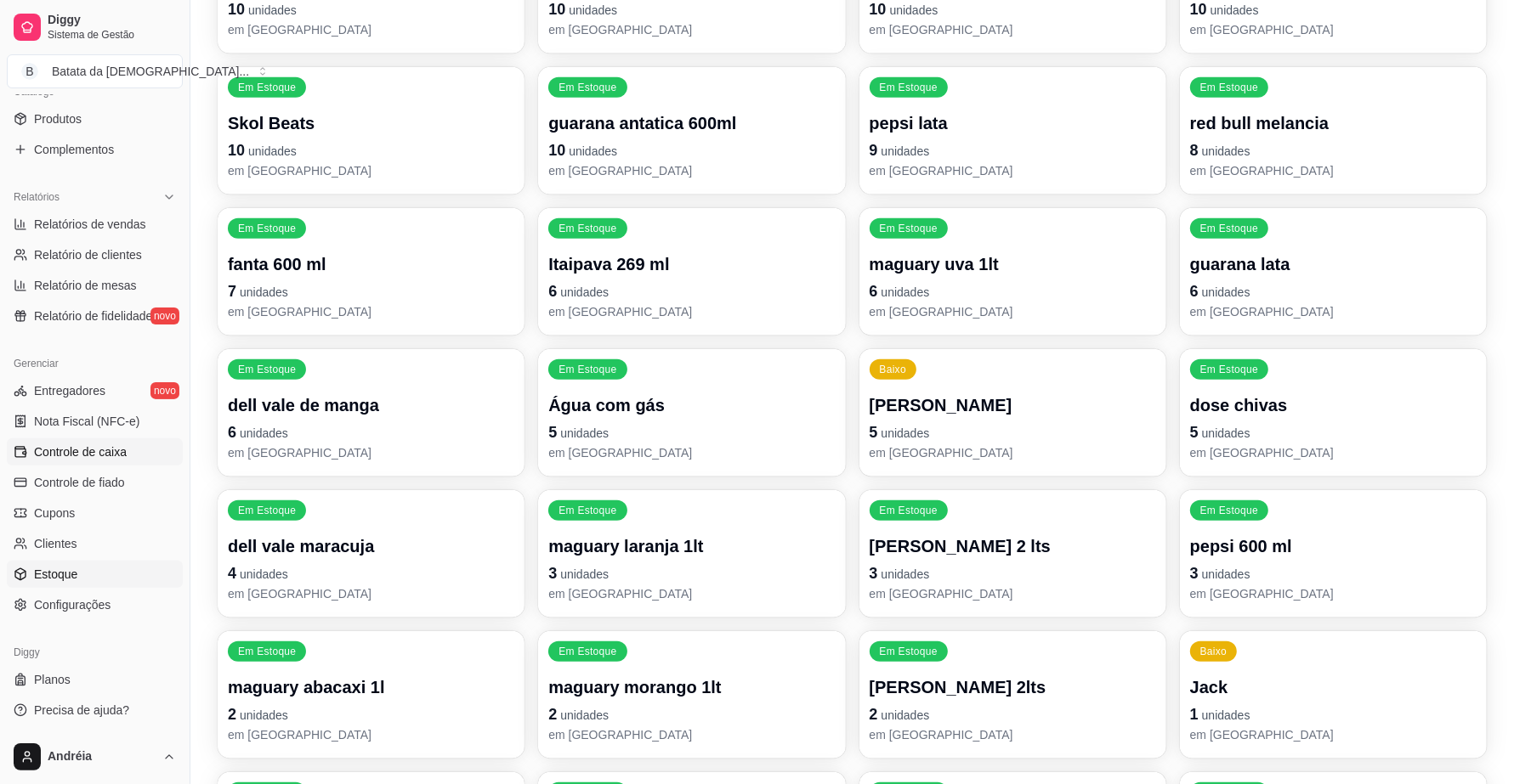
scroll to position [1062, 0]
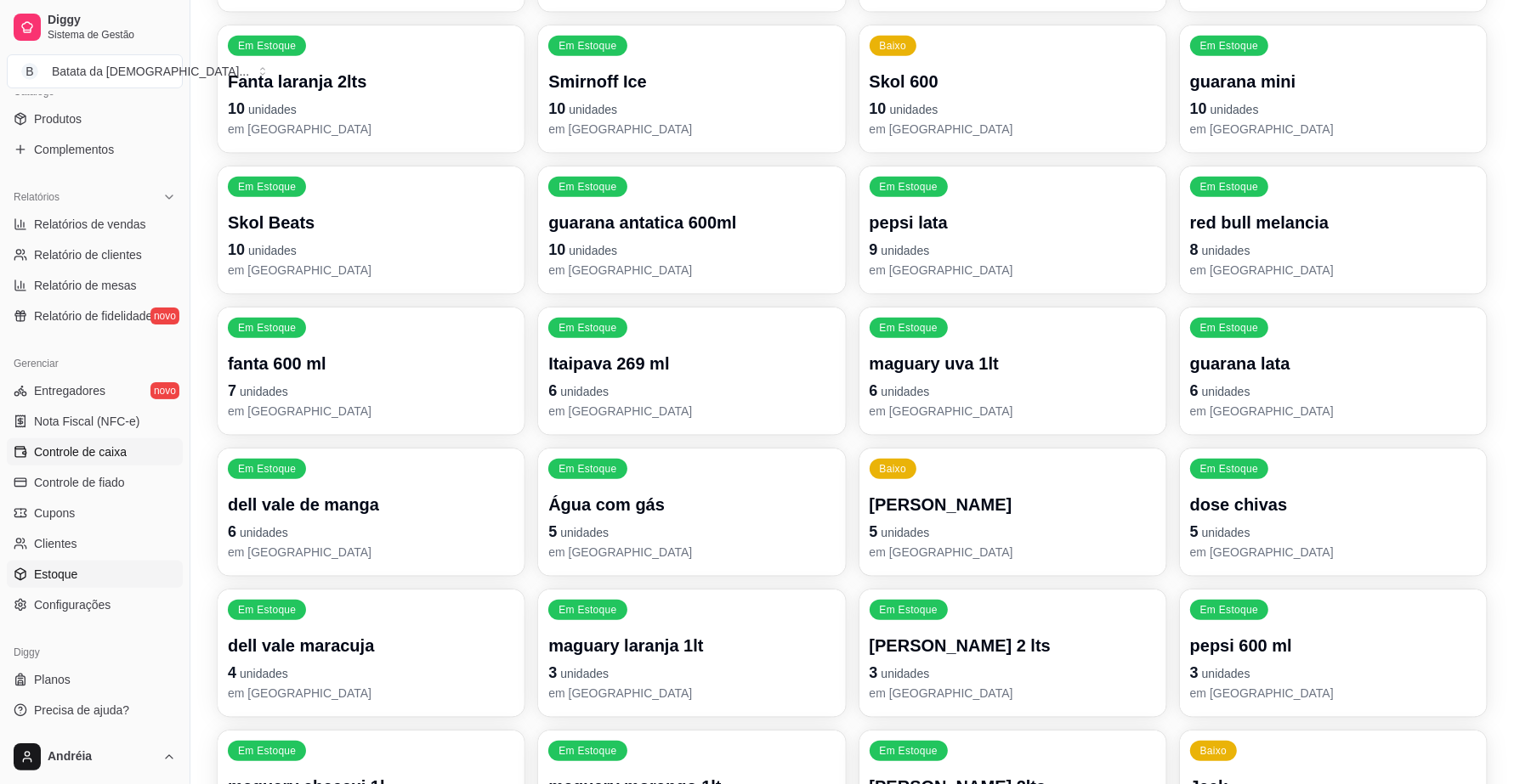
click at [30, 444] on link "Controle de caixa" at bounding box center [94, 452] width 176 height 28
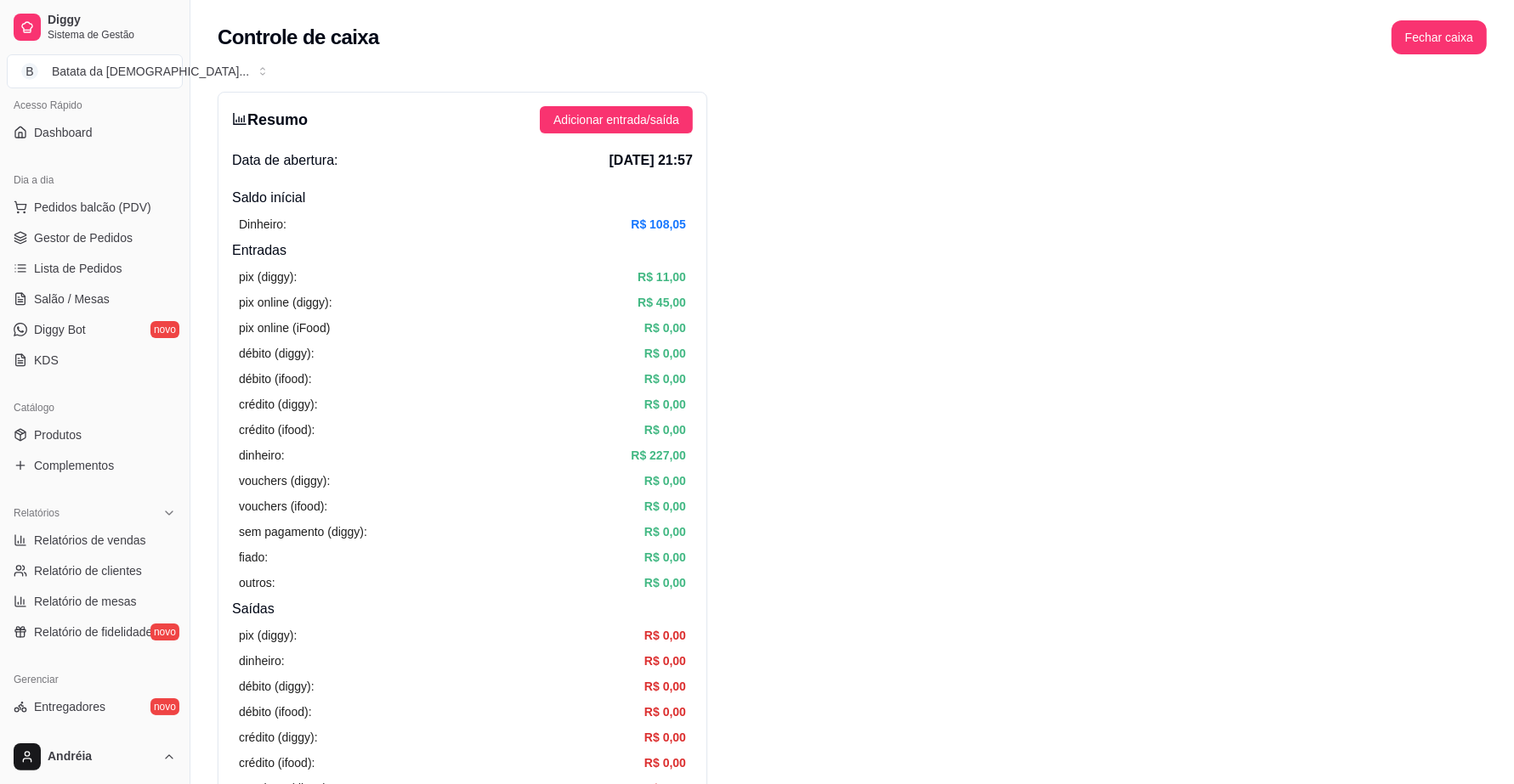
scroll to position [119, 0]
click at [138, 270] on link "Lista de Pedidos" at bounding box center [94, 271] width 176 height 28
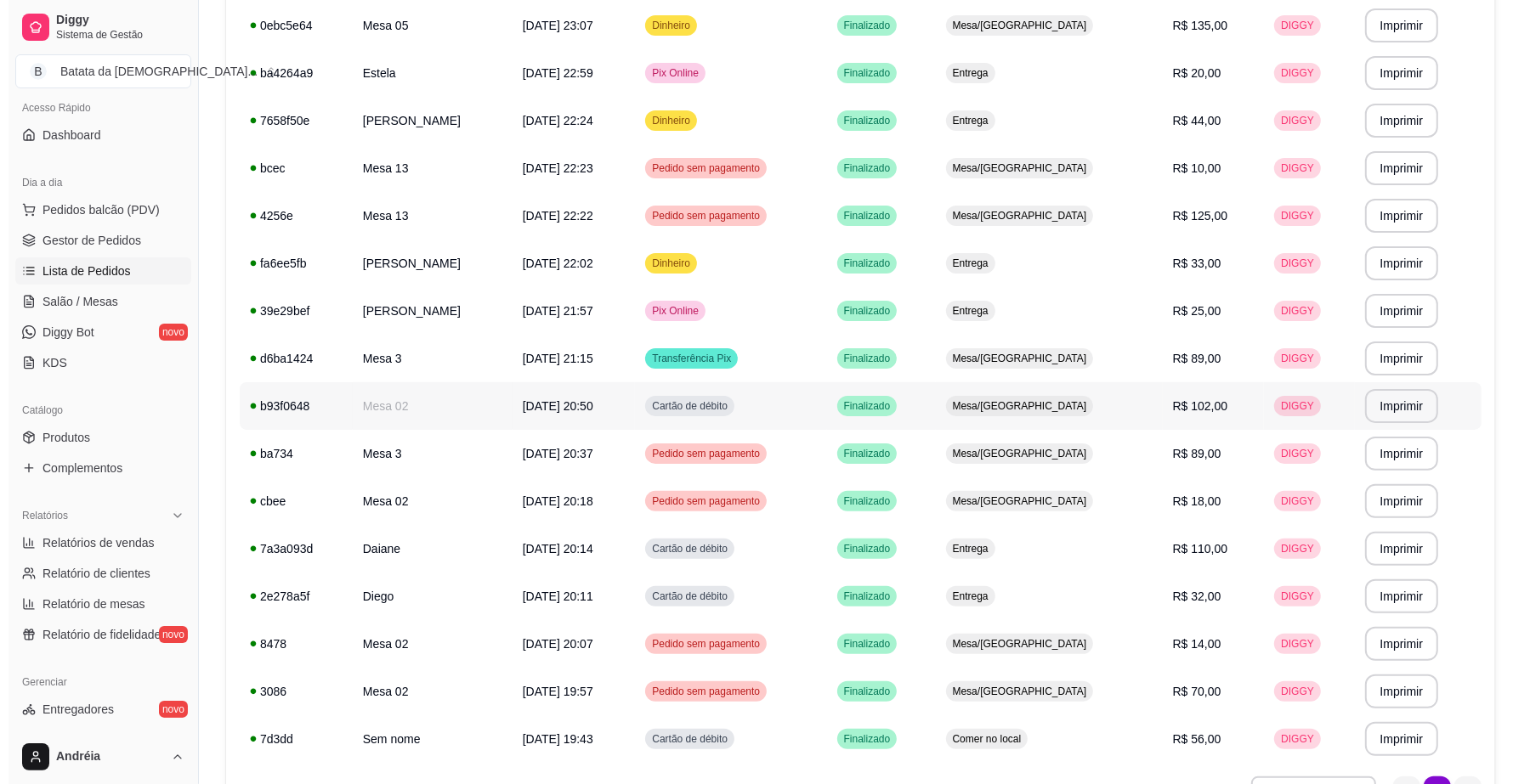
scroll to position [74, 0]
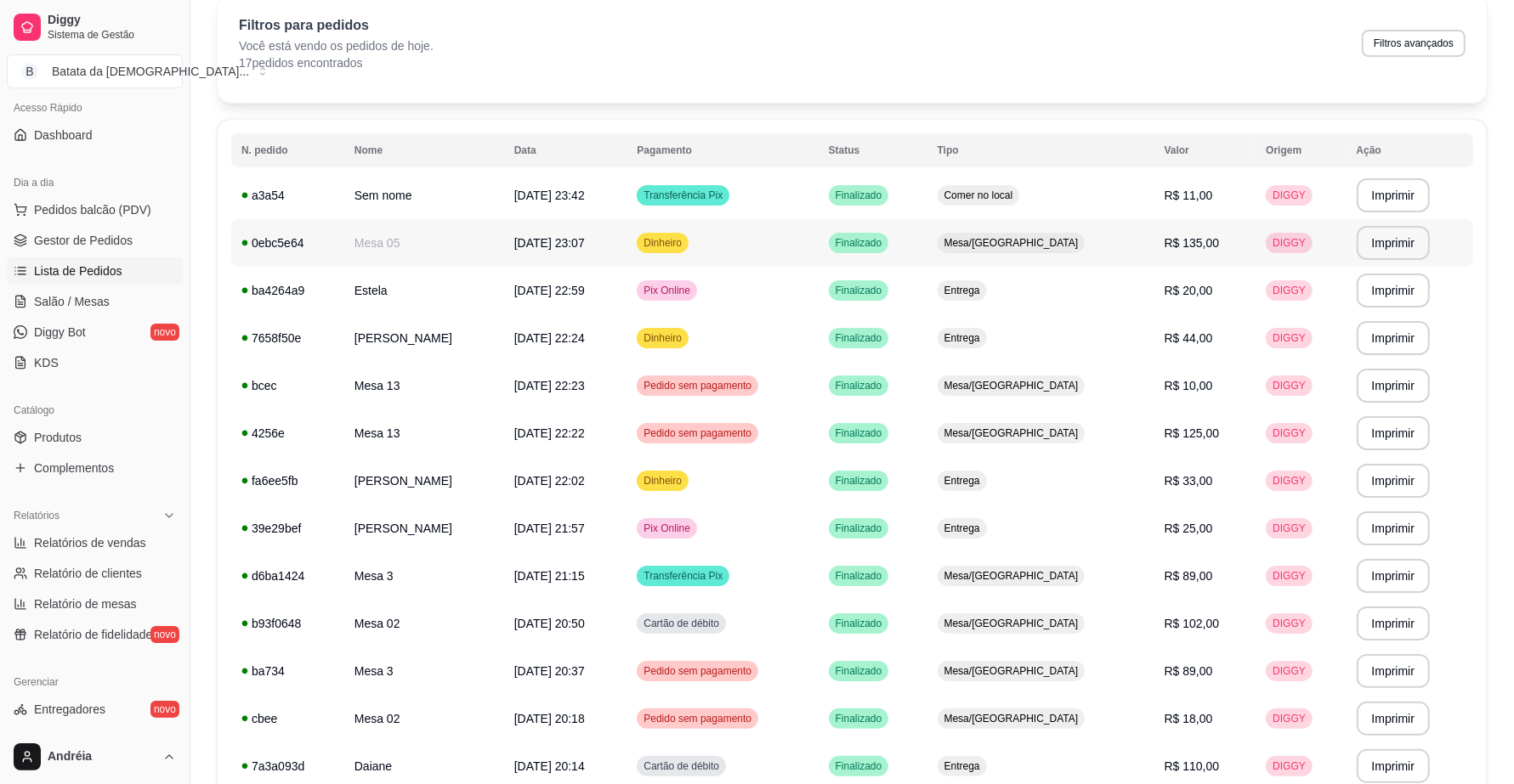
click at [818, 243] on td "Dinheiro" at bounding box center [722, 242] width 192 height 47
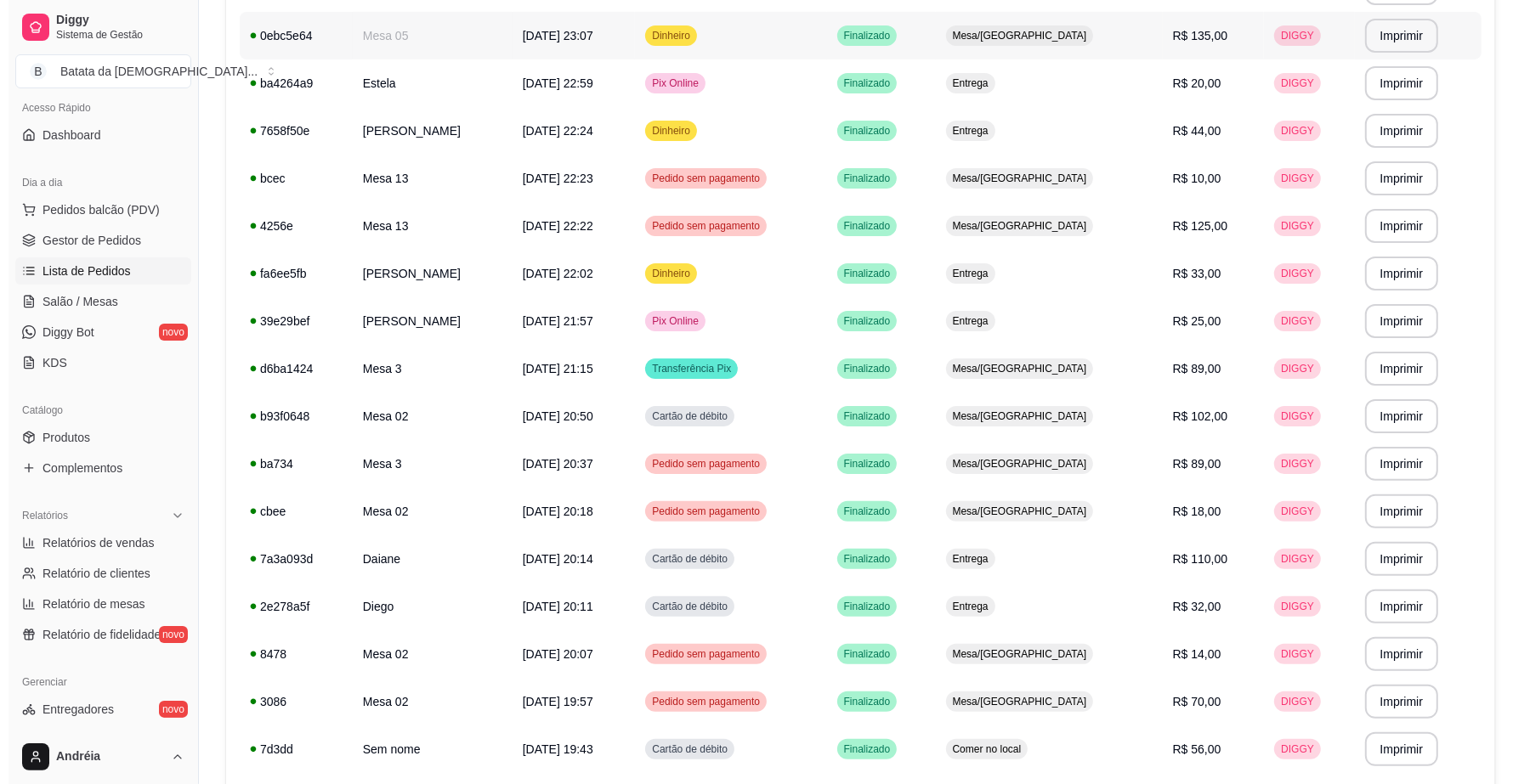
scroll to position [286, 0]
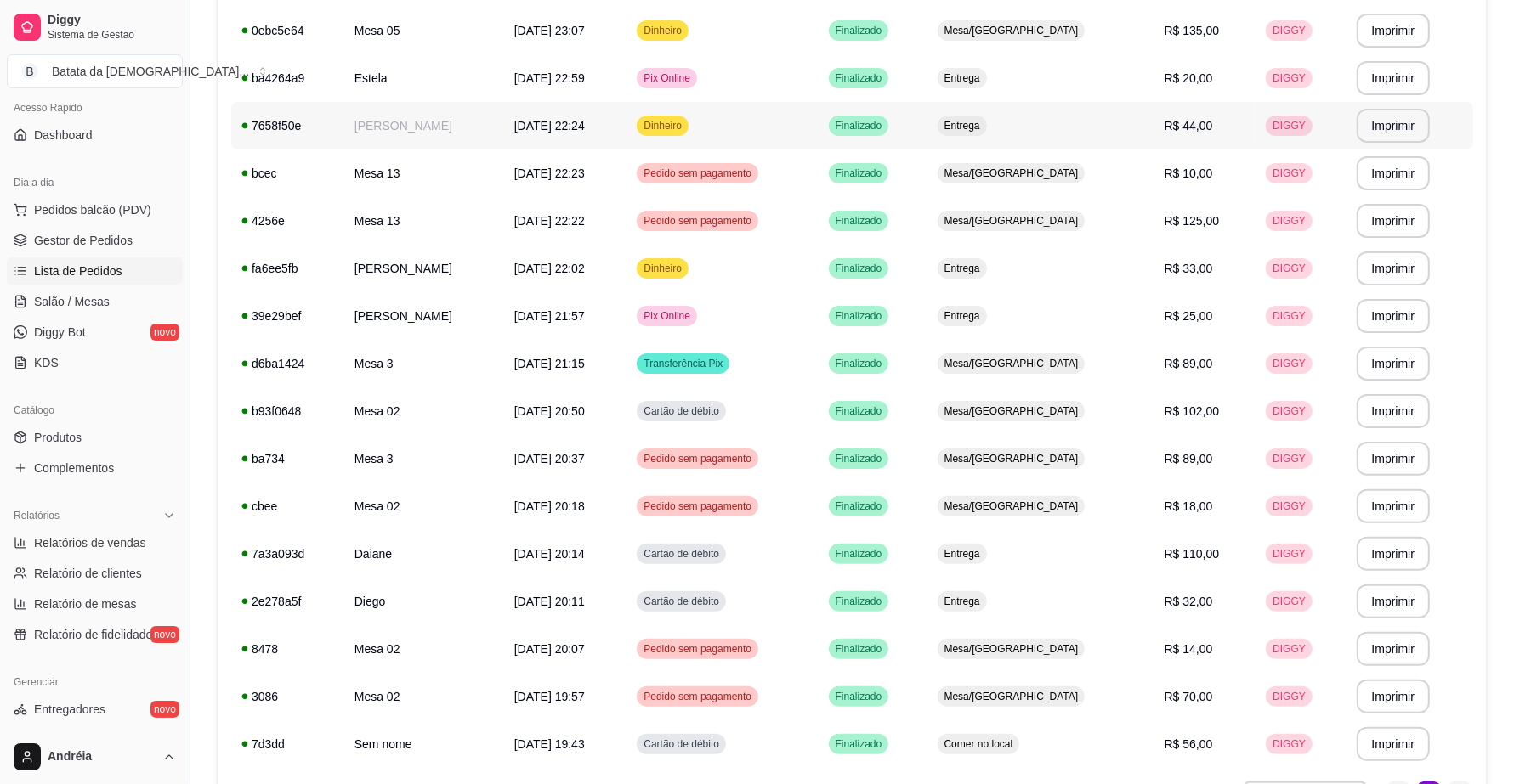
click at [799, 116] on td "Dinheiro" at bounding box center [722, 125] width 192 height 47
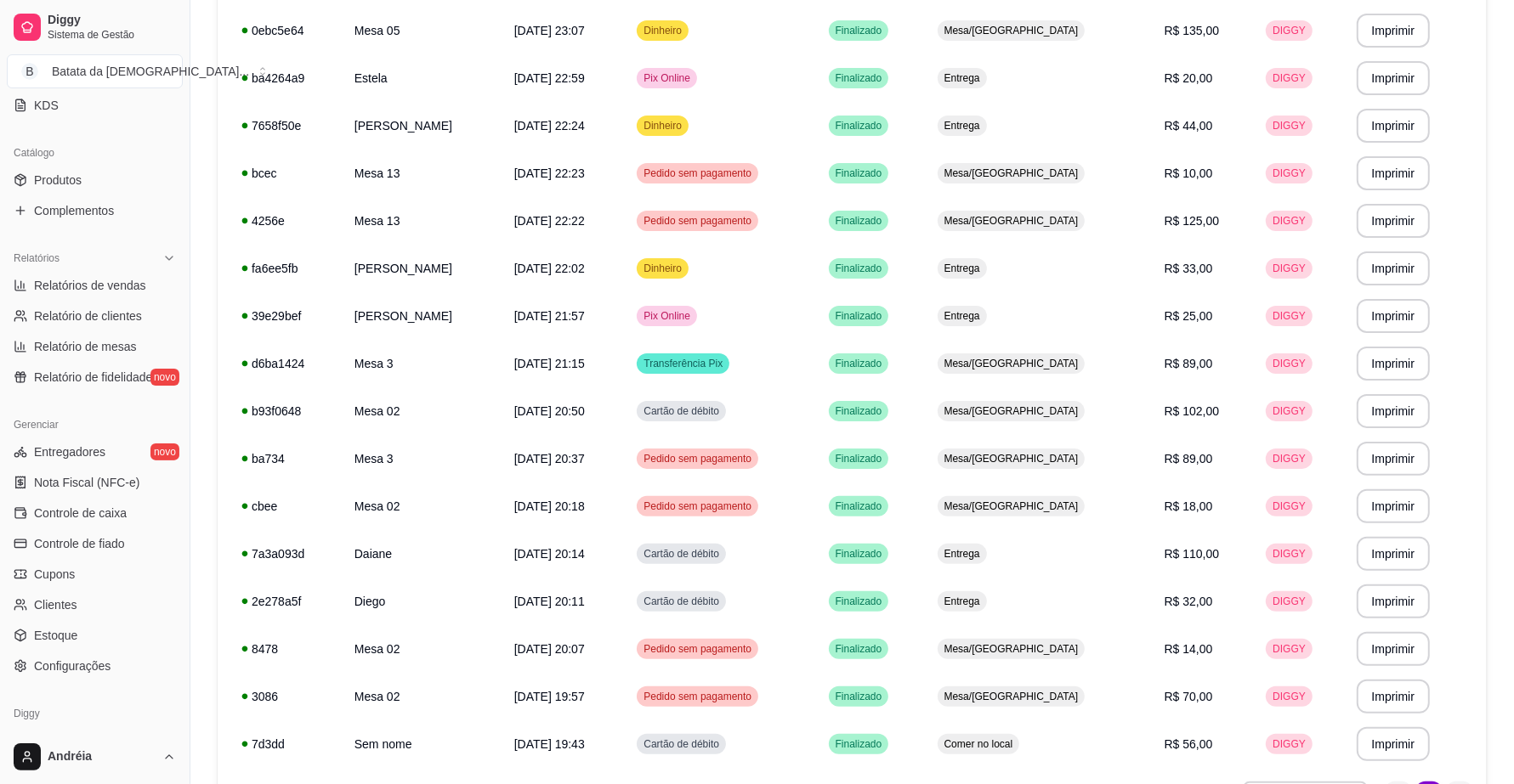
scroll to position [437, 0]
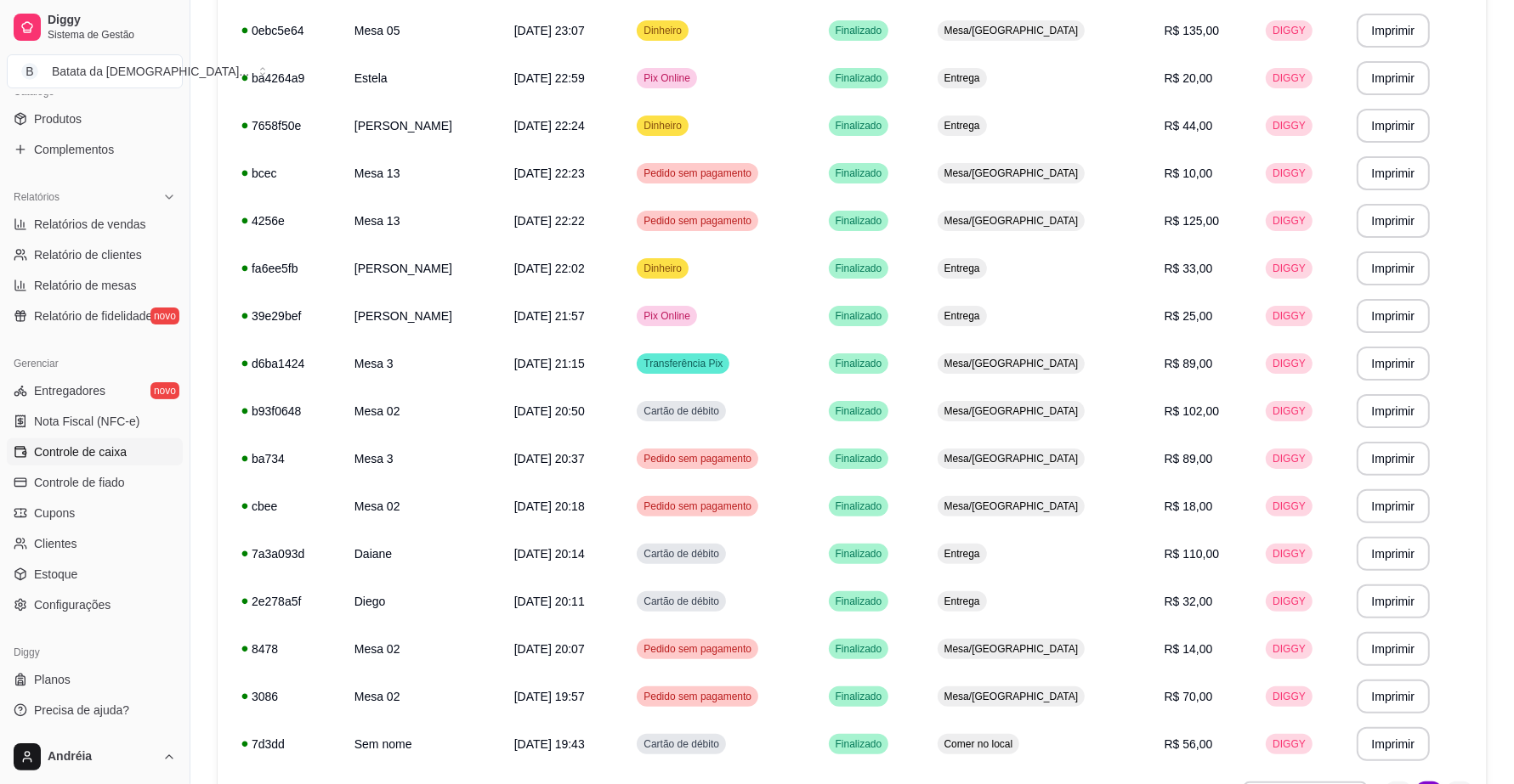
click at [108, 455] on span "Controle de caixa" at bounding box center [80, 452] width 93 height 17
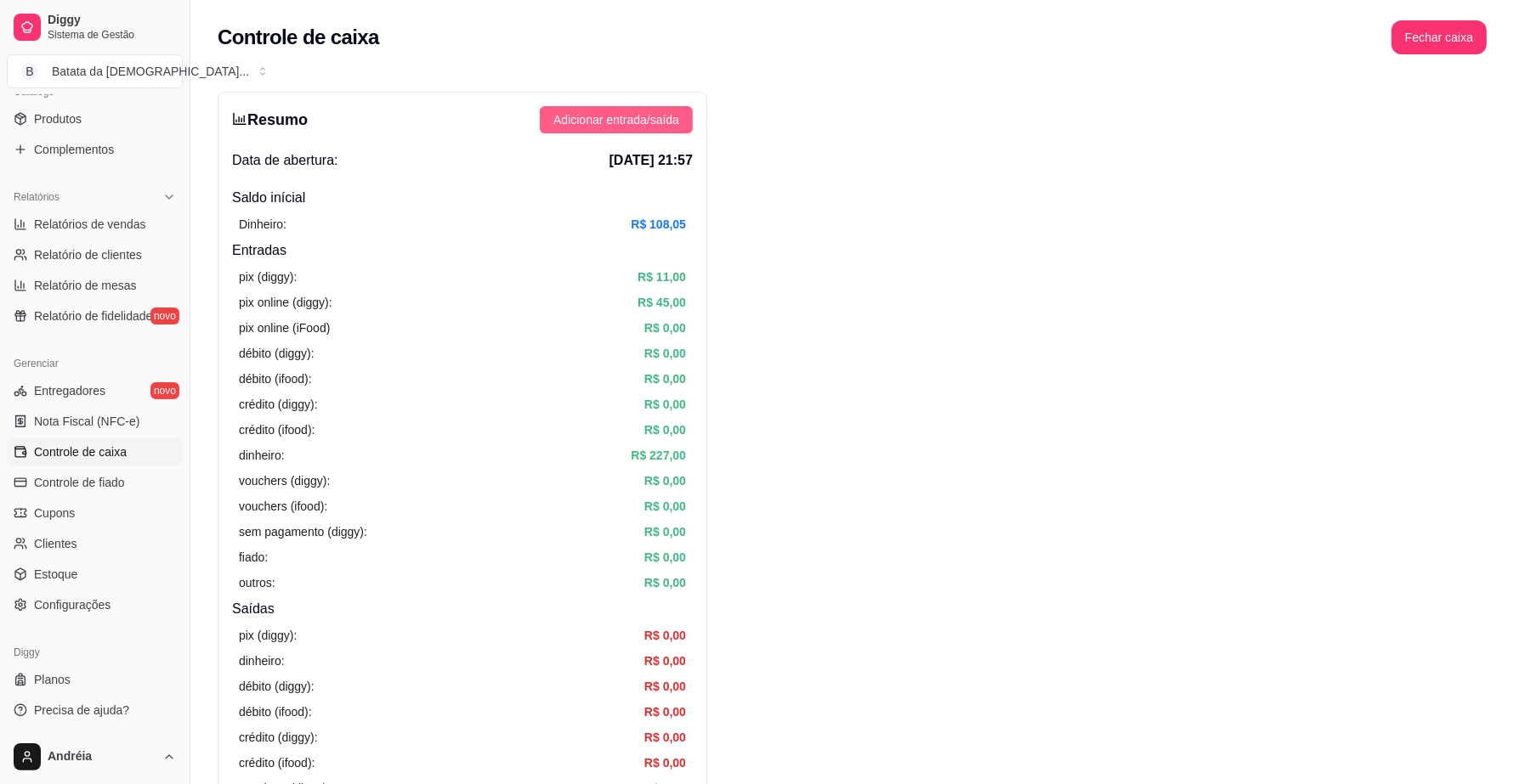
click at [642, 123] on span "Adicionar entrada/saída" at bounding box center [616, 119] width 126 height 19
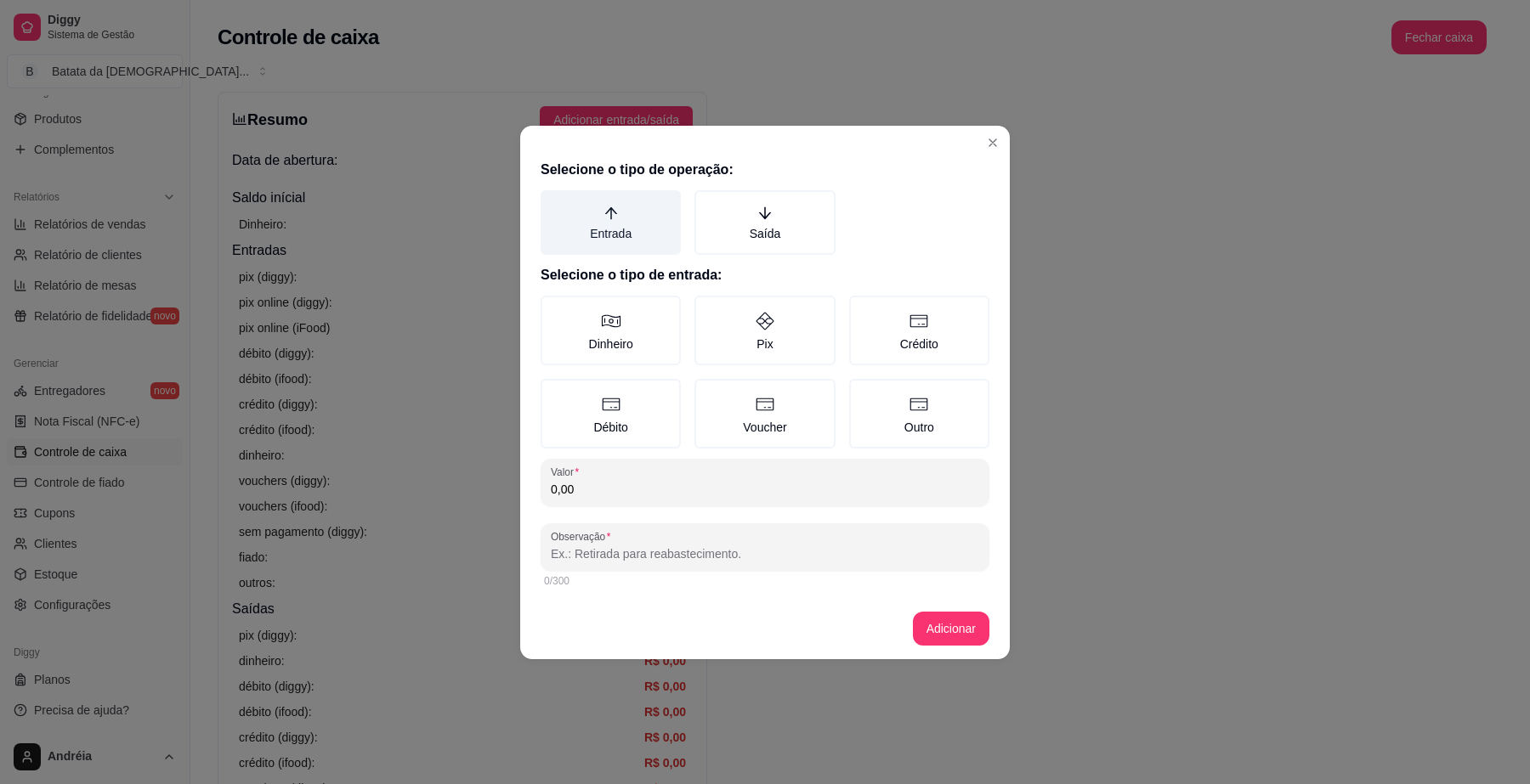
click at [605, 208] on icon "arrow-up" at bounding box center [610, 213] width 15 height 15
click at [553, 203] on button "Entrada" at bounding box center [546, 196] width 13 height 13
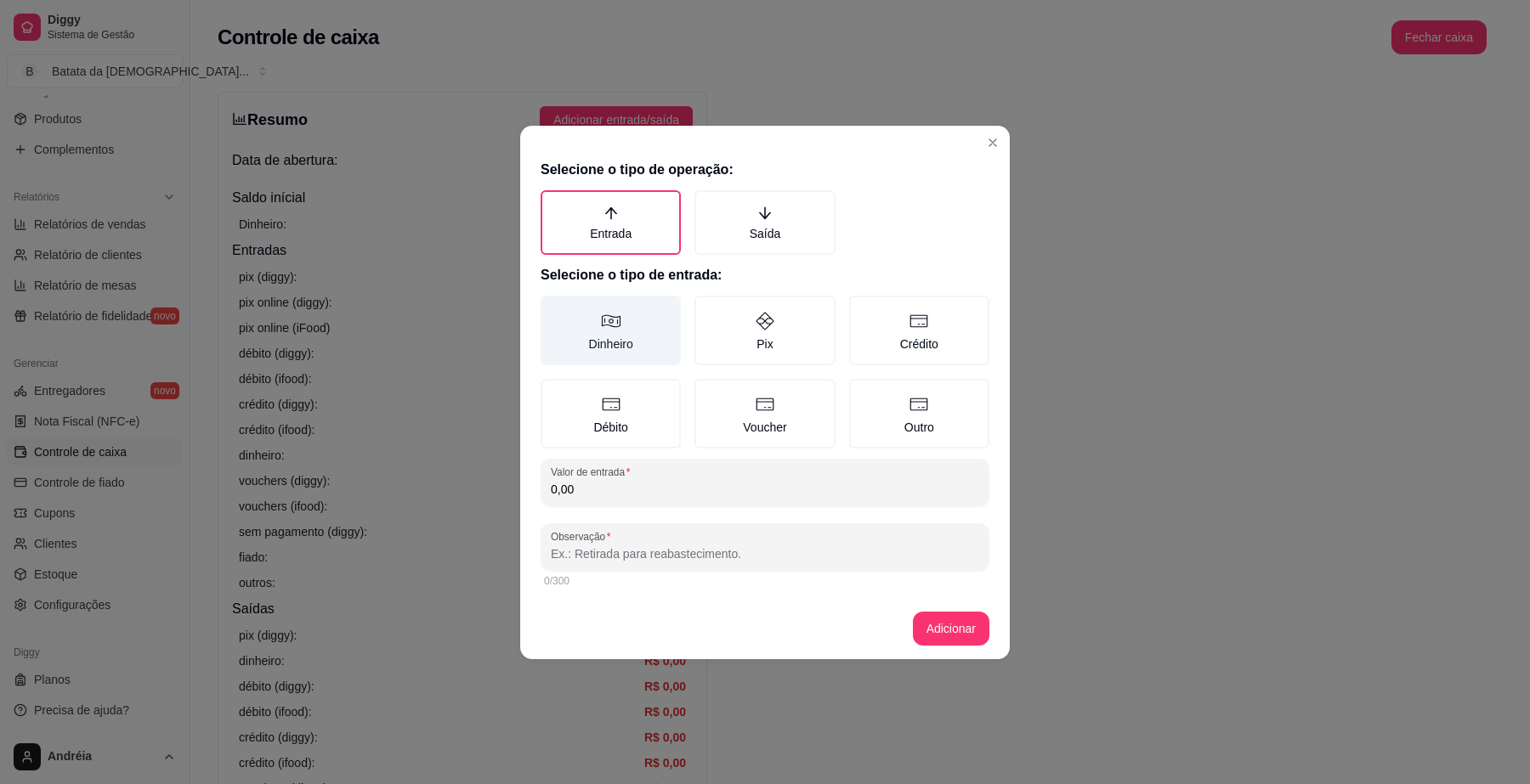
click at [637, 347] on label "Dinheiro" at bounding box center [610, 331] width 140 height 69
click at [553, 308] on button "Dinheiro" at bounding box center [546, 301] width 13 height 13
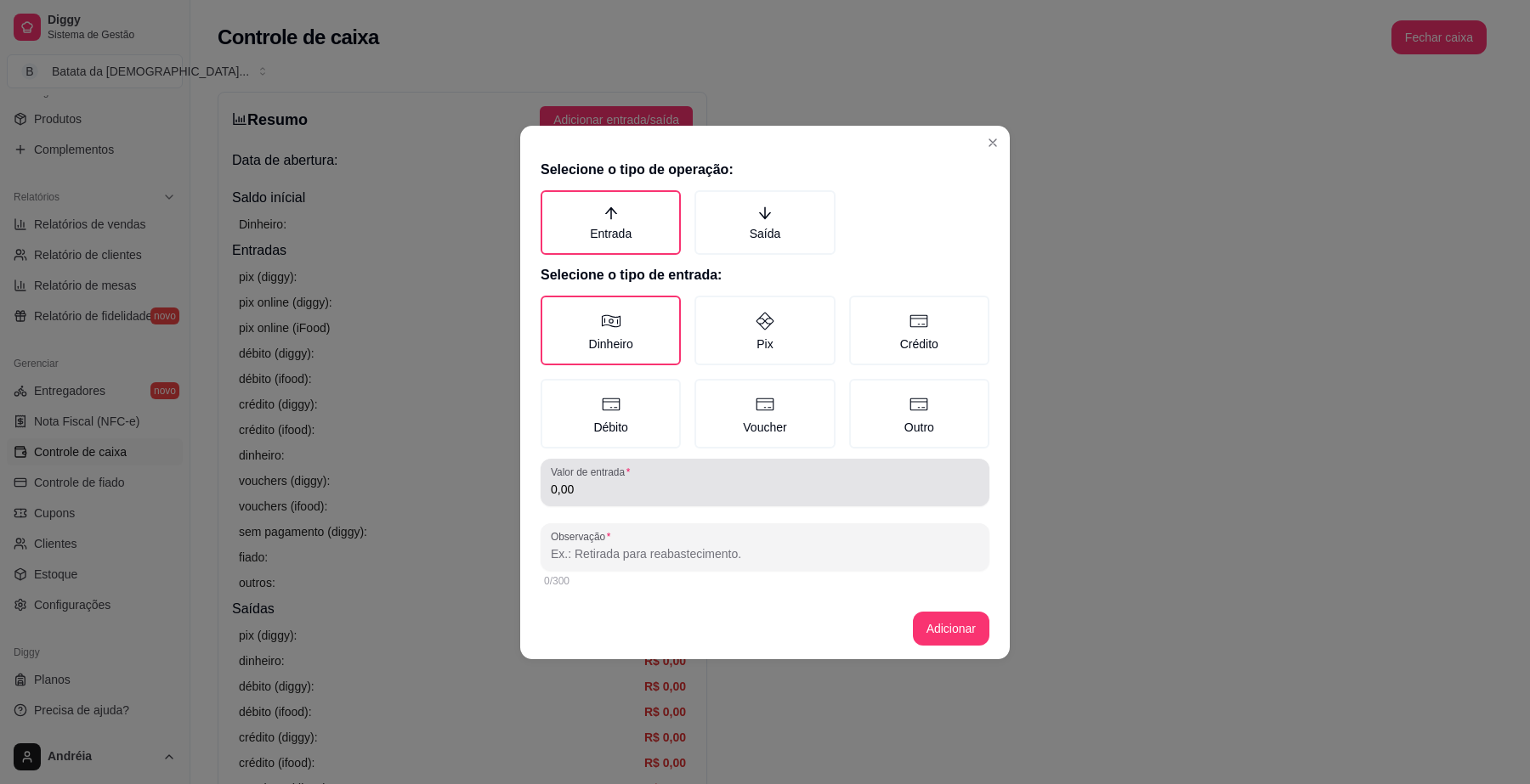
click at [663, 469] on div "0,00" at bounding box center [765, 483] width 429 height 34
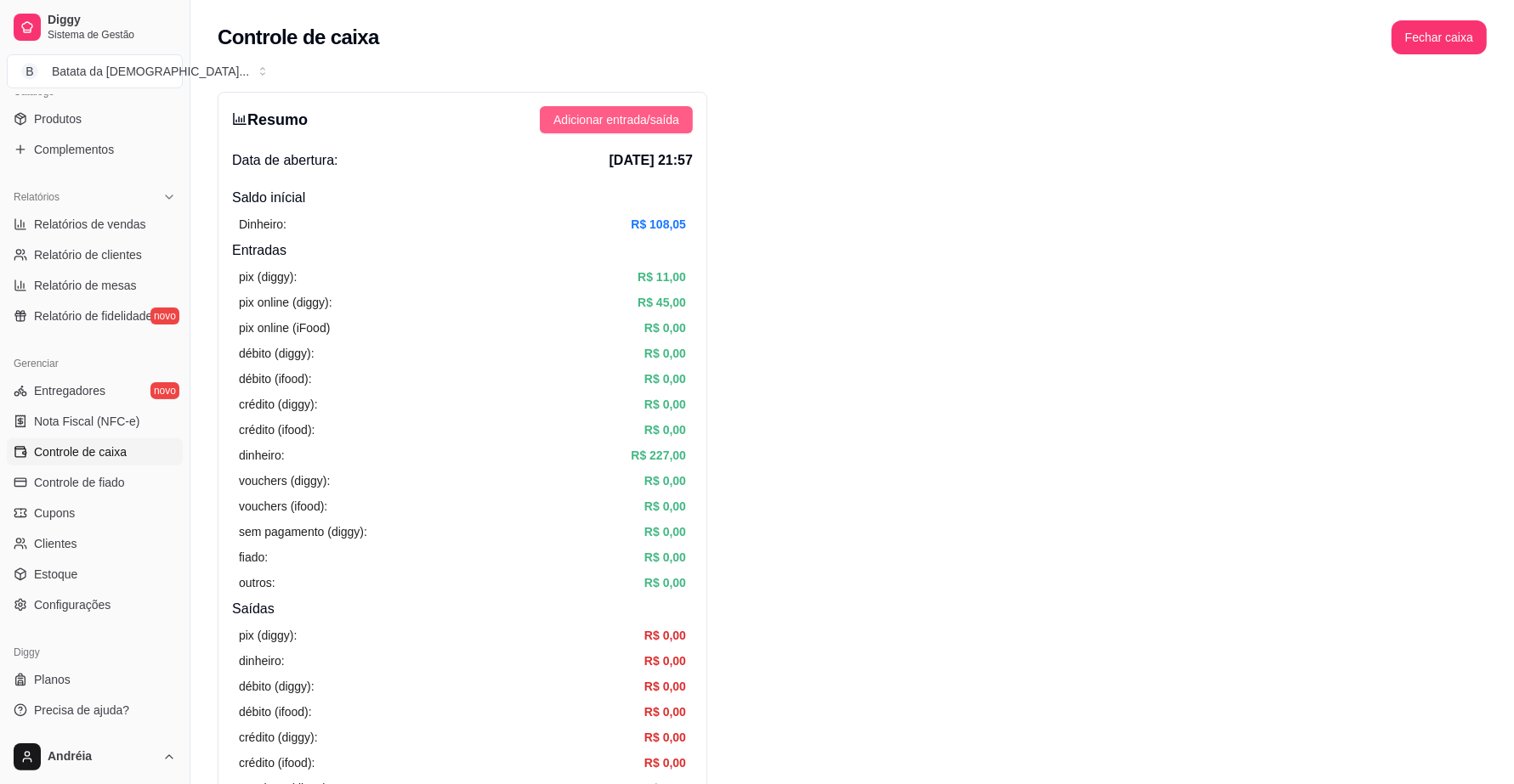
click at [586, 127] on span "Adicionar entrada/saída" at bounding box center [616, 119] width 126 height 19
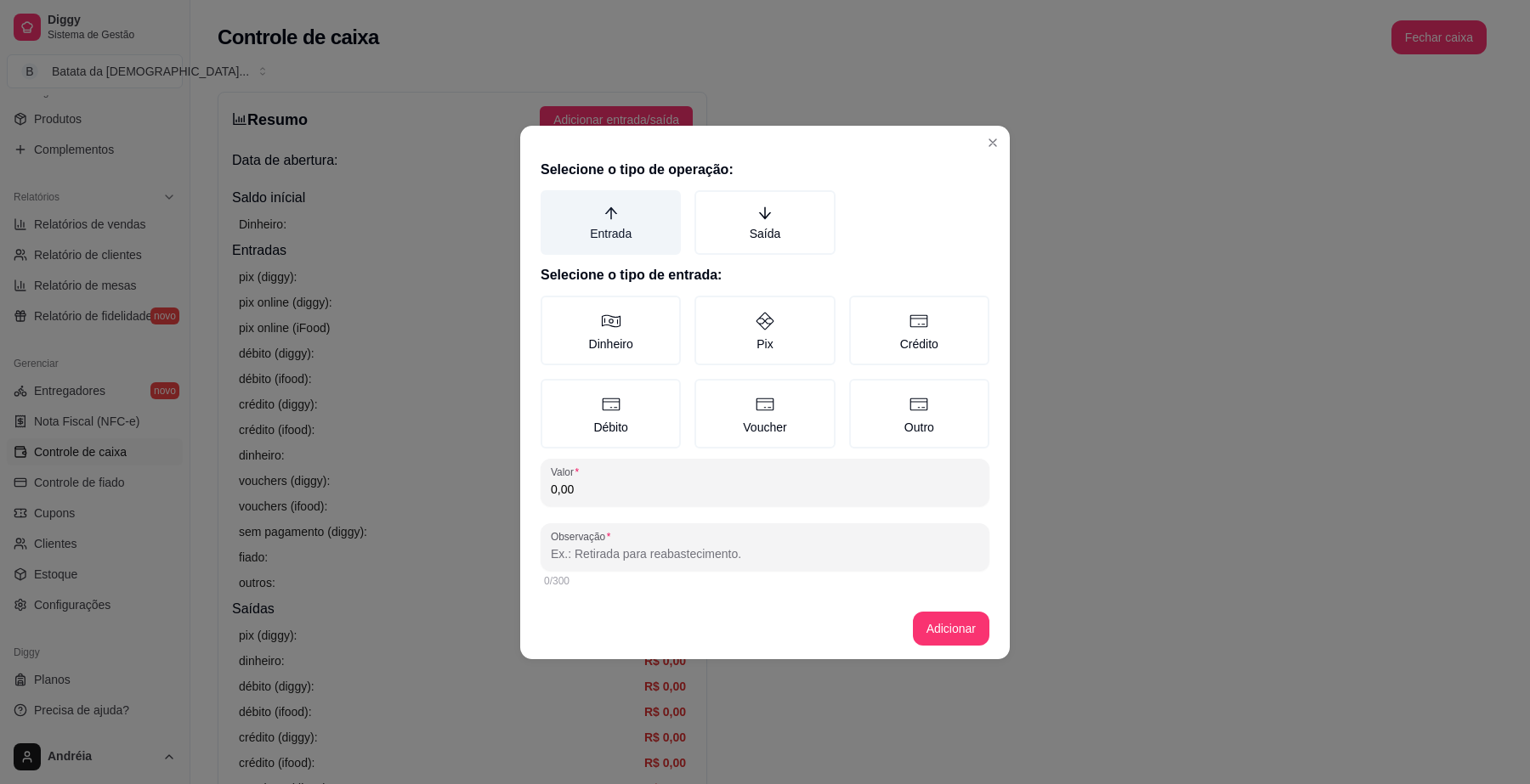
click at [592, 224] on label "Entrada" at bounding box center [610, 223] width 140 height 64
click at [553, 203] on button "Entrada" at bounding box center [546, 196] width 13 height 13
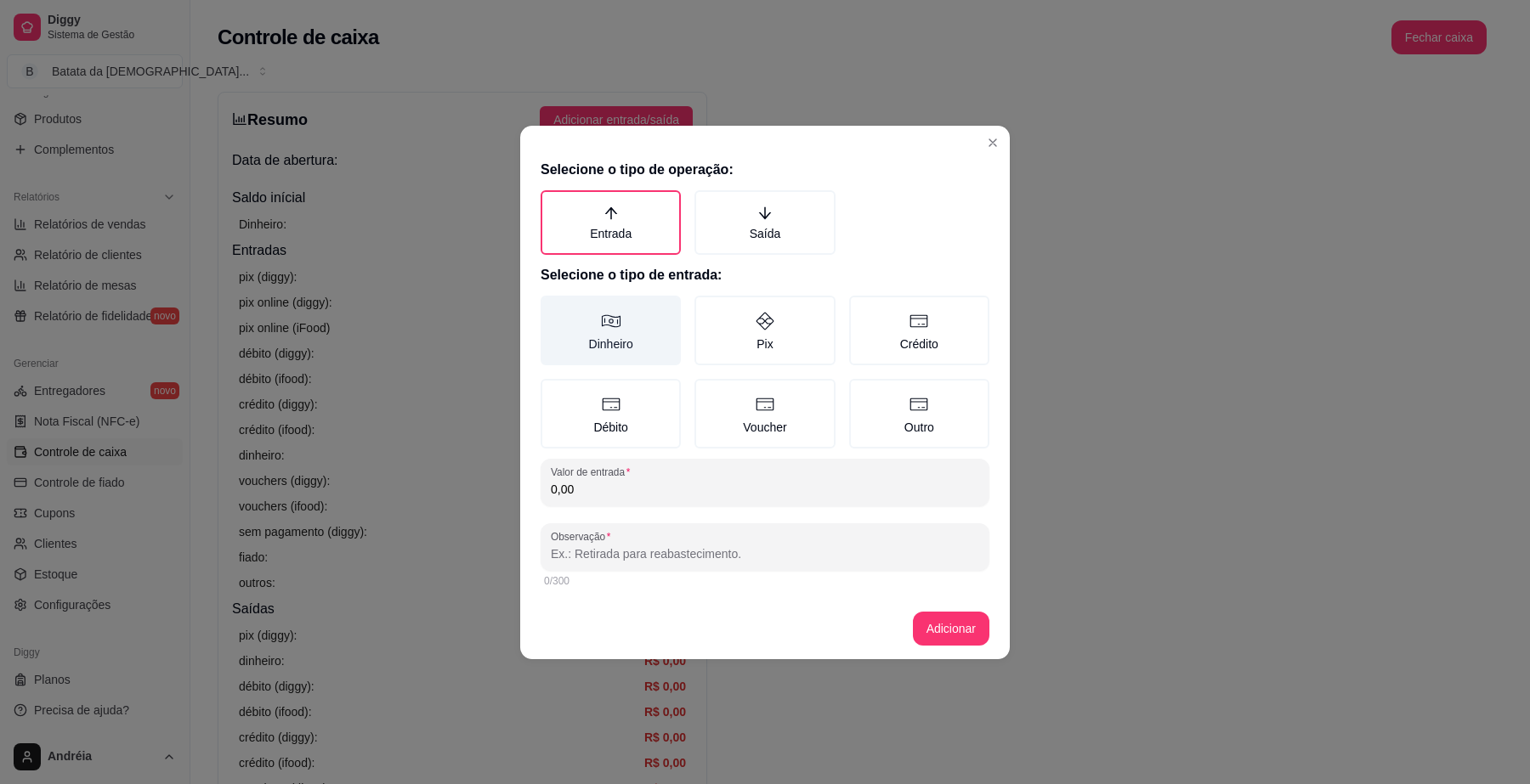
click at [618, 324] on icon at bounding box center [610, 321] width 20 height 20
click at [553, 308] on button "Dinheiro" at bounding box center [546, 301] width 13 height 13
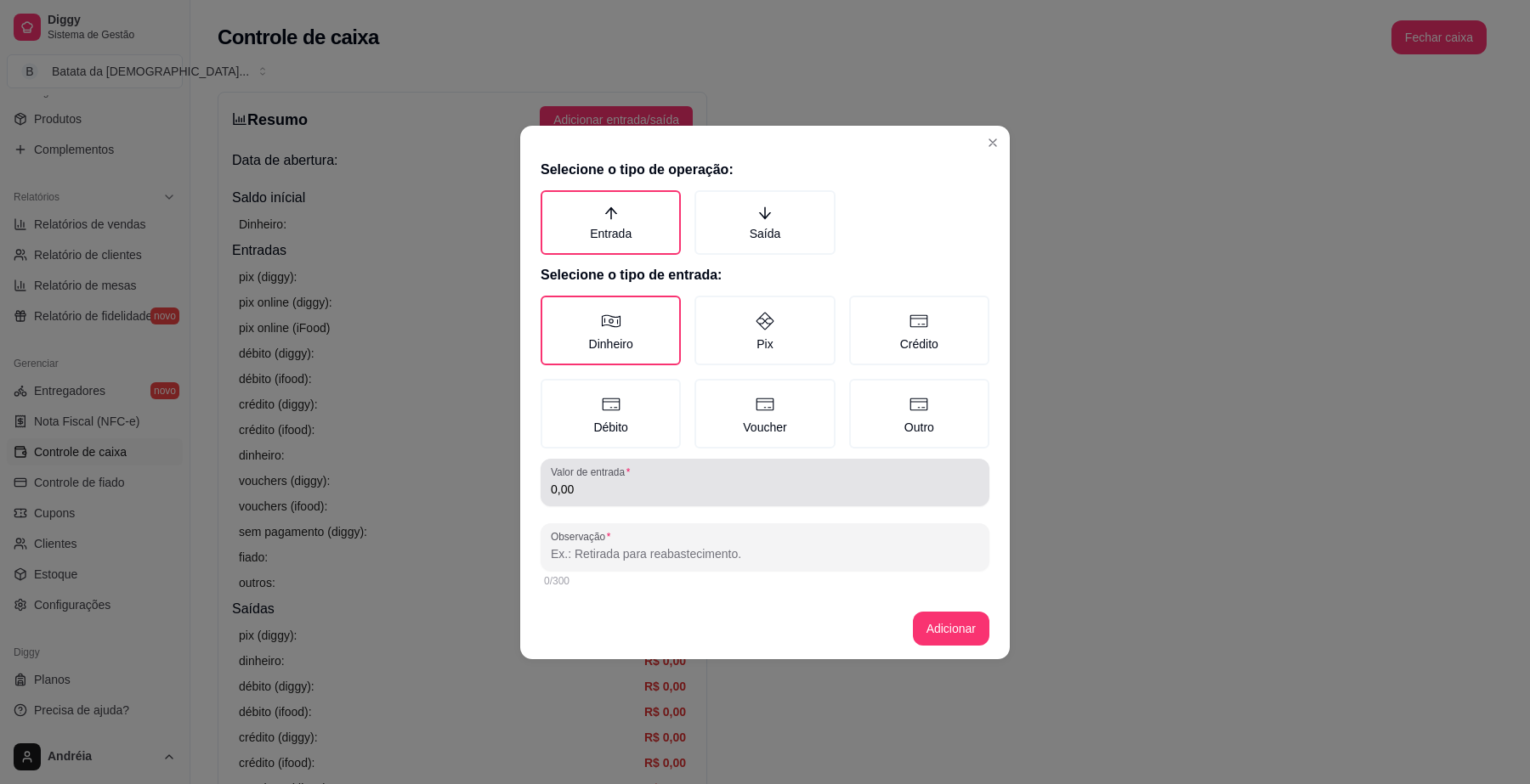
click at [643, 497] on div "0,00" at bounding box center [765, 483] width 429 height 34
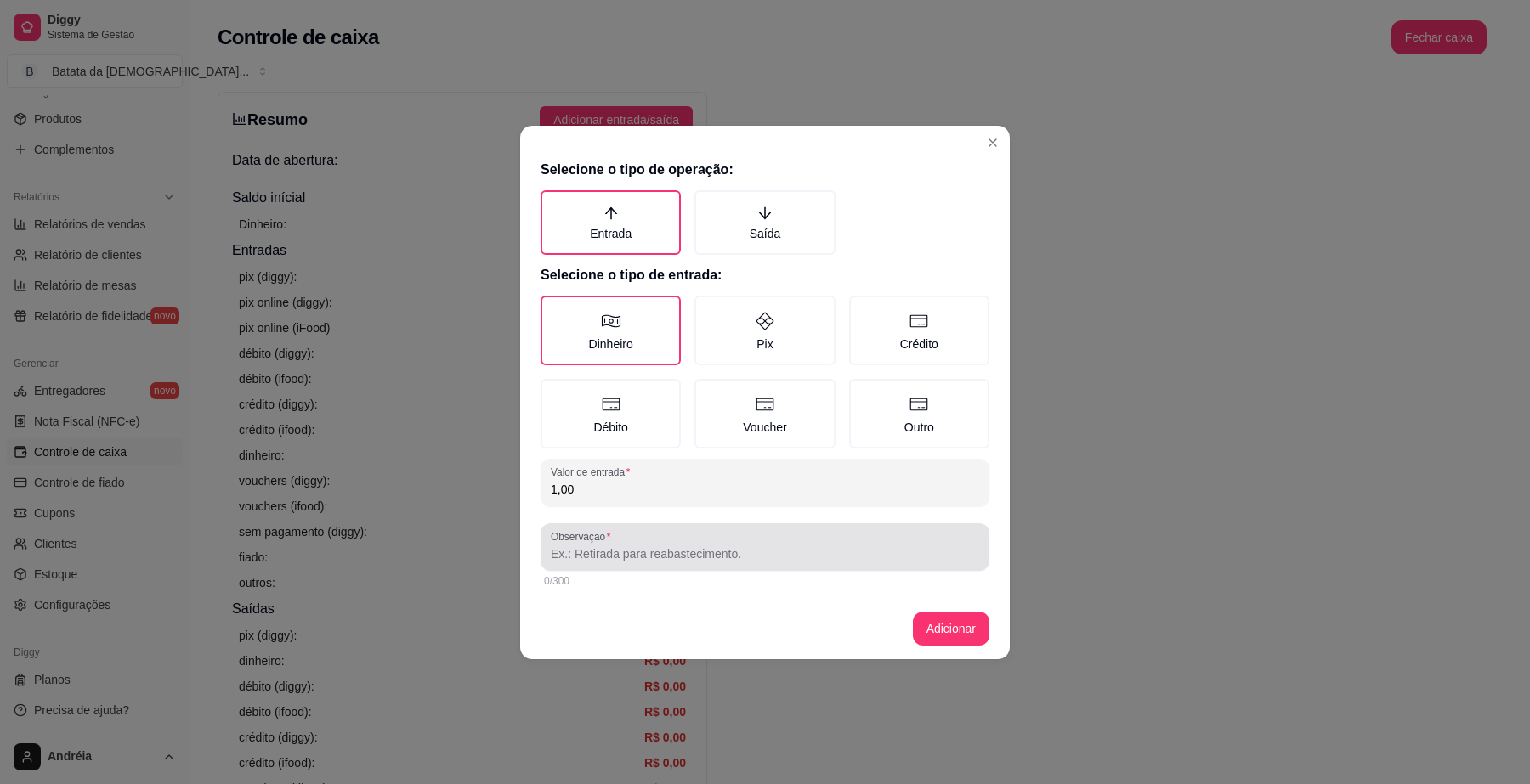
type input "1,00"
click at [692, 557] on input "Observação" at bounding box center [765, 553] width 429 height 17
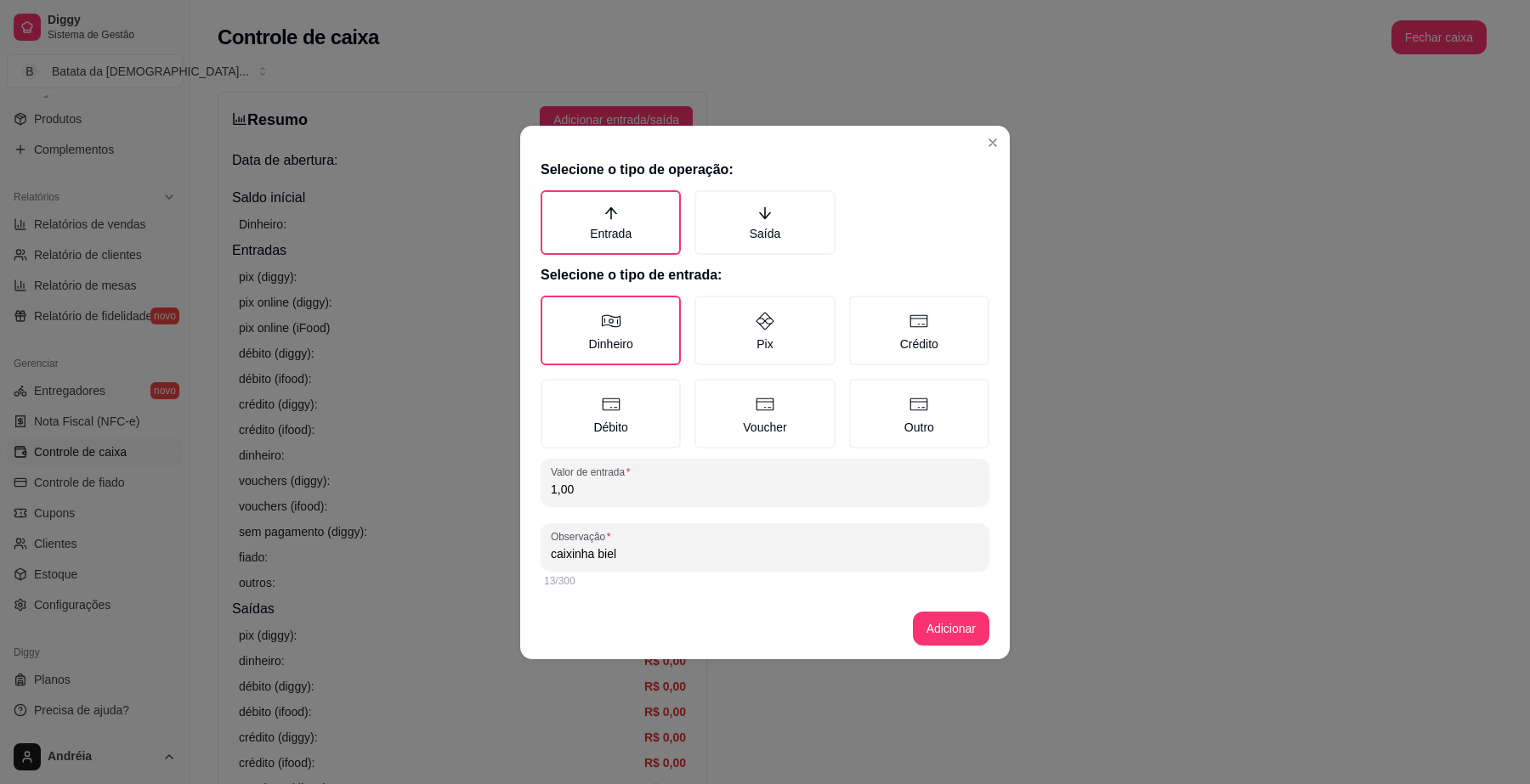
type input "caixinha biel"
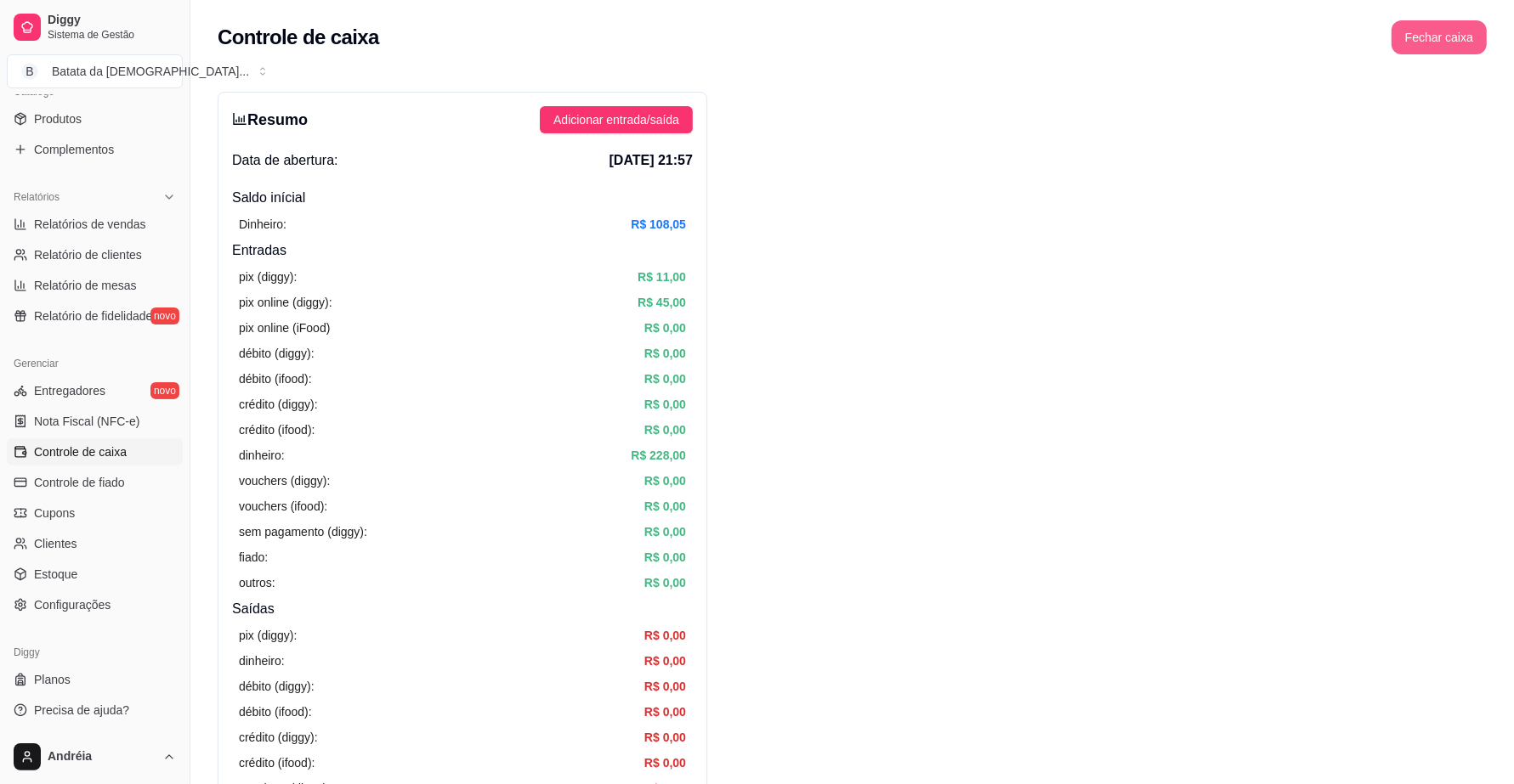
click at [1425, 28] on button "Fechar caixa" at bounding box center [1438, 37] width 95 height 34
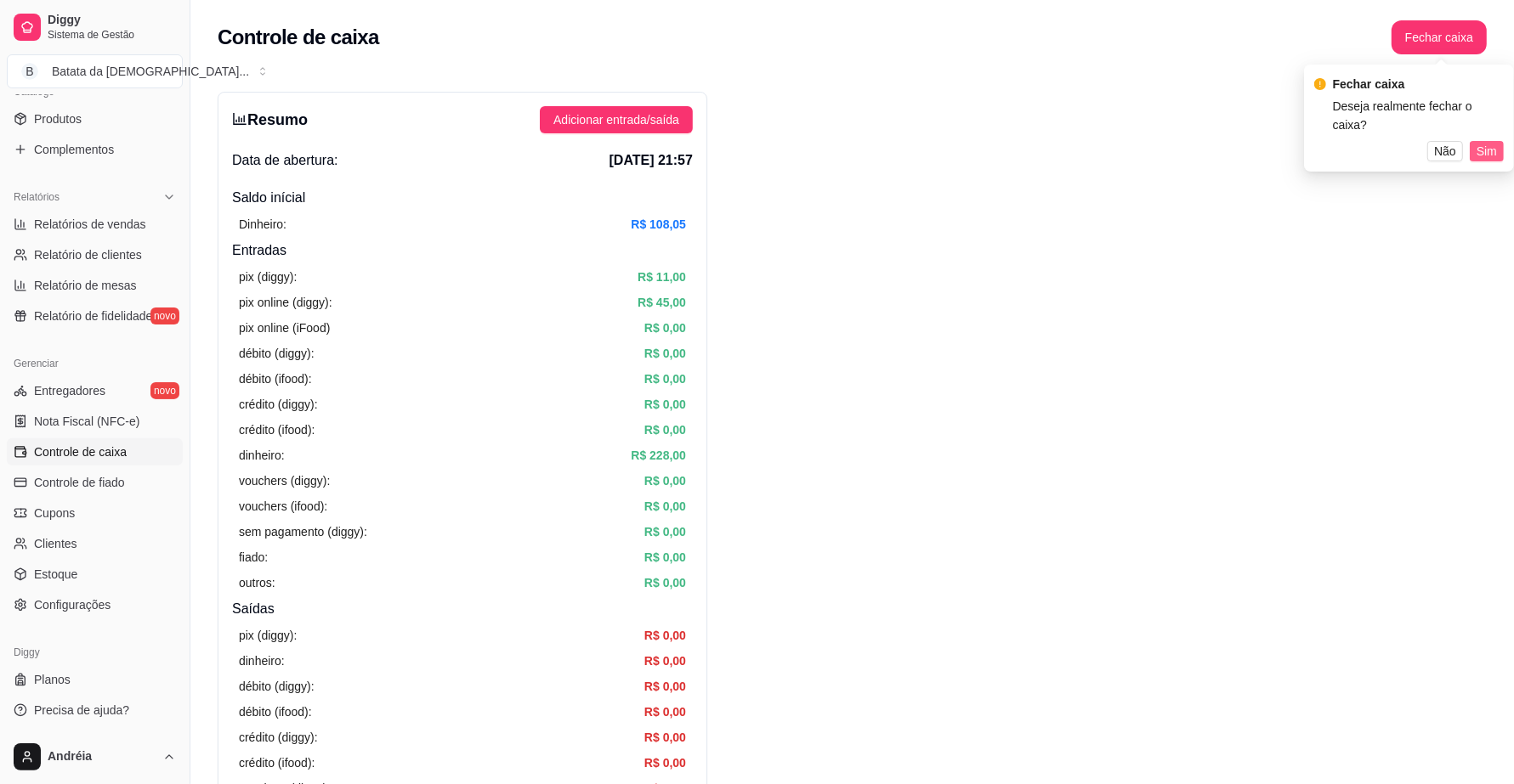
click at [1487, 142] on span "Sim" at bounding box center [1486, 151] width 20 height 19
